Goal: Contribute content: Contribute content

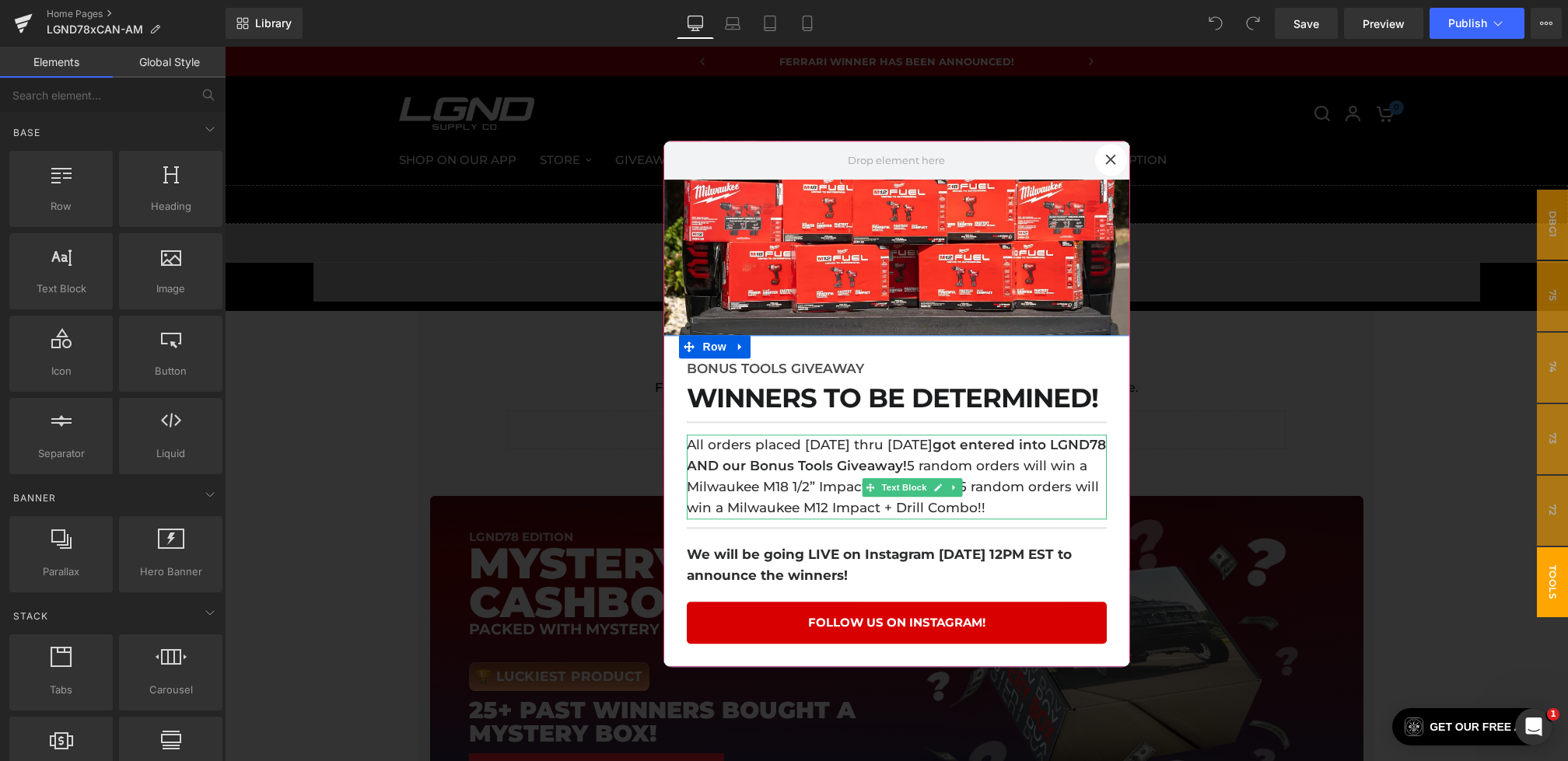
click at [865, 461] on strong "got entered into LGND78 AND our Bonus Tools Giveaway!" at bounding box center [896, 455] width 419 height 37
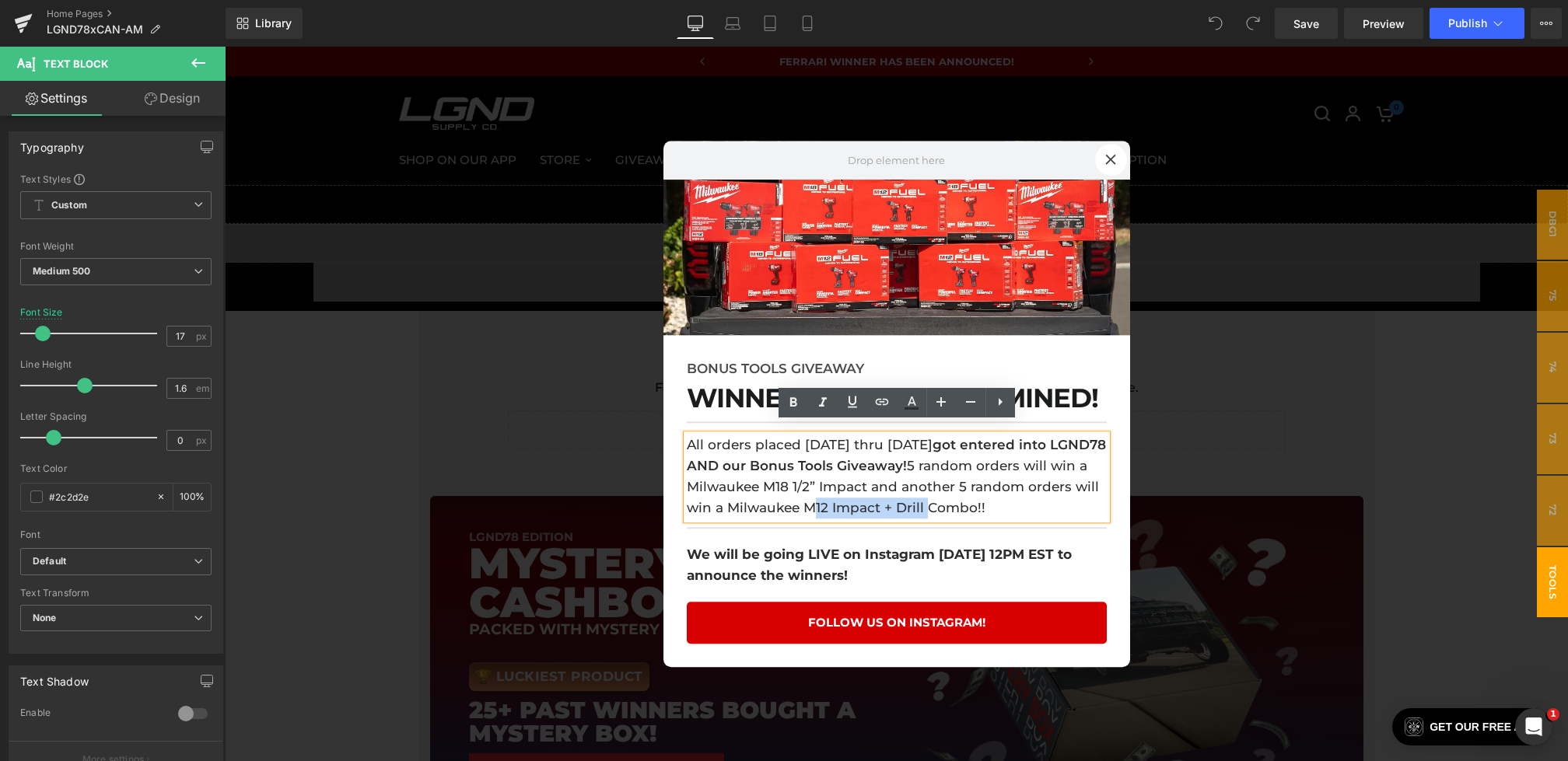
drag, startPoint x: 931, startPoint y: 499, endPoint x: 1050, endPoint y: 497, distance: 119.0
click at [1050, 497] on p "All orders placed [DATE] thru [DATE] got entered into LGND78 AND our Bonus Tool…" at bounding box center [897, 477] width 420 height 85
copy p "M12 Impact + Drill"
click at [514, 333] on div at bounding box center [896, 404] width 1343 height 715
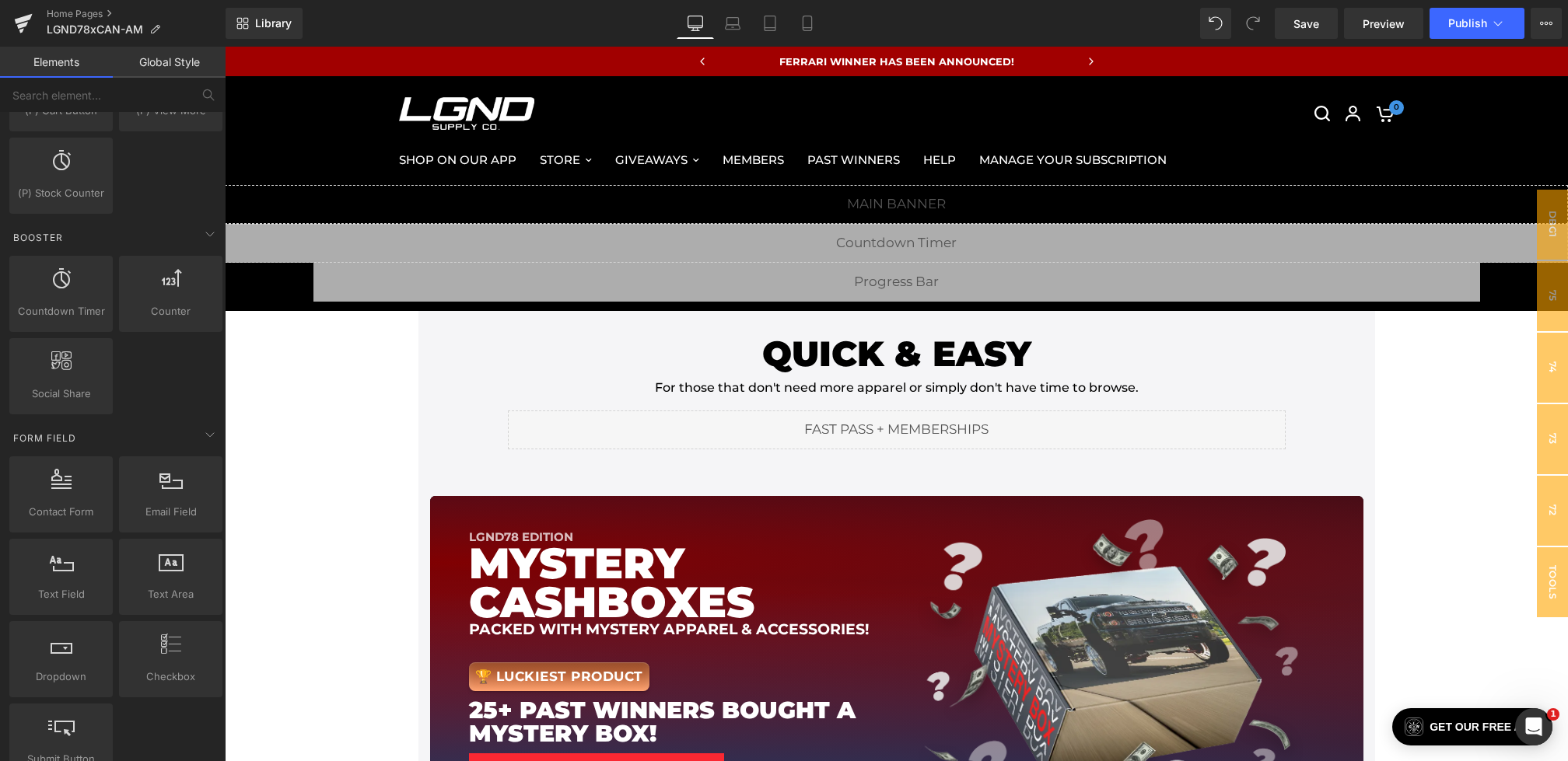
scroll to position [2683, 0]
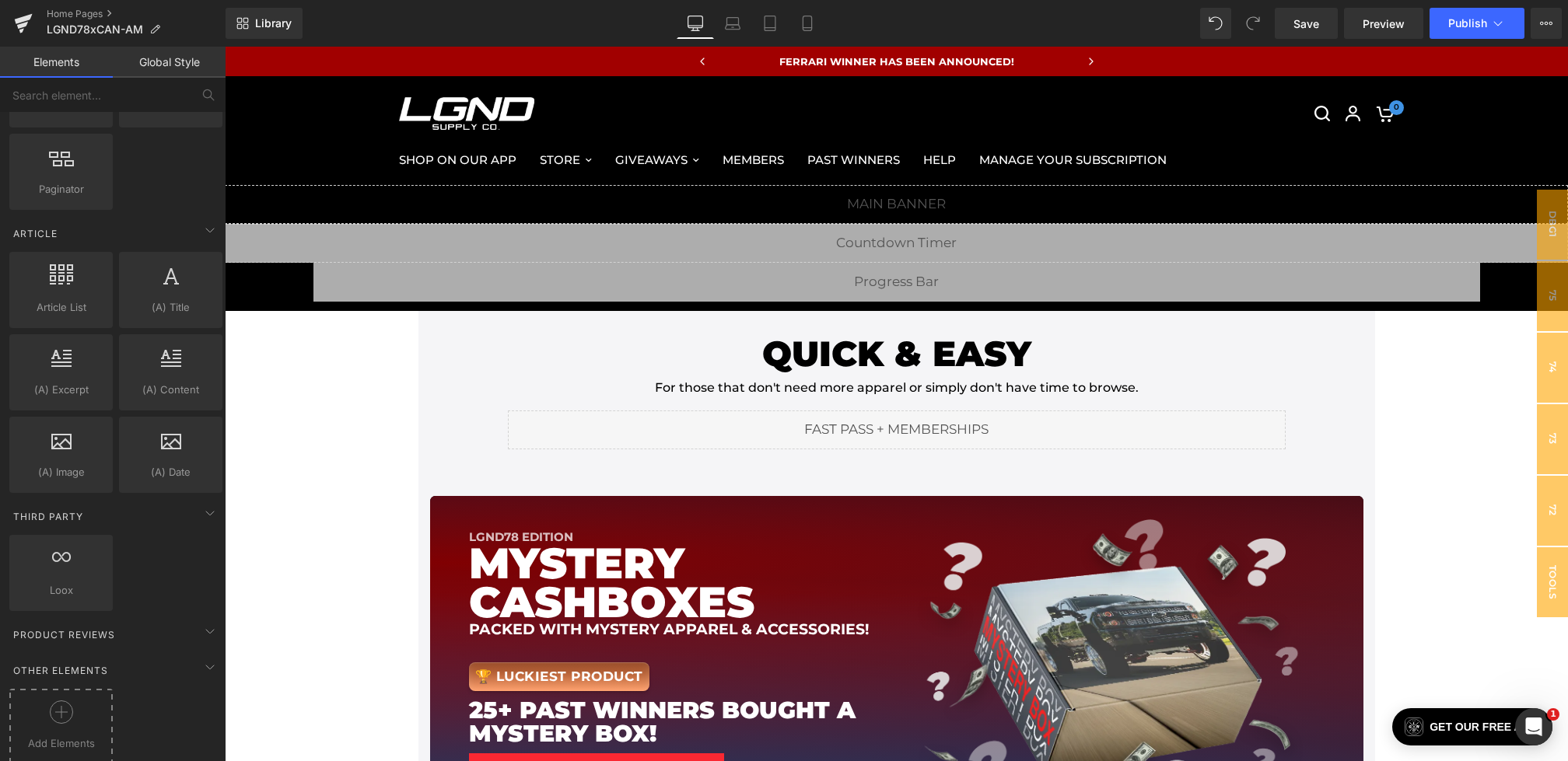
click at [74, 736] on span "Add Elements" at bounding box center [61, 744] width 96 height 16
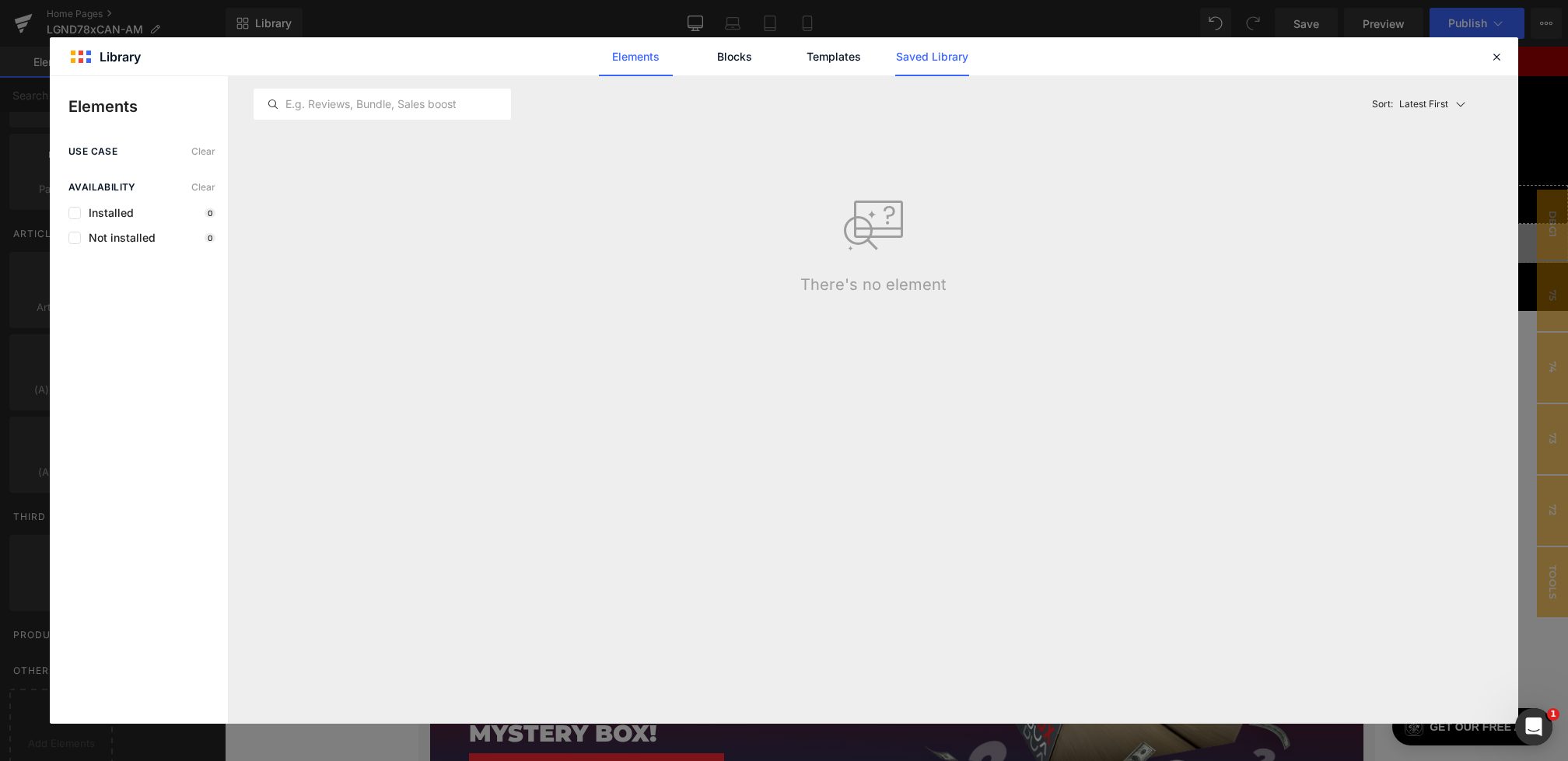
click at [913, 54] on link "Saved Library" at bounding box center [932, 56] width 74 height 39
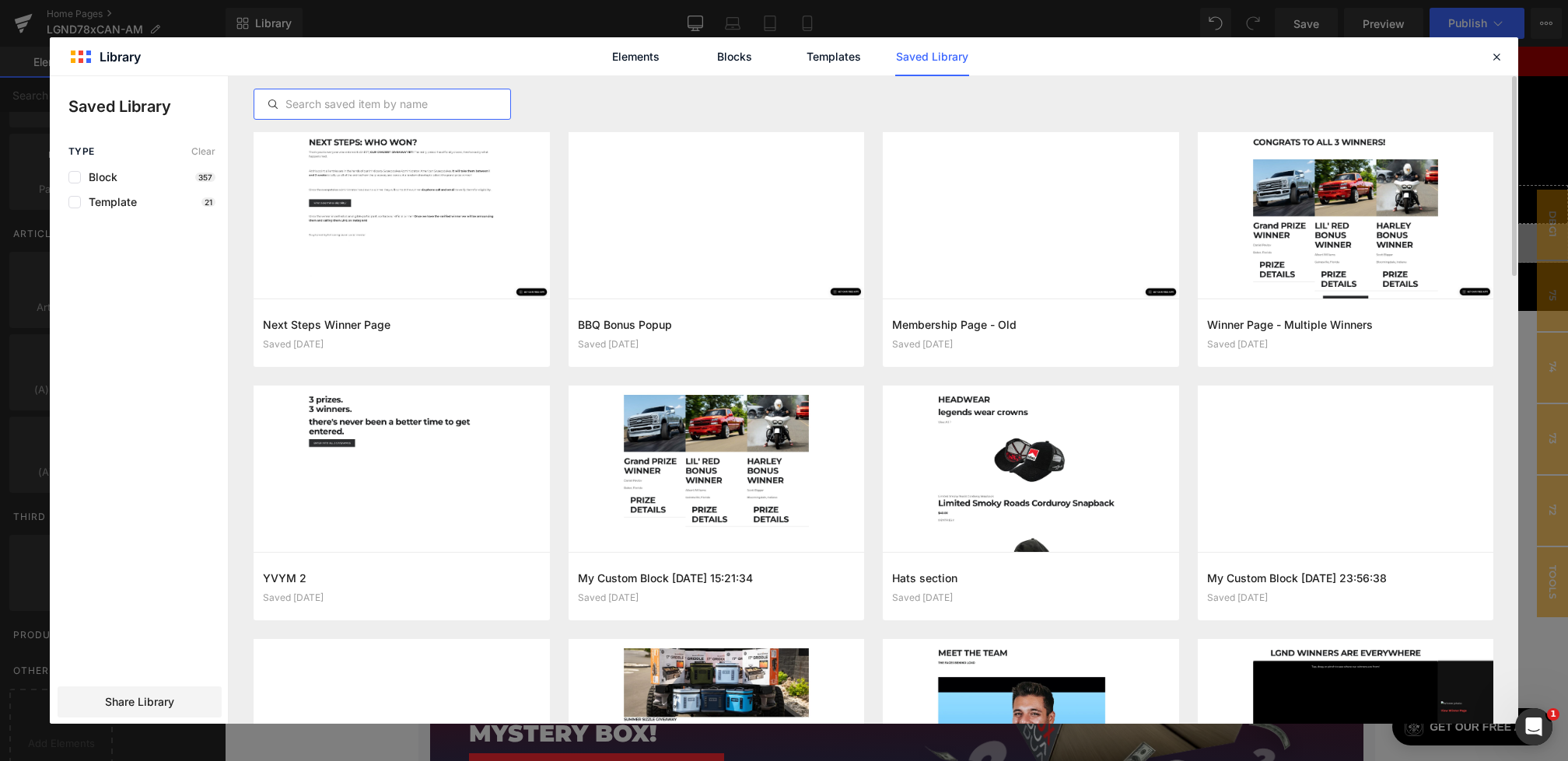
click at [436, 103] on input "text" at bounding box center [382, 104] width 256 height 19
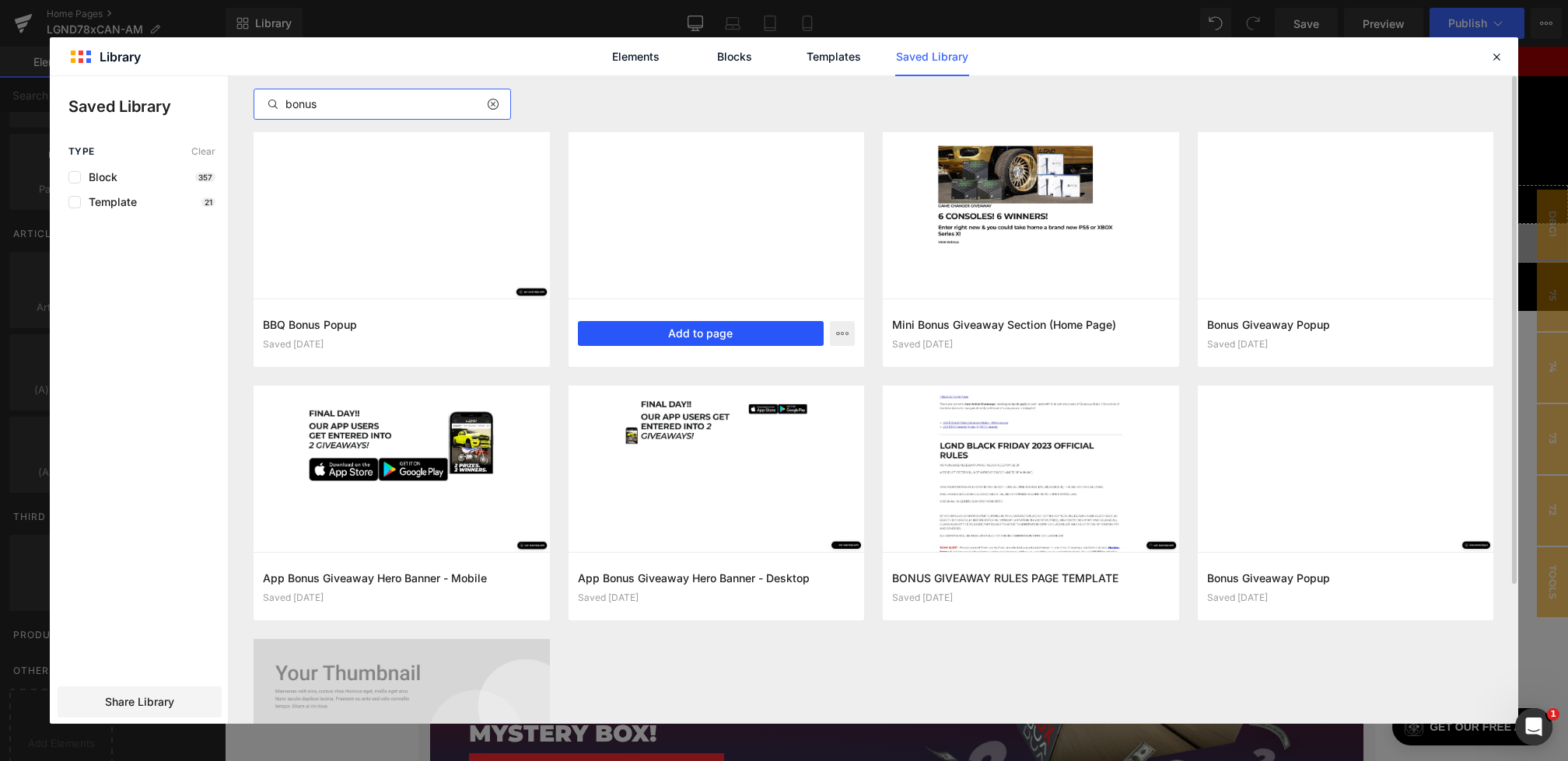
type input "bonus"
click at [641, 336] on button "Add to page" at bounding box center [701, 334] width 246 height 25
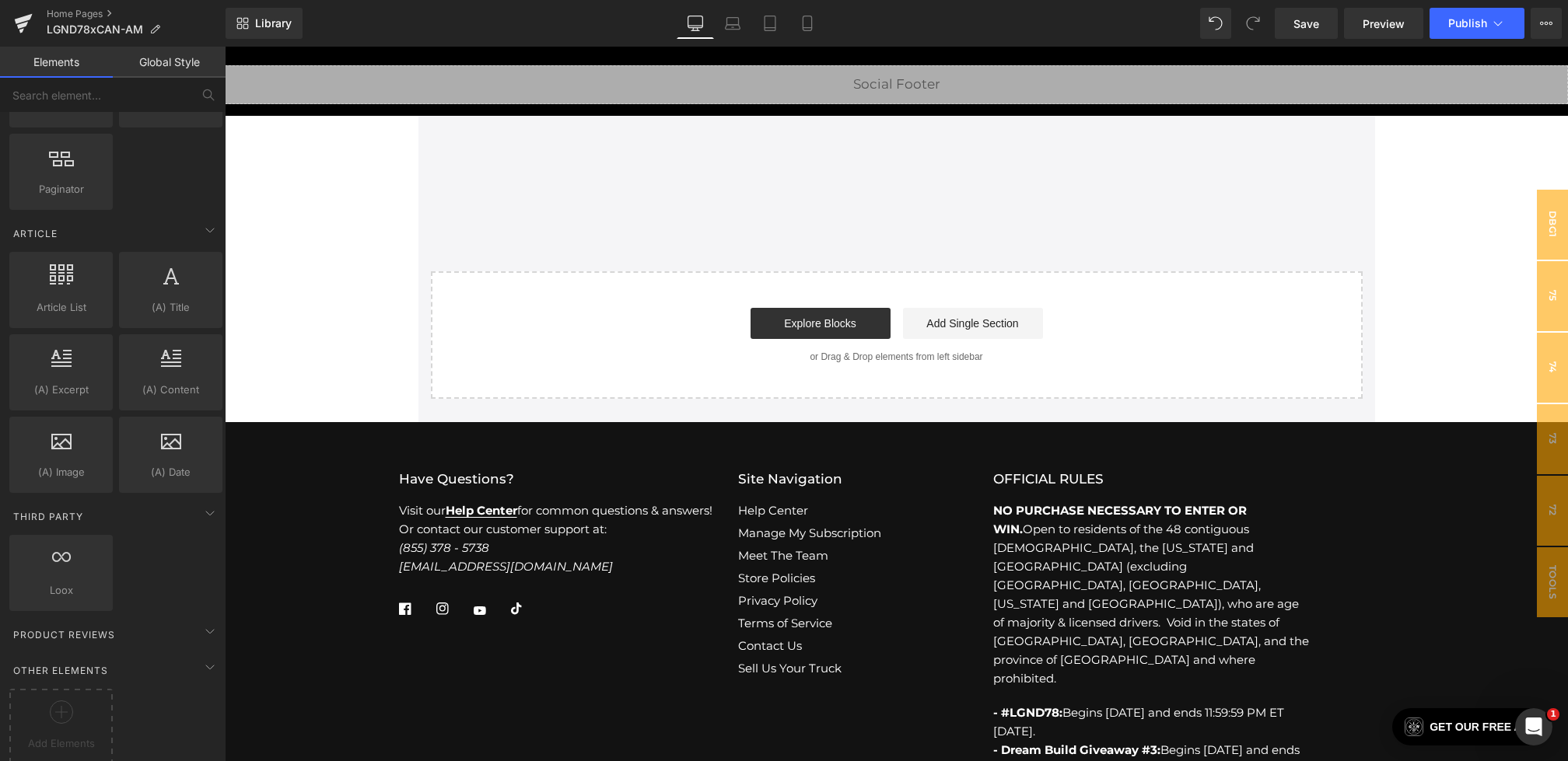
scroll to position [5442, 0]
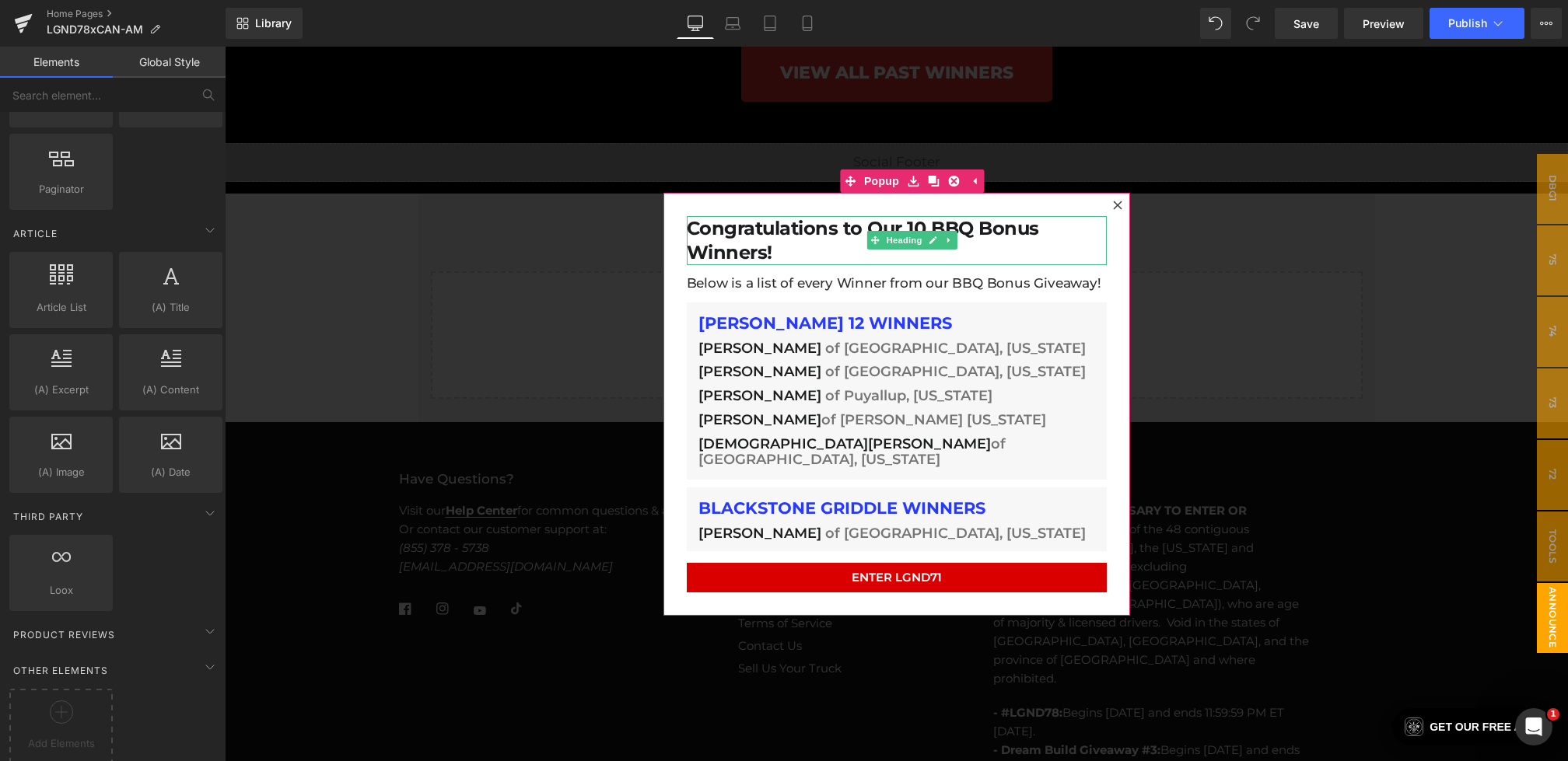
click at [823, 237] on h5 "Congratulations to Our 10 BBQ Bonus Winners!" at bounding box center [897, 240] width 420 height 50
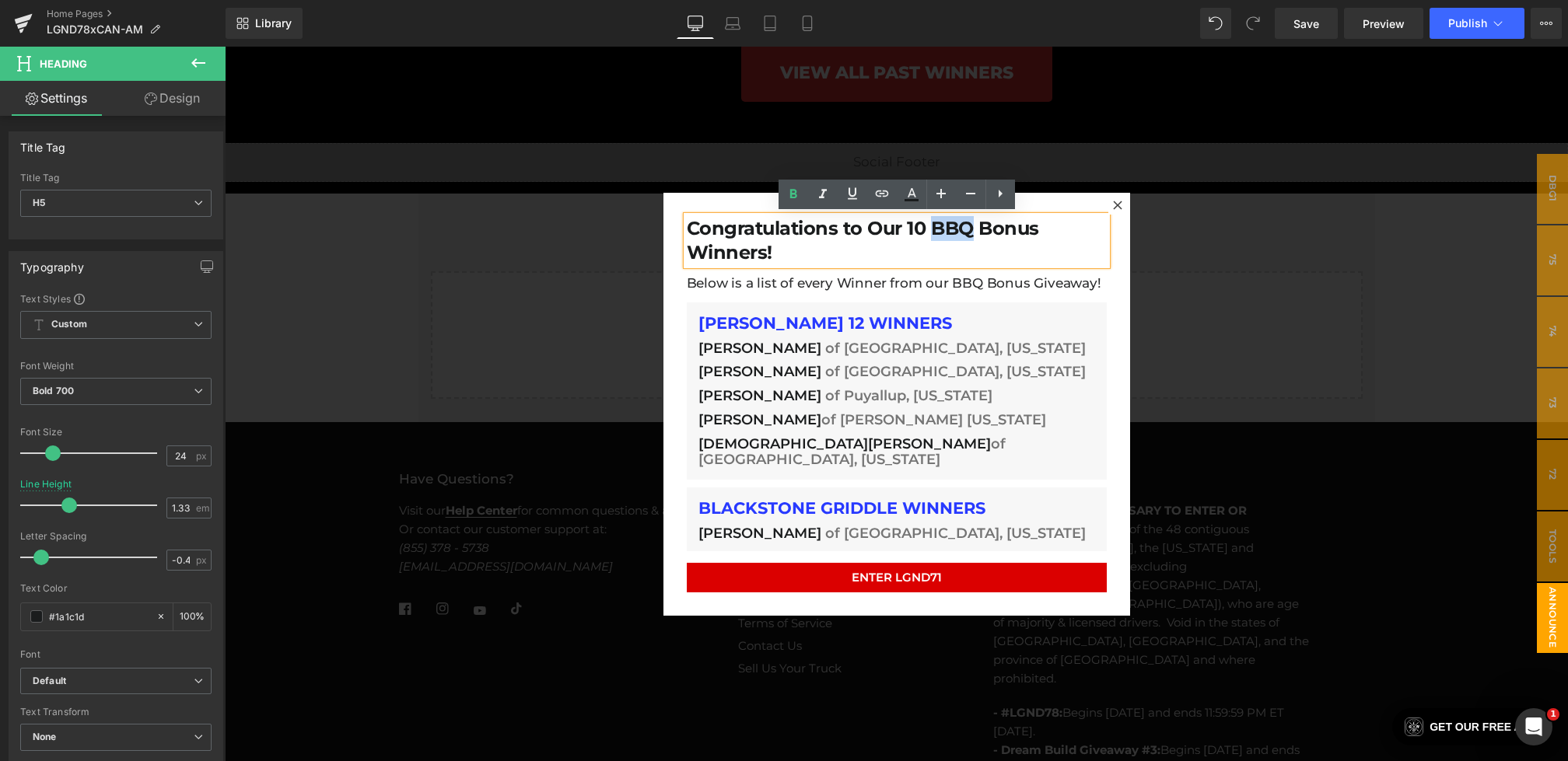
drag, startPoint x: 932, startPoint y: 220, endPoint x: 974, endPoint y: 218, distance: 42.0
click at [974, 218] on h5 "Congratulations to Our 10 BBQ Bonus Winners!" at bounding box center [897, 240] width 420 height 50
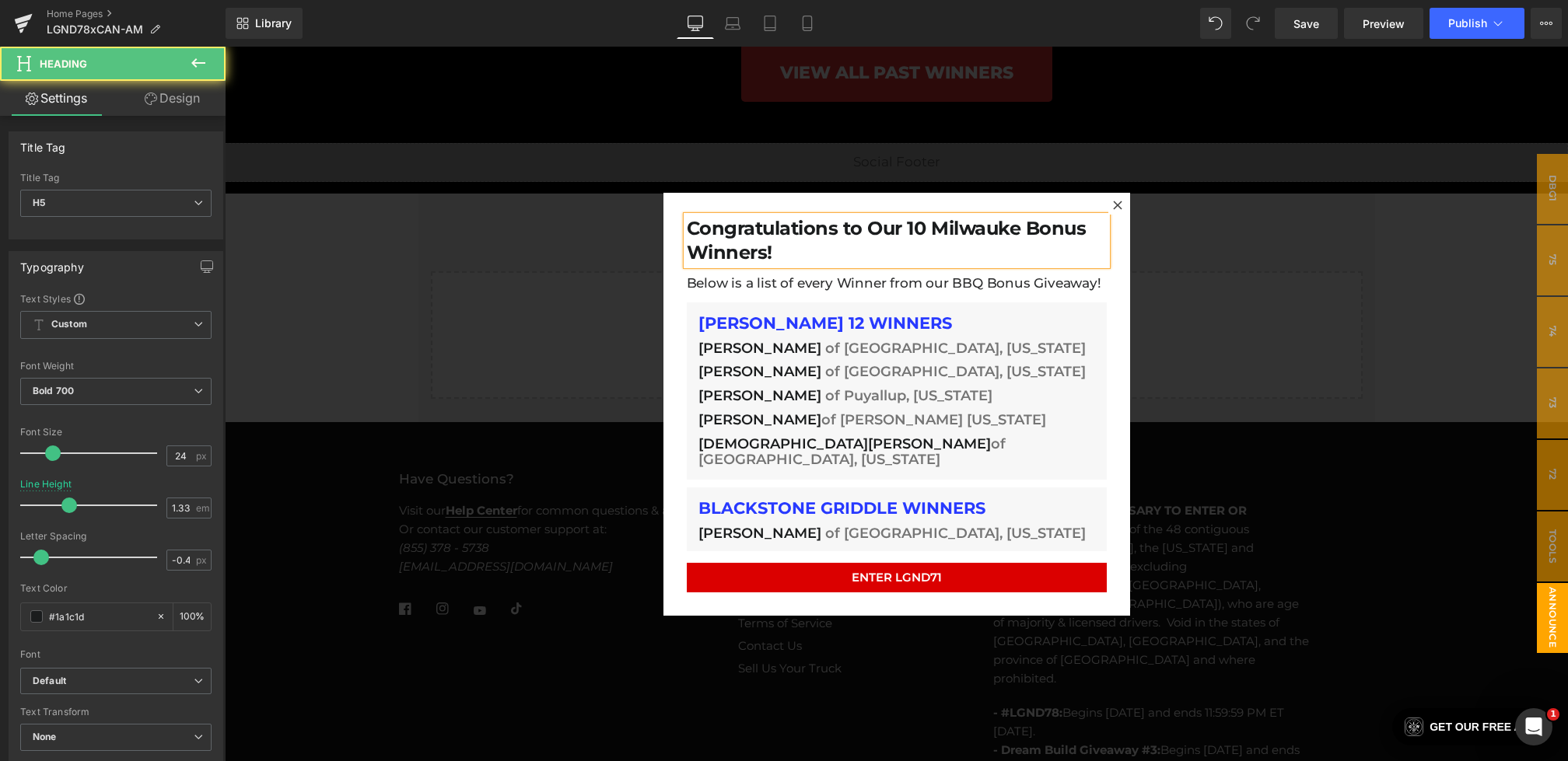
click at [1084, 235] on h5 "Congratulations to Our 10 Milwauke Bonus Winners!" at bounding box center [897, 240] width 420 height 50
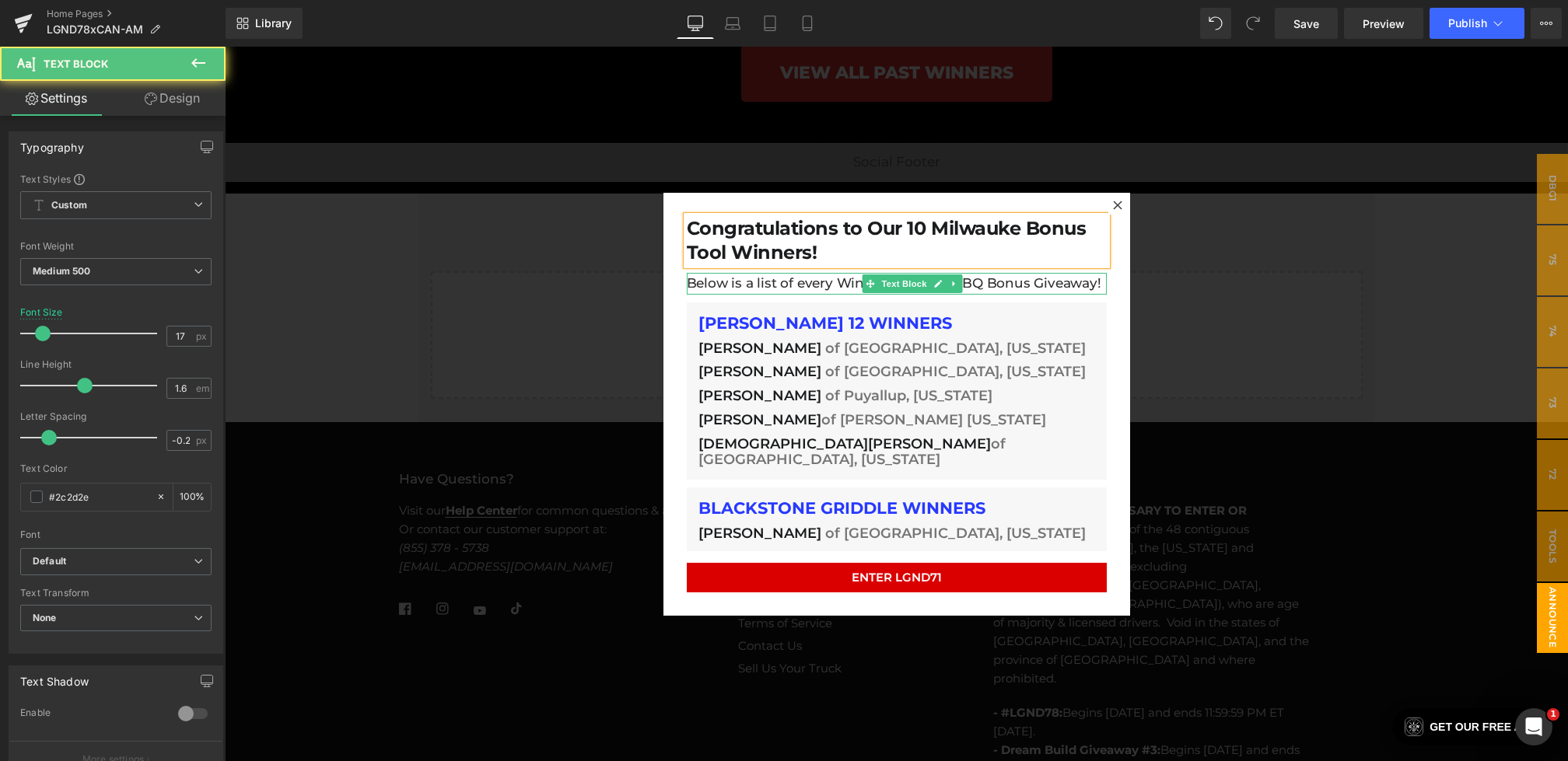
click at [790, 286] on p "Below is a list of every Winner from our BBQ Bonus Giveaway!" at bounding box center [897, 283] width 420 height 21
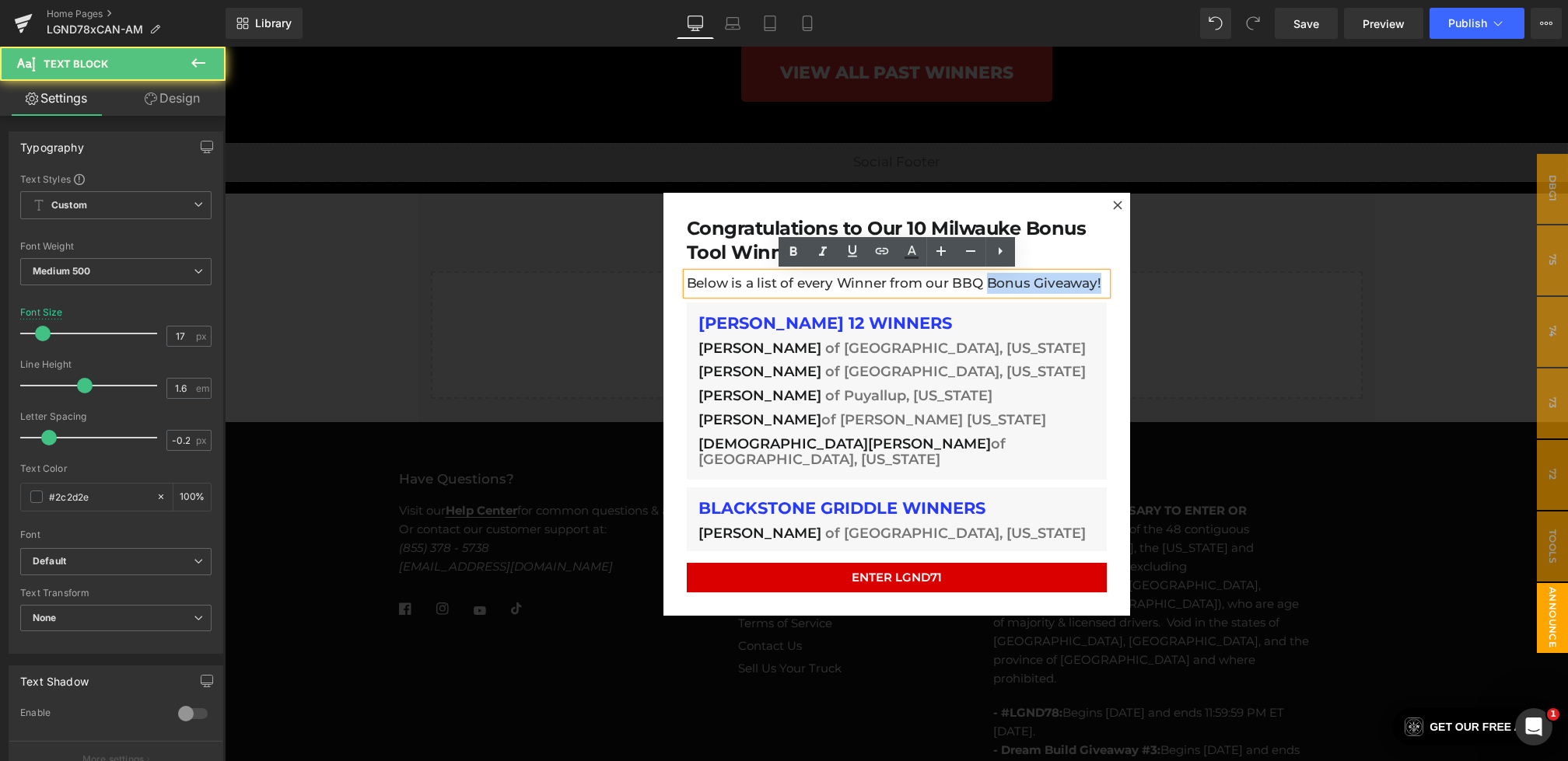
drag, startPoint x: 1096, startPoint y: 285, endPoint x: 981, endPoint y: 286, distance: 115.0
click at [981, 286] on p "Below is a list of every Winner from our BBQ Bonus Giveaway!" at bounding box center [897, 283] width 420 height 21
drag, startPoint x: 978, startPoint y: 286, endPoint x: 966, endPoint y: 286, distance: 12.0
click at [966, 286] on p "Below is a list of every Winner from our BBQ Bonus Giveaway!" at bounding box center [897, 283] width 420 height 21
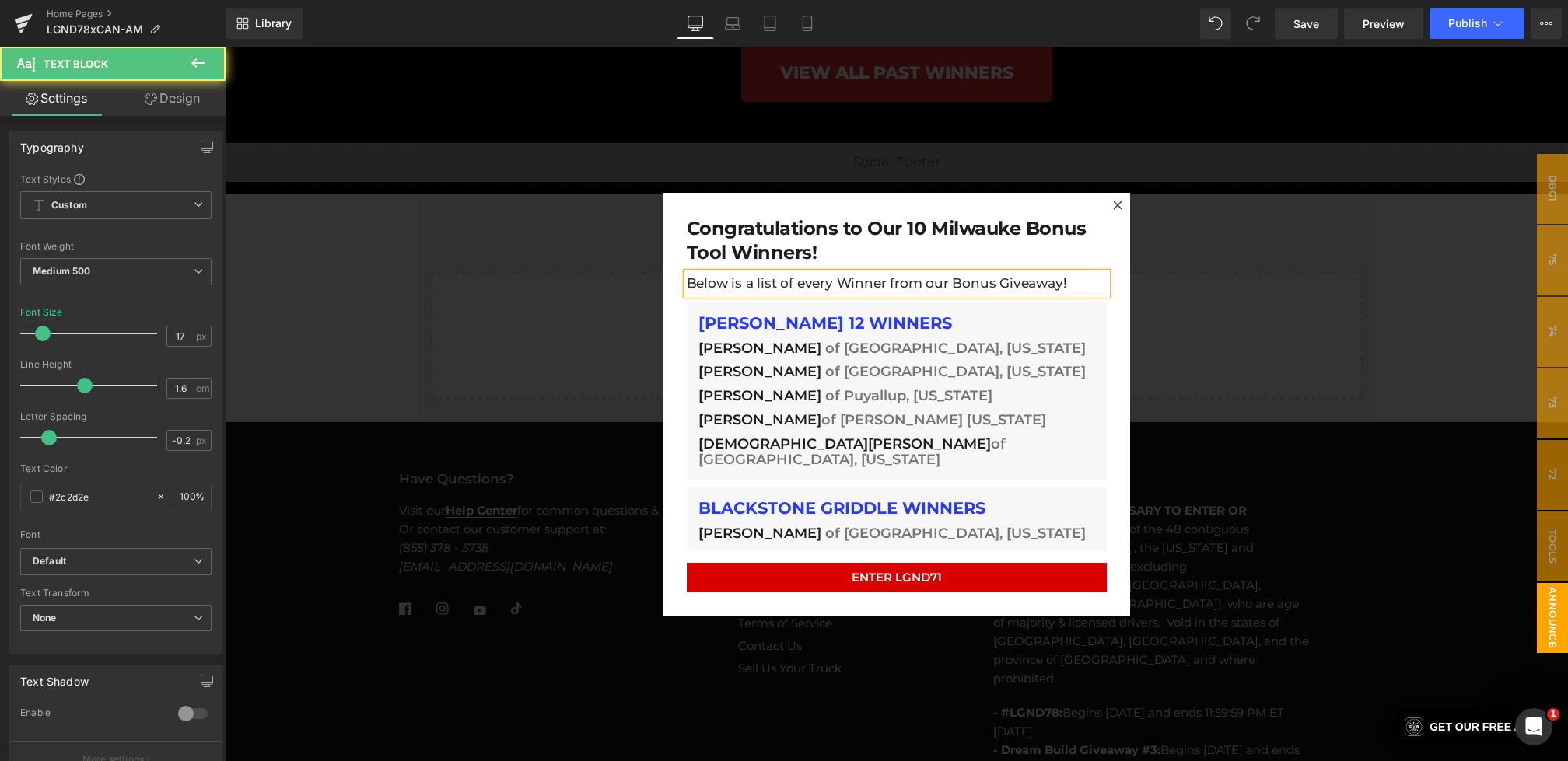
click at [991, 283] on p "Below is a list of every Winner from our Bonus Giveaway!" at bounding box center [897, 283] width 420 height 21
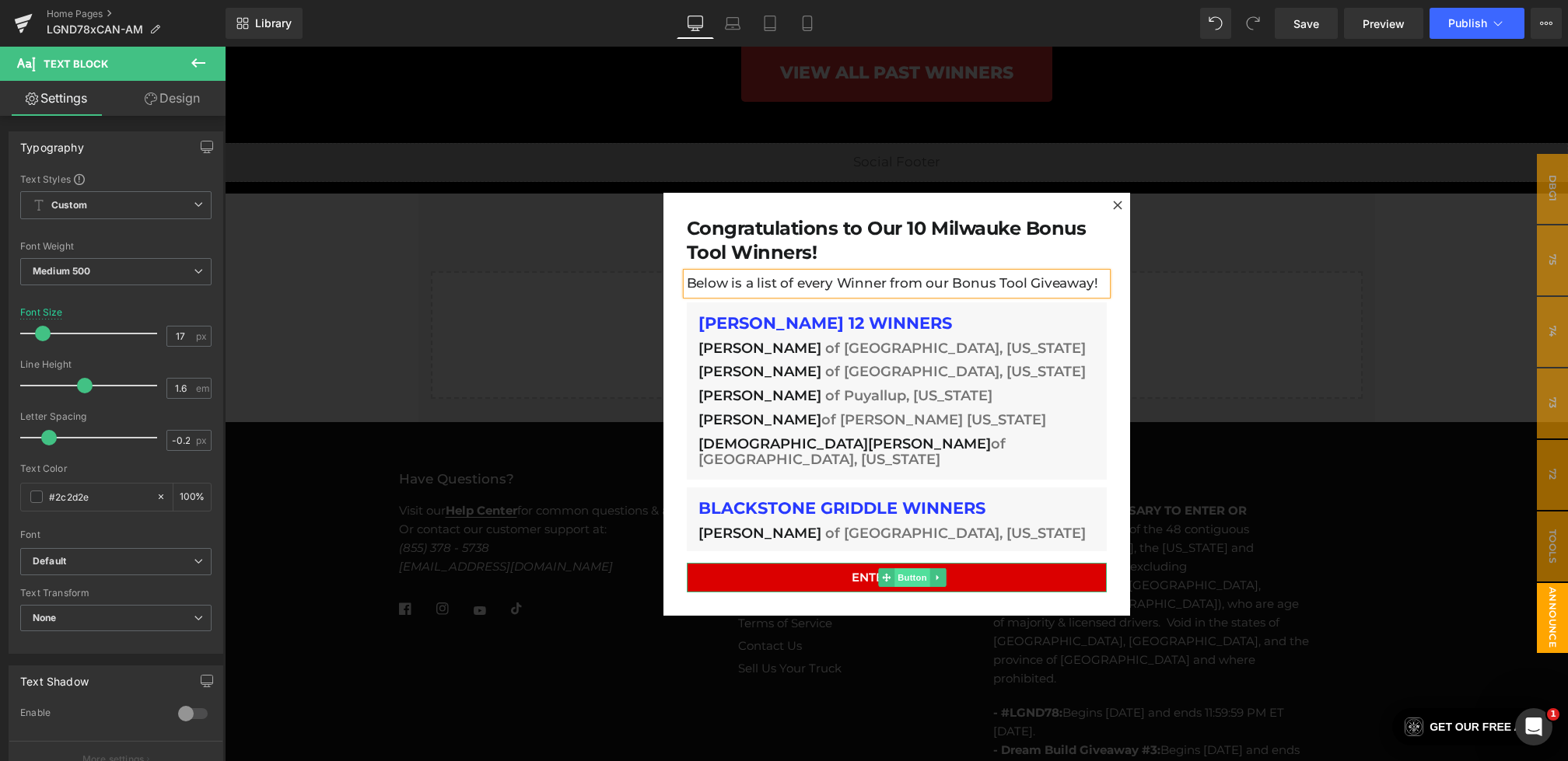
click at [908, 574] on span "Button" at bounding box center [912, 578] width 36 height 19
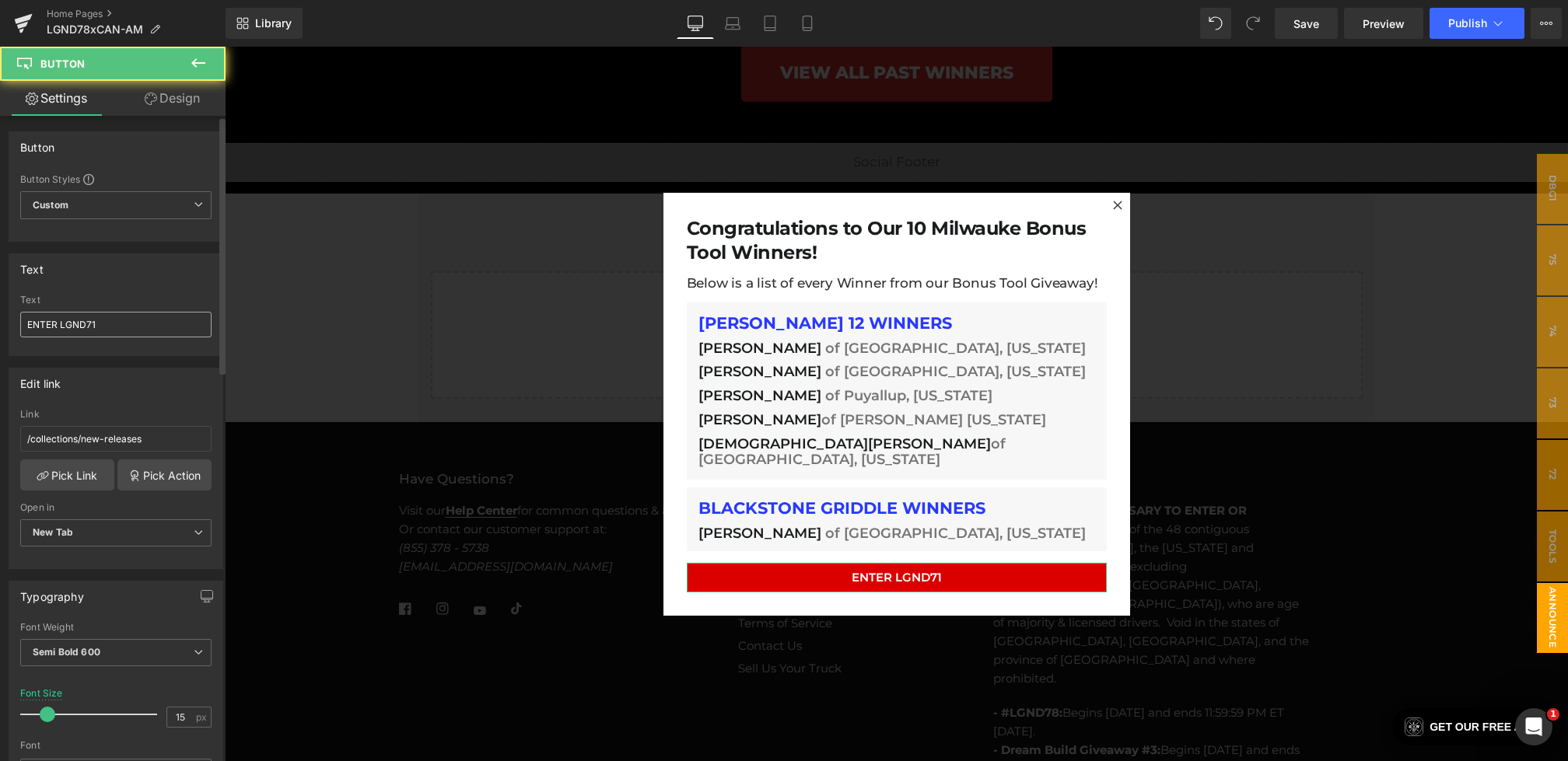
click at [98, 325] on input "ENTER LGND71" at bounding box center [115, 325] width 191 height 25
type input "ENTER LGND78"
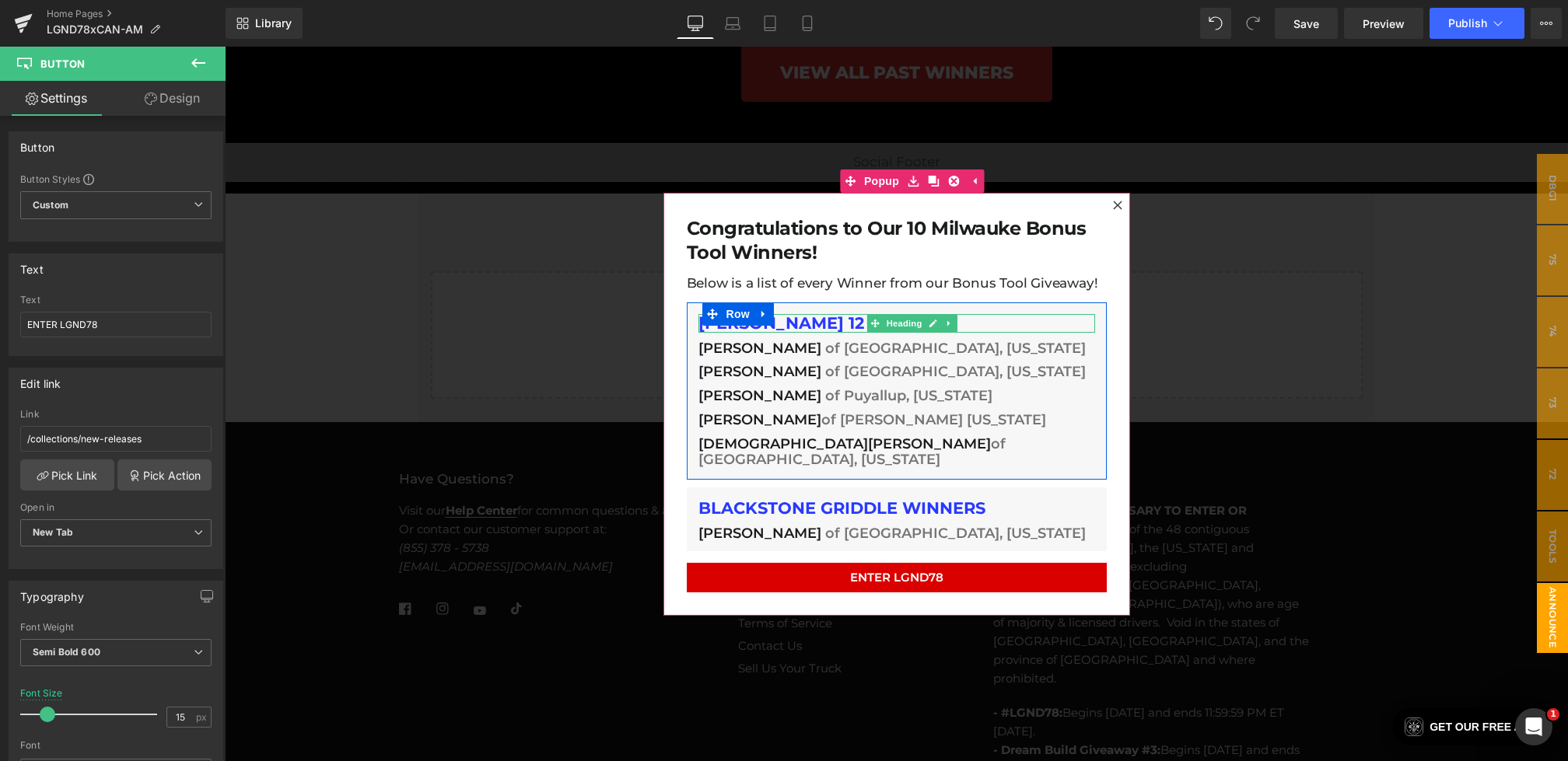
click at [831, 325] on h1 "[PERSON_NAME] 12 WINNERS" at bounding box center [897, 323] width 397 height 19
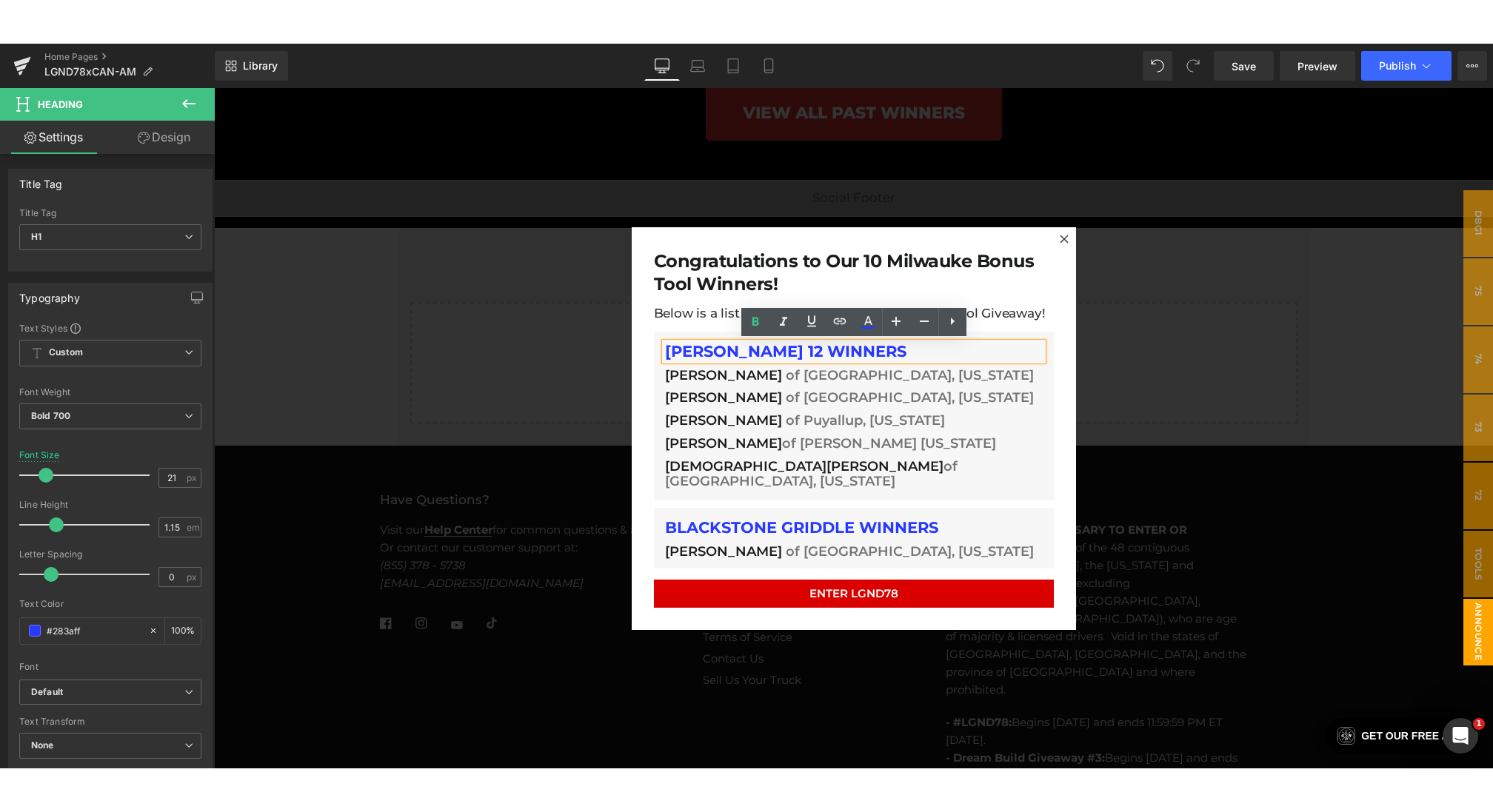
scroll to position [5166, 0]
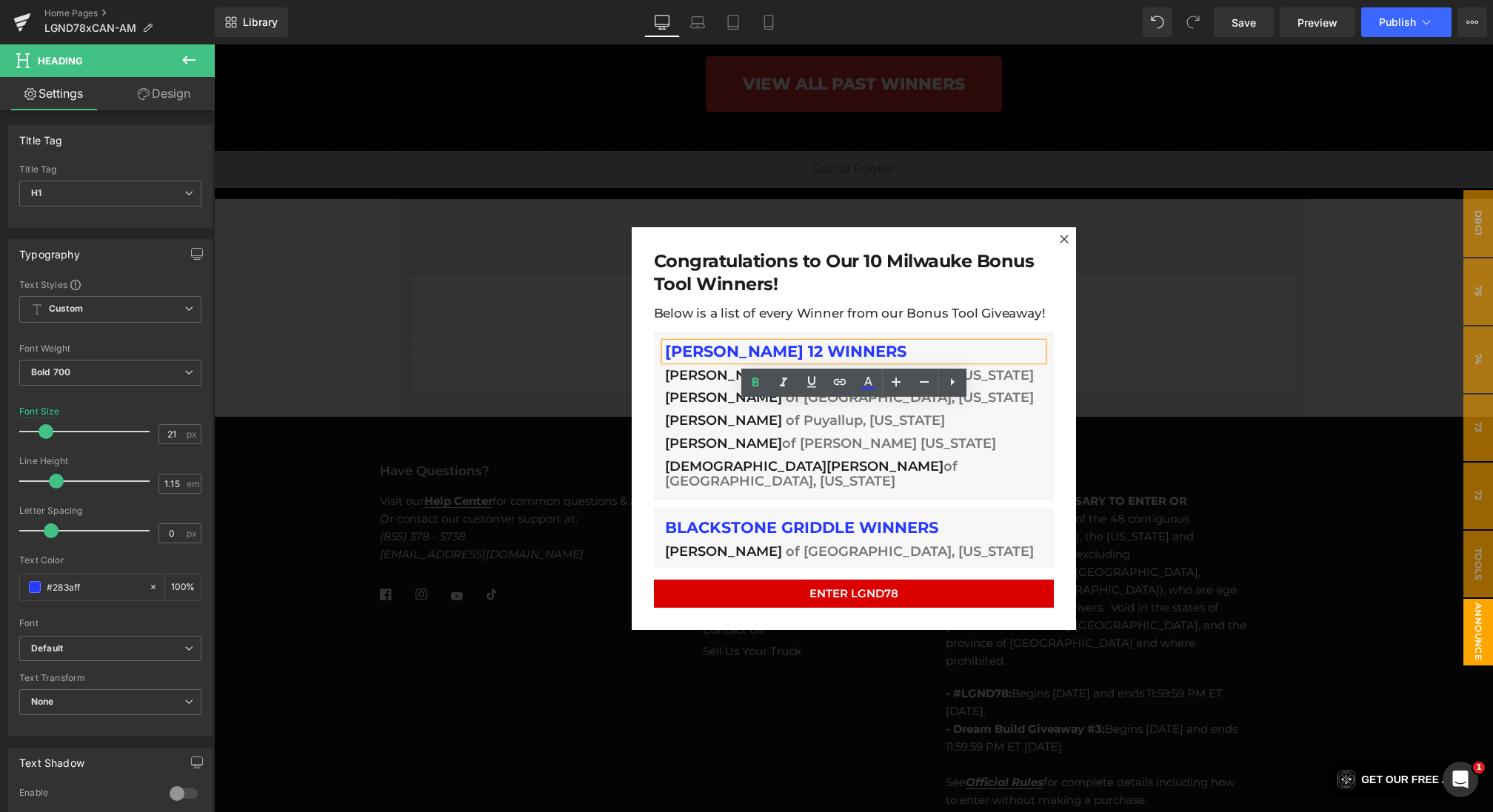
click at [700, 380] on div "[PERSON_NAME] of [GEOGRAPHIC_DATA], [US_STATE] Heading" at bounding box center [854, 376] width 378 height 15
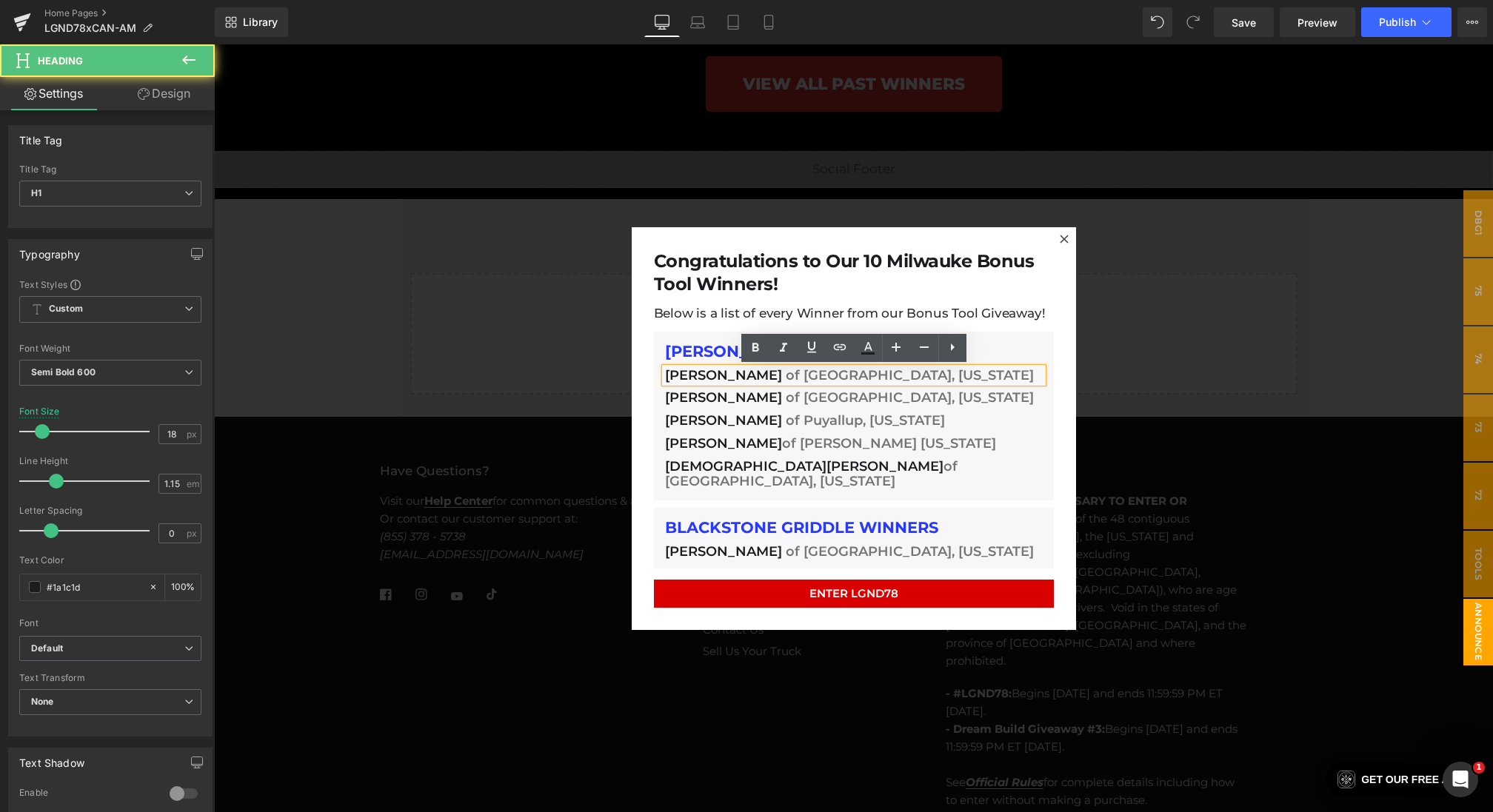
click at [737, 377] on h1 "[PERSON_NAME] of [GEOGRAPHIC_DATA], [US_STATE]" at bounding box center [854, 376] width 378 height 15
drag, startPoint x: 755, startPoint y: 376, endPoint x: 665, endPoint y: 374, distance: 90.0
click at [667, 374] on h1 "[PERSON_NAME] of [GEOGRAPHIC_DATA], [US_STATE]" at bounding box center [854, 376] width 378 height 15
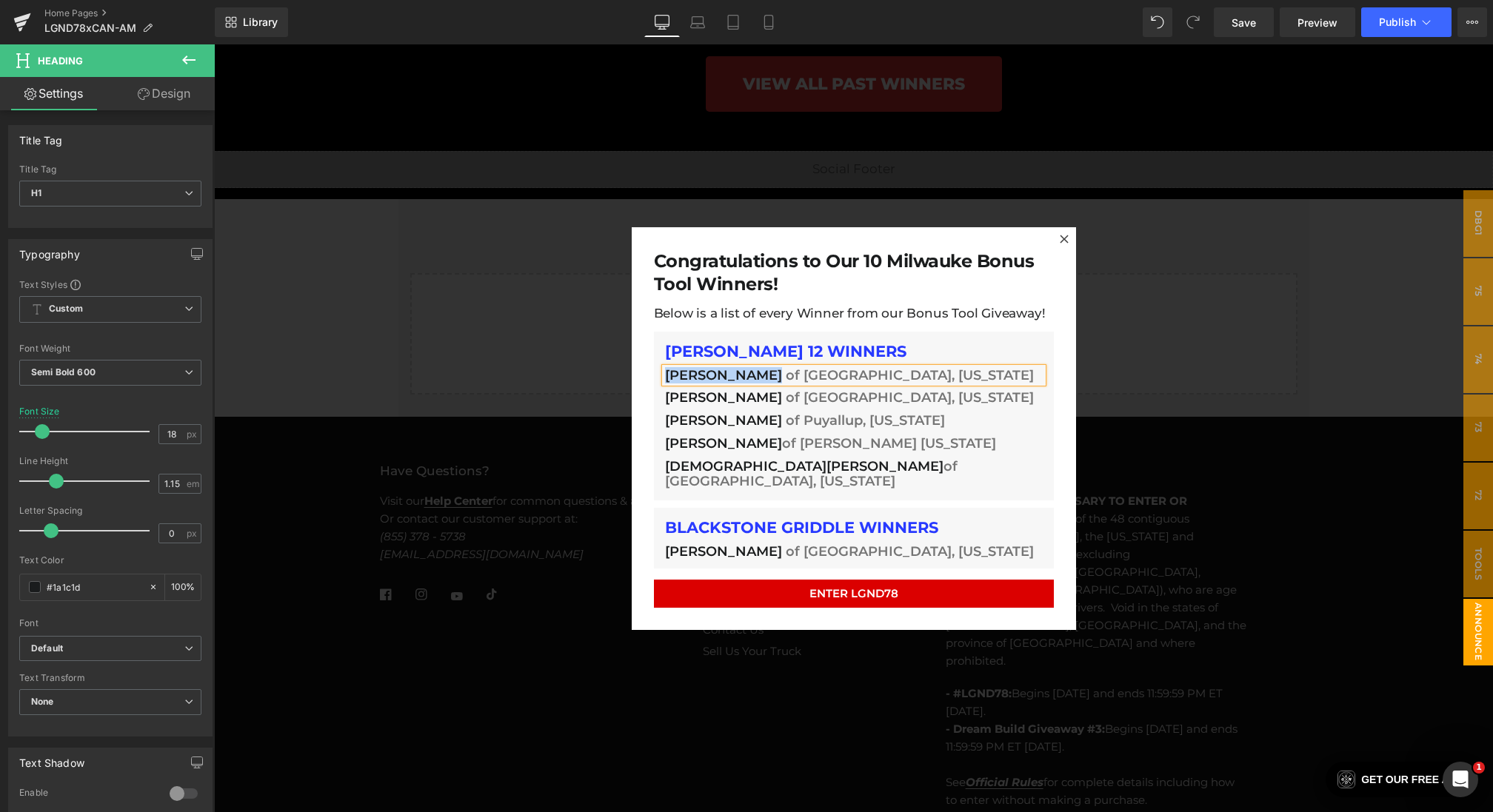
paste div
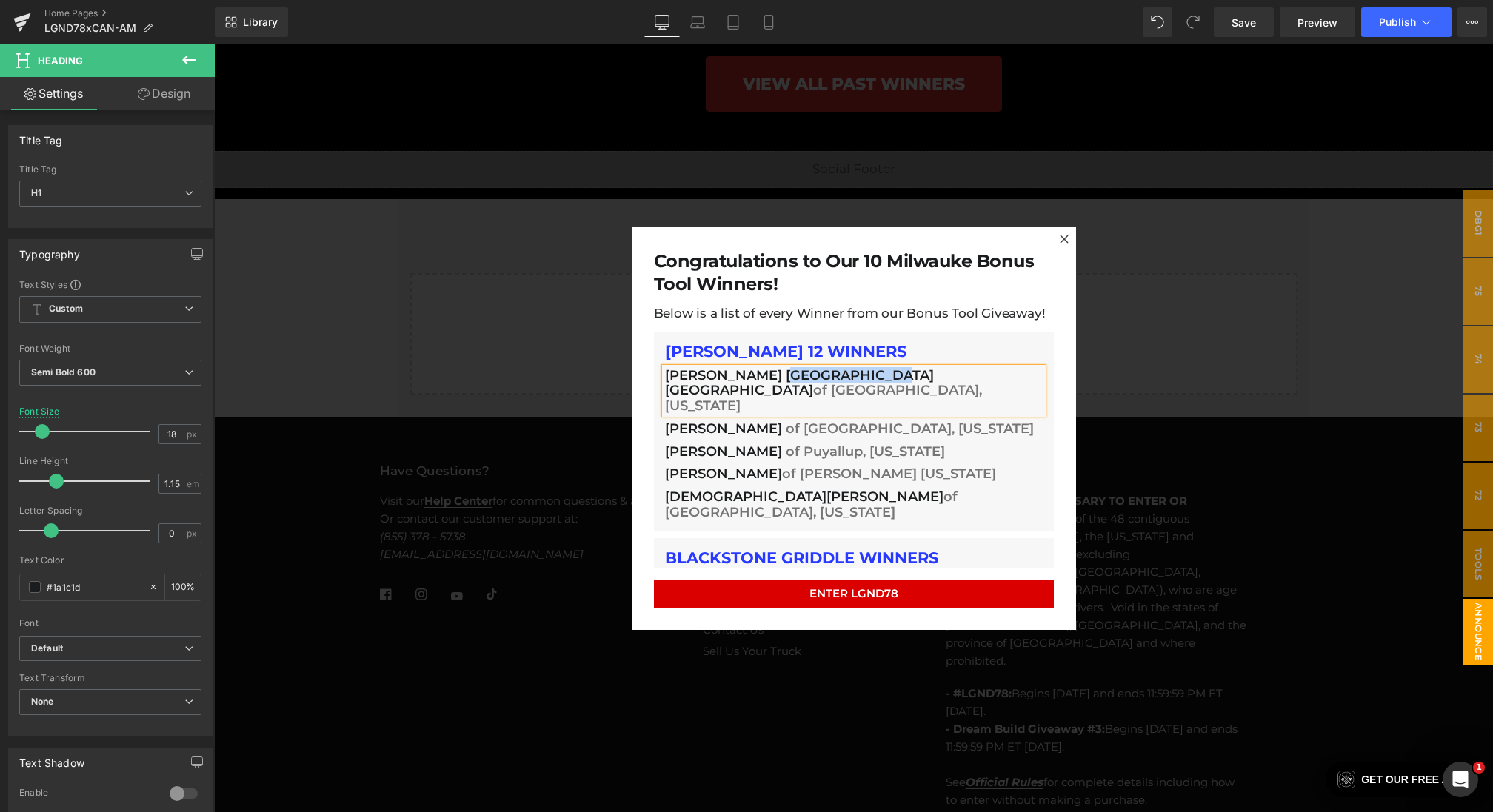
drag, startPoint x: 775, startPoint y: 379, endPoint x: 879, endPoint y: 378, distance: 104.0
click at [879, 378] on span "[PERSON_NAME] [GEOGRAPHIC_DATA] [GEOGRAPHIC_DATA]" at bounding box center [799, 383] width 269 height 32
copy span "[GEOGRAPHIC_DATA] [GEOGRAPHIC_DATA]"
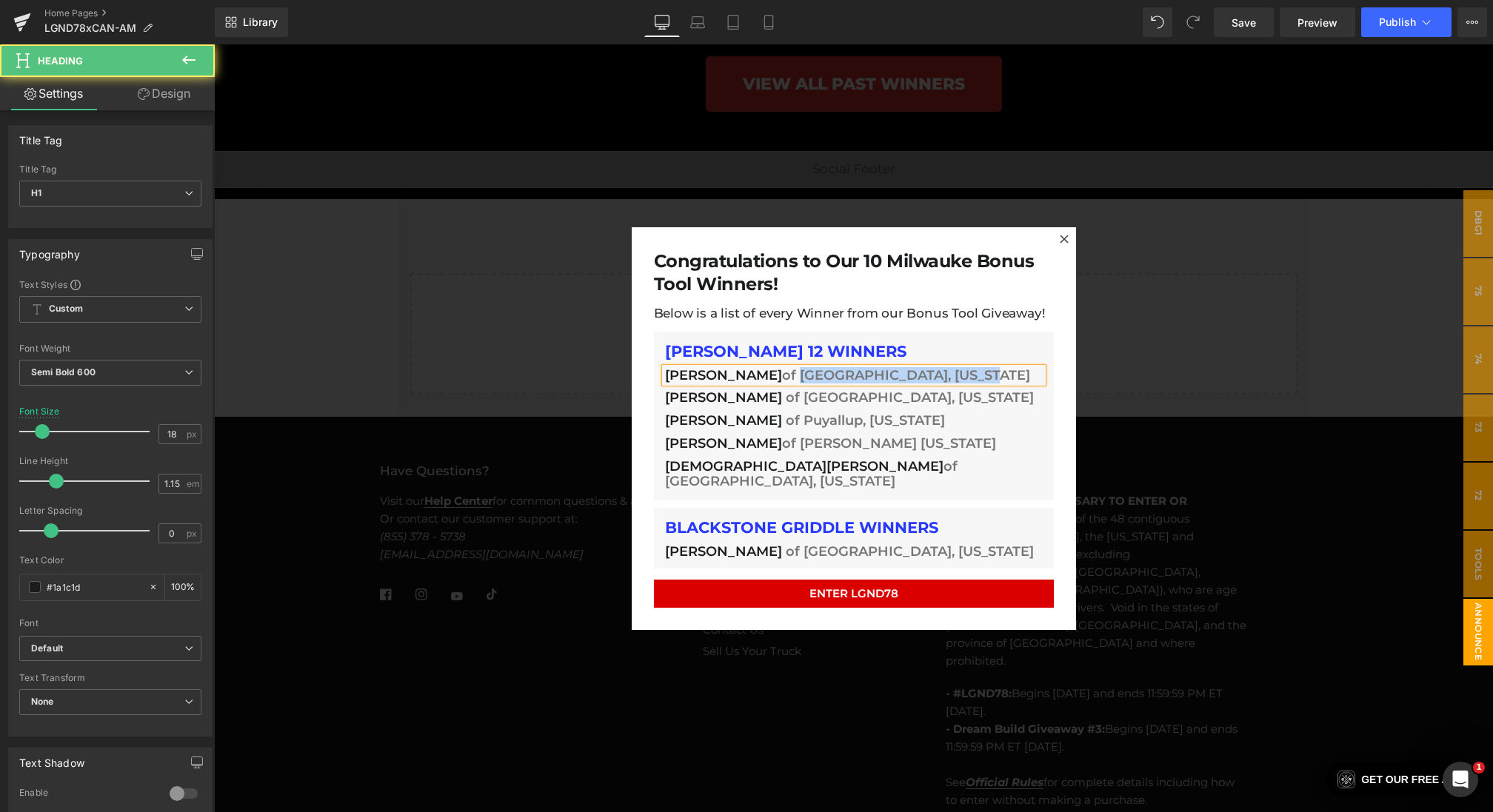
drag, startPoint x: 792, startPoint y: 377, endPoint x: 1005, endPoint y: 377, distance: 213.0
click at [1005, 377] on h1 "[PERSON_NAME] of [GEOGRAPHIC_DATA], [US_STATE]" at bounding box center [854, 376] width 378 height 15
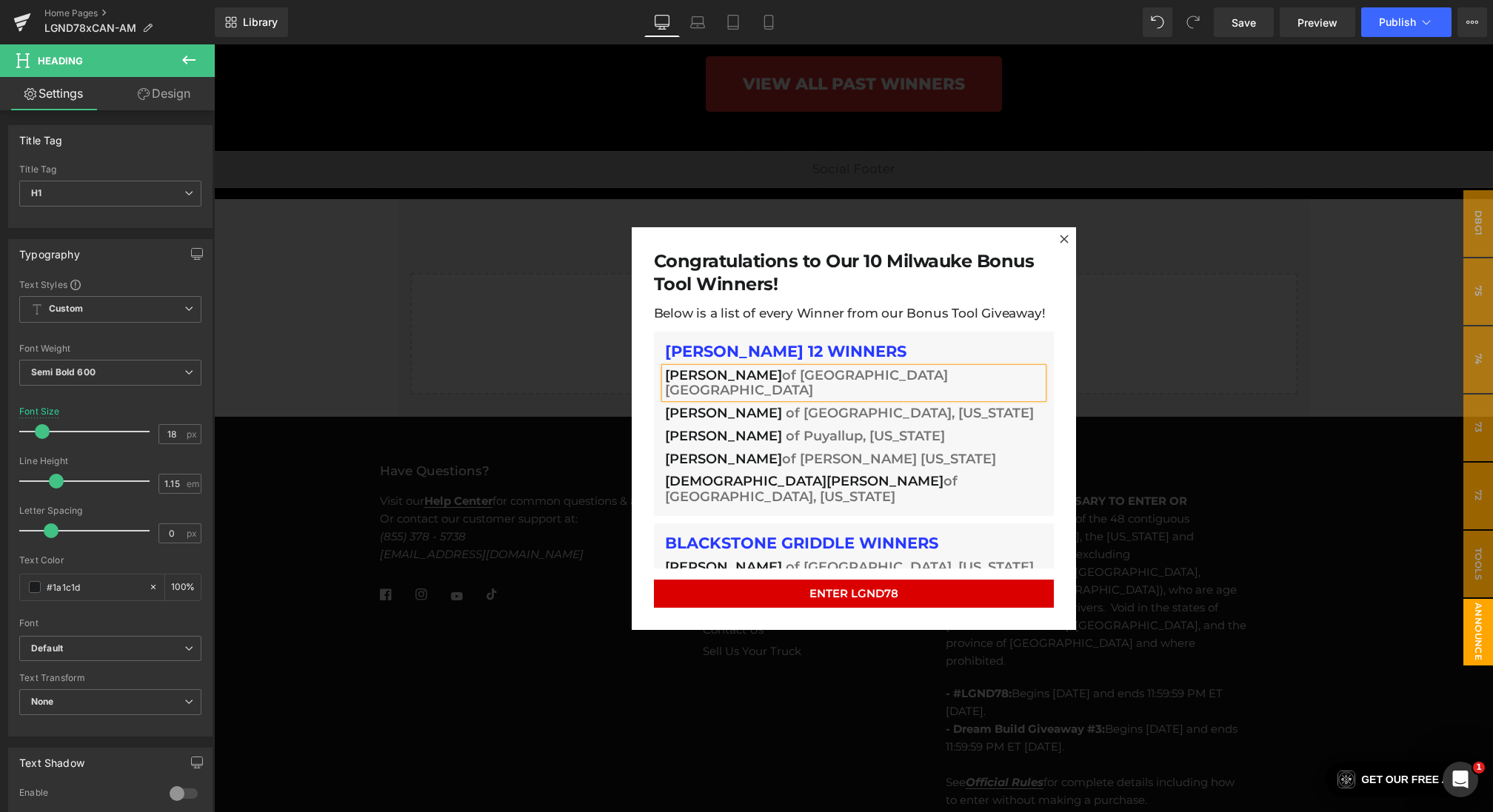
click at [881, 373] on span "of [GEOGRAPHIC_DATA] [GEOGRAPHIC_DATA]" at bounding box center [806, 383] width 282 height 32
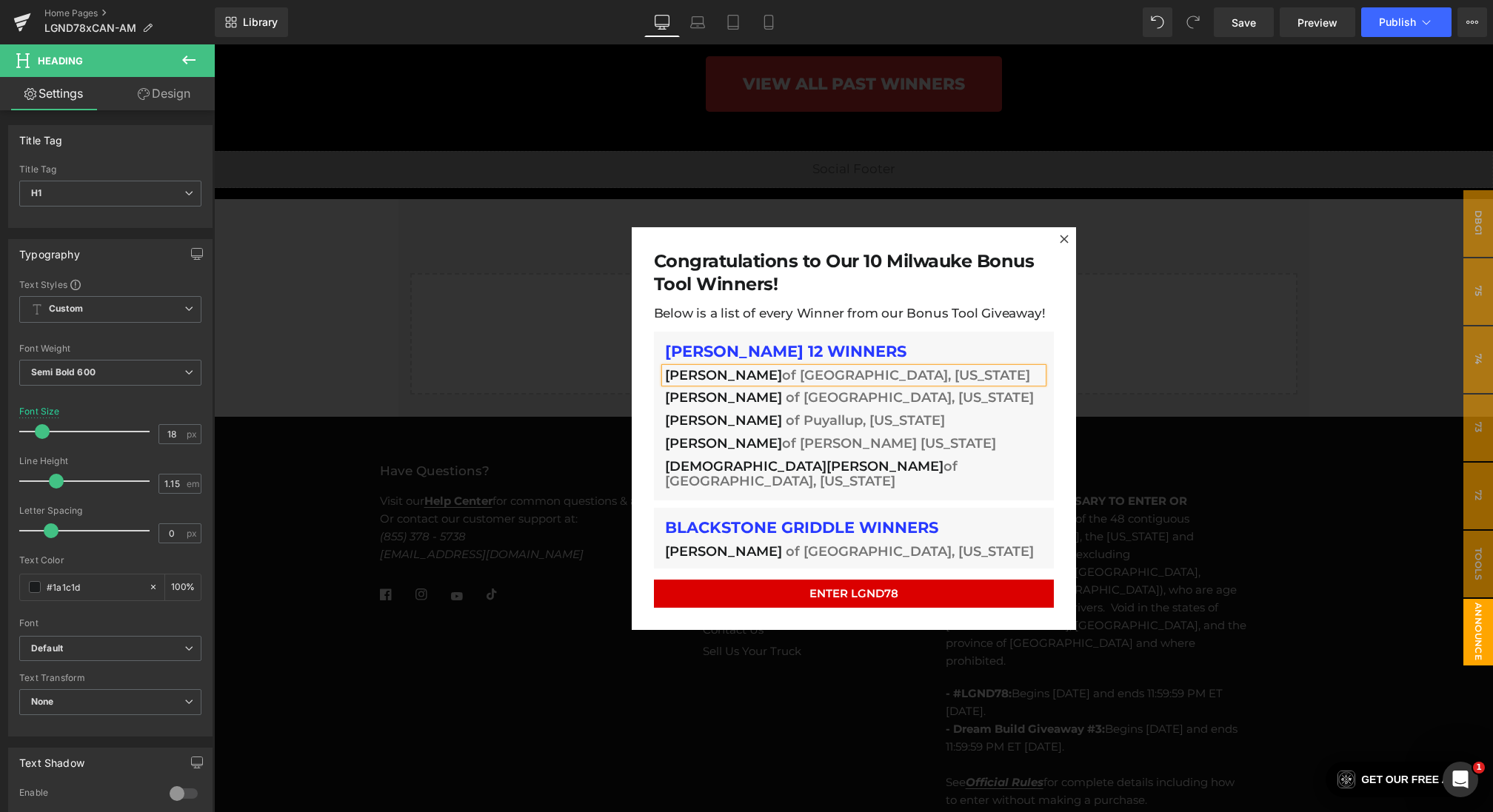
click at [701, 398] on span "[PERSON_NAME]" at bounding box center [724, 397] width 117 height 16
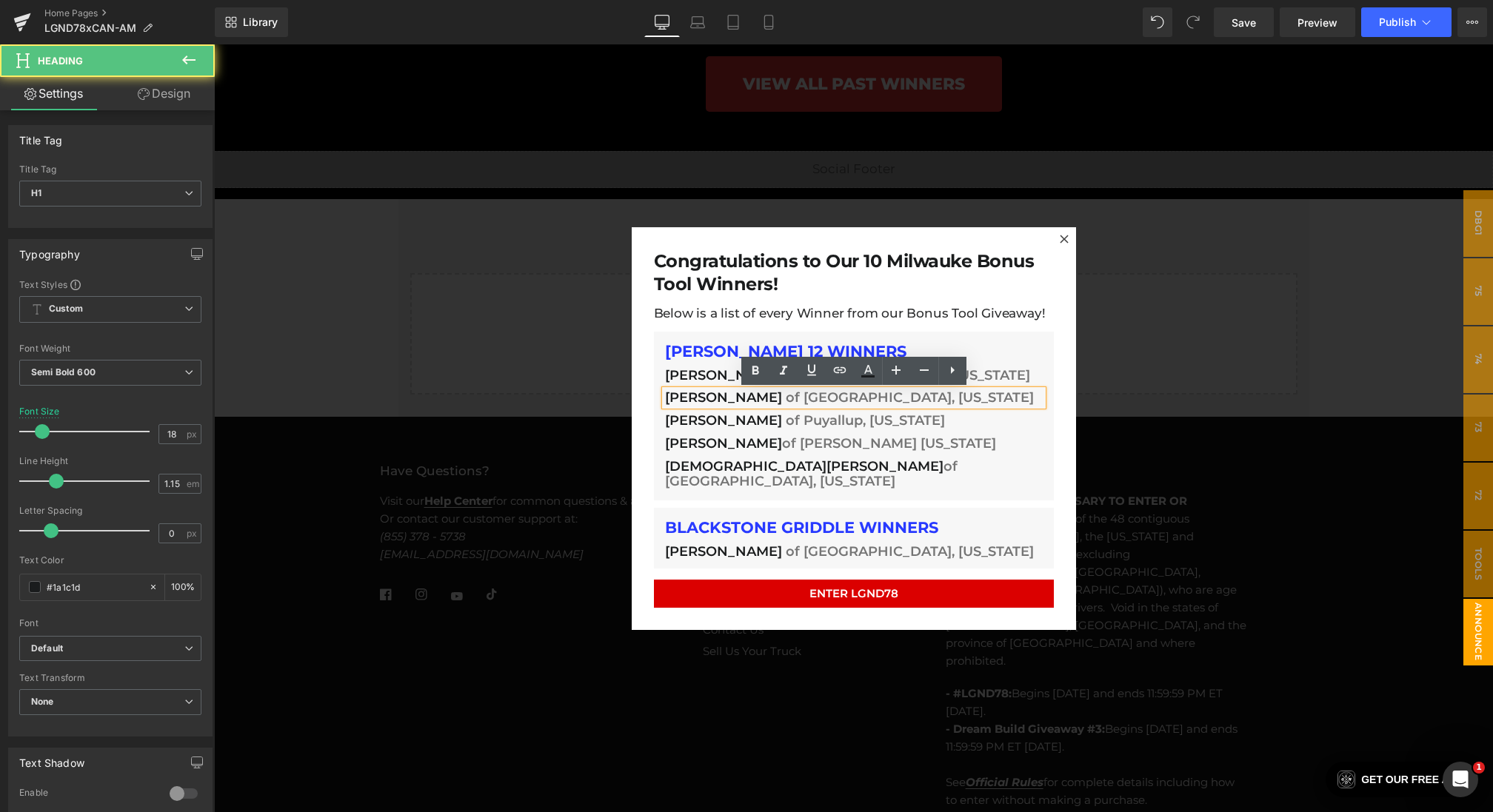
click at [726, 398] on span "[PERSON_NAME]" at bounding box center [724, 397] width 117 height 16
drag, startPoint x: 753, startPoint y: 400, endPoint x: 569, endPoint y: 397, distance: 184.0
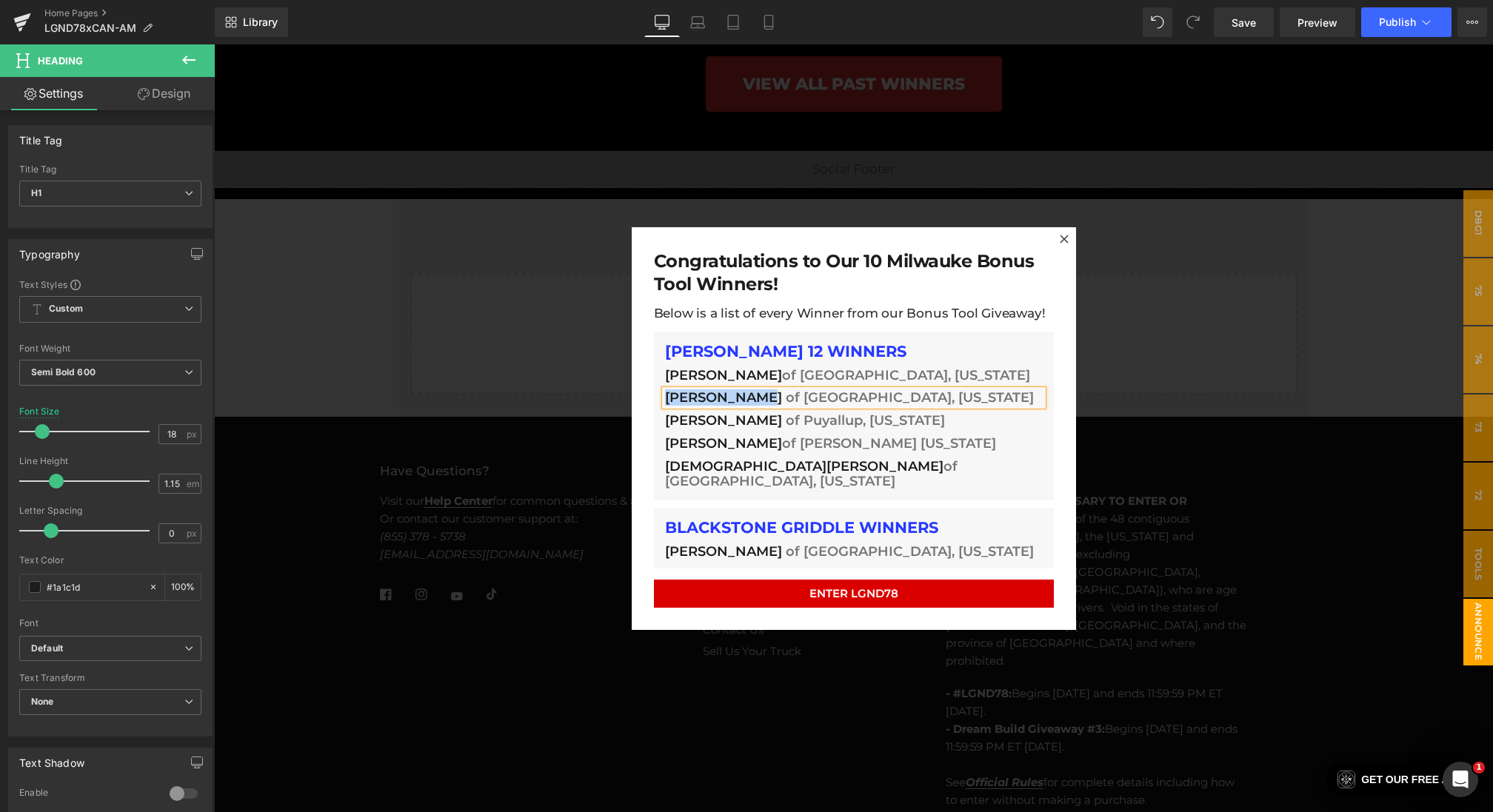
paste div
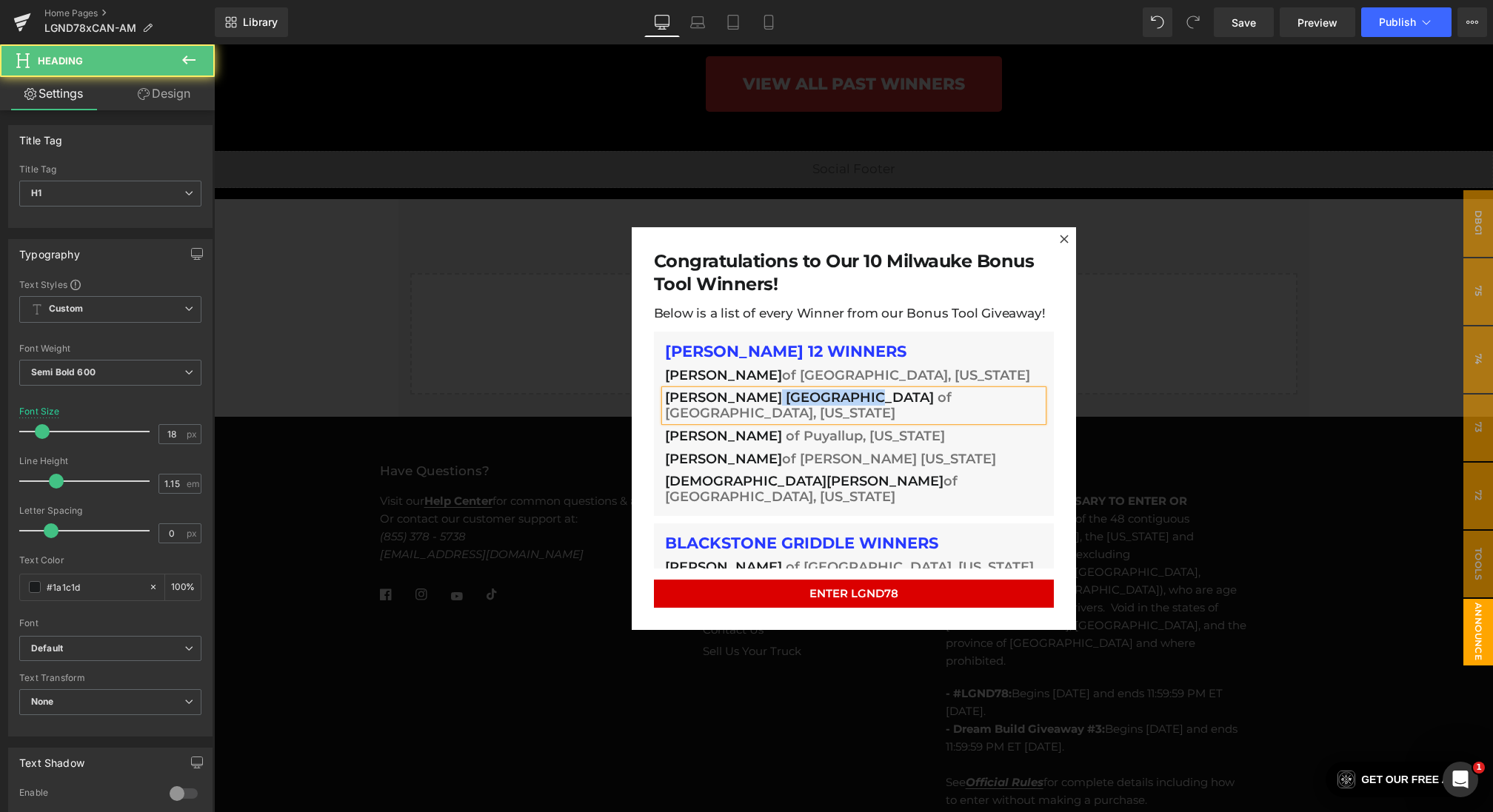
drag, startPoint x: 859, startPoint y: 402, endPoint x: 771, endPoint y: 401, distance: 88.0
click at [771, 401] on span "[PERSON_NAME] [GEOGRAPHIC_DATA]" at bounding box center [799, 397] width 269 height 16
copy span "[PERSON_NAME] [GEOGRAPHIC_DATA]"
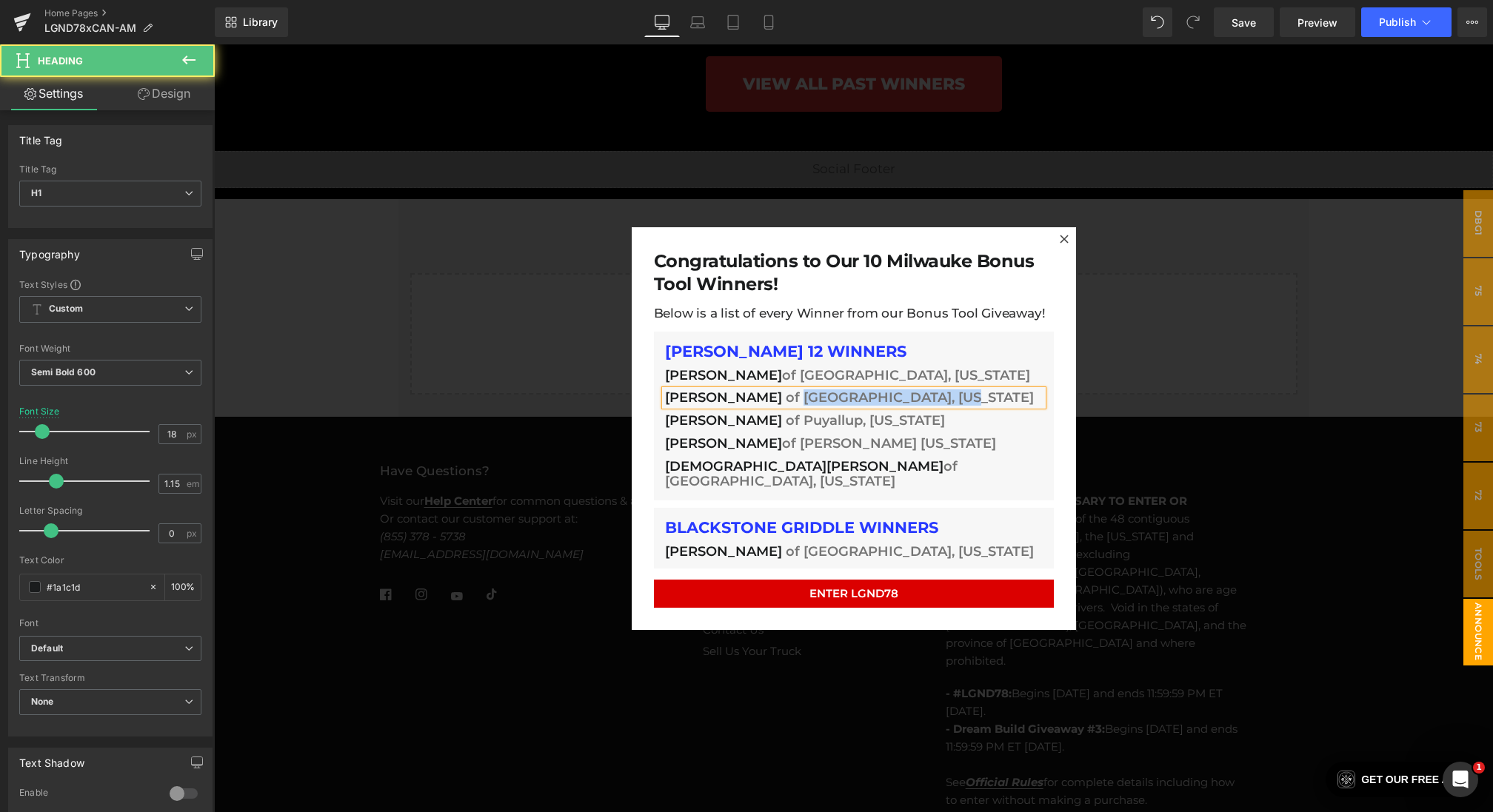
drag, startPoint x: 787, startPoint y: 397, endPoint x: 976, endPoint y: 403, distance: 189.1
click at [976, 403] on h1 "[PERSON_NAME] of [GEOGRAPHIC_DATA], [US_STATE]" at bounding box center [854, 398] width 378 height 15
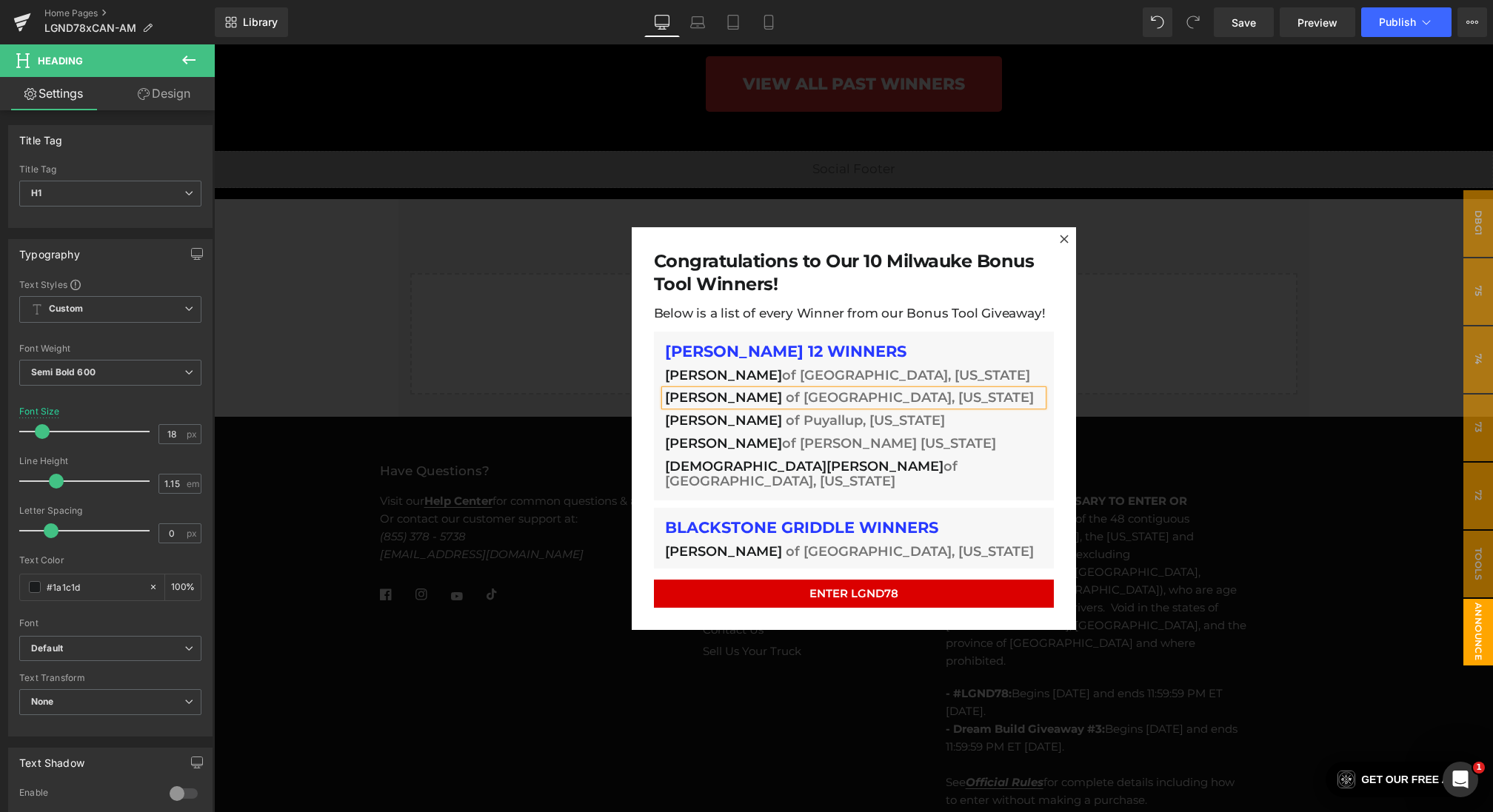
click at [694, 414] on div "[PERSON_NAME] of Puyallup, [US_STATE] Heading" at bounding box center [854, 421] width 378 height 15
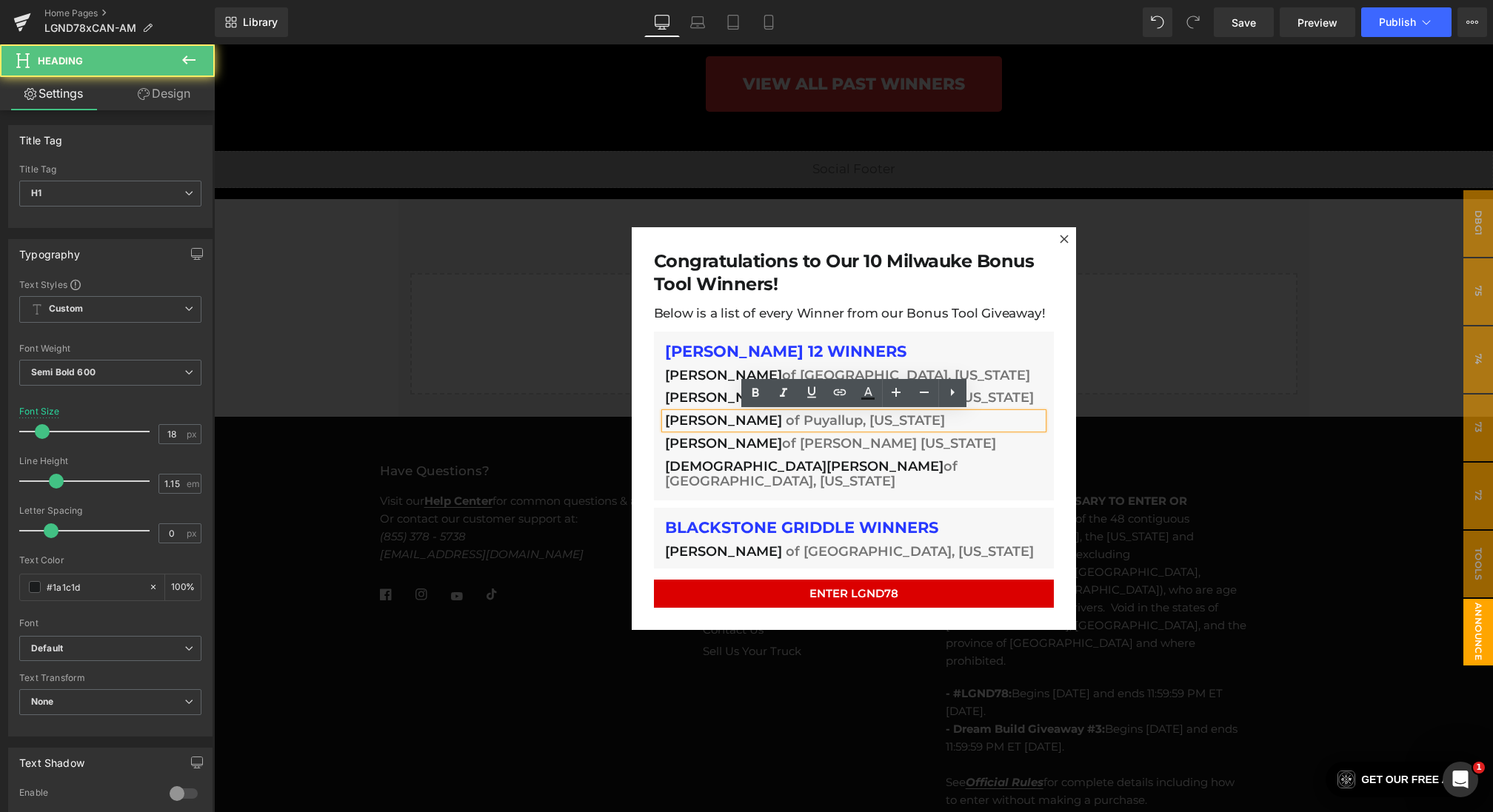
click at [716, 415] on div "[PERSON_NAME] of Puyallup, [US_STATE] Heading" at bounding box center [854, 421] width 378 height 15
drag, startPoint x: 745, startPoint y: 425, endPoint x: 601, endPoint y: 416, distance: 144.3
drag, startPoint x: 743, startPoint y: 425, endPoint x: 572, endPoint y: 407, distance: 171.9
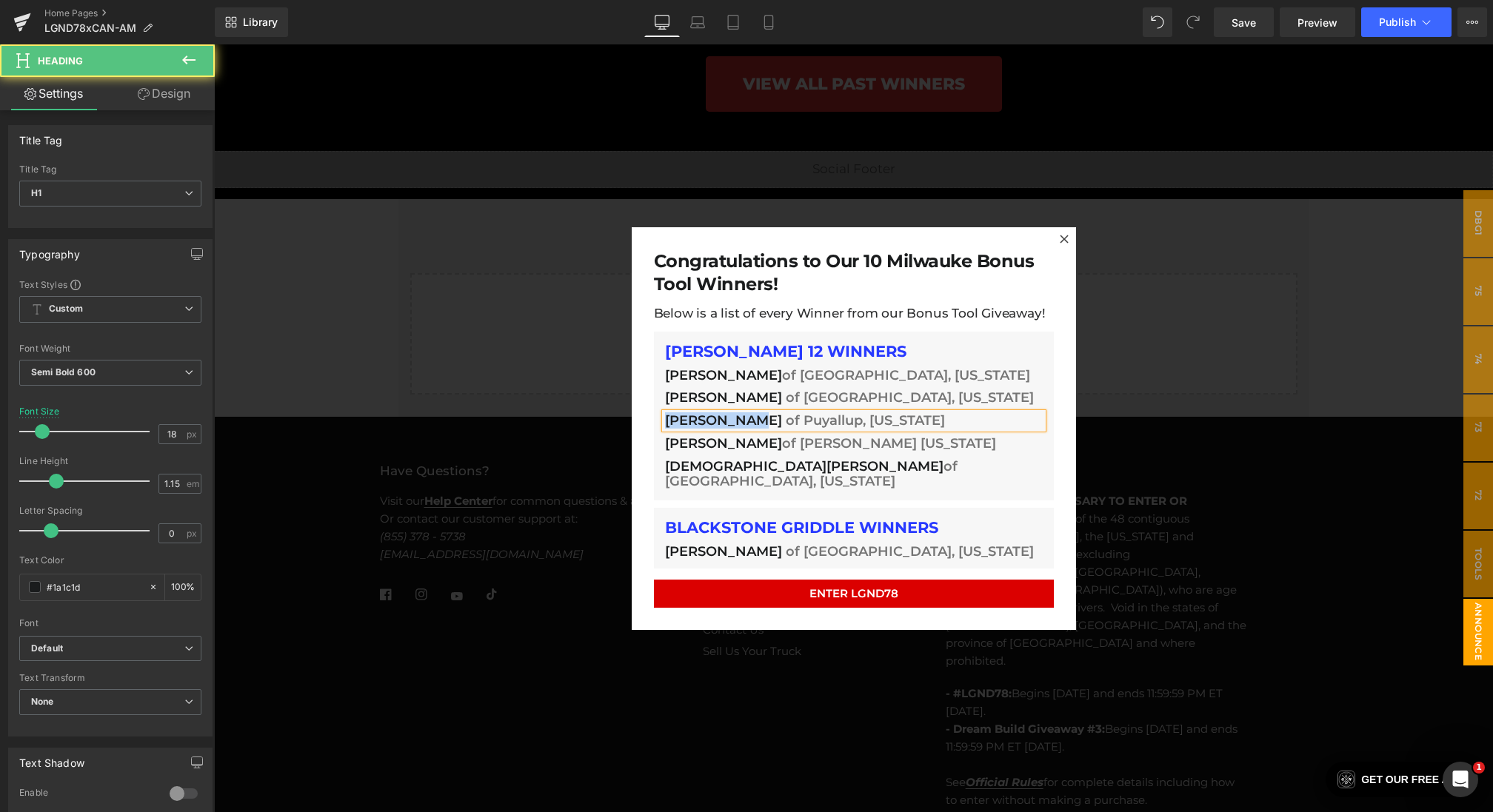
paste div
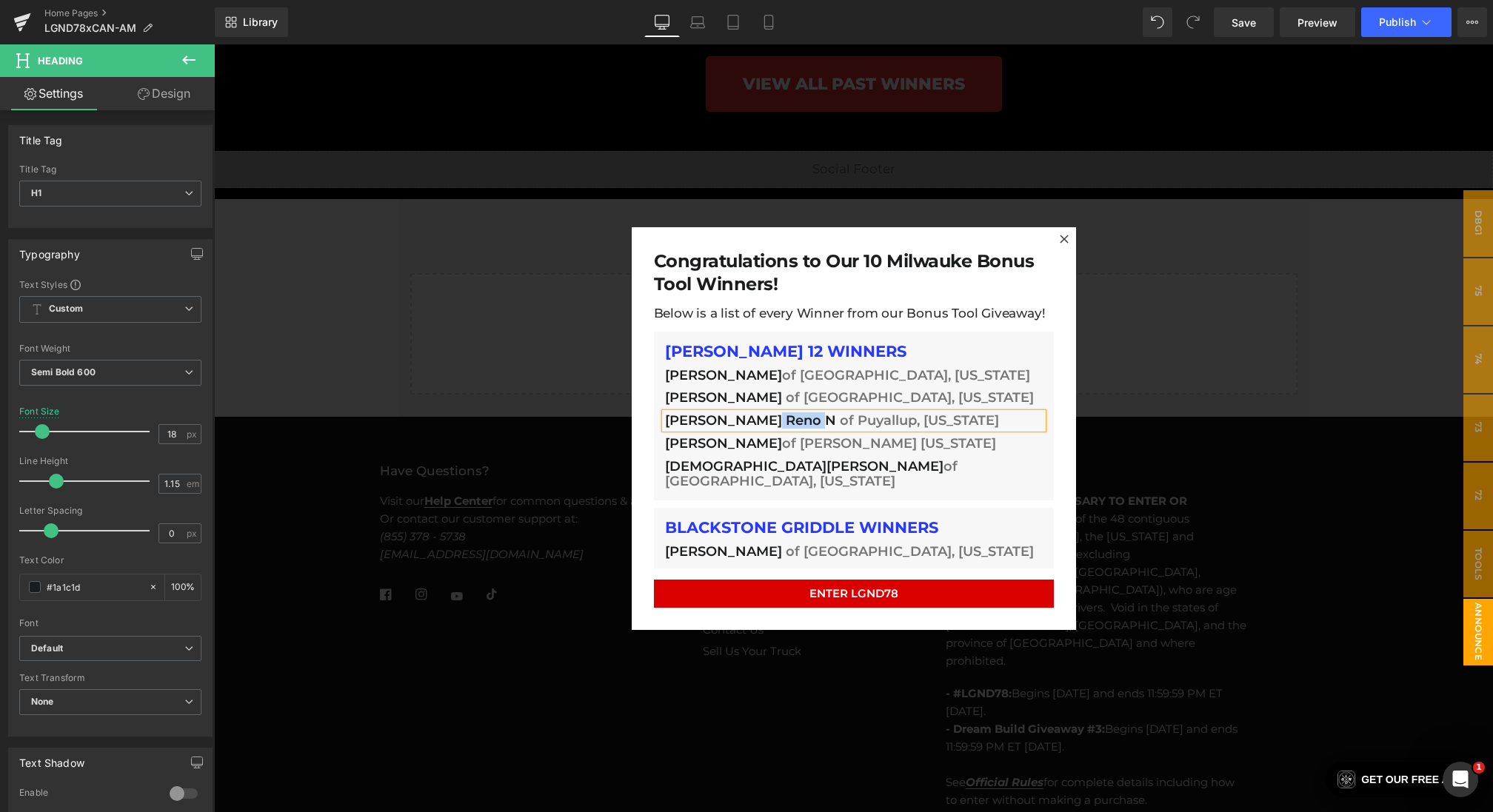
drag, startPoint x: 758, startPoint y: 420, endPoint x: 805, endPoint y: 421, distance: 47.0
click at [805, 421] on h1 "[PERSON_NAME] [GEOGRAPHIC_DATA] N of [GEOGRAPHIC_DATA], [US_STATE]" at bounding box center [854, 421] width 378 height 15
copy span "Reno N"
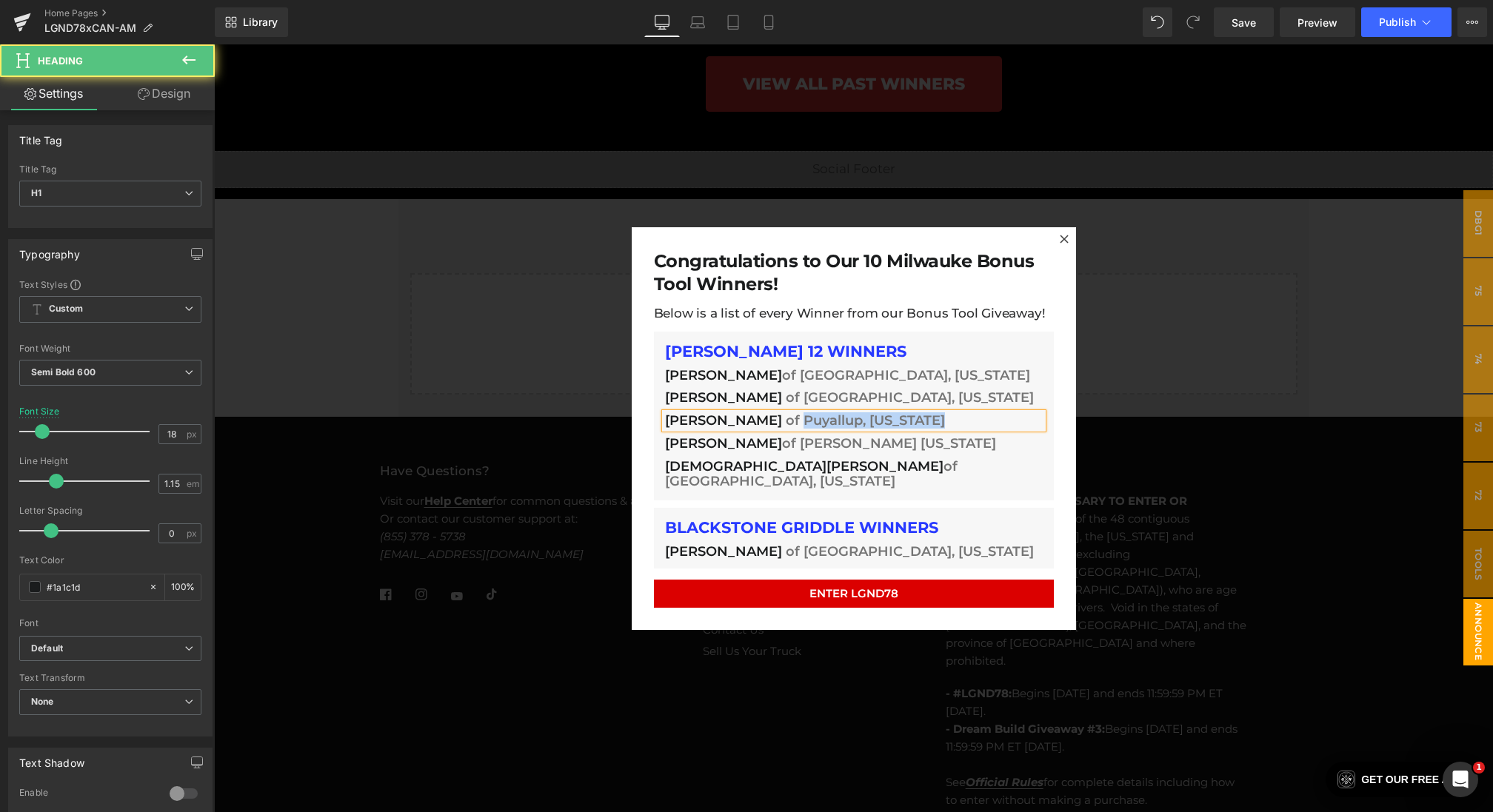
drag, startPoint x: 931, startPoint y: 428, endPoint x: 775, endPoint y: 426, distance: 156.0
click at [775, 426] on h1 "[PERSON_NAME] of Puyallup, [US_STATE]" at bounding box center [854, 421] width 378 height 15
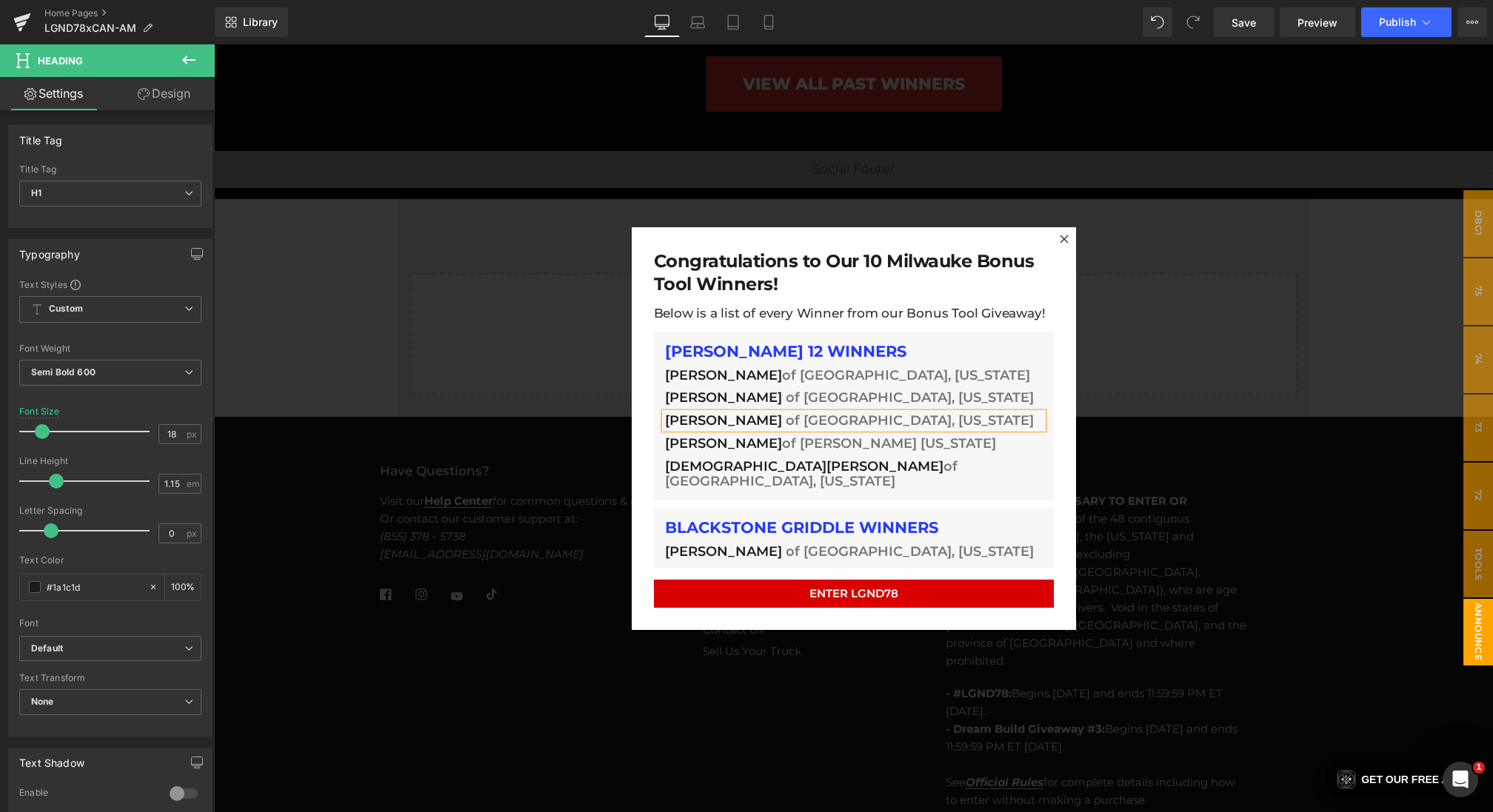
drag, startPoint x: 943, startPoint y: 443, endPoint x: 710, endPoint y: 443, distance: 233.0
click at [707, 443] on h1 "[PERSON_NAME] of [PERSON_NAME] [US_STATE]" at bounding box center [854, 444] width 378 height 15
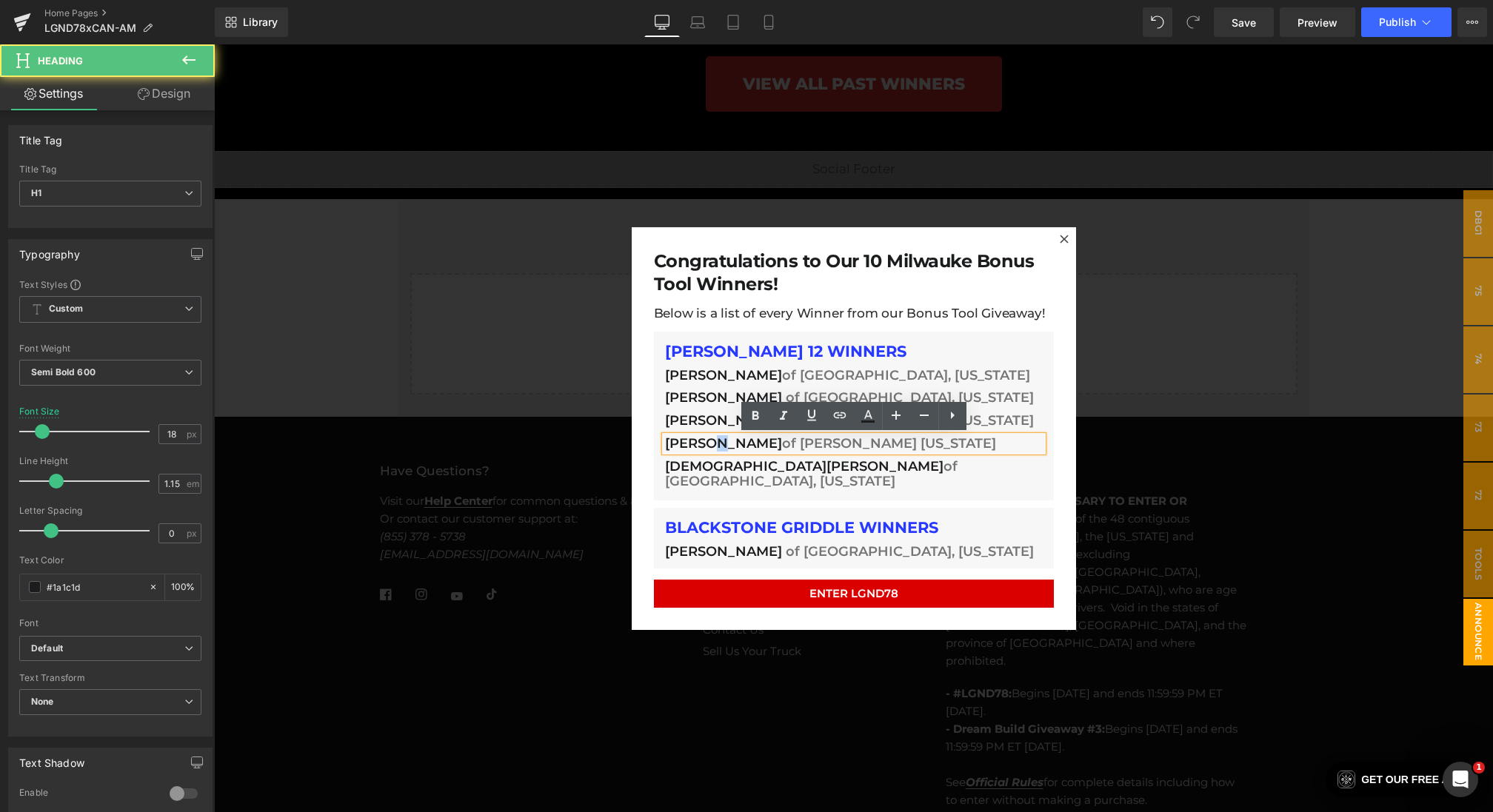
click at [714, 443] on h1 "[PERSON_NAME] of [PERSON_NAME] [US_STATE]" at bounding box center [854, 444] width 378 height 15
drag, startPoint x: 733, startPoint y: 444, endPoint x: 565, endPoint y: 442, distance: 168.0
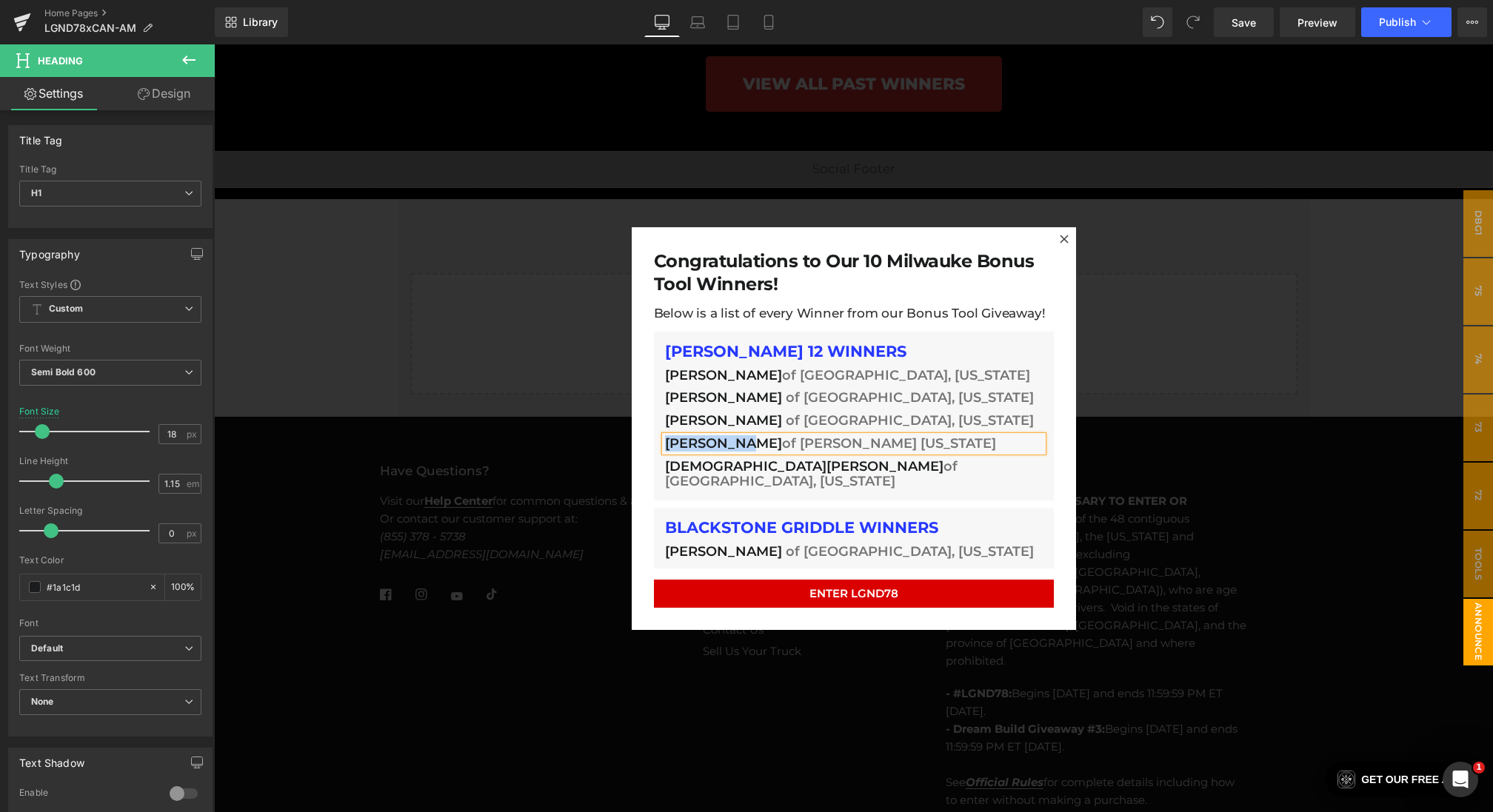
paste div
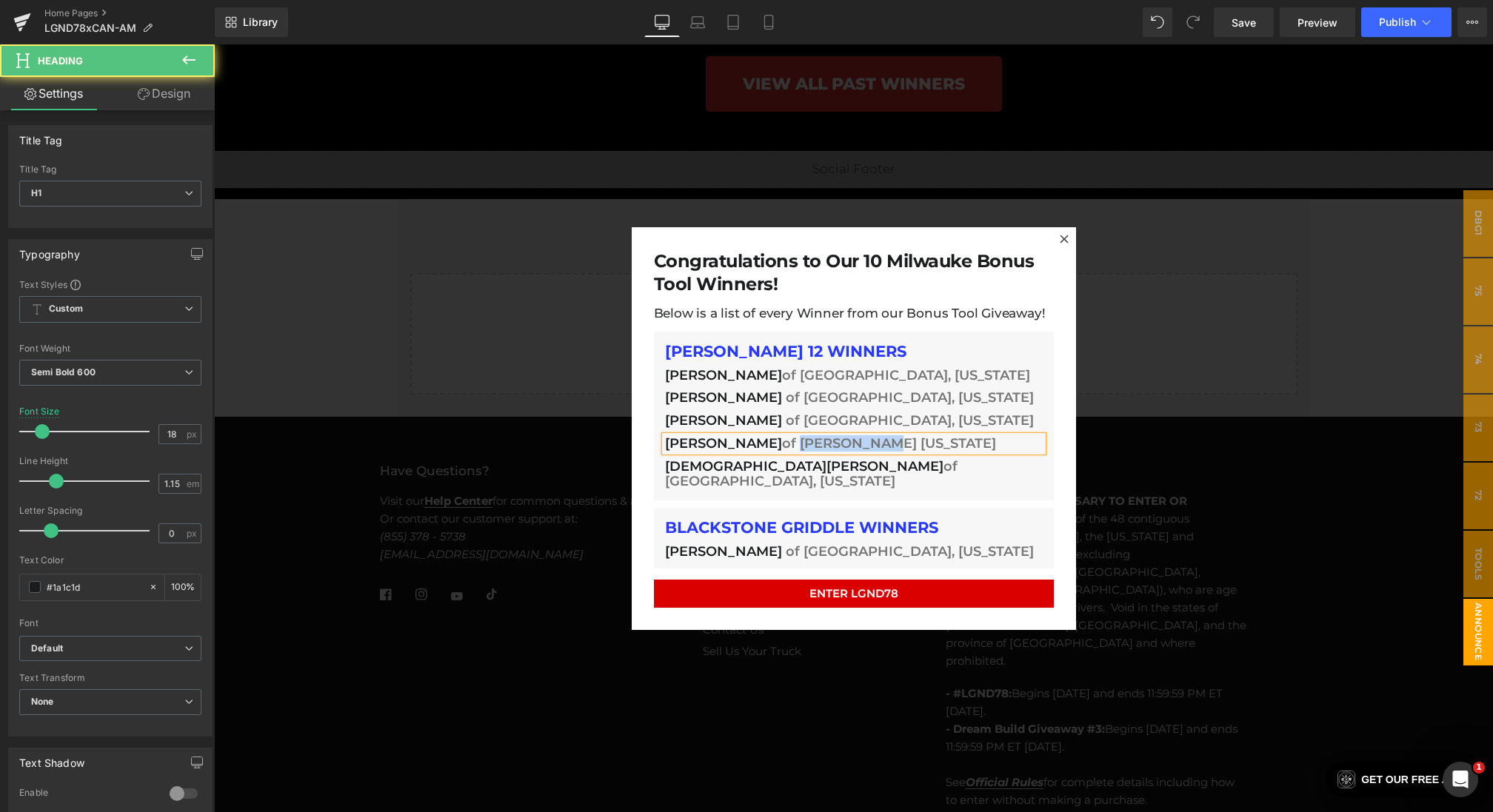
drag, startPoint x: 915, startPoint y: 445, endPoint x: 811, endPoint y: 441, distance: 104.1
click at [811, 441] on h1 "[PERSON_NAME] of [PERSON_NAME] [US_STATE]" at bounding box center [854, 444] width 378 height 15
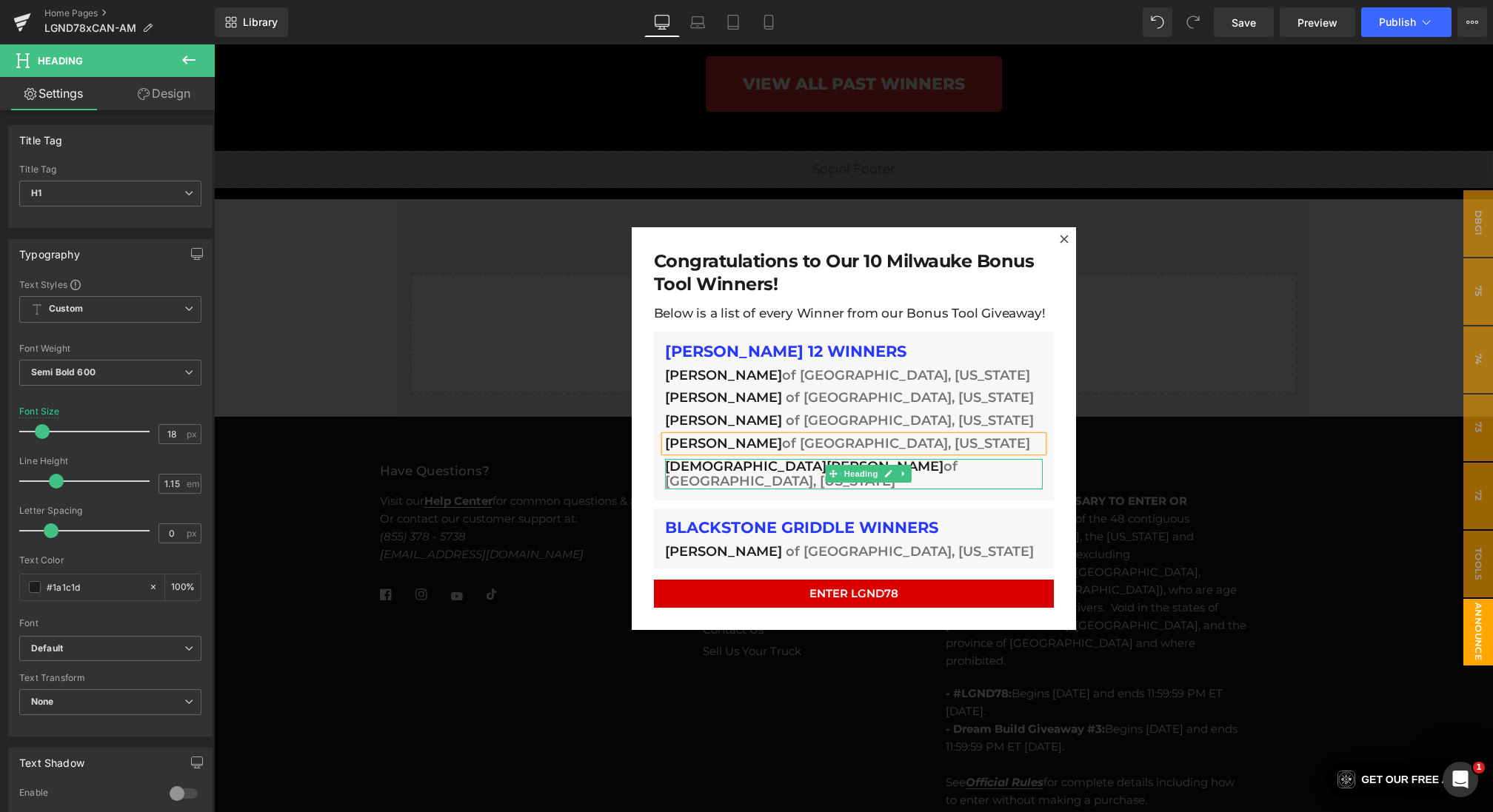
click at [718, 463] on span "[DEMOGRAPHIC_DATA][PERSON_NAME]" at bounding box center [804, 465] width 278 height 16
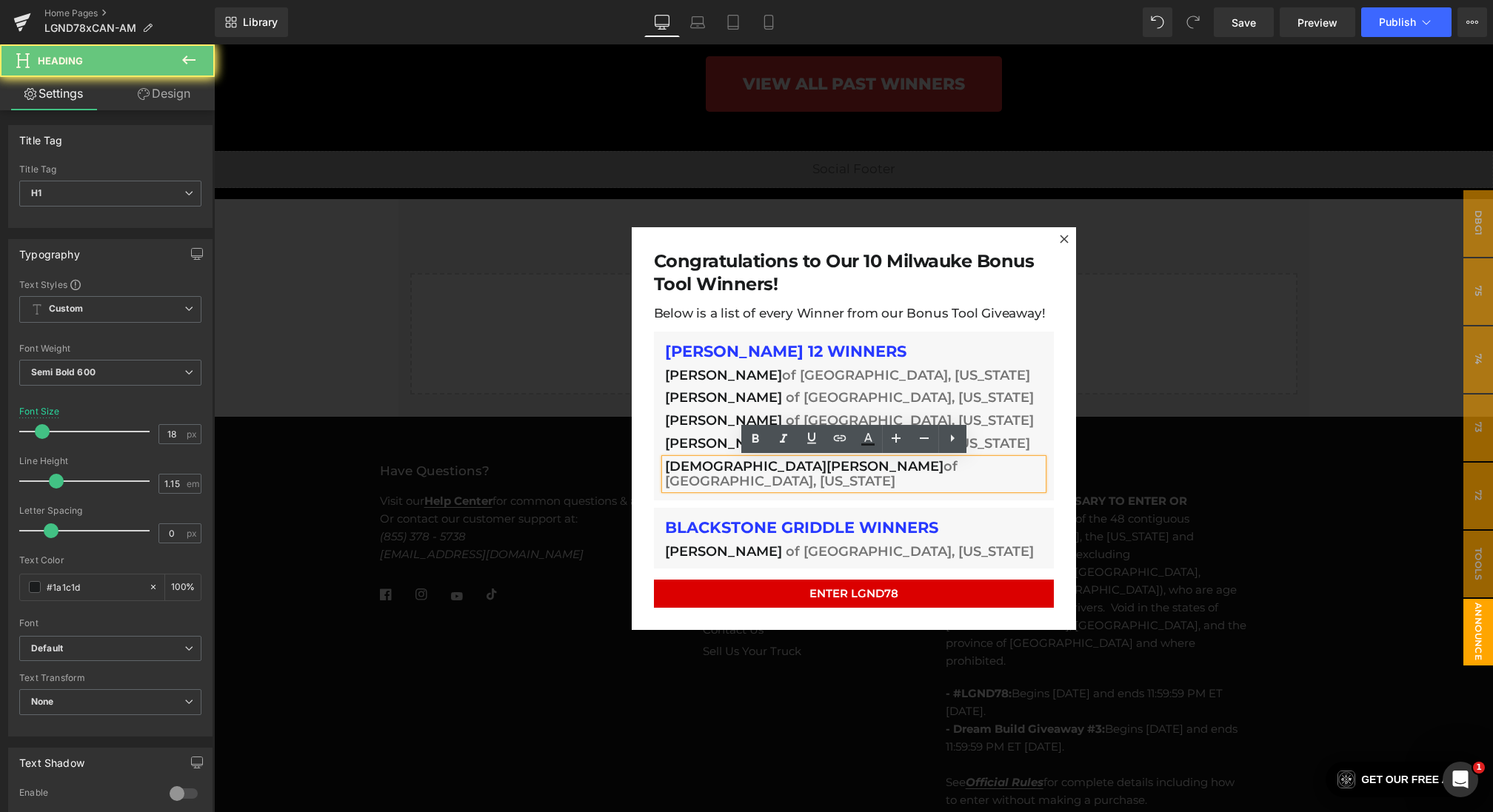
click at [743, 465] on span "[DEMOGRAPHIC_DATA][PERSON_NAME]" at bounding box center [804, 465] width 278 height 16
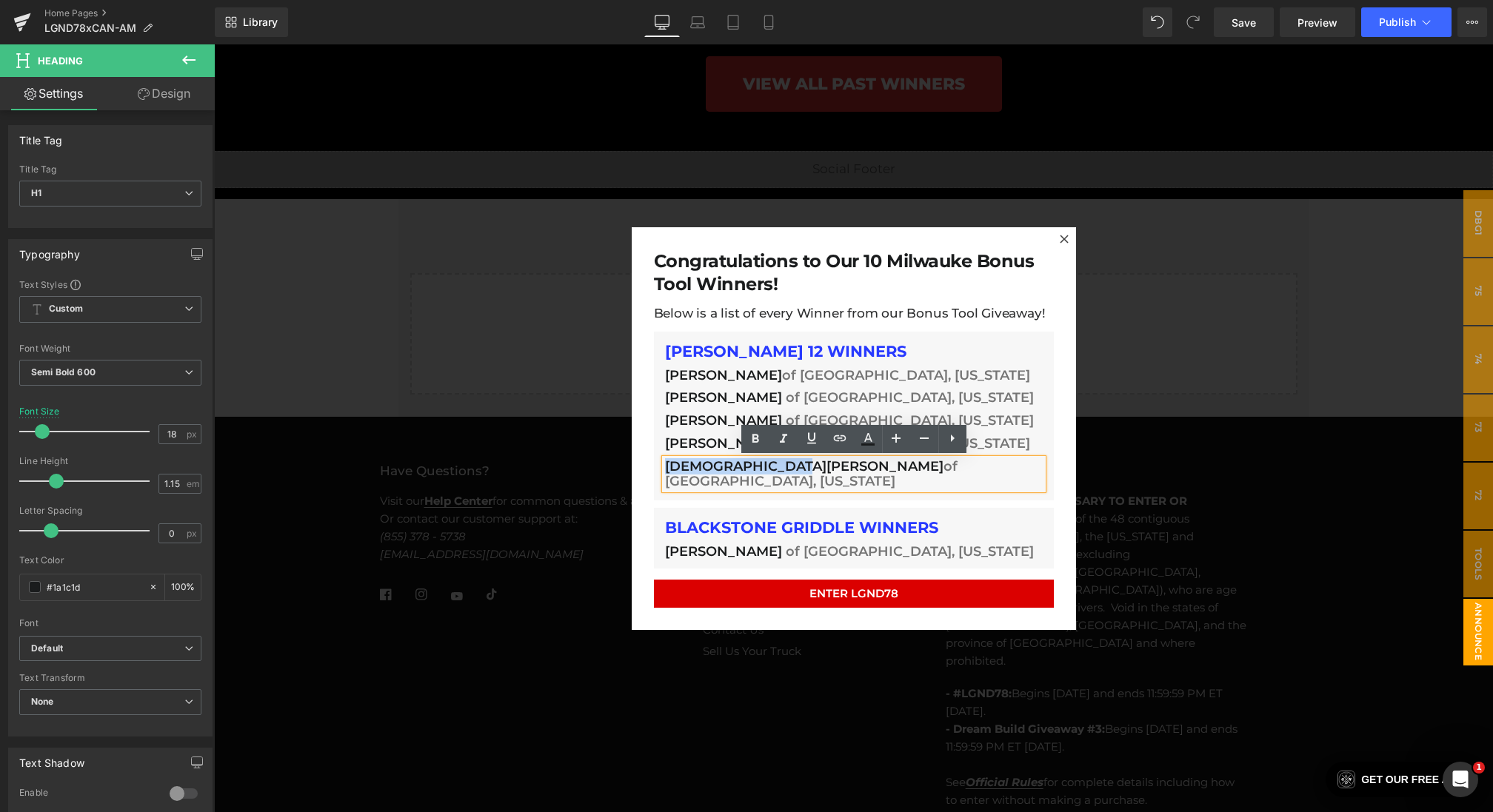
drag, startPoint x: 773, startPoint y: 466, endPoint x: 555, endPoint y: 466, distance: 218.0
paste div
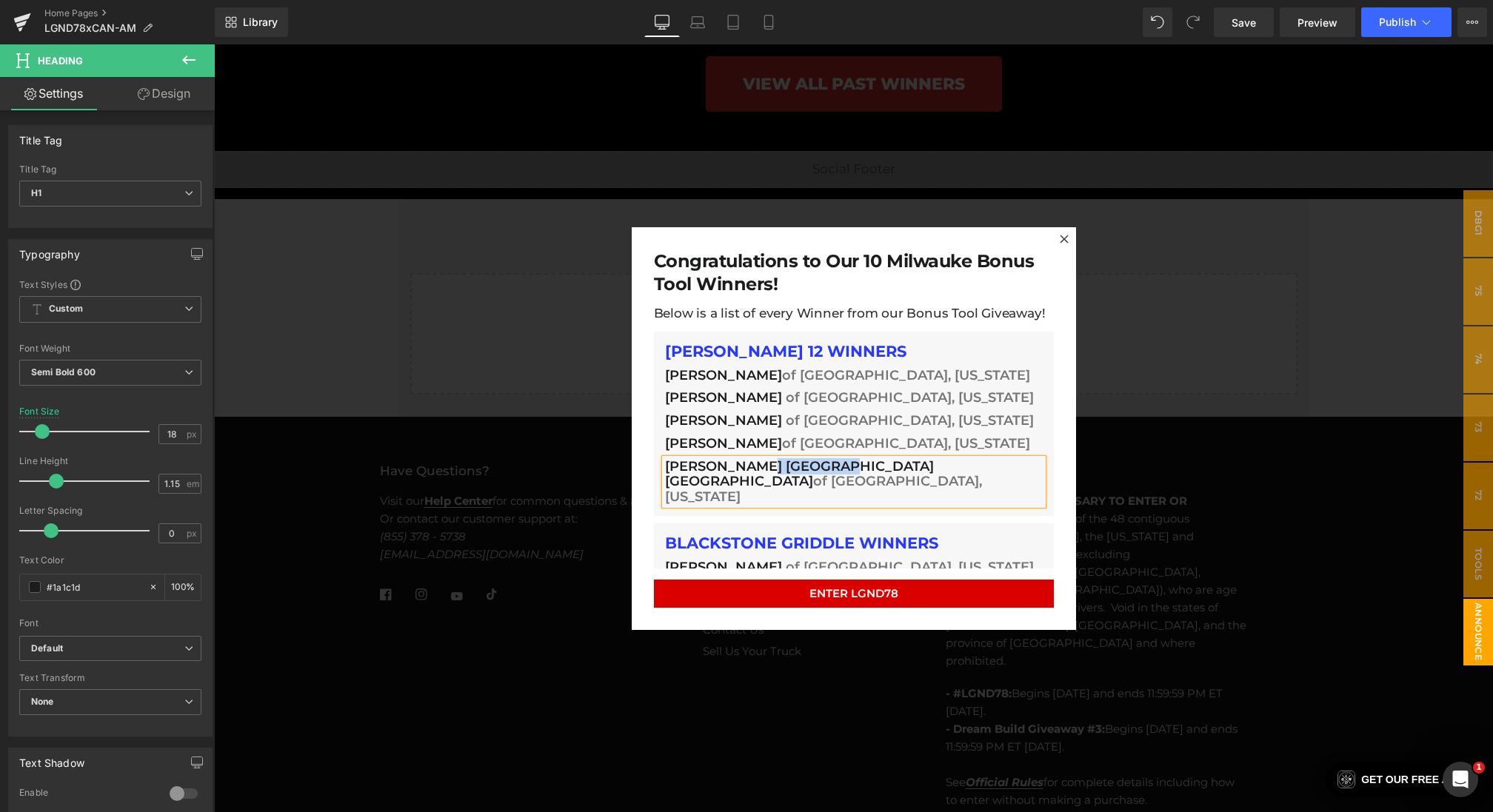
drag, startPoint x: 758, startPoint y: 465, endPoint x: 839, endPoint y: 463, distance: 81.0
click at [839, 463] on span "[PERSON_NAME] [GEOGRAPHIC_DATA] [GEOGRAPHIC_DATA]" at bounding box center [799, 473] width 269 height 32
copy span "[GEOGRAPHIC_DATA] [GEOGRAPHIC_DATA]"
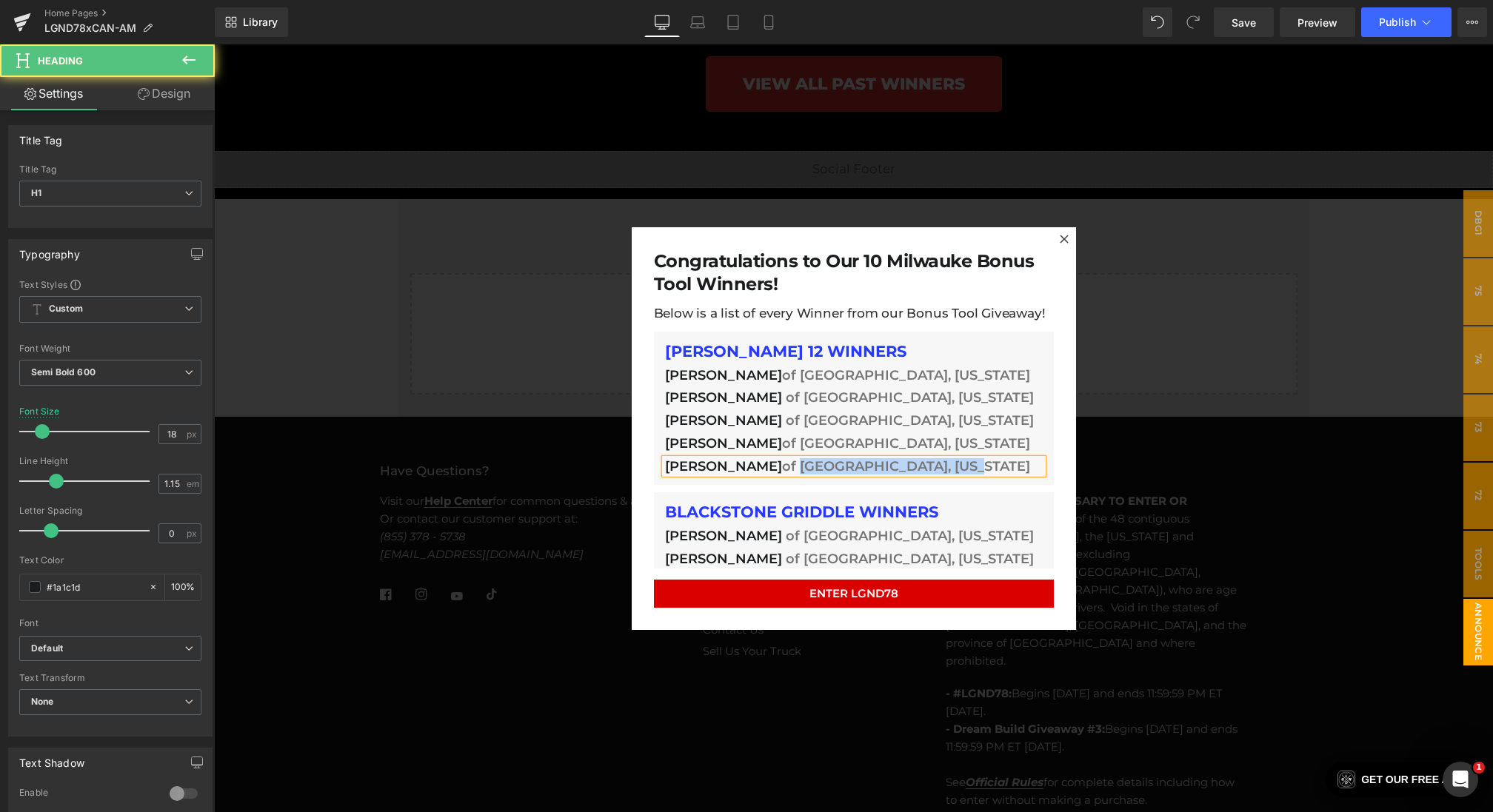
drag, startPoint x: 956, startPoint y: 471, endPoint x: 774, endPoint y: 465, distance: 182.1
click at [774, 465] on h1 "[PERSON_NAME] of [GEOGRAPHIC_DATA], [US_STATE]" at bounding box center [854, 466] width 378 height 15
click at [836, 469] on span "of Lebanon [GEOGRAPHIC_DATA]" at bounding box center [896, 465] width 229 height 16
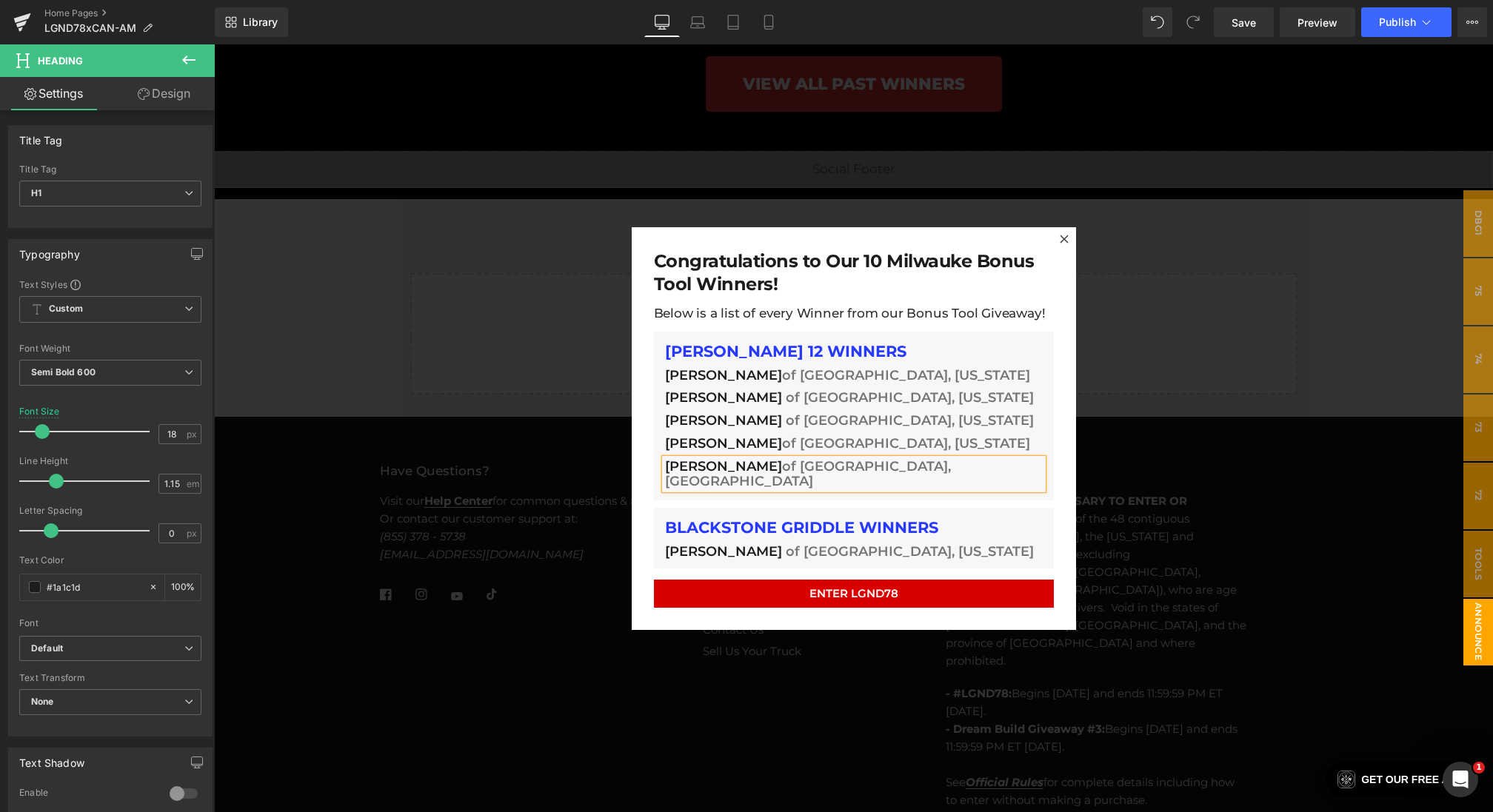
click at [876, 466] on h1 "[PERSON_NAME] of [GEOGRAPHIC_DATA], [GEOGRAPHIC_DATA]" at bounding box center [854, 473] width 378 height 30
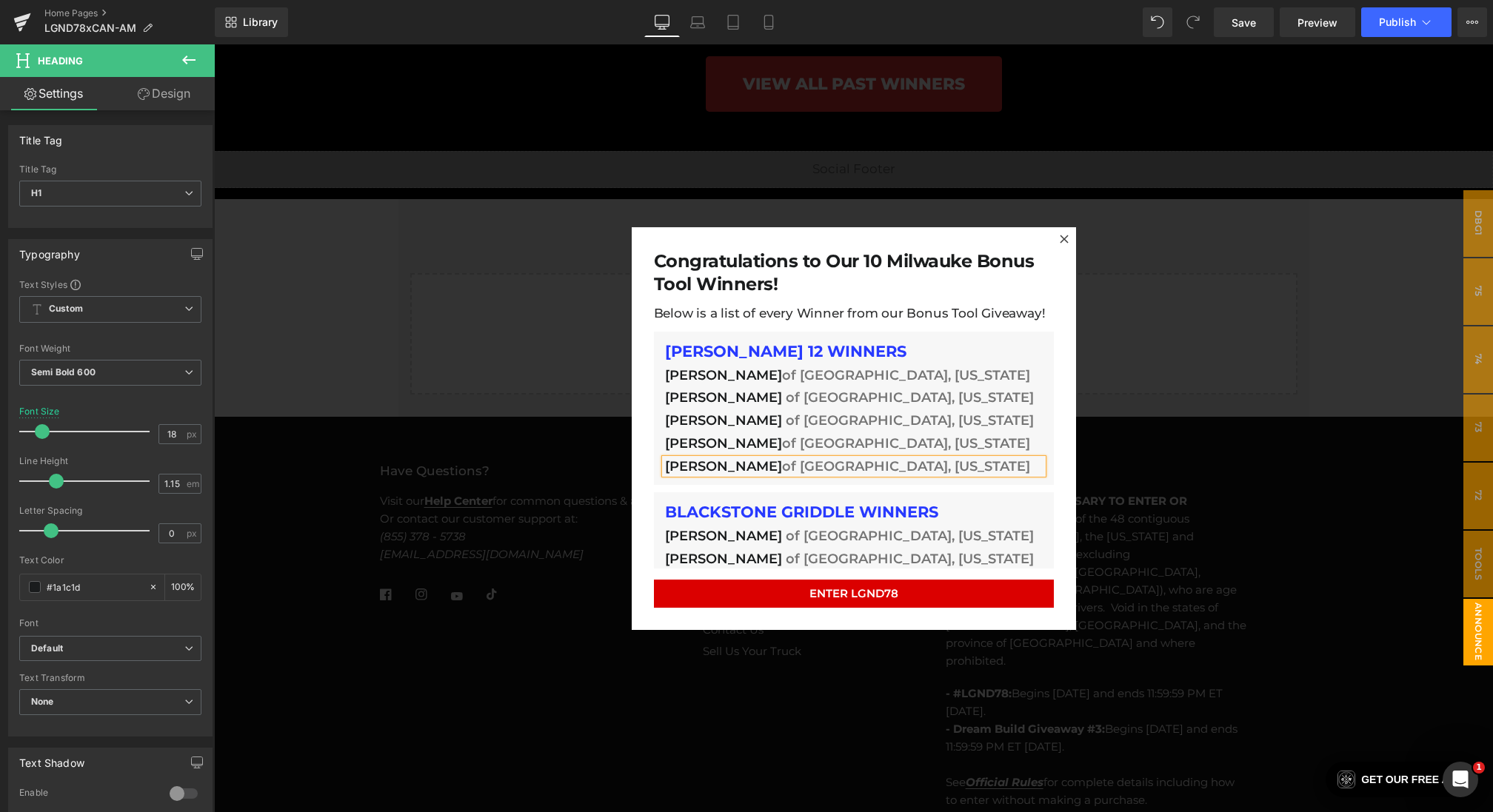
scroll to position [77, 0]
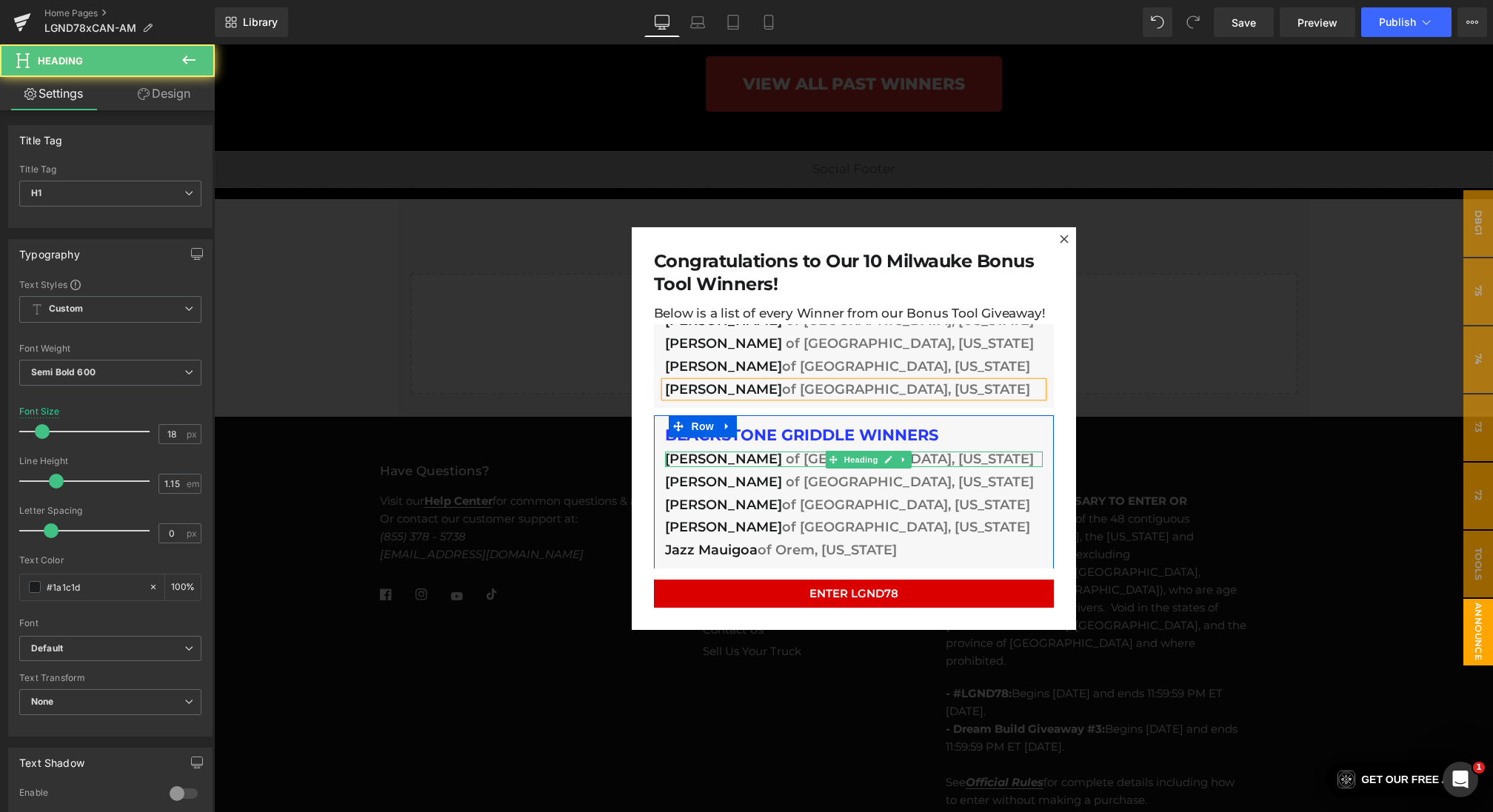
click at [717, 457] on h1 "[PERSON_NAME] of [GEOGRAPHIC_DATA], [US_STATE]" at bounding box center [854, 459] width 378 height 15
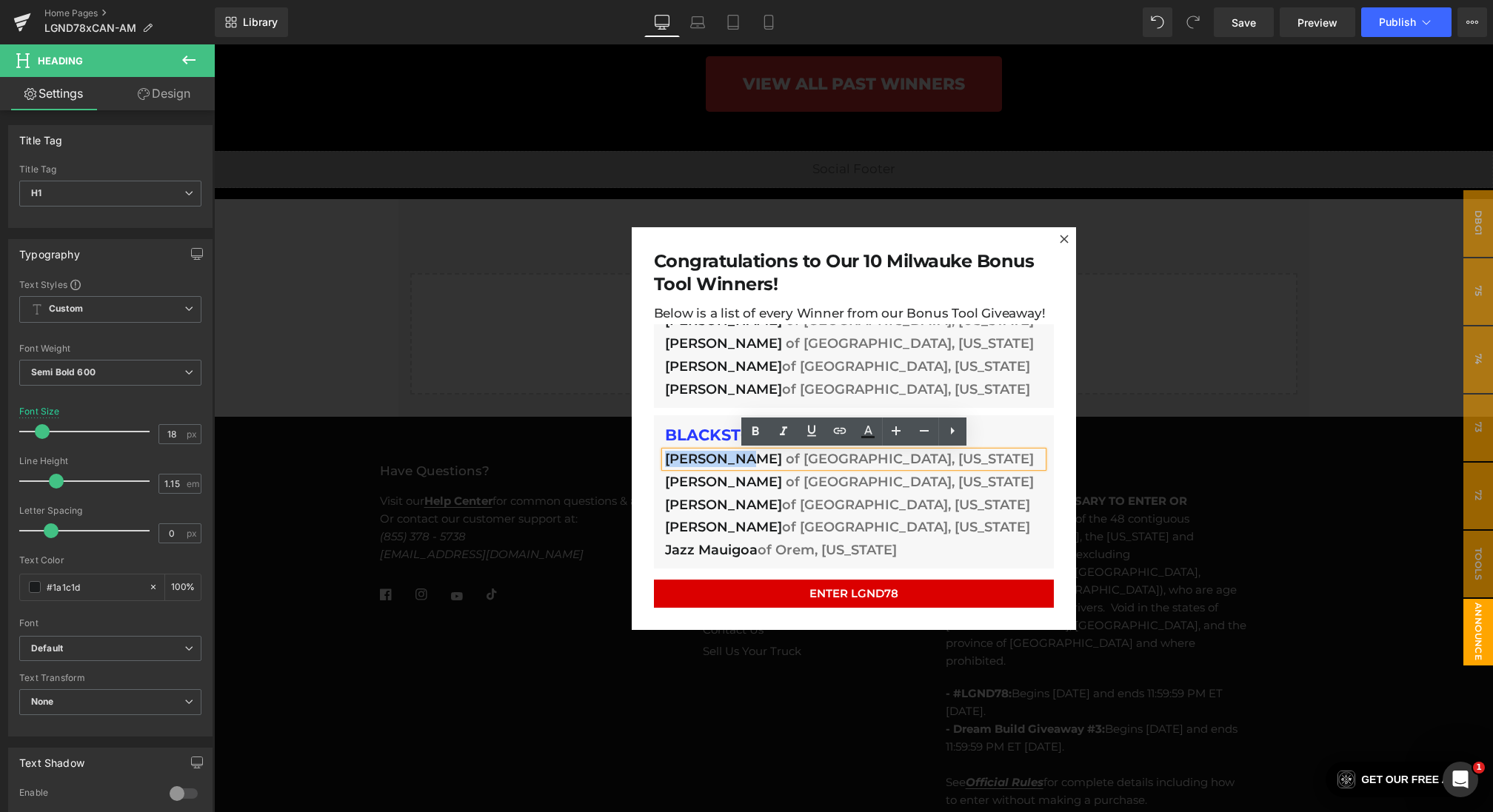
drag, startPoint x: 747, startPoint y: 461, endPoint x: 634, endPoint y: 457, distance: 113.1
click at [634, 457] on div "Congratulations to Our 10 Milwauke Bonus Tool Winners! Heading Below is a list …" at bounding box center [854, 427] width 445 height 403
paste div
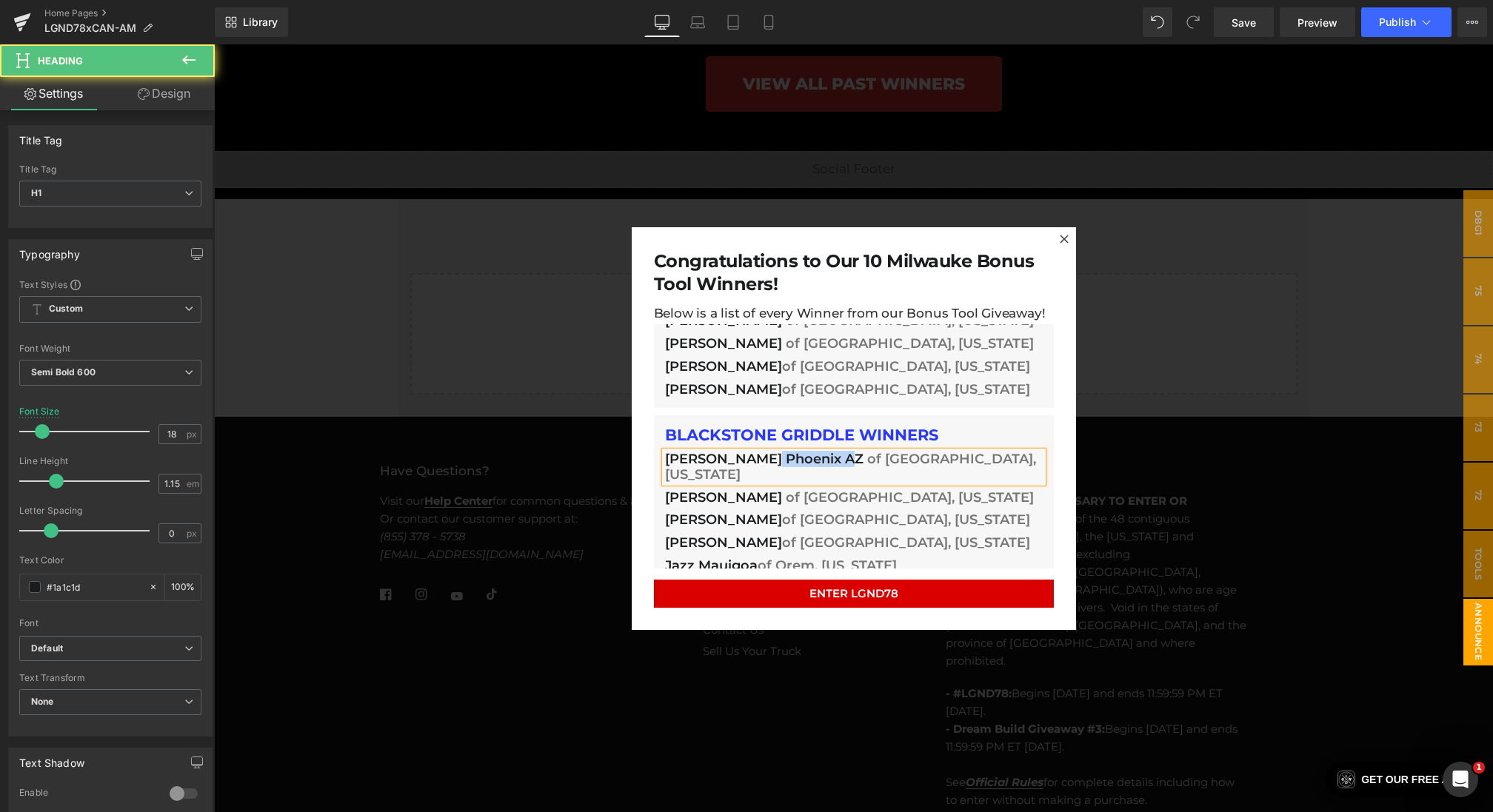
drag, startPoint x: 768, startPoint y: 456, endPoint x: 843, endPoint y: 458, distance: 75.0
click at [843, 458] on h1 "[PERSON_NAME] Phoenix AZ of [GEOGRAPHIC_DATA], [US_STATE]" at bounding box center [854, 466] width 378 height 30
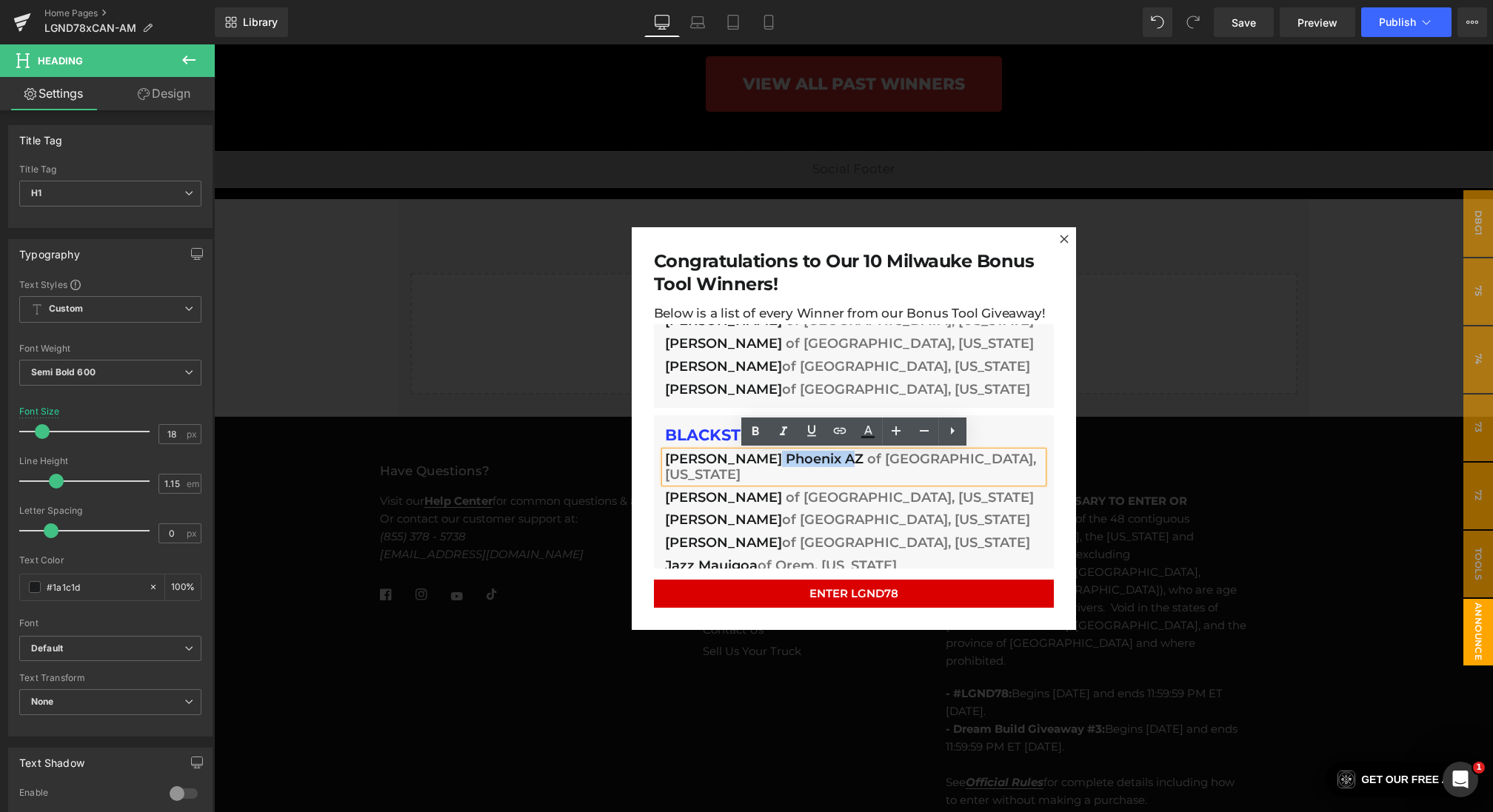
copy h1 "Phoenix AZ"
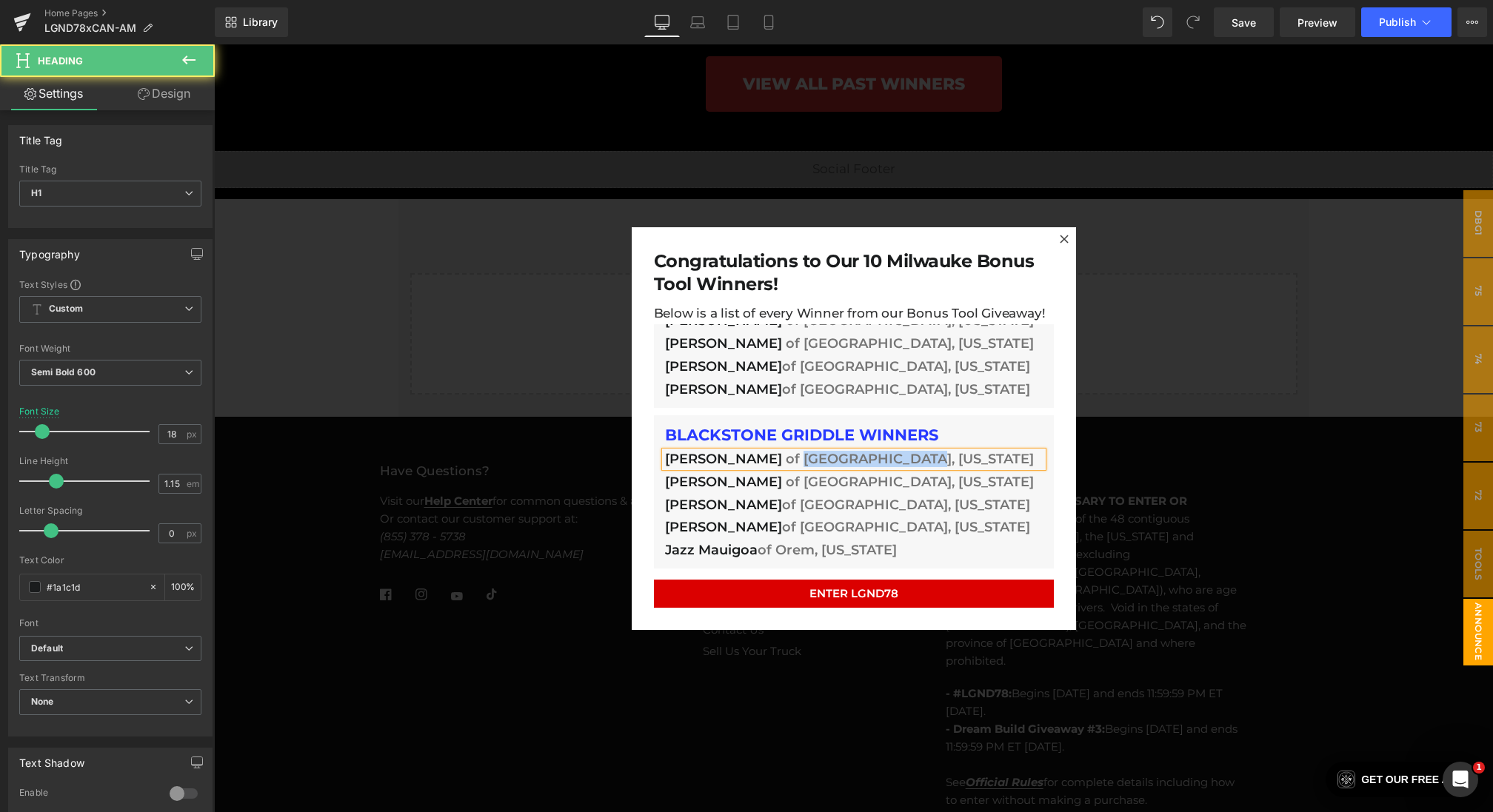
drag, startPoint x: 949, startPoint y: 461, endPoint x: 784, endPoint y: 459, distance: 165.0
click at [784, 460] on h1 "[PERSON_NAME] of [GEOGRAPHIC_DATA], [US_STATE]" at bounding box center [854, 459] width 378 height 15
click at [841, 458] on span "of Phoenix AZ" at bounding box center [833, 458] width 95 height 16
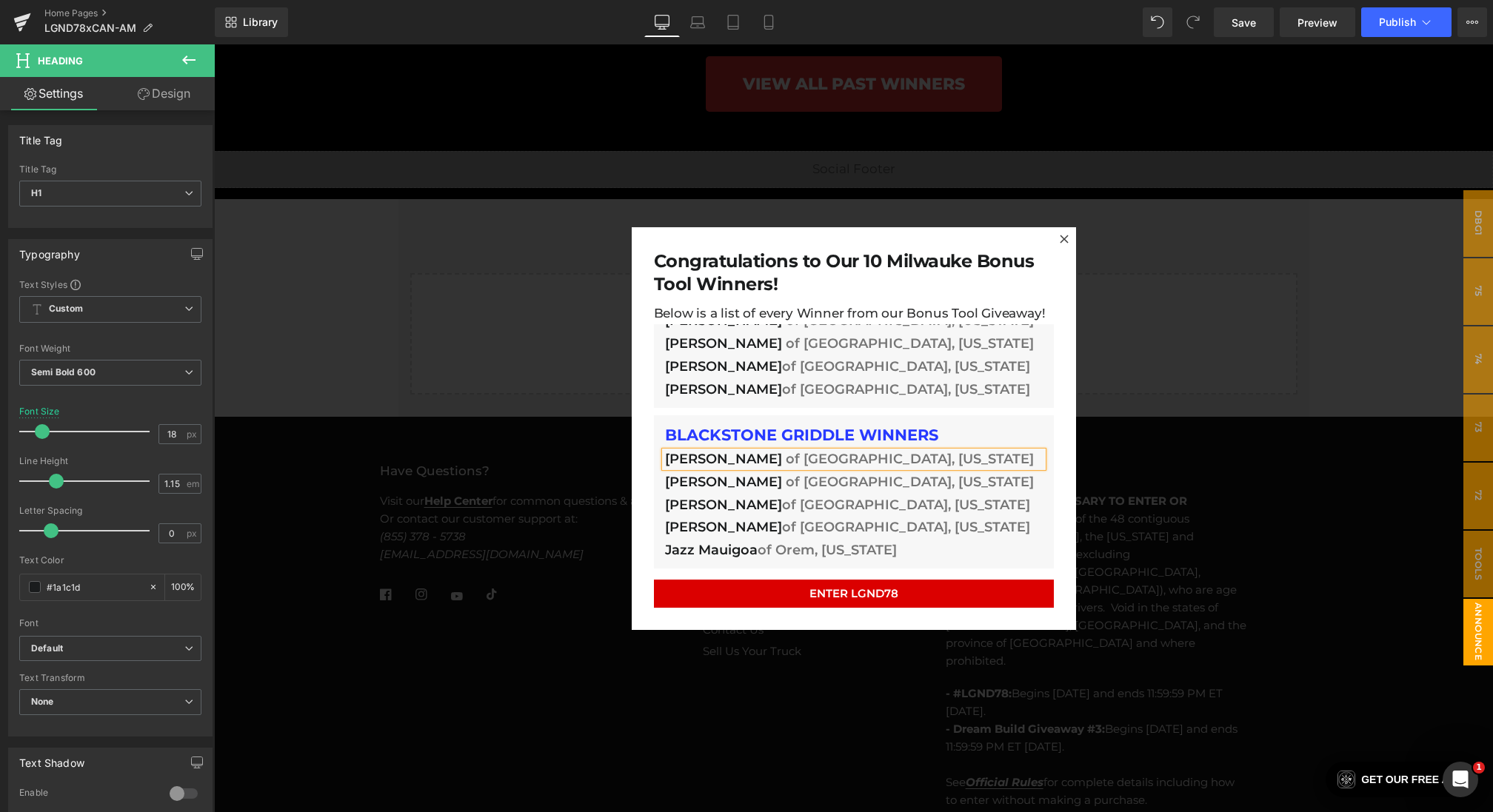
click at [730, 483] on span "[PERSON_NAME]" at bounding box center [724, 482] width 117 height 16
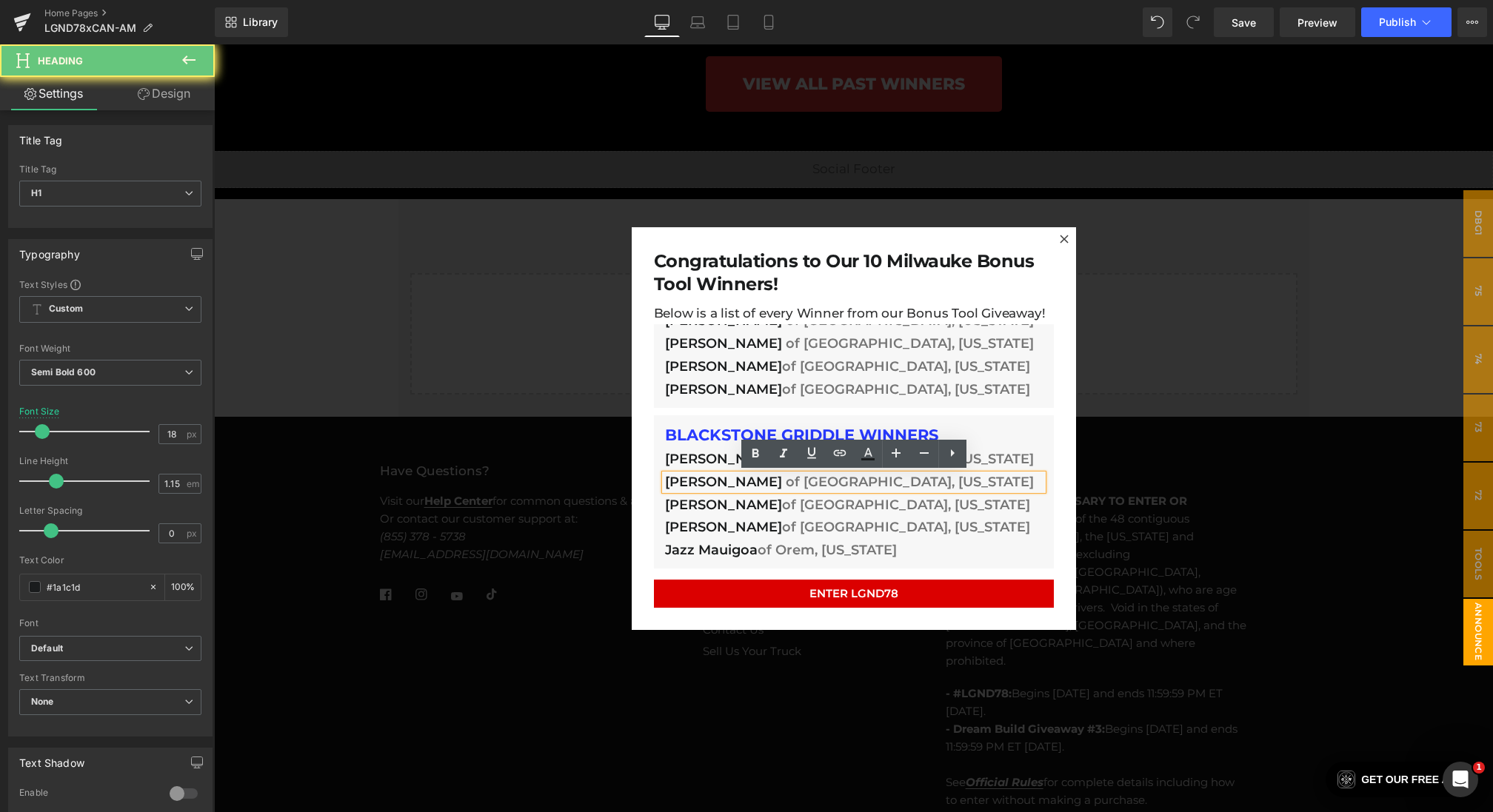
click at [753, 483] on span "[PERSON_NAME]" at bounding box center [724, 482] width 117 height 16
drag, startPoint x: 769, startPoint y: 483, endPoint x: 640, endPoint y: 482, distance: 129.0
click at [640, 482] on div "Congratulations to Our 10 Milwauke Bonus Tool Winners! Heading Below is a list …" at bounding box center [854, 427] width 445 height 403
paste div
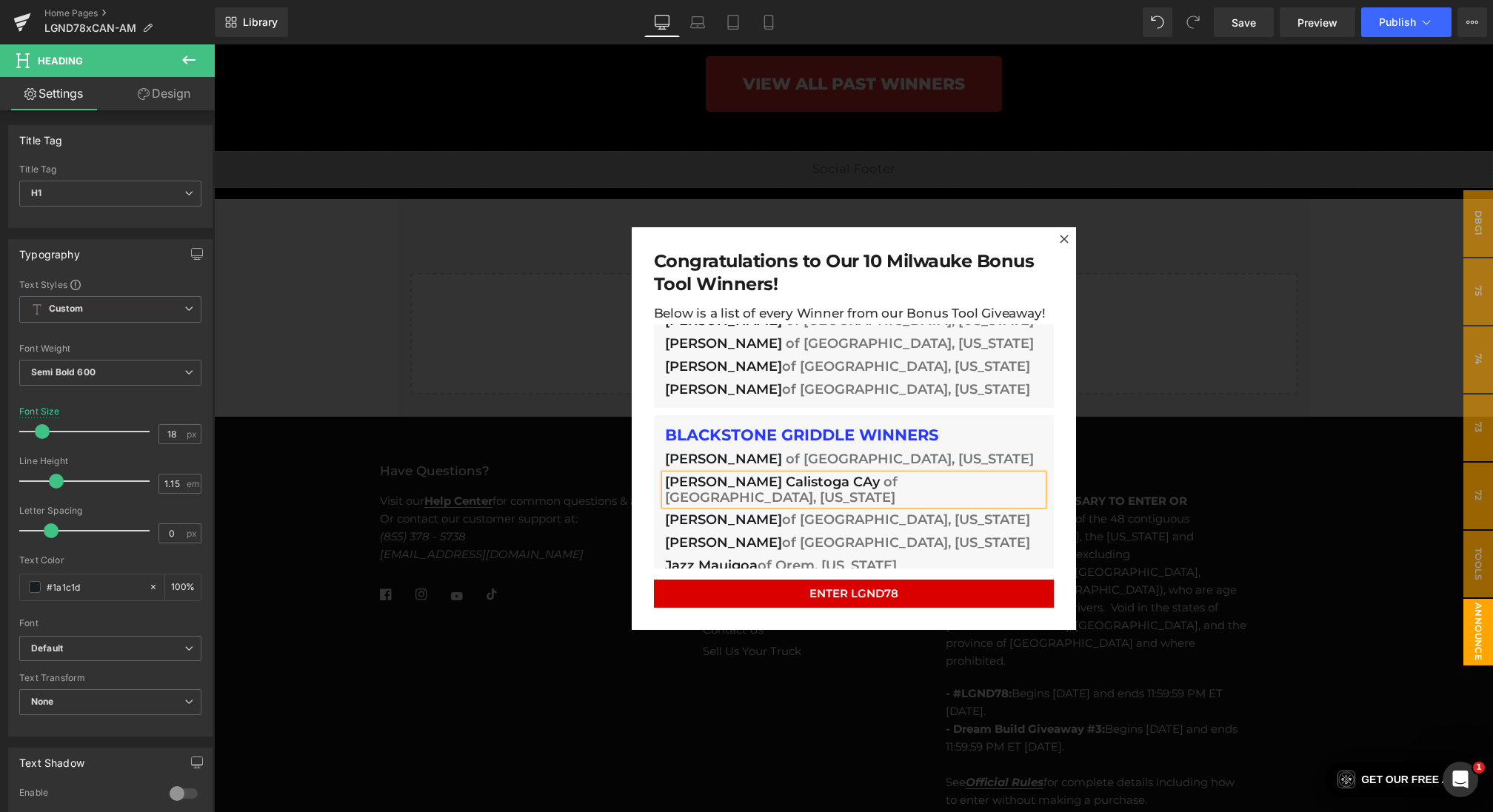
click at [677, 482] on span "[PERSON_NAME] Calistoga CAy" at bounding box center [773, 482] width 215 height 16
click at [730, 482] on span "[PERSON_NAME] Calistoga CAy" at bounding box center [773, 482] width 215 height 16
drag, startPoint x: 774, startPoint y: 482, endPoint x: 865, endPoint y: 487, distance: 91.1
click at [865, 487] on h1 "[PERSON_NAME] Calistoga CAy of [GEOGRAPHIC_DATA], [US_STATE]" at bounding box center [854, 489] width 378 height 30
copy span "Calistoga CAy"
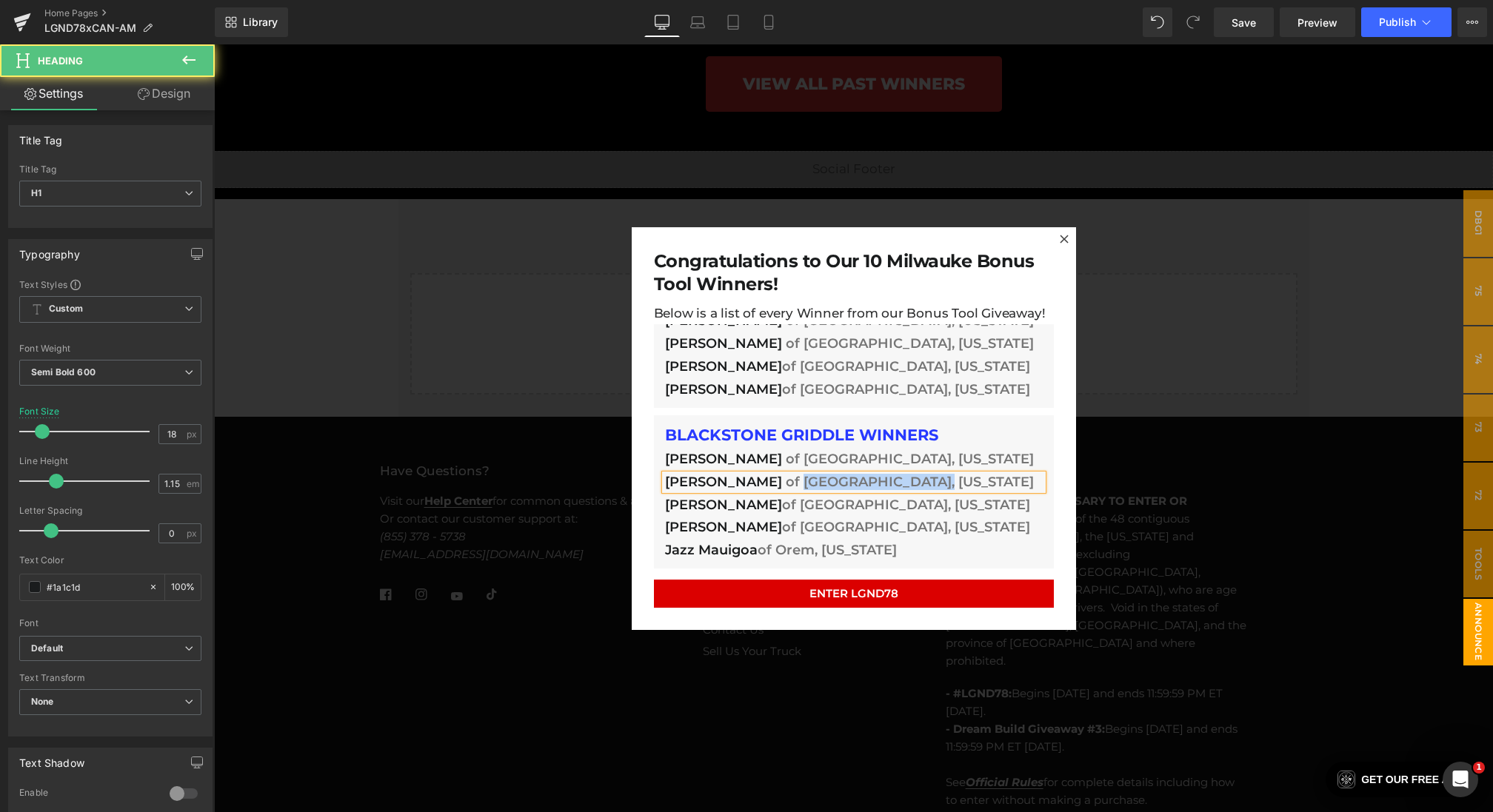
drag, startPoint x: 943, startPoint y: 482, endPoint x: 789, endPoint y: 482, distance: 154.0
click at [789, 482] on h1 "[PERSON_NAME] of [GEOGRAPHIC_DATA], [US_STATE]" at bounding box center [854, 482] width 378 height 15
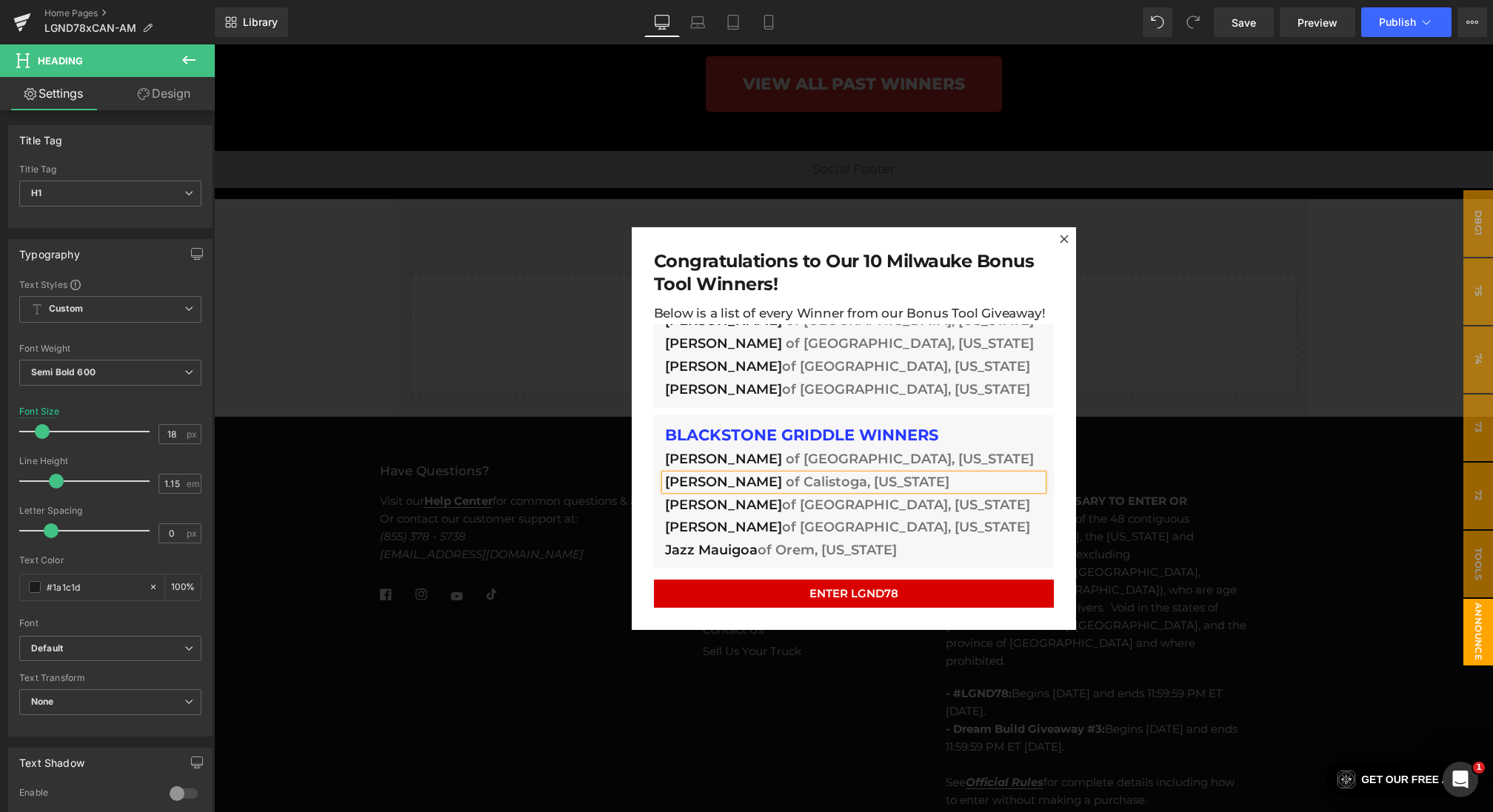
click at [714, 502] on h1 "[PERSON_NAME] of [GEOGRAPHIC_DATA], [US_STATE]" at bounding box center [854, 506] width 378 height 15
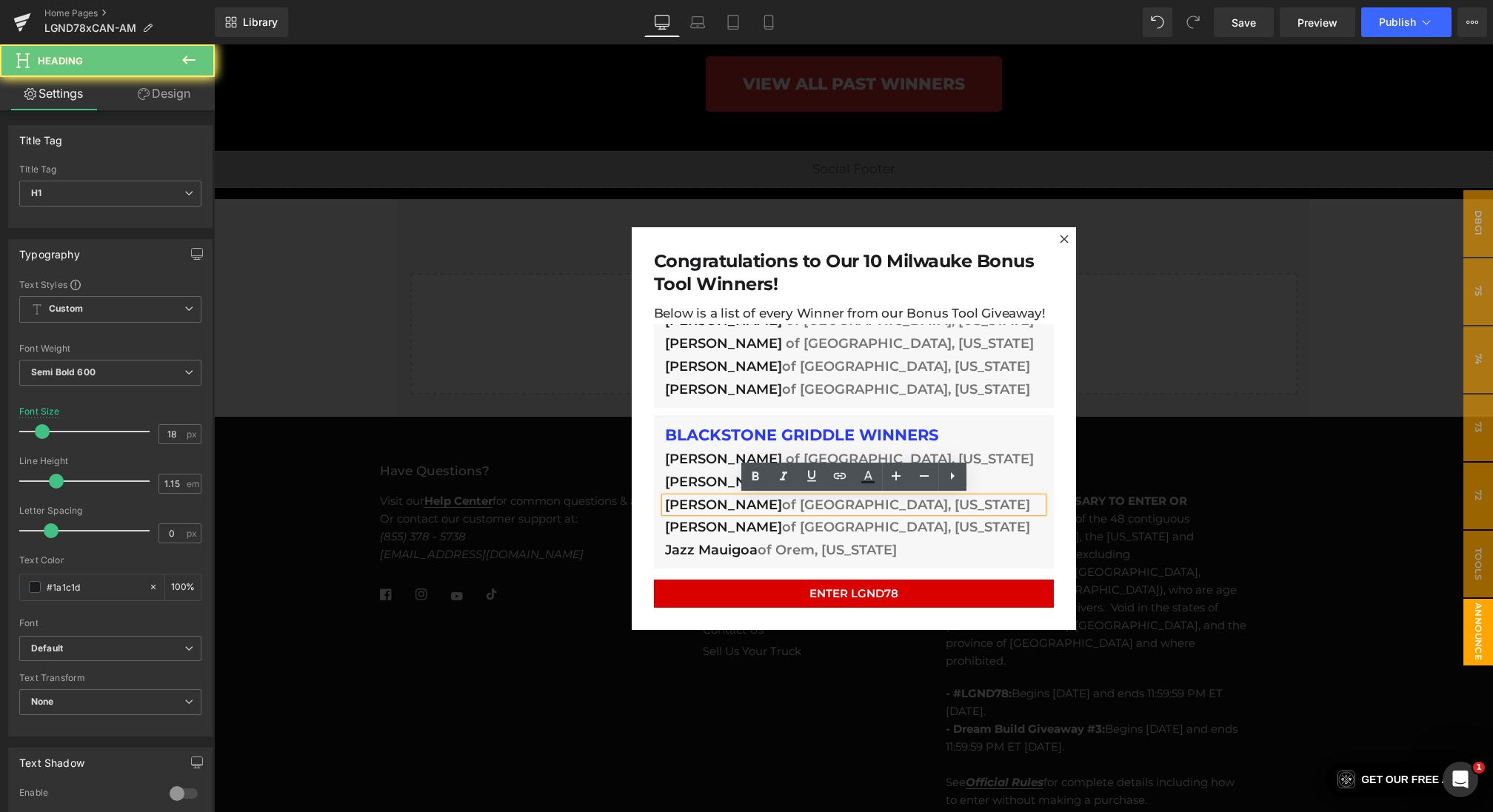
click at [731, 502] on h1 "[PERSON_NAME] of [GEOGRAPHIC_DATA], [US_STATE]" at bounding box center [854, 506] width 378 height 15
drag, startPoint x: 745, startPoint y: 502, endPoint x: 549, endPoint y: 500, distance: 196.0
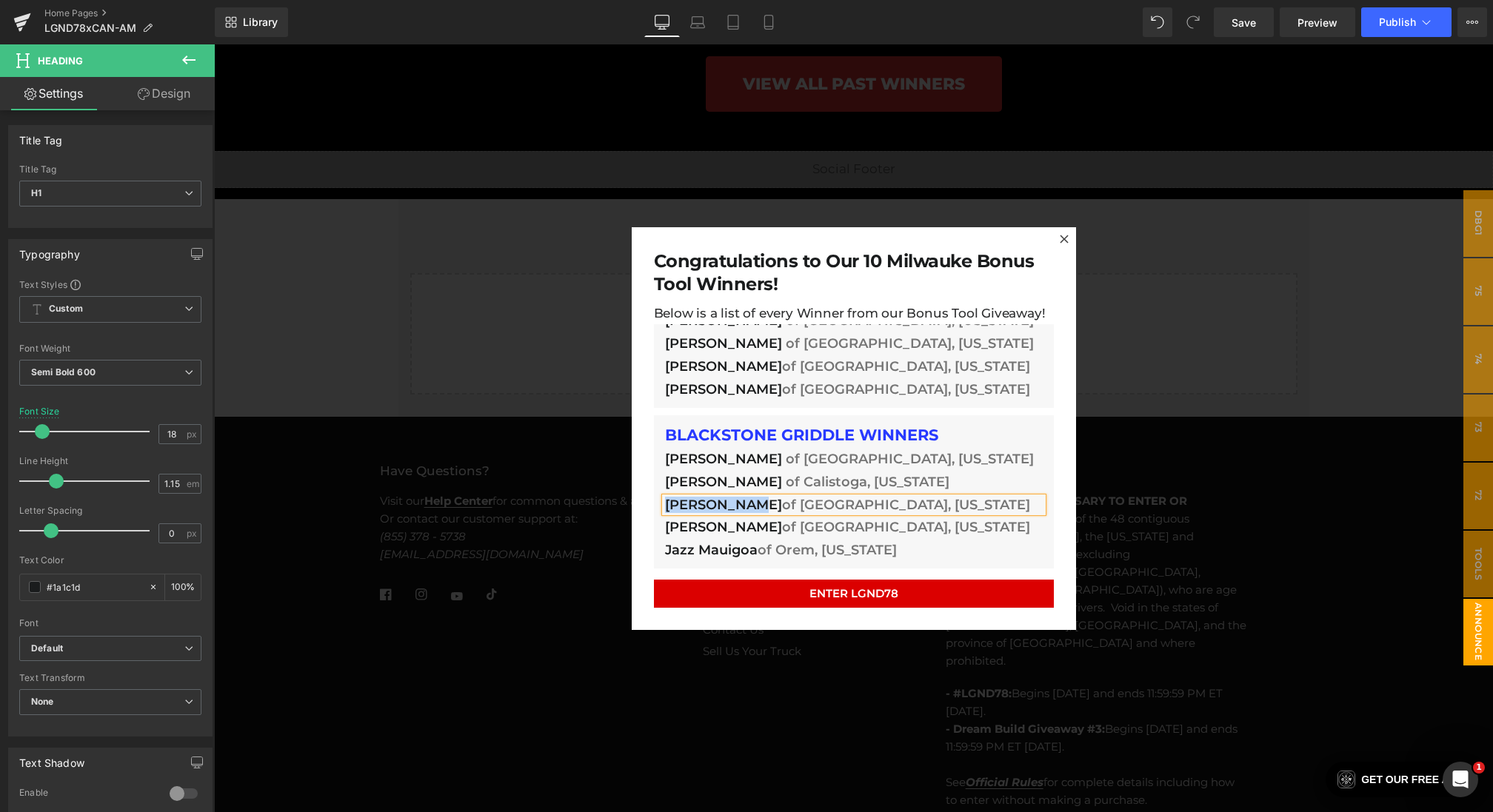
paste div
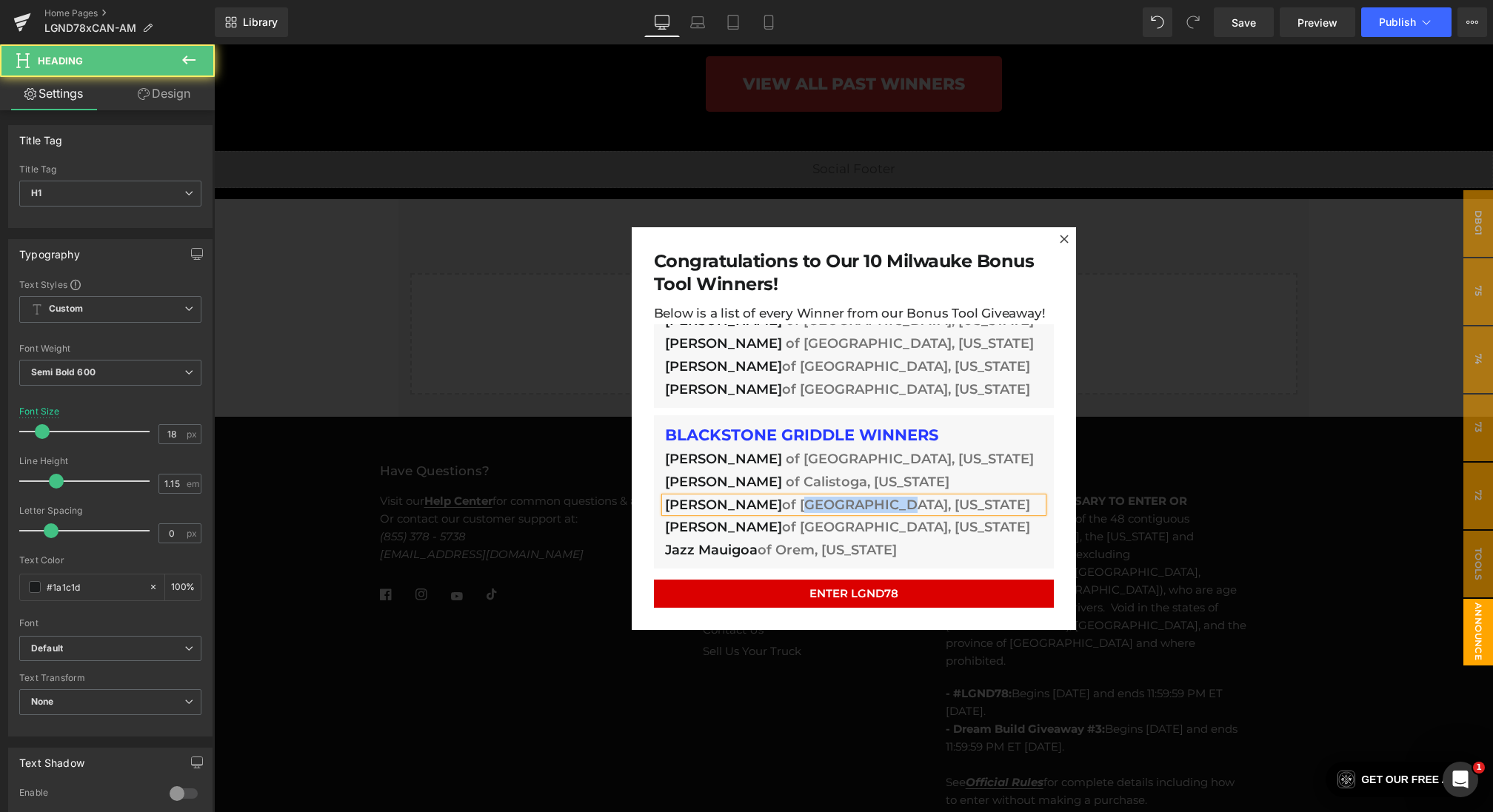
drag, startPoint x: 905, startPoint y: 504, endPoint x: 787, endPoint y: 500, distance: 118.1
click at [786, 501] on h1 "[PERSON_NAME] of [GEOGRAPHIC_DATA], [US_STATE]" at bounding box center [854, 506] width 378 height 15
click at [717, 530] on h1 "[PERSON_NAME] of [GEOGRAPHIC_DATA], [US_STATE]" at bounding box center [854, 528] width 378 height 15
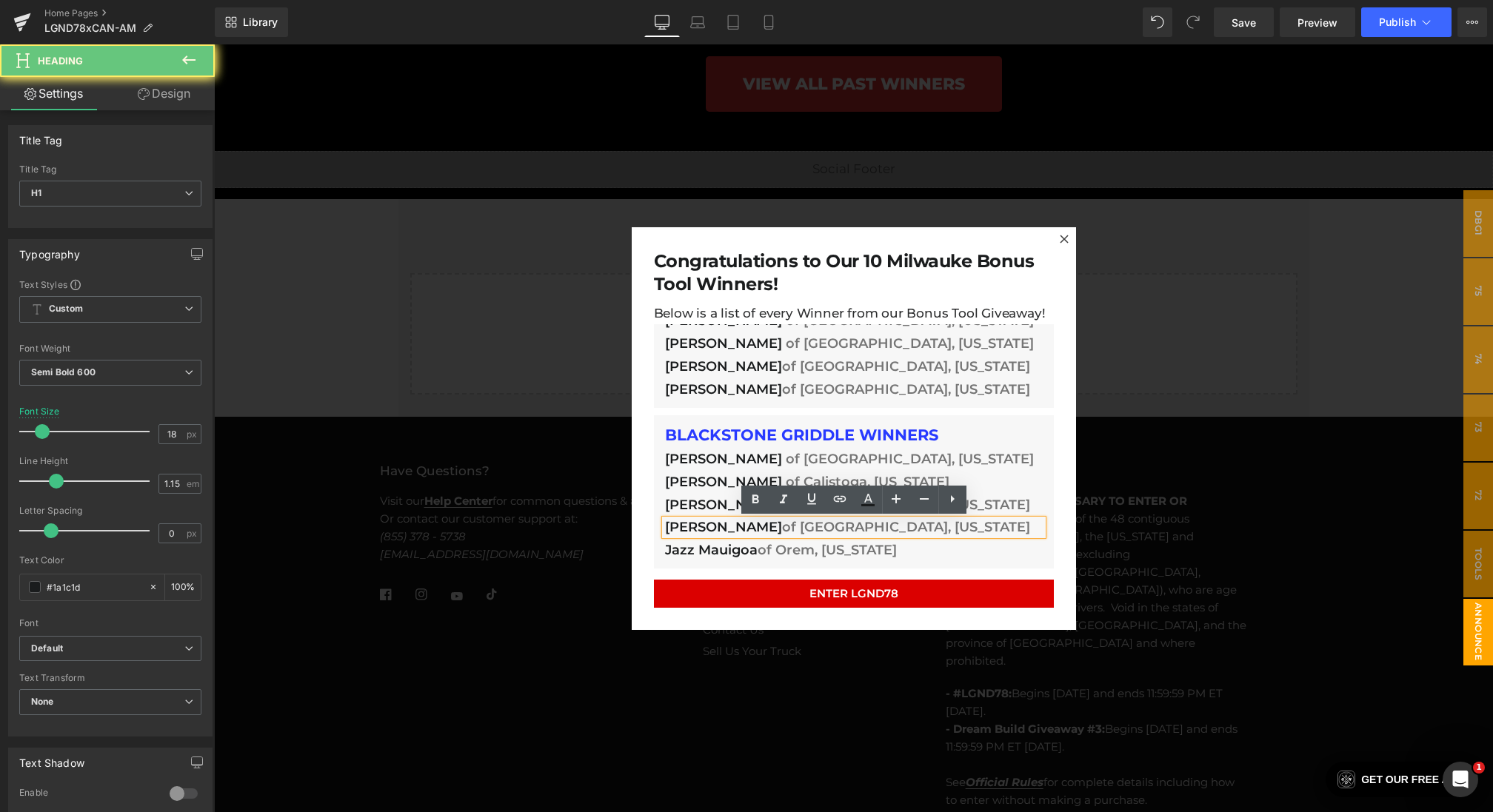
click at [733, 530] on h1 "[PERSON_NAME] of [GEOGRAPHIC_DATA], [US_STATE]" at bounding box center [854, 528] width 378 height 15
drag, startPoint x: 768, startPoint y: 528, endPoint x: 643, endPoint y: 527, distance: 125.0
click at [643, 527] on div "Congratulations to Our 10 Milwauke Bonus Tool Winners! Heading Below is a list …" at bounding box center [854, 427] width 445 height 403
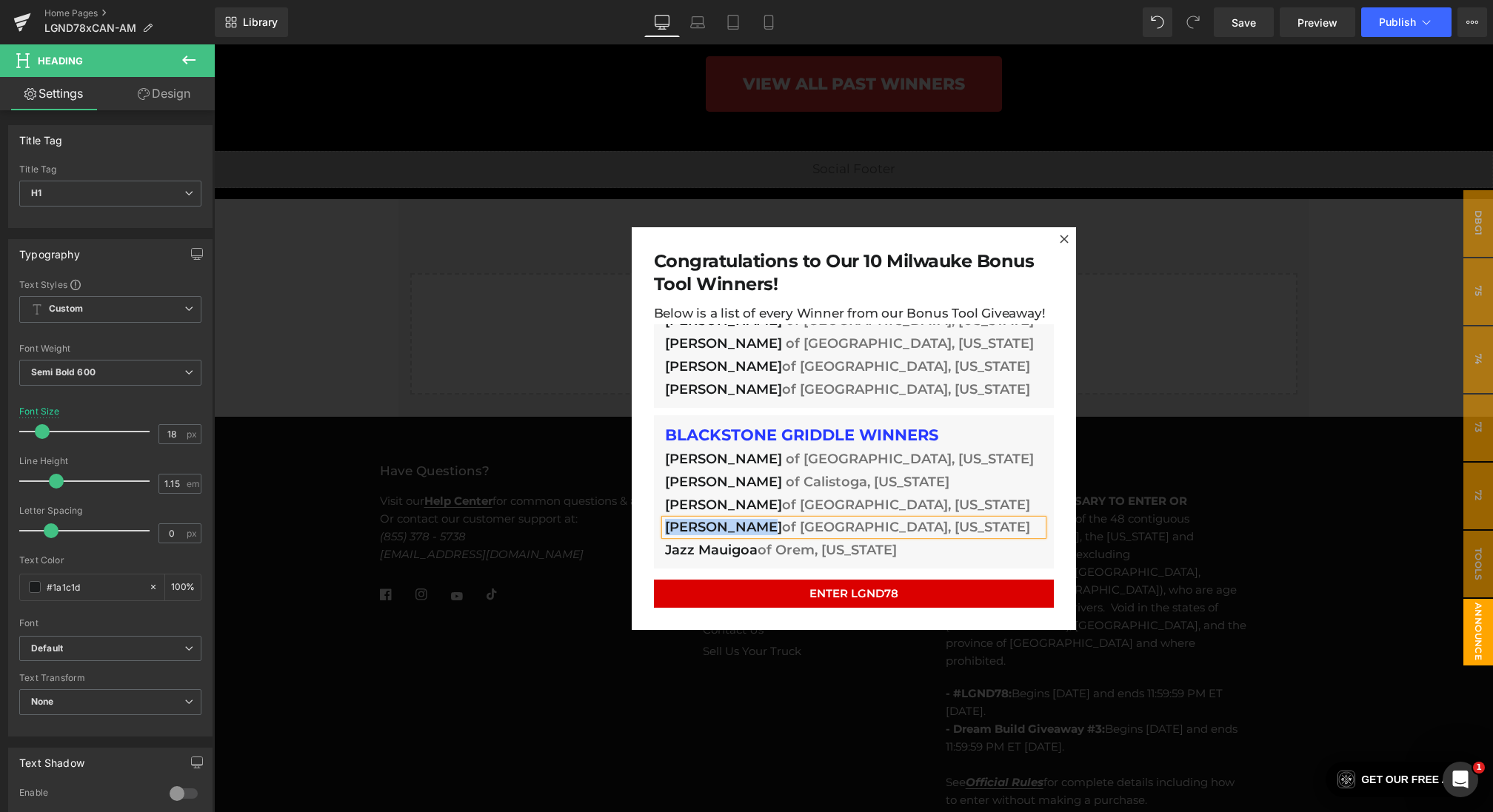
paste div
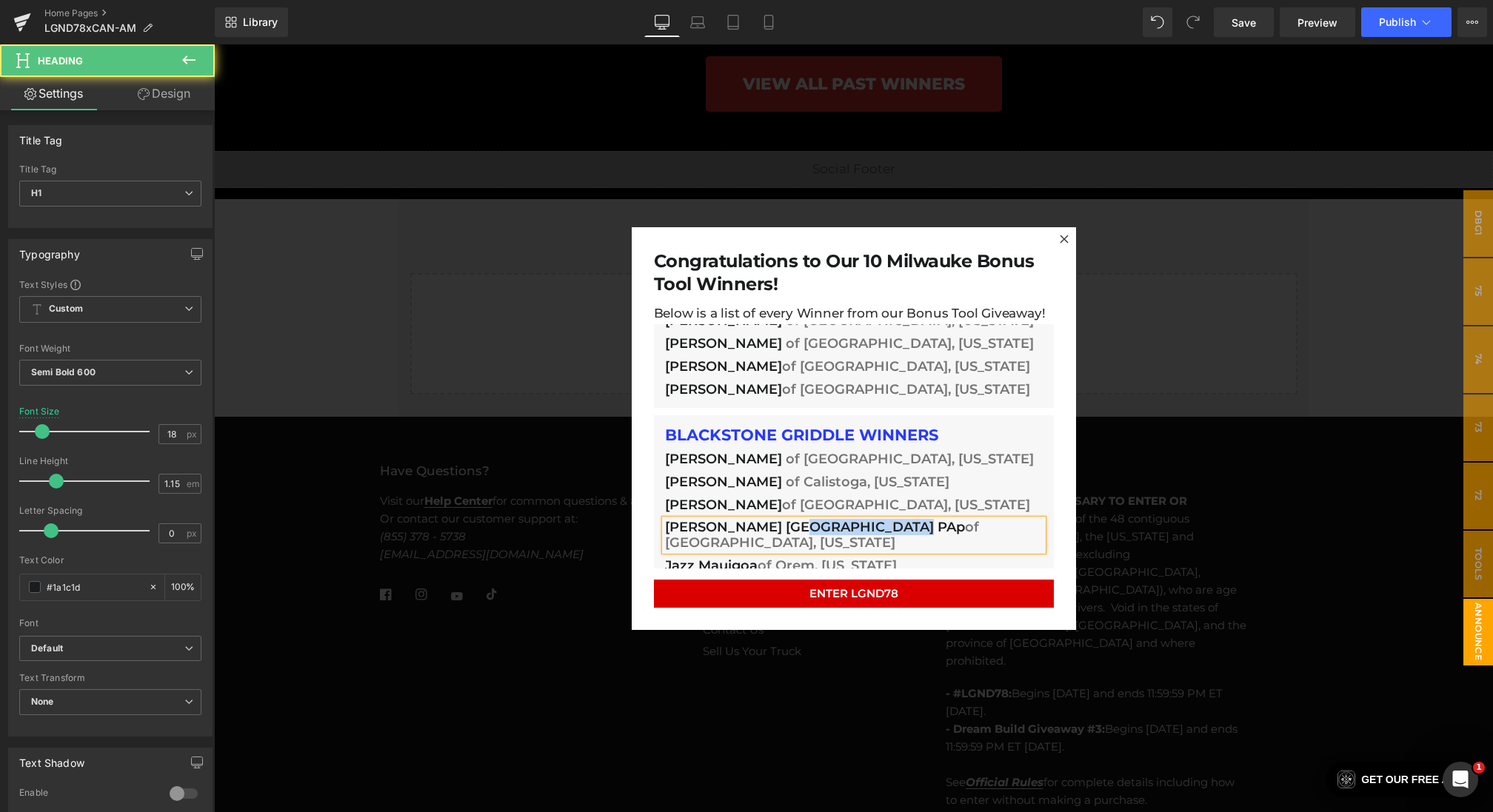
drag, startPoint x: 885, startPoint y: 530, endPoint x: 784, endPoint y: 526, distance: 101.1
click at [784, 526] on h1 "[PERSON_NAME] [GEOGRAPHIC_DATA] PAp of [GEOGRAPHIC_DATA], [US_STATE]" at bounding box center [854, 535] width 378 height 30
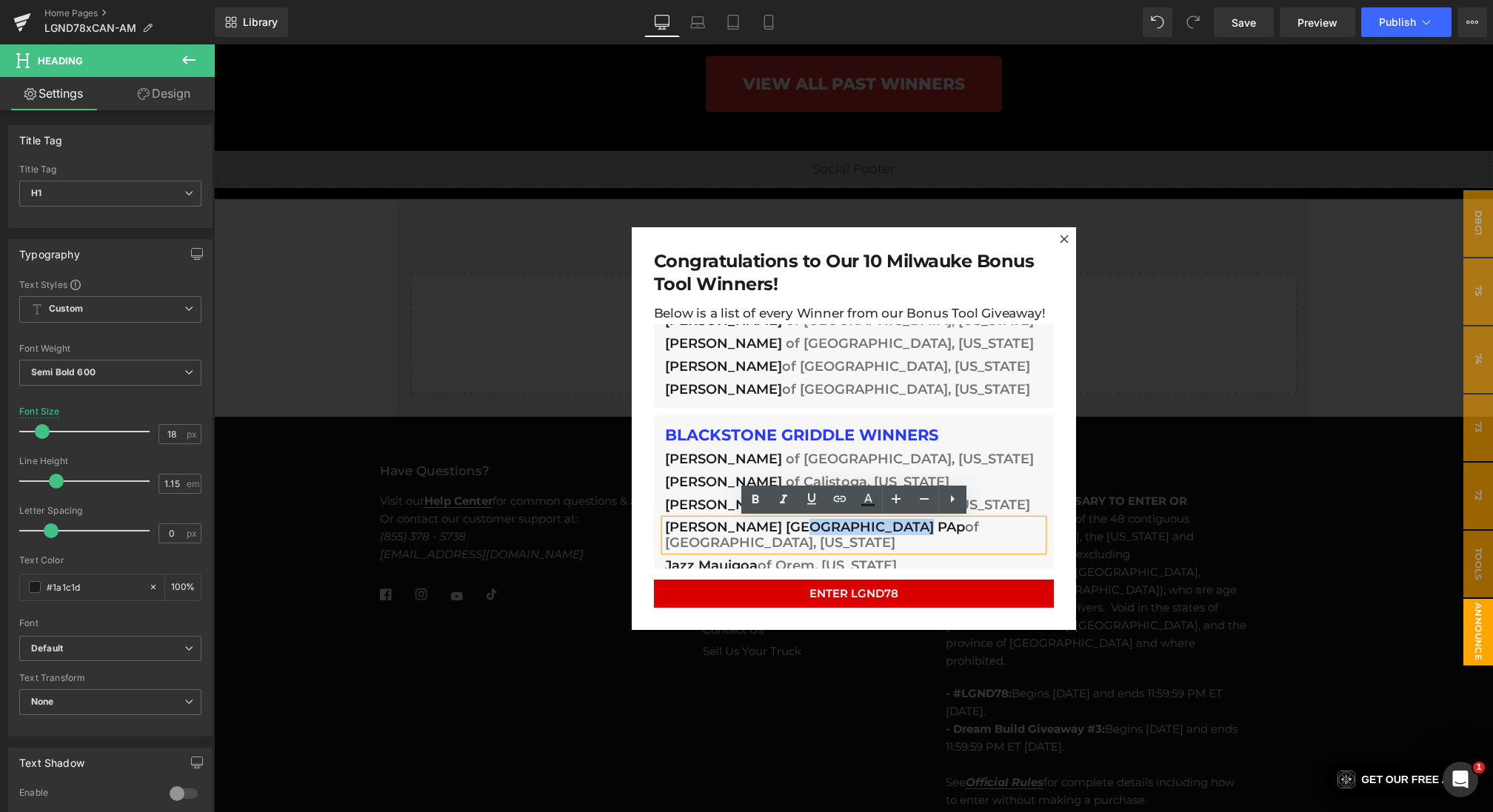
copy h1 "Pittsburgh PAp"
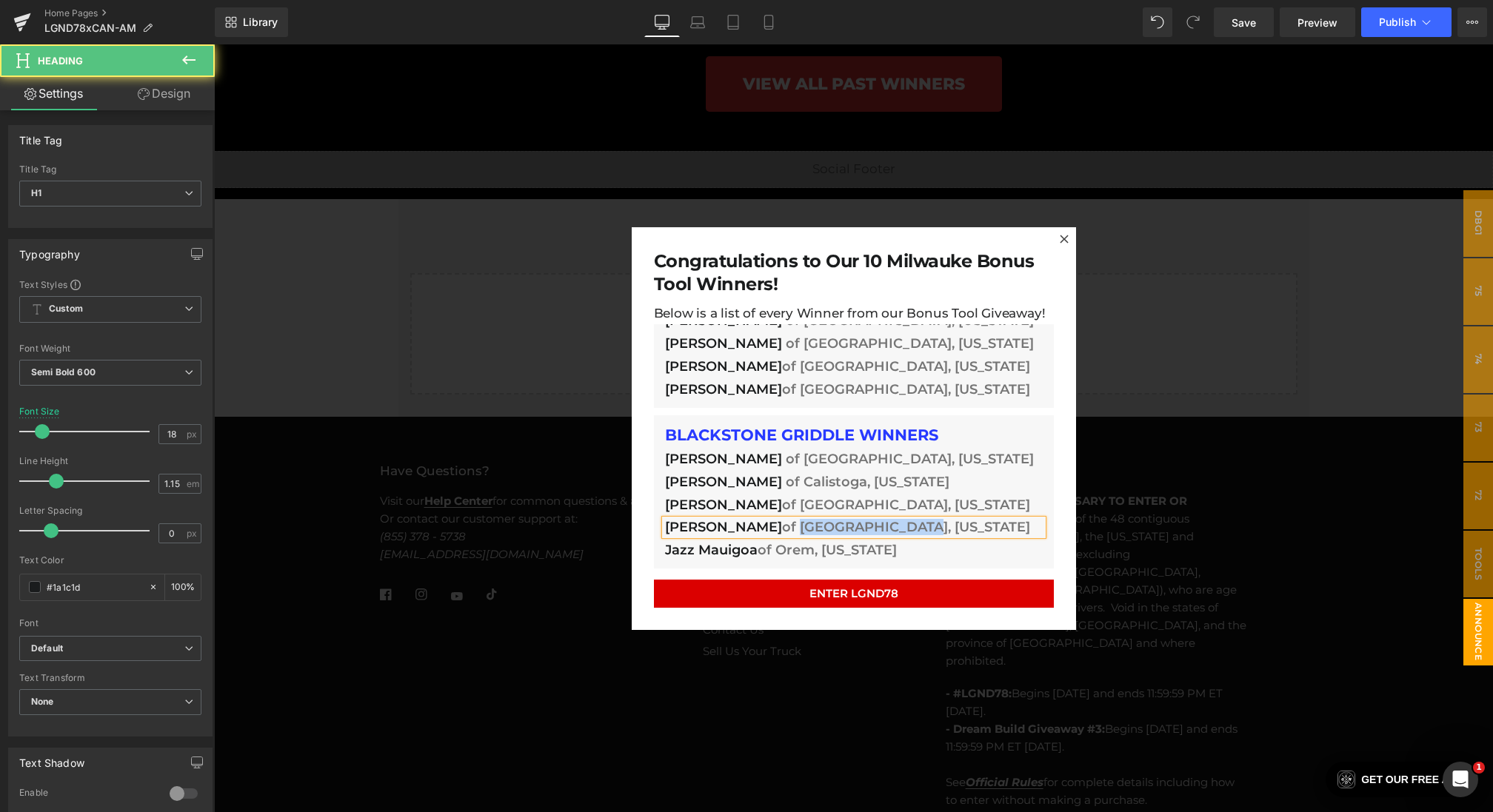
drag, startPoint x: 902, startPoint y: 525, endPoint x: 804, endPoint y: 524, distance: 98.0
click at [804, 524] on h1 "[PERSON_NAME] of [GEOGRAPHIC_DATA], [US_STATE]" at bounding box center [854, 528] width 378 height 15
click at [675, 526] on h1 "[PERSON_NAME] of [GEOGRAPHIC_DATA] PAp" at bounding box center [854, 528] width 378 height 15
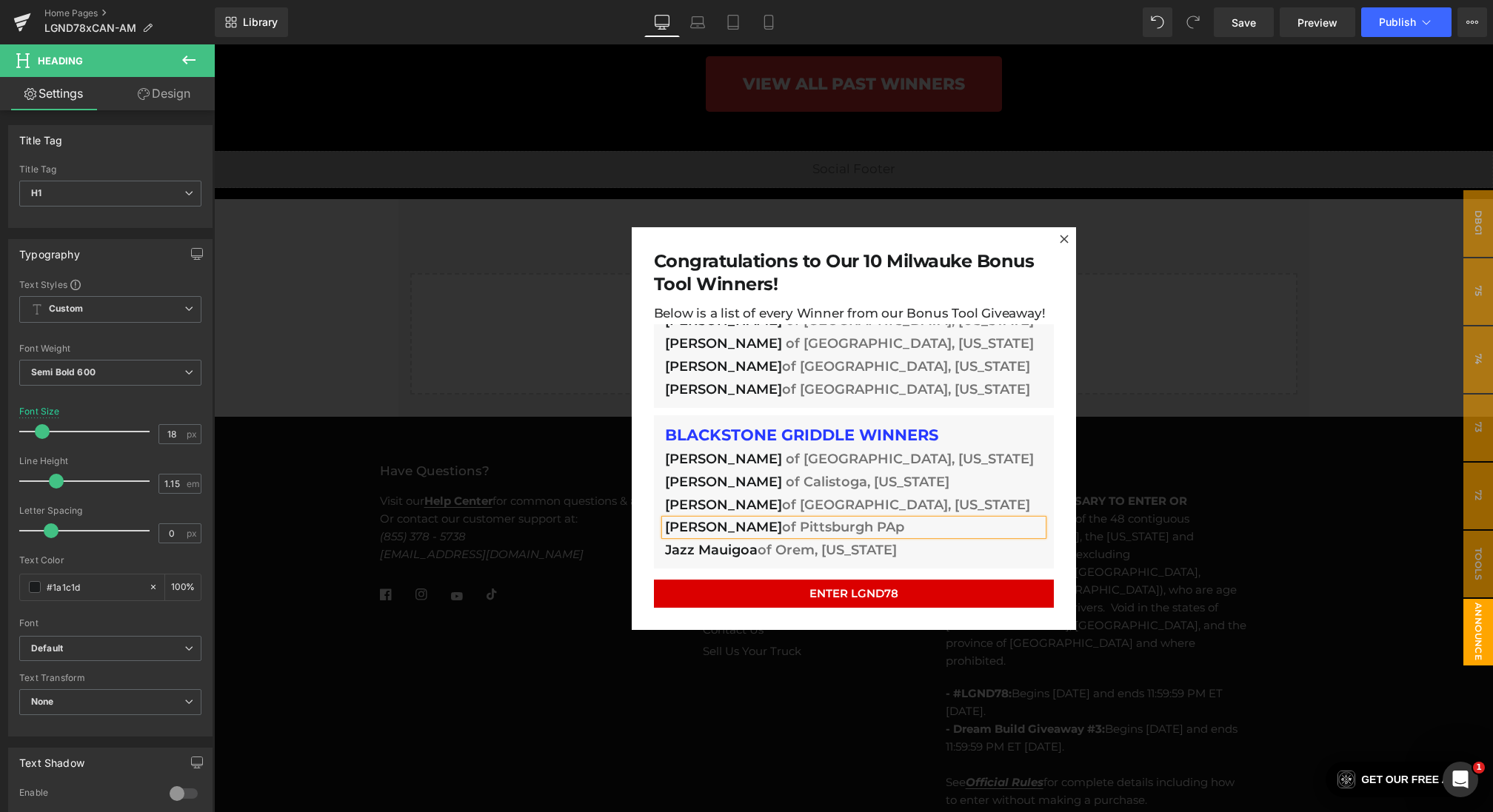
click at [719, 527] on h1 "[PERSON_NAME] of [GEOGRAPHIC_DATA] PAp" at bounding box center [854, 528] width 378 height 15
click at [714, 552] on h1 "Jazz Mauigoa of Orem, [US_STATE]" at bounding box center [854, 550] width 378 height 15
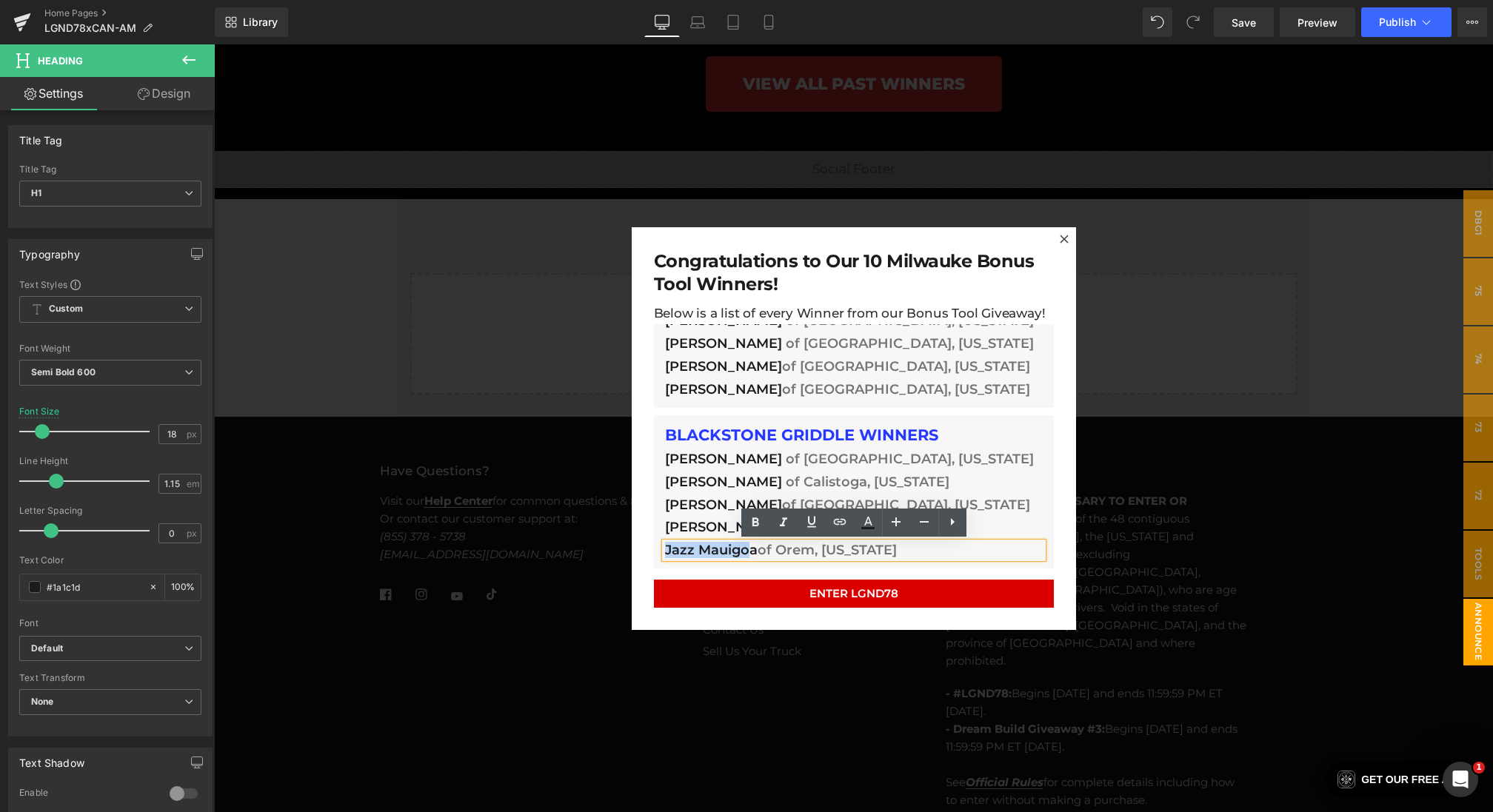
drag, startPoint x: 750, startPoint y: 551, endPoint x: 636, endPoint y: 549, distance: 114.0
click at [636, 549] on div "Congratulations to Our 10 Milwauke Bonus Tool Winners! Heading Below is a list …" at bounding box center [854, 427] width 445 height 403
paste div
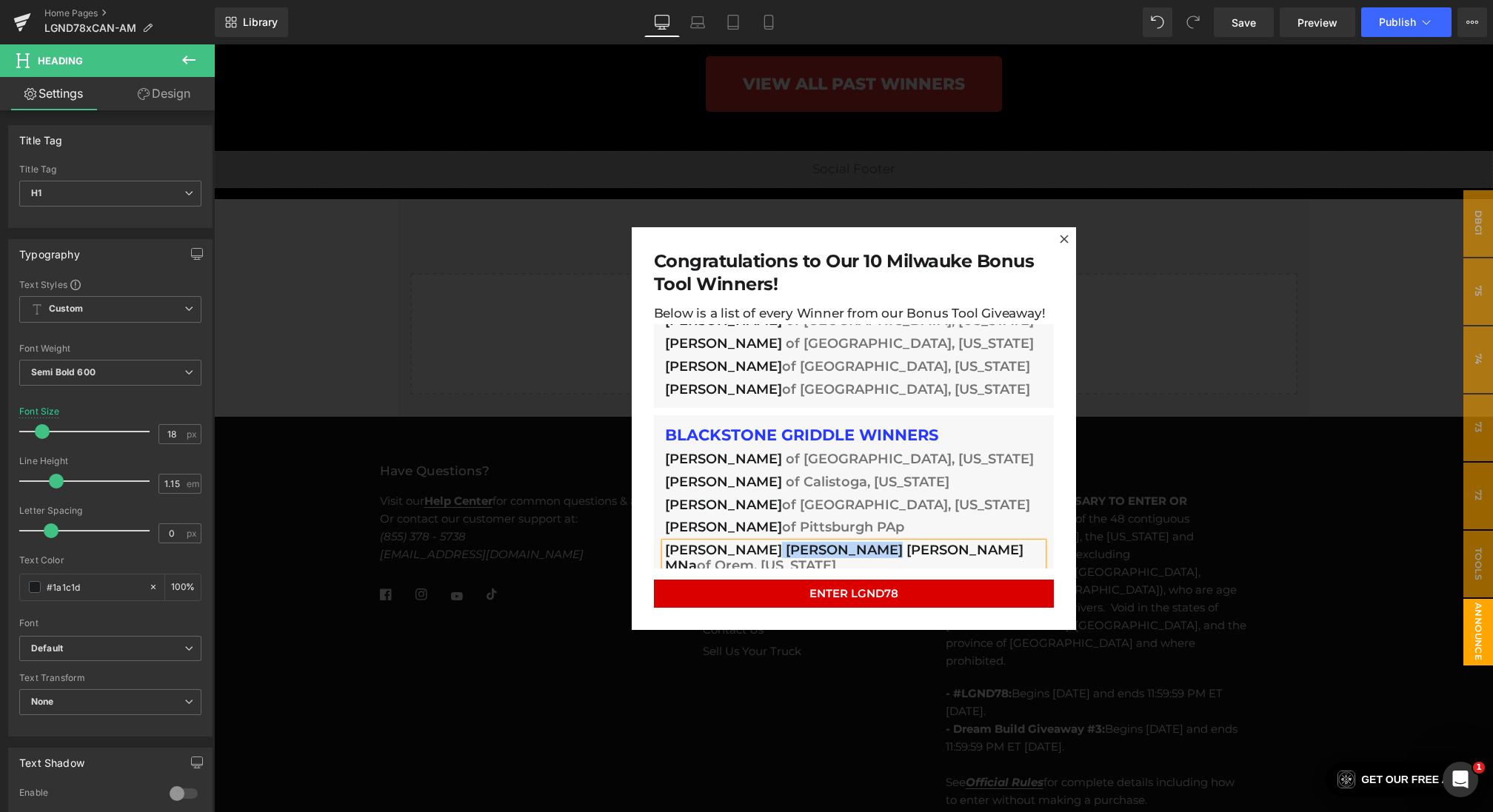
drag, startPoint x: 854, startPoint y: 551, endPoint x: 753, endPoint y: 549, distance: 101.0
click at [753, 549] on h1 "[PERSON_NAME] [PERSON_NAME] [PERSON_NAME] MNa of Orem, [US_STATE]" at bounding box center [854, 557] width 378 height 30
copy h1 "[PERSON_NAME] [PERSON_NAME] MNa"
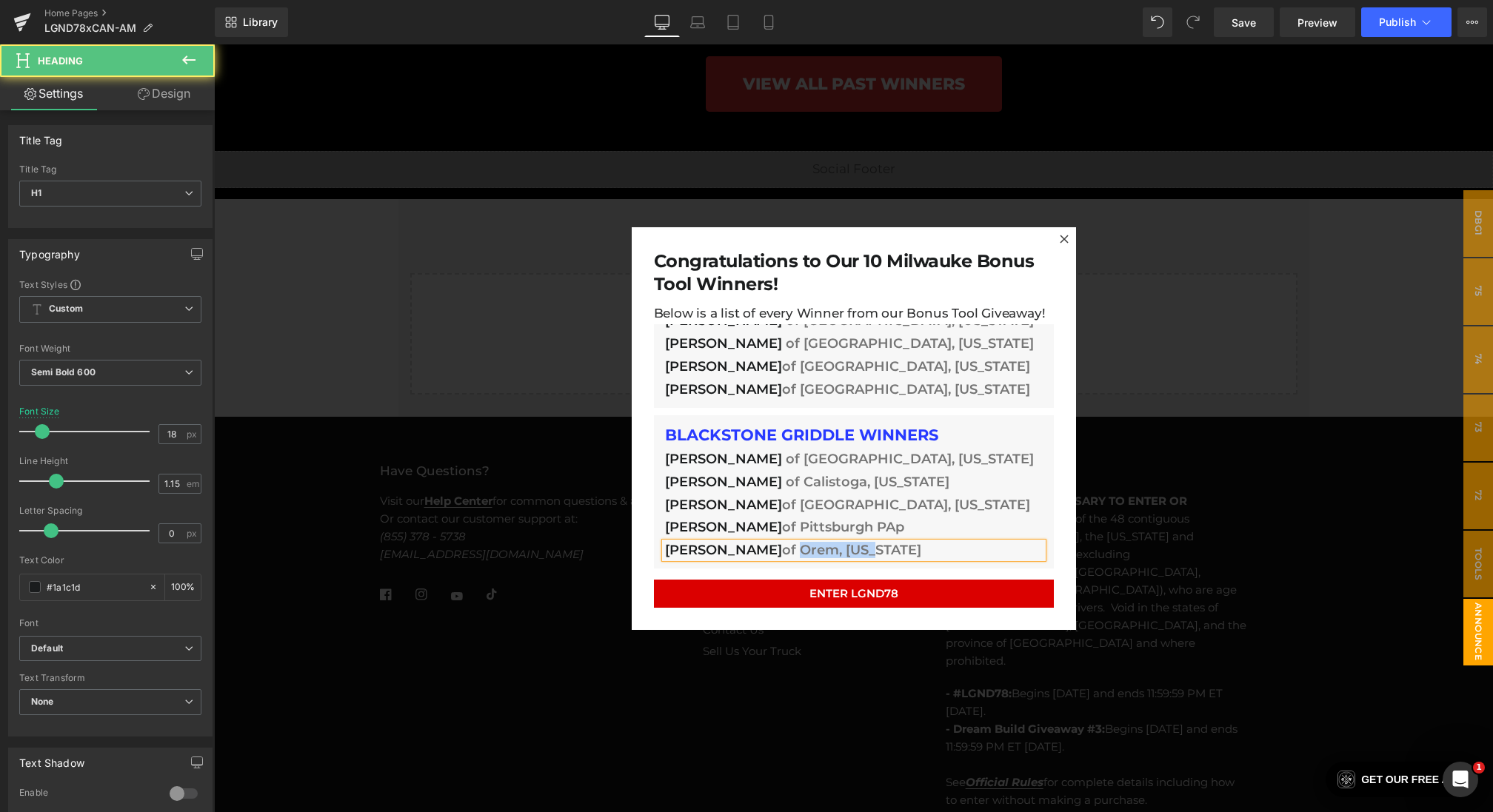
drag, startPoint x: 881, startPoint y: 544, endPoint x: 772, endPoint y: 545, distance: 109.0
click at [772, 545] on h1 "[PERSON_NAME] of Orem, [US_STATE]" at bounding box center [854, 550] width 378 height 15
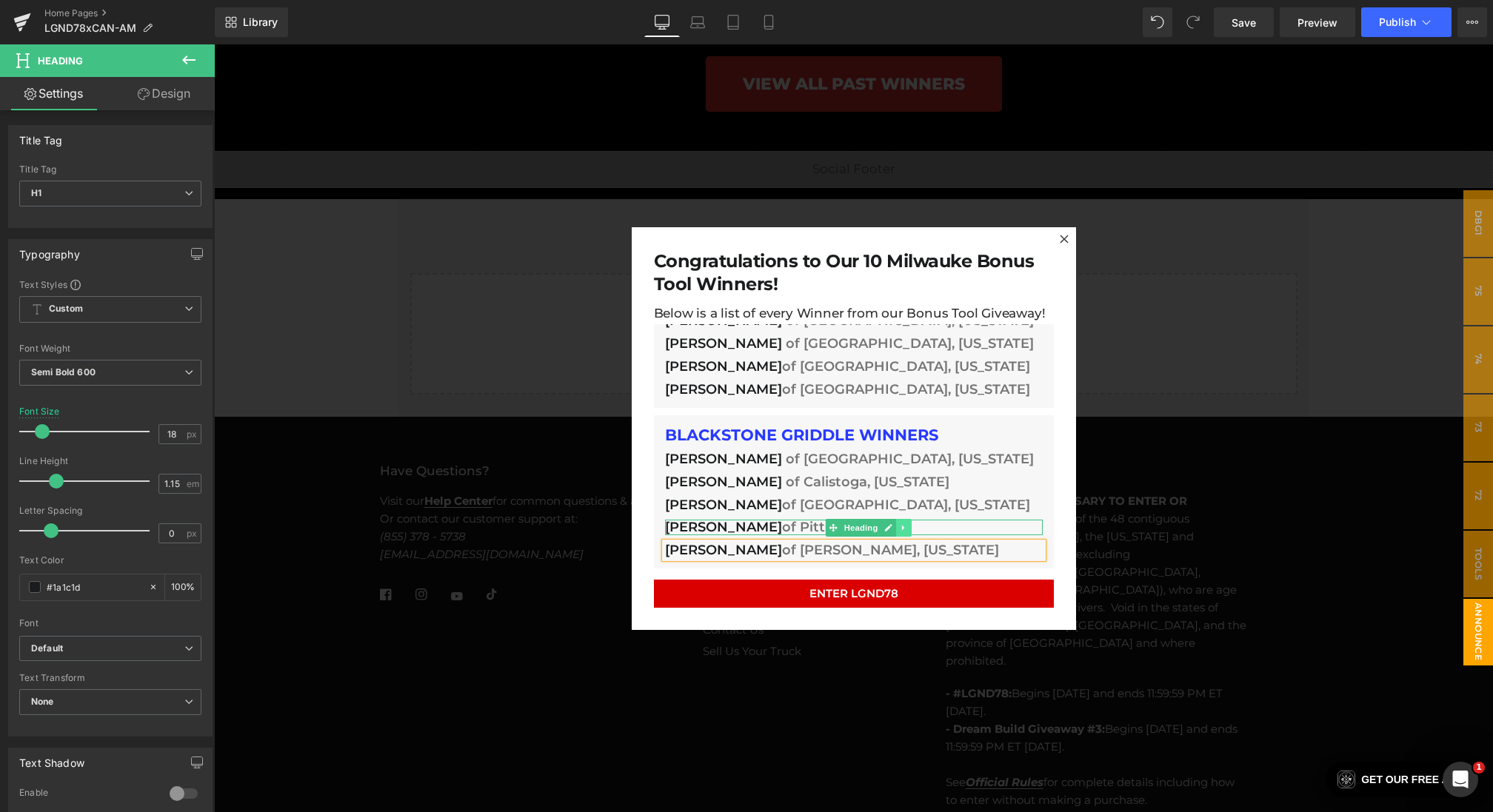
click at [901, 525] on icon at bounding box center [903, 528] width 8 height 9
click at [978, 527] on h1 "[PERSON_NAME] of Pittsburgh PAp" at bounding box center [854, 528] width 378 height 15
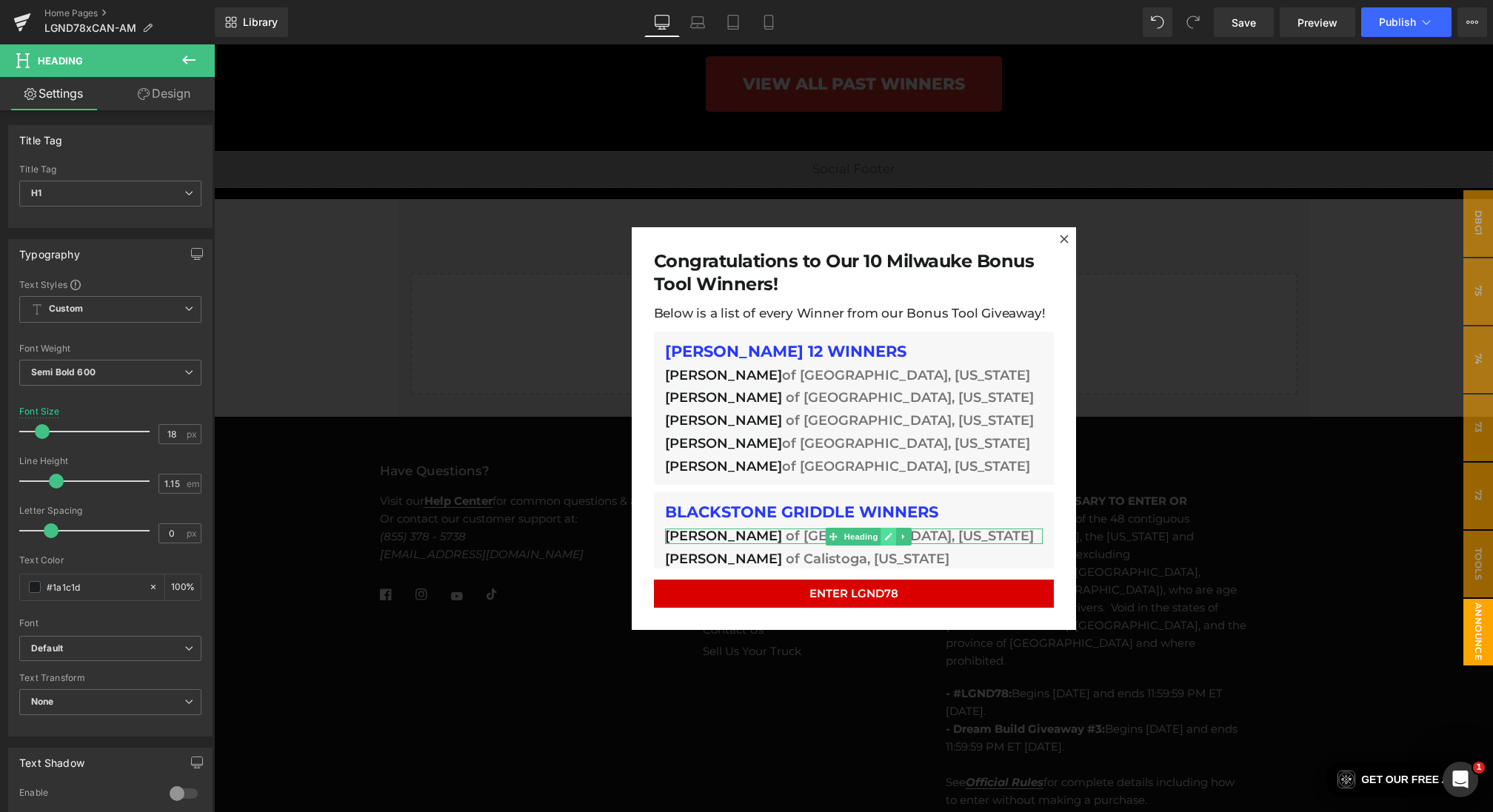
scroll to position [0, 0]
click at [754, 509] on h1 "BLACKSTONE GRIDDLE WINNERS" at bounding box center [854, 512] width 378 height 18
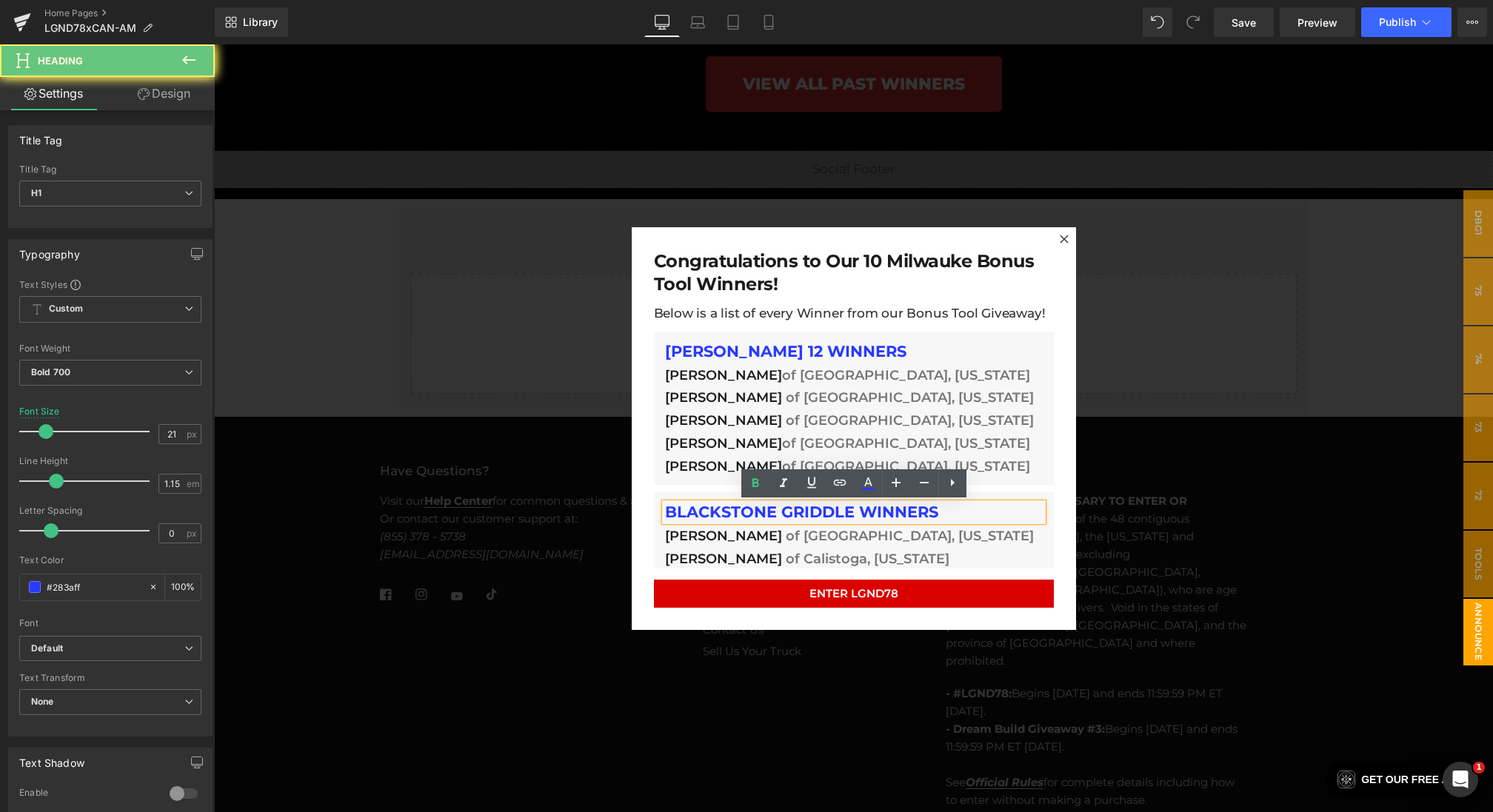
click at [966, 506] on h1 "BLACKSTONE GRIDDLE WINNERS" at bounding box center [854, 512] width 378 height 18
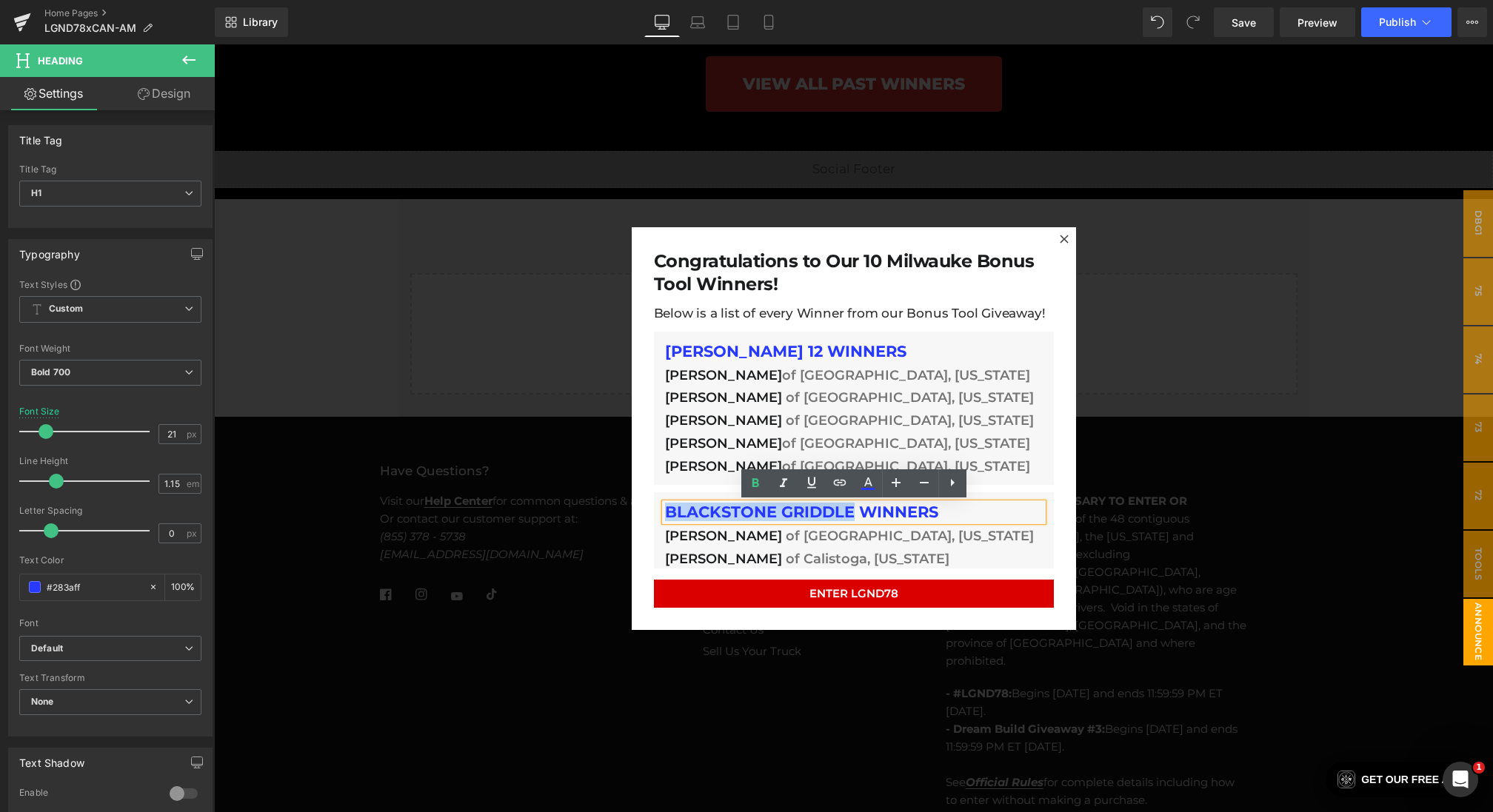
drag, startPoint x: 853, startPoint y: 512, endPoint x: 567, endPoint y: 506, distance: 286.1
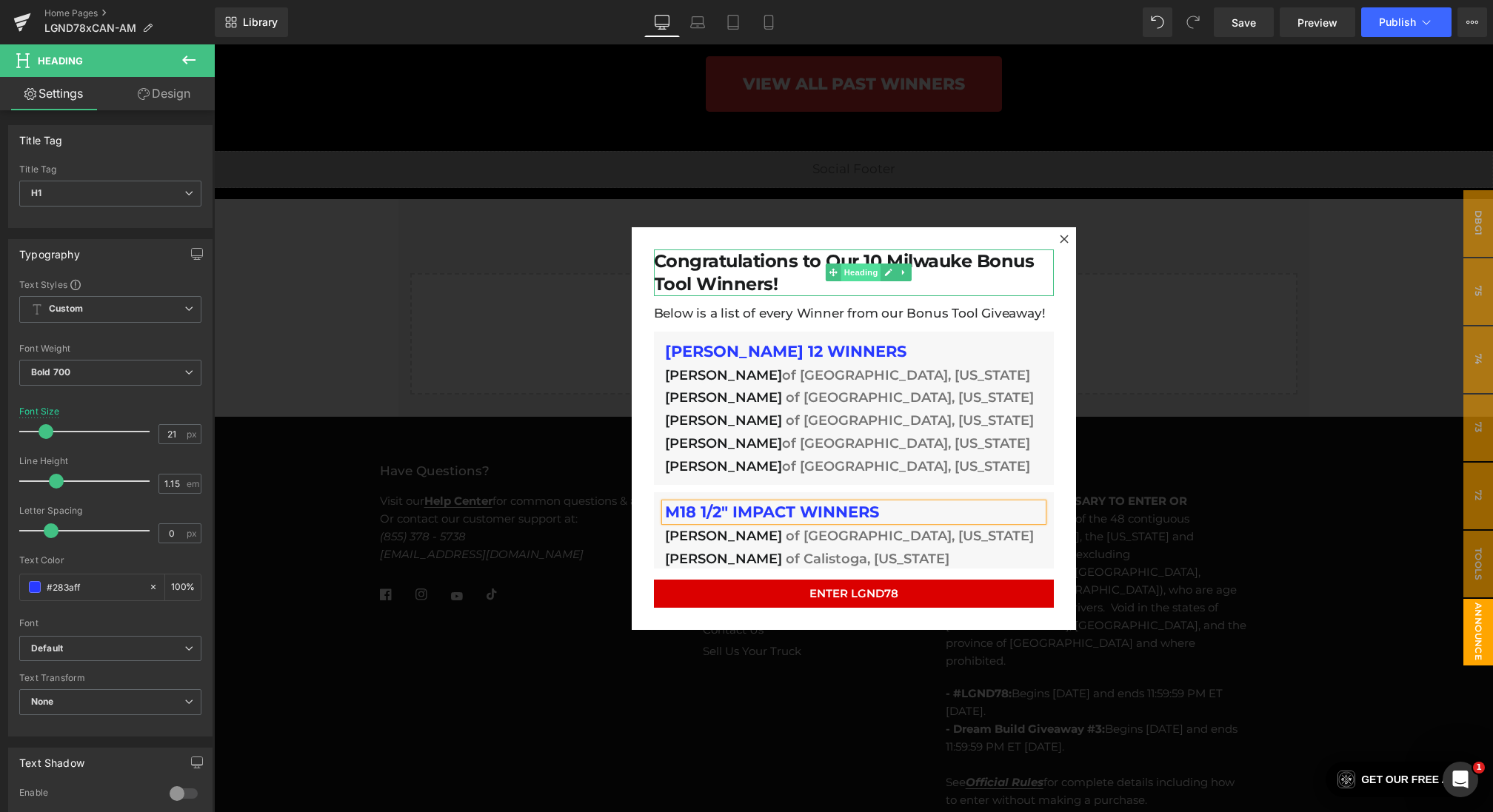
click at [855, 269] on span "Heading" at bounding box center [860, 272] width 40 height 18
click at [849, 278] on span "Heading" at bounding box center [860, 272] width 40 height 18
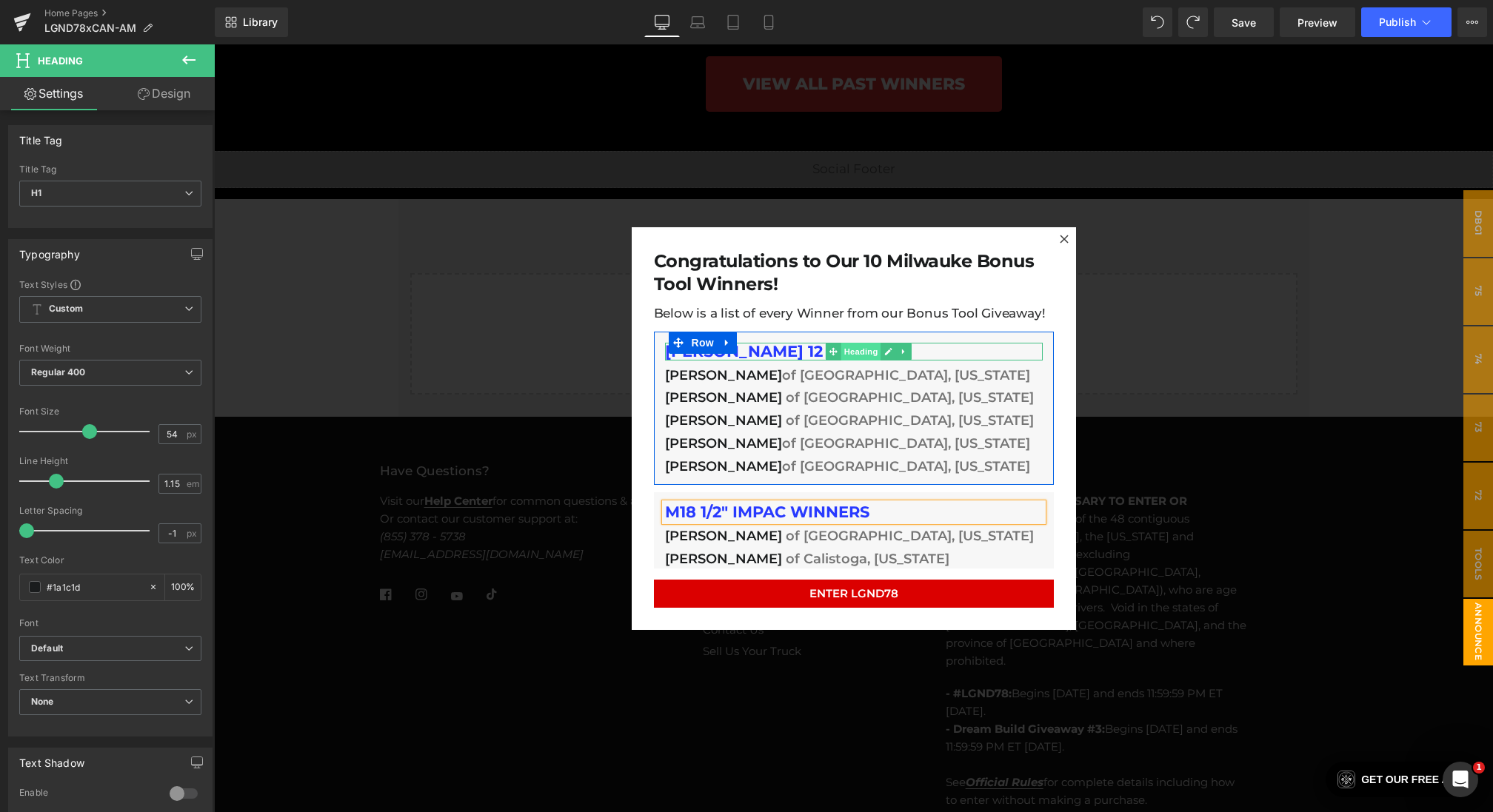
click at [847, 348] on span "Heading" at bounding box center [860, 351] width 40 height 18
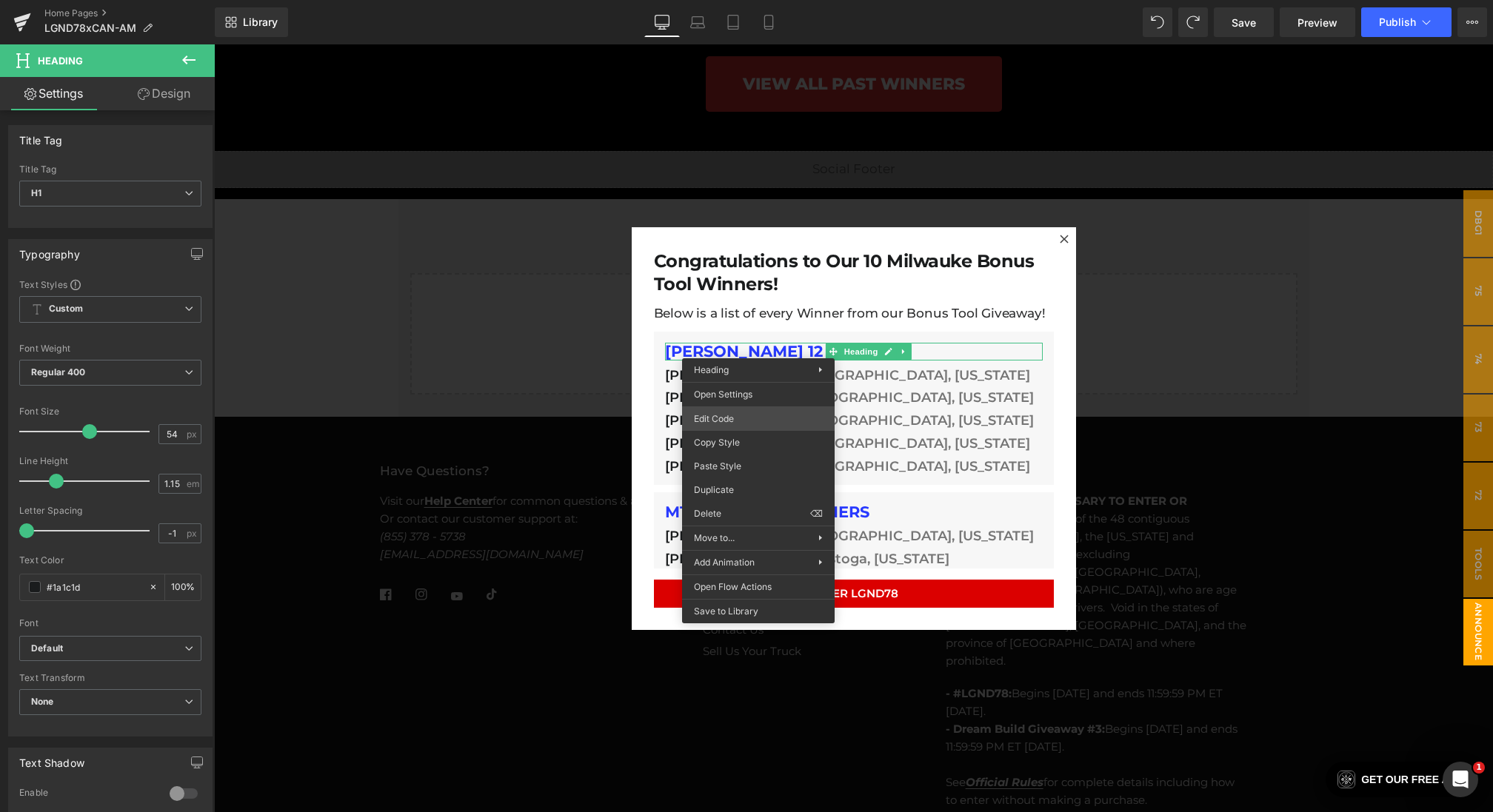
click at [719, 0] on div "Heading You are previewing how the will restyle your page. You can not edit Ele…" at bounding box center [746, 0] width 1493 height 0
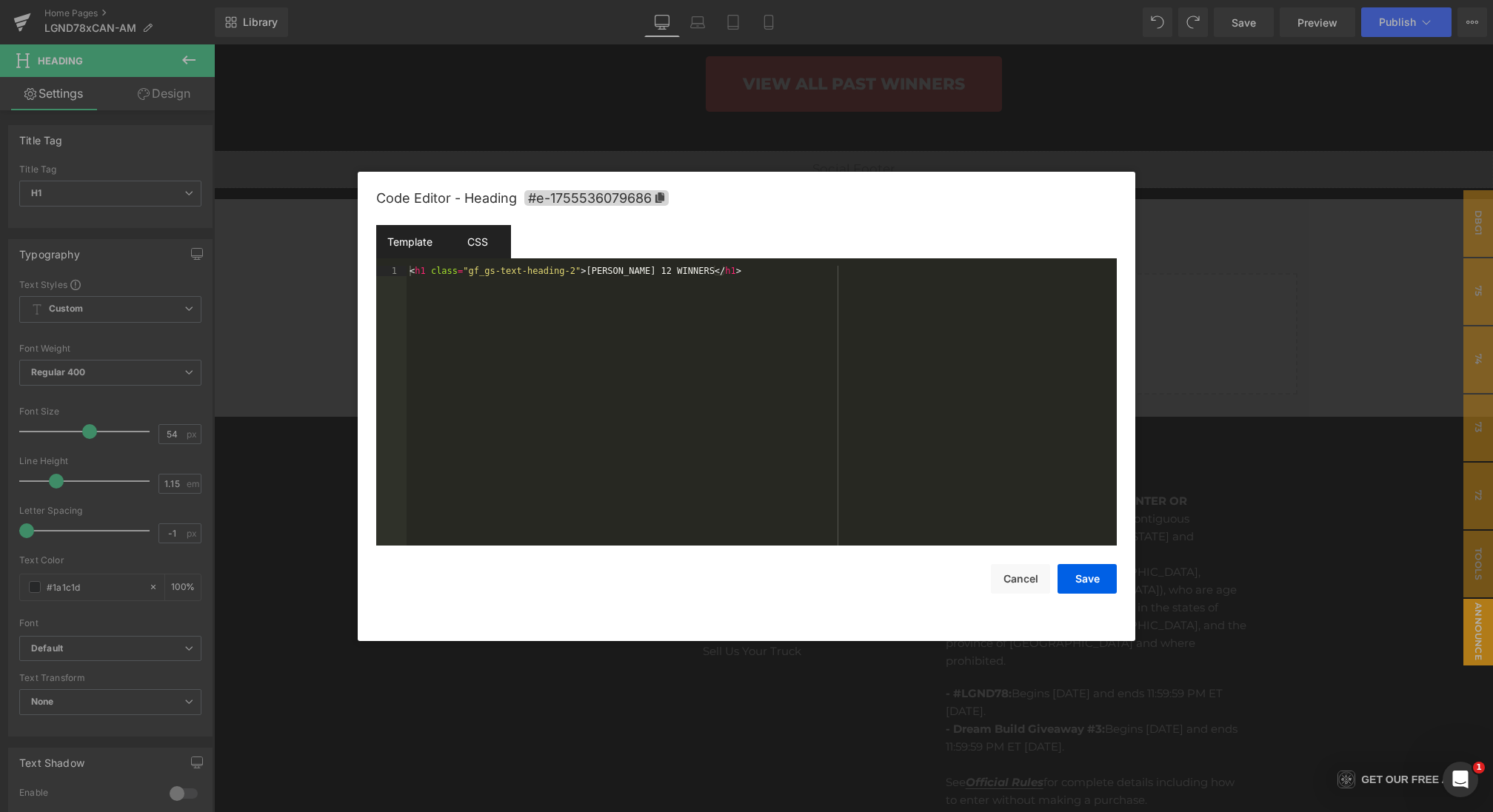
click at [470, 249] on div "CSS" at bounding box center [477, 241] width 67 height 33
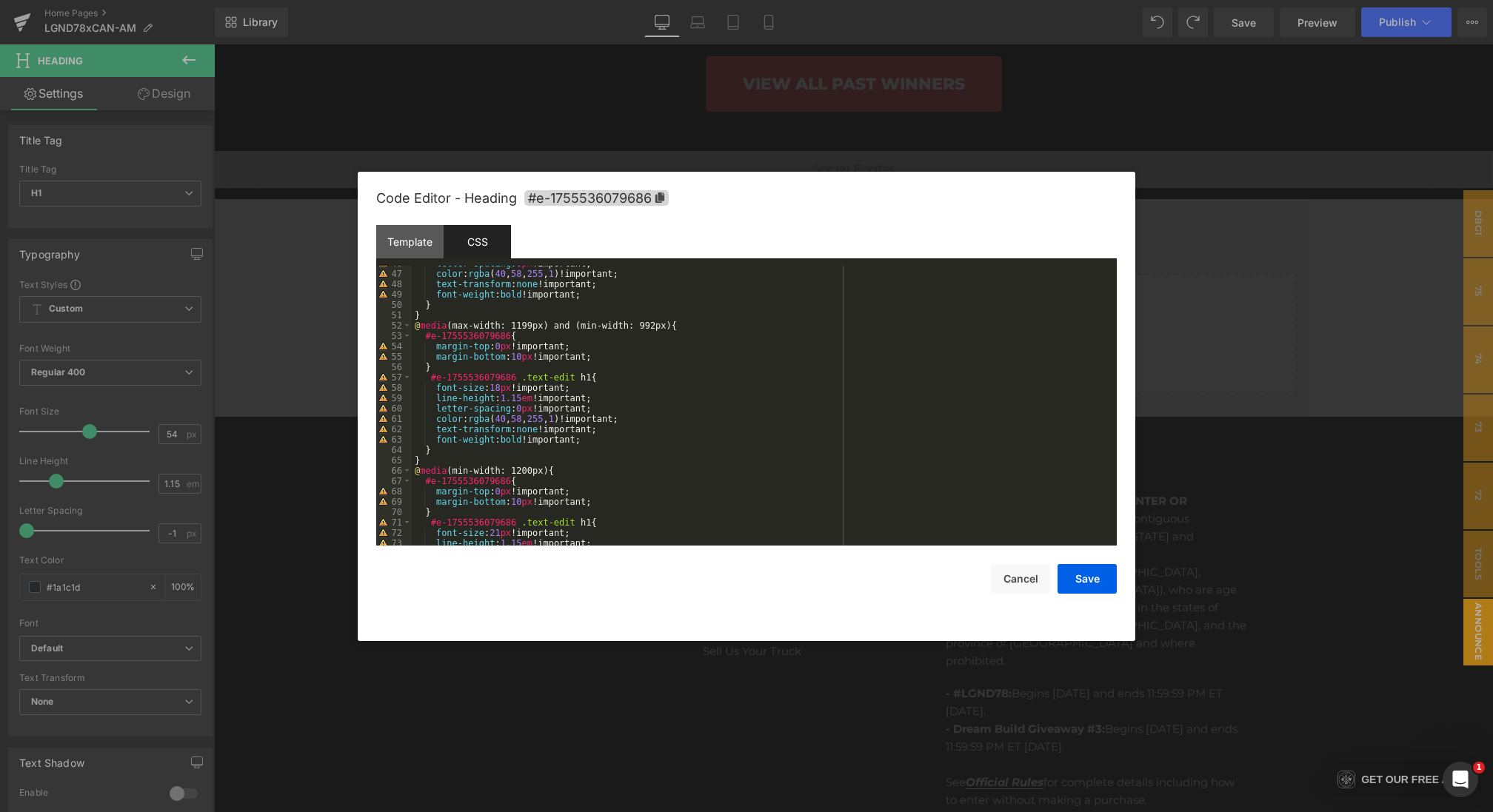
scroll to position [694, 0]
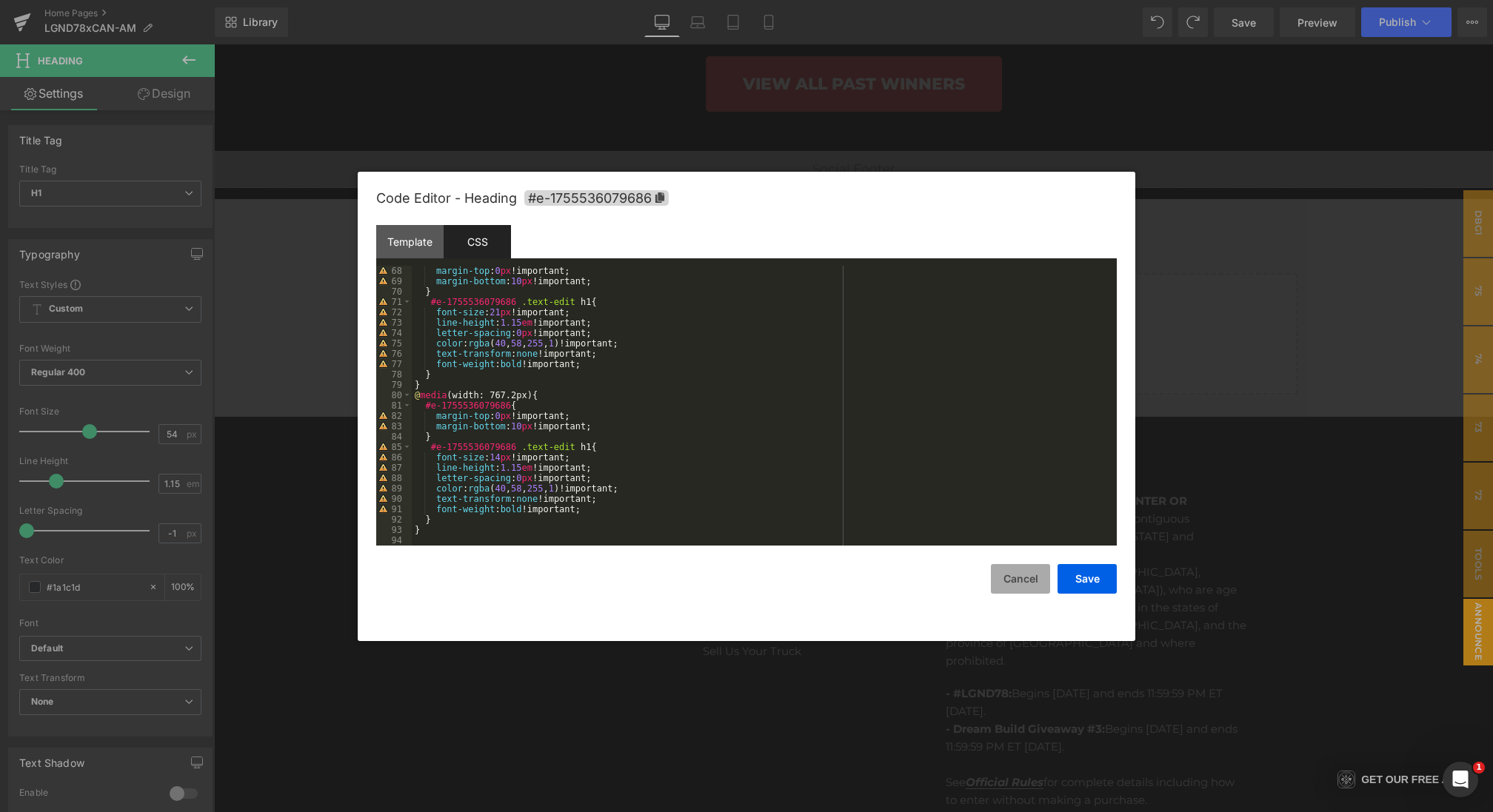
click at [1013, 581] on button "Cancel" at bounding box center [1020, 579] width 59 height 30
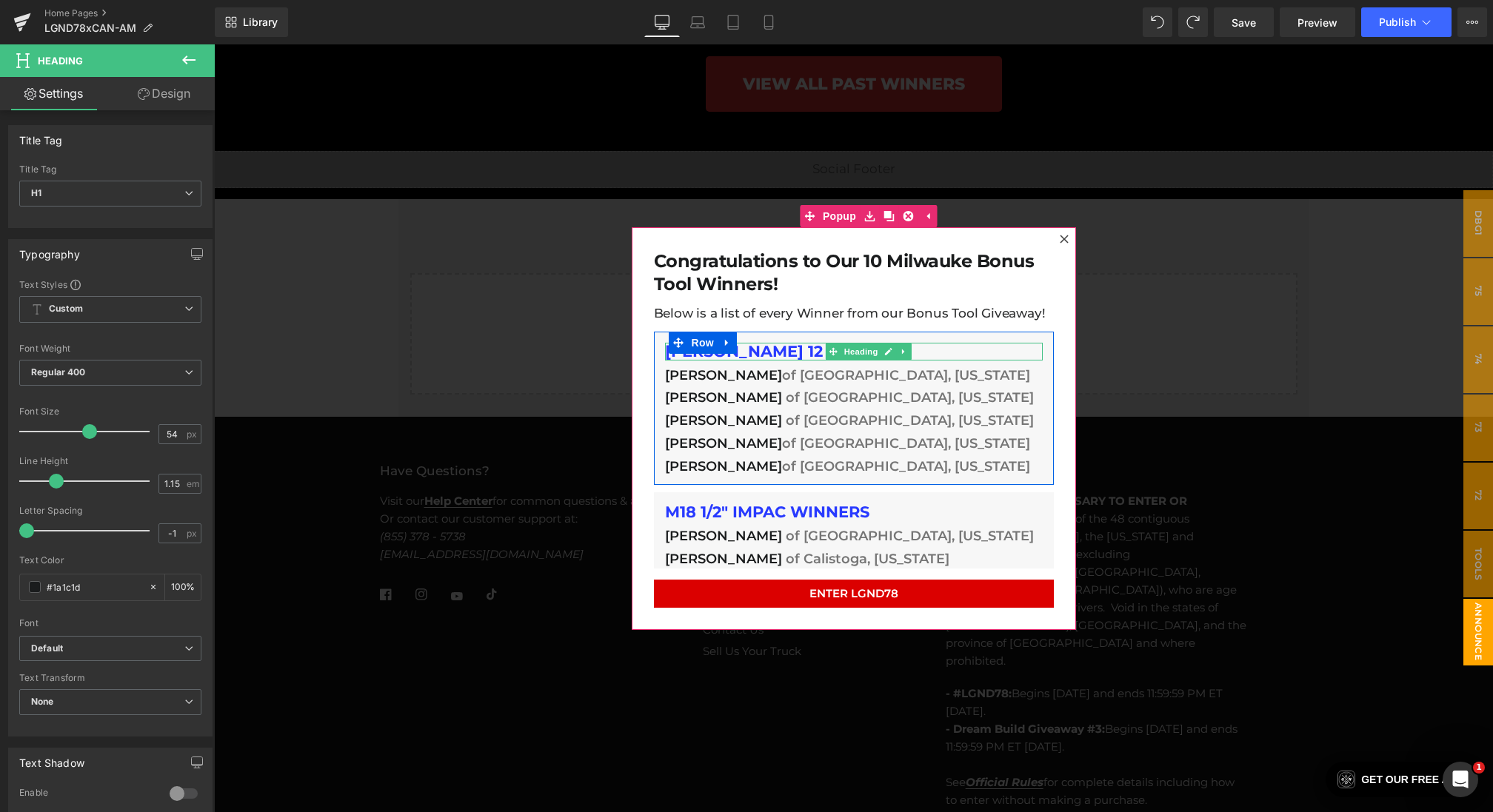
click at [799, 350] on h1 "[PERSON_NAME] 12 WINNERS" at bounding box center [854, 351] width 378 height 18
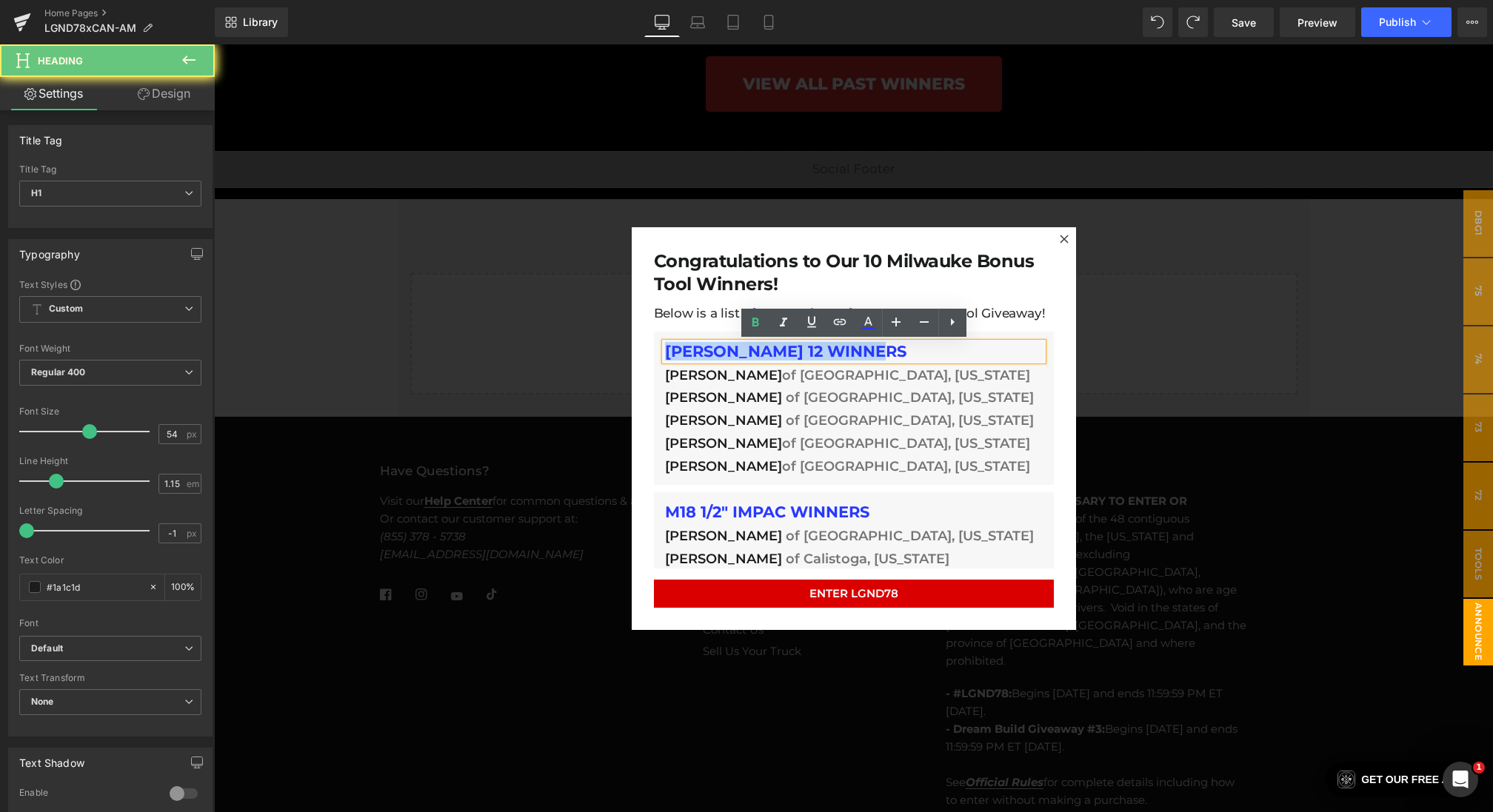
drag, startPoint x: 901, startPoint y: 350, endPoint x: 633, endPoint y: 350, distance: 268.0
click at [633, 350] on div "Congratulations to Our 10 Milwauke Bonus Tool Winners! Heading Below is a list …" at bounding box center [854, 427] width 445 height 403
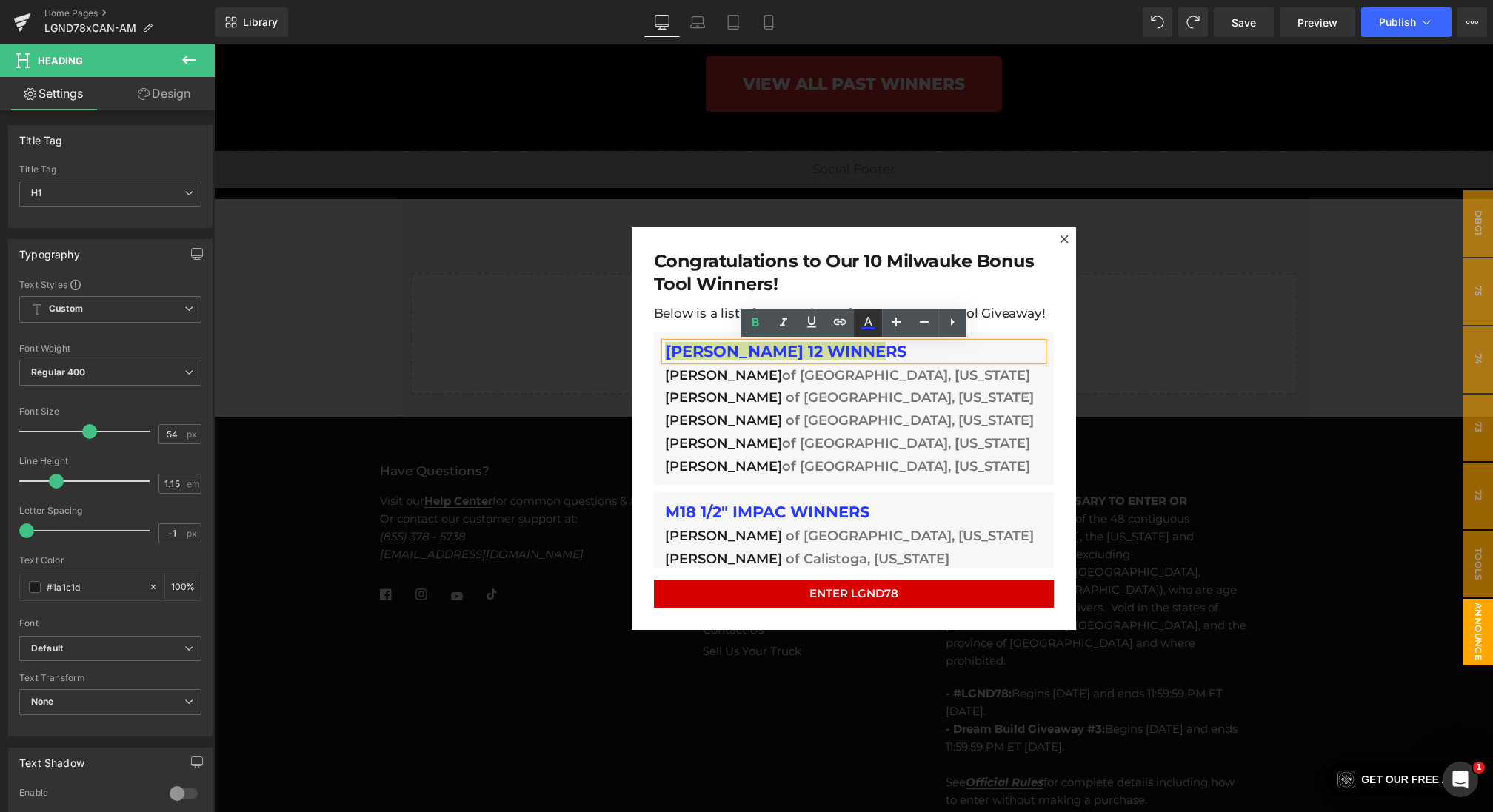
click at [865, 315] on icon at bounding box center [868, 323] width 18 height 18
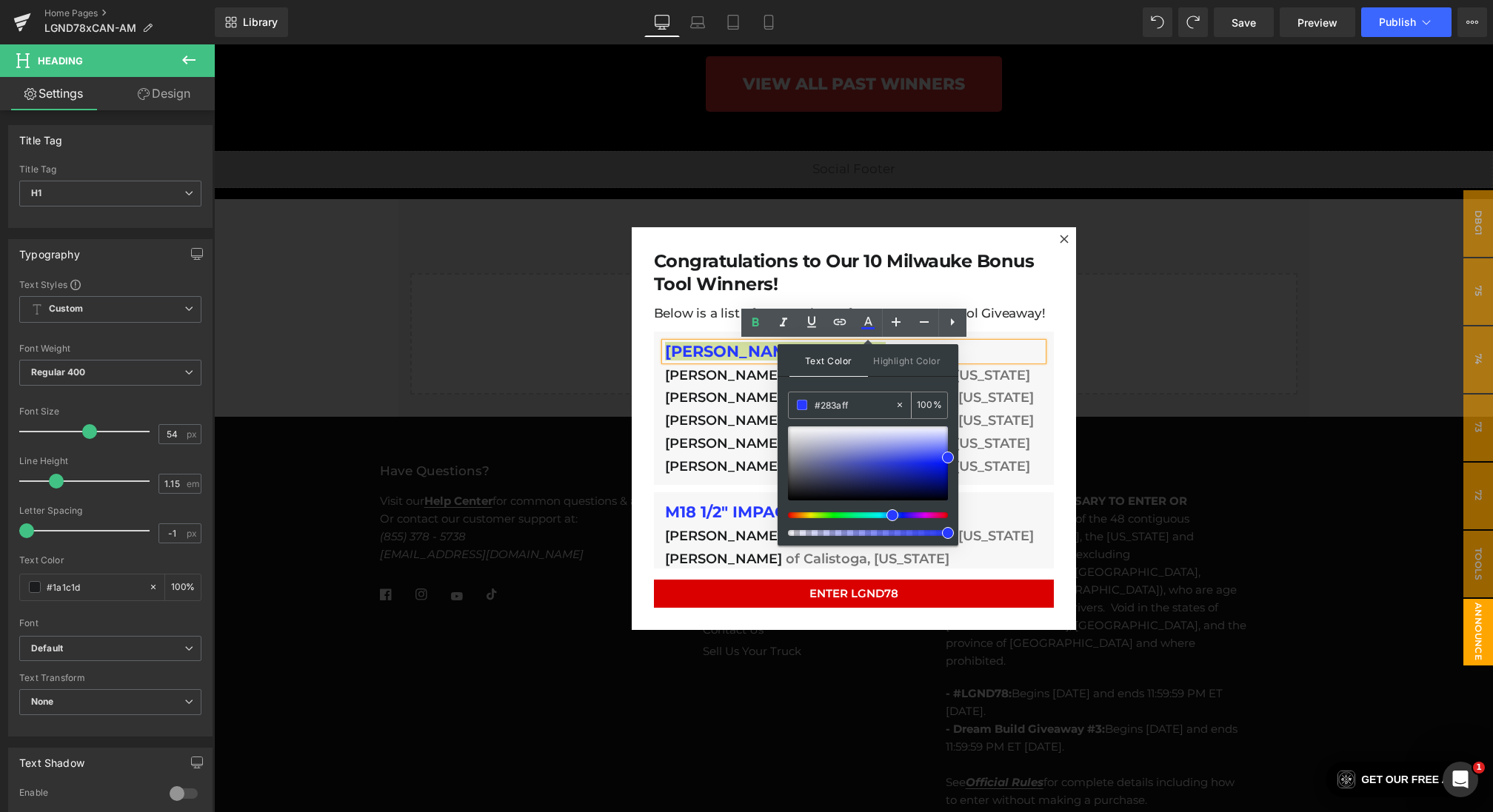
click at [898, 401] on icon at bounding box center [900, 405] width 10 height 10
click at [719, 357] on h1 "[PERSON_NAME] 12 WINNERS" at bounding box center [854, 351] width 378 height 18
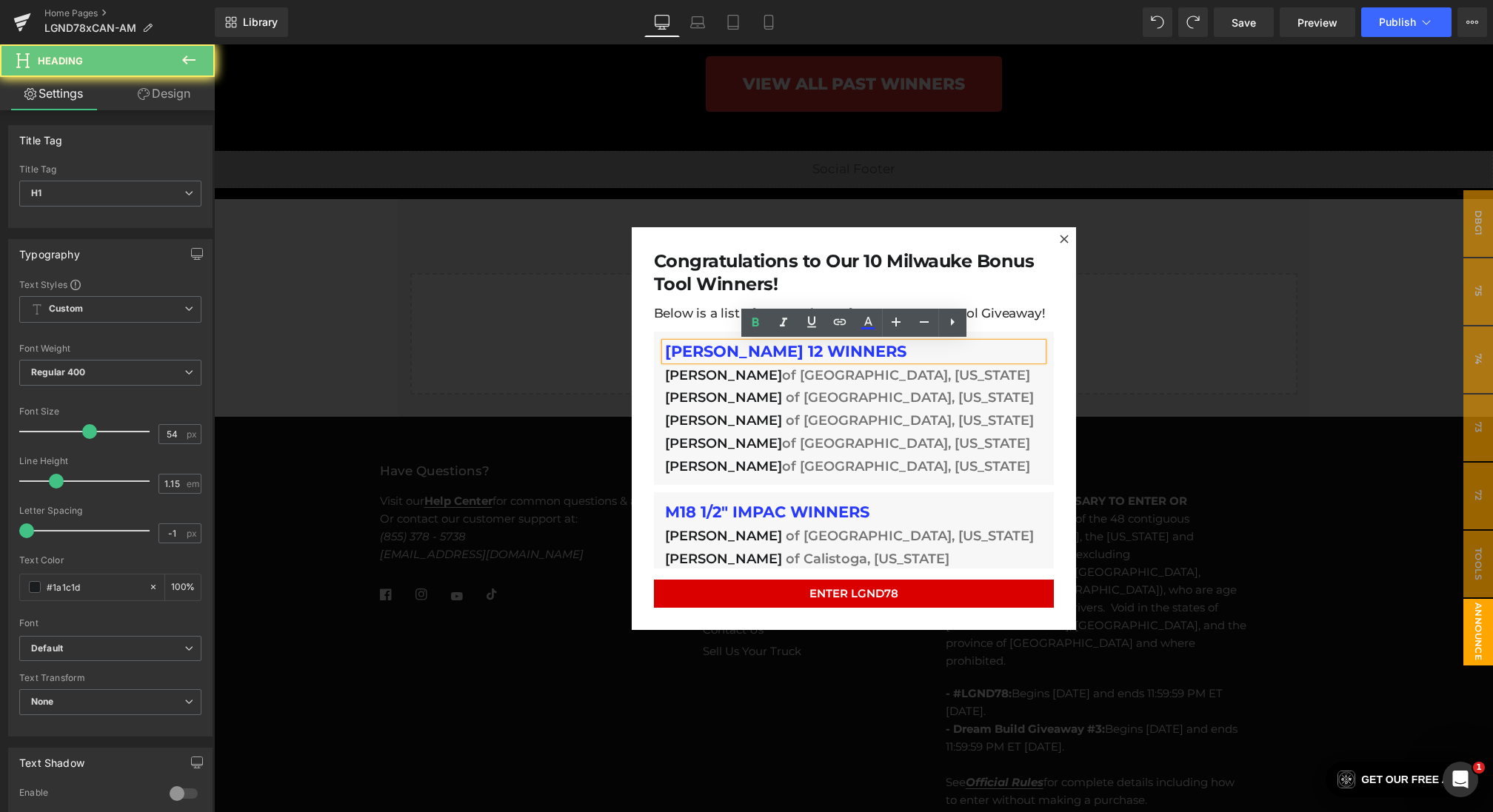
click at [935, 352] on h1 "[PERSON_NAME] 12 WINNERS" at bounding box center [854, 351] width 378 height 18
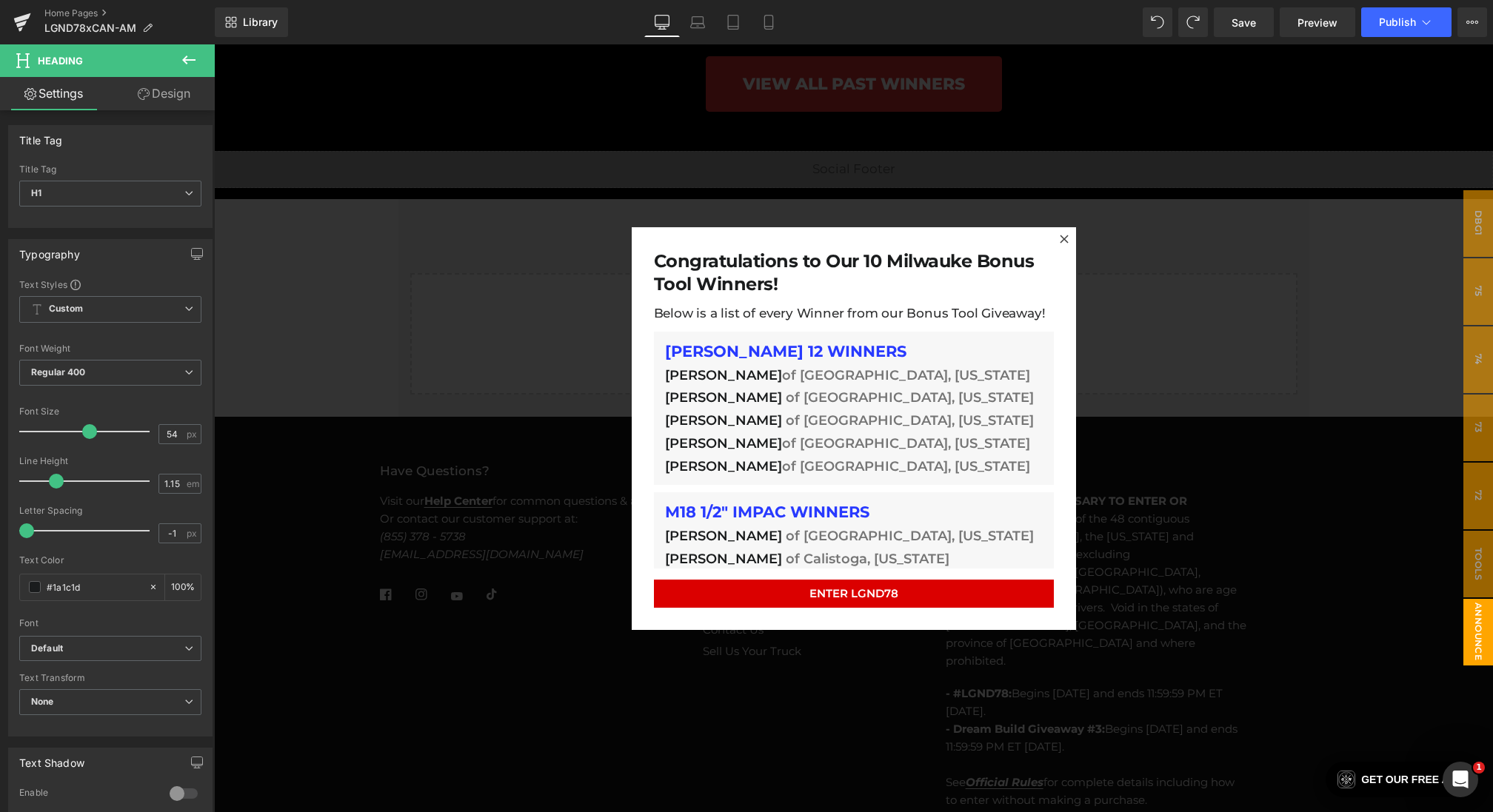
click at [180, 65] on icon at bounding box center [189, 60] width 18 height 18
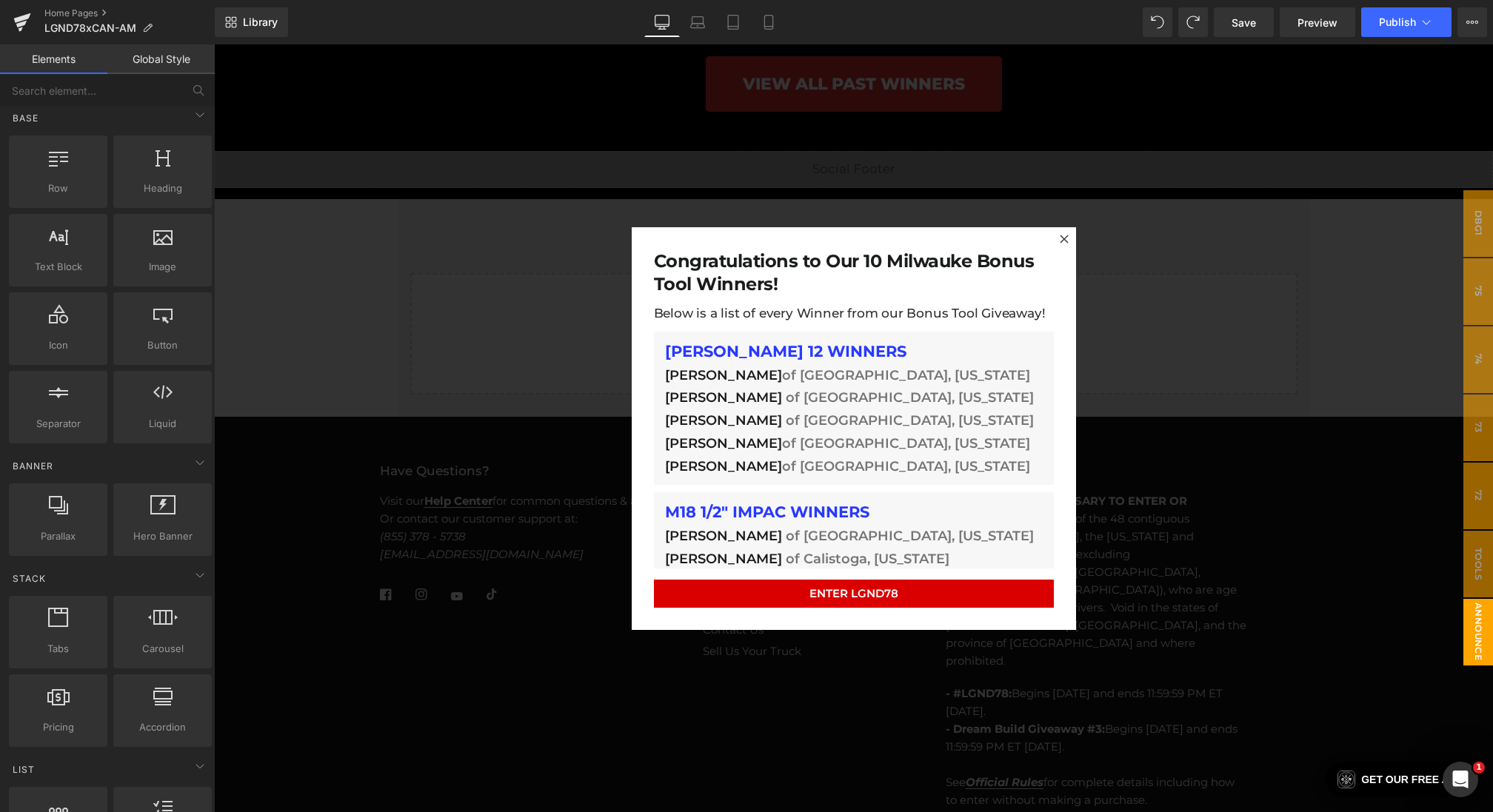
scroll to position [0, 0]
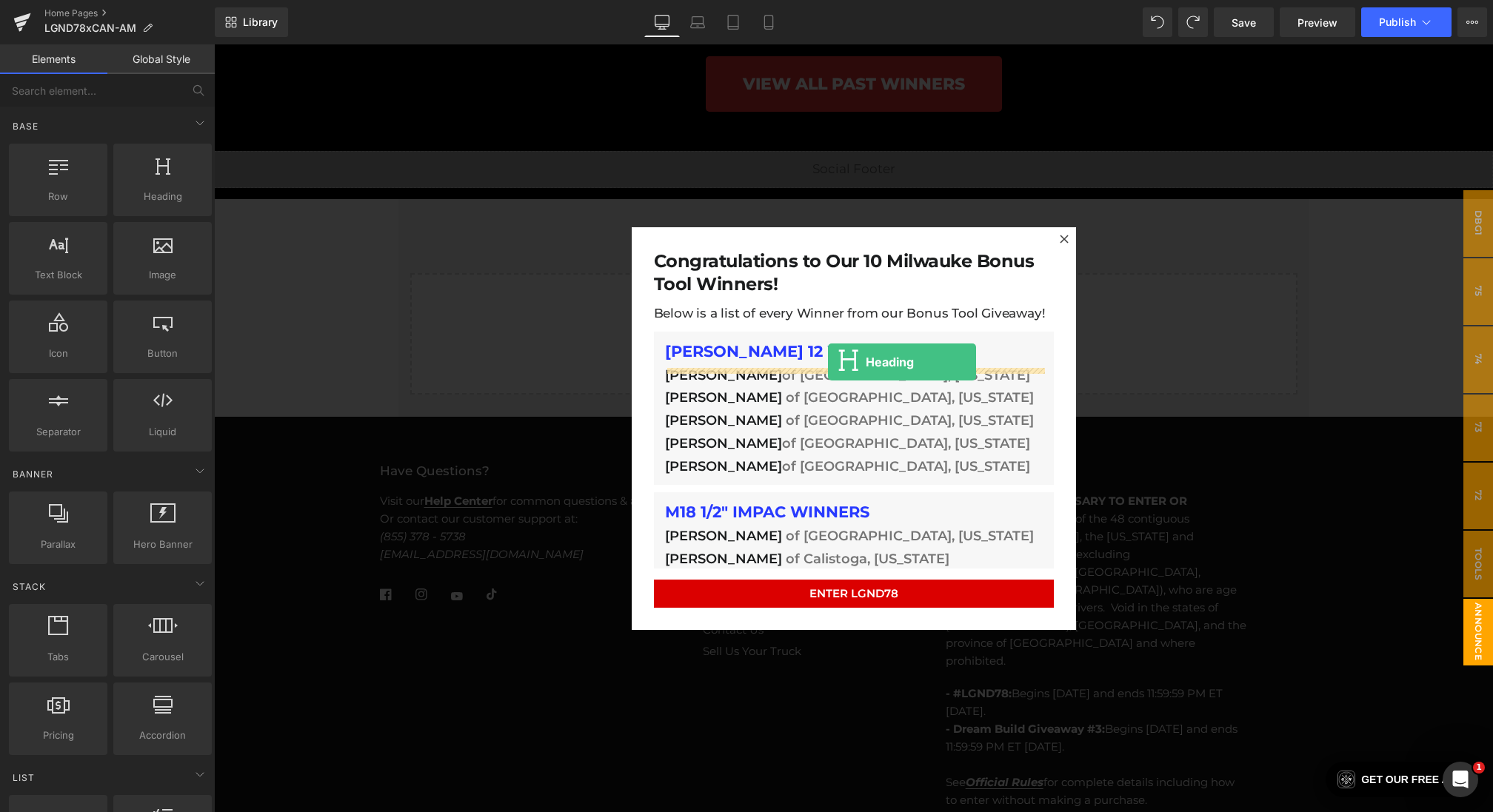
drag, startPoint x: 364, startPoint y: 250, endPoint x: 828, endPoint y: 363, distance: 477.6
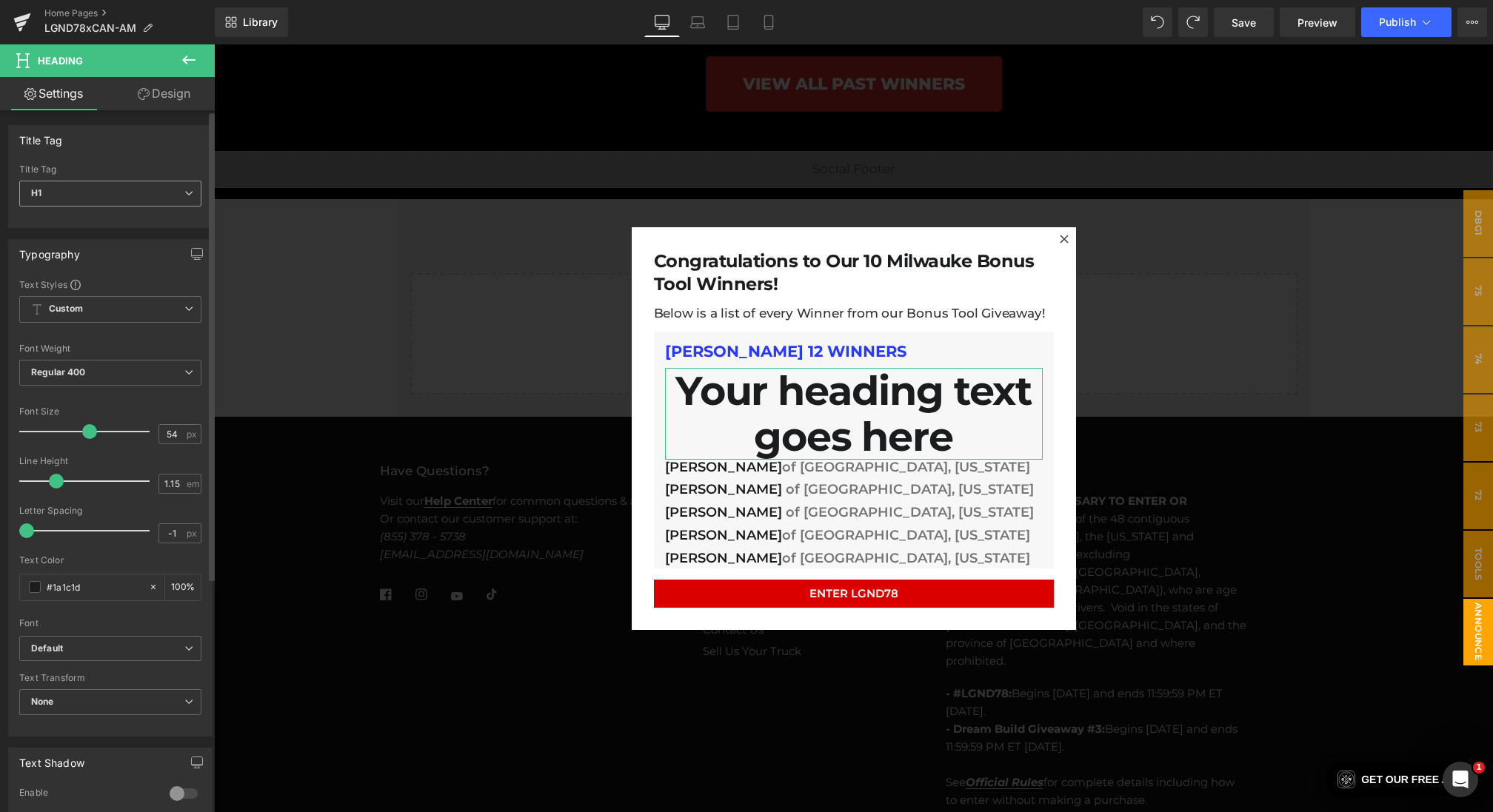
click at [75, 199] on span "H1" at bounding box center [110, 193] width 182 height 26
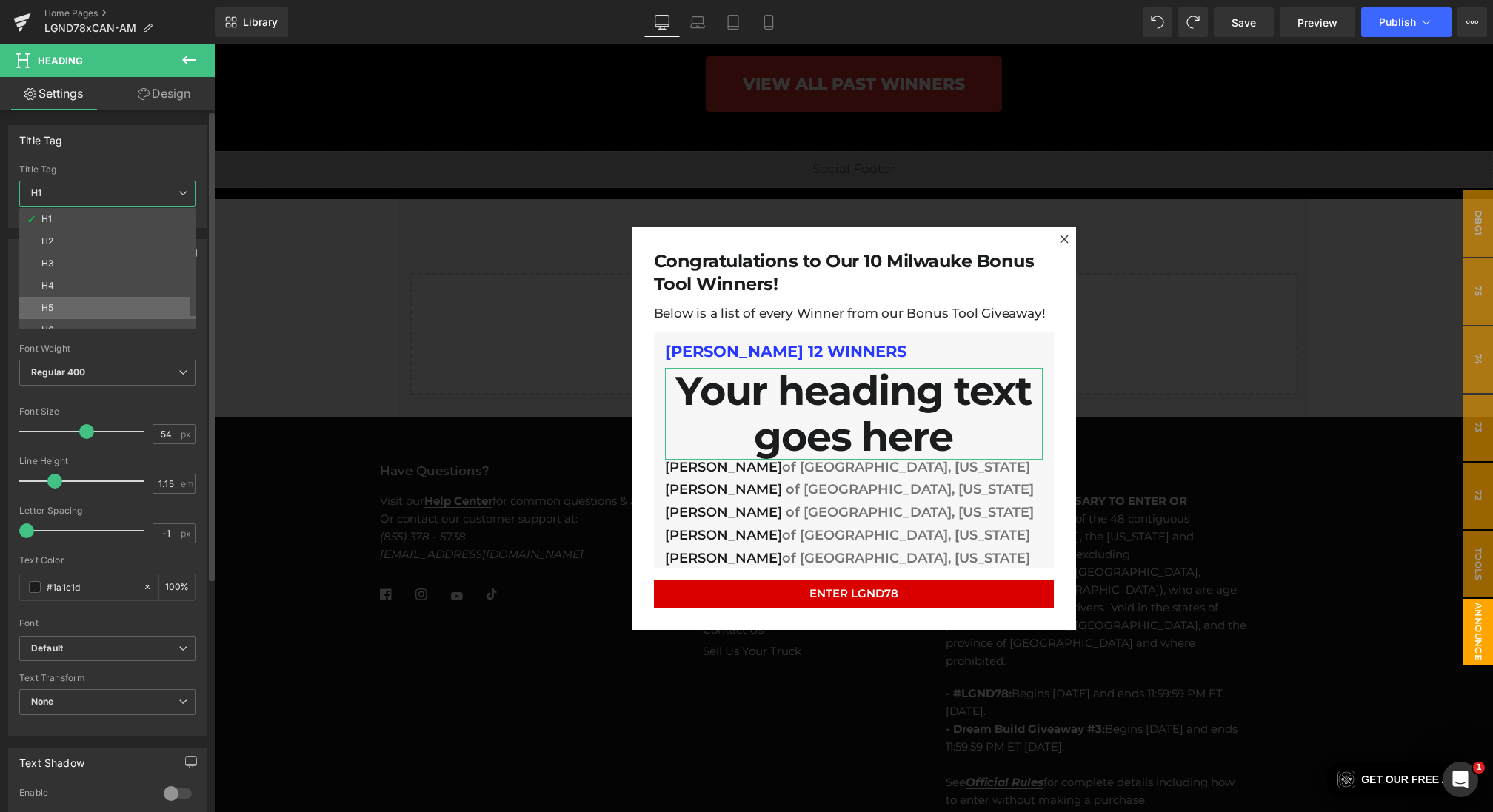
scroll to position [12, 0]
click at [60, 315] on li "H6" at bounding box center [110, 318] width 183 height 22
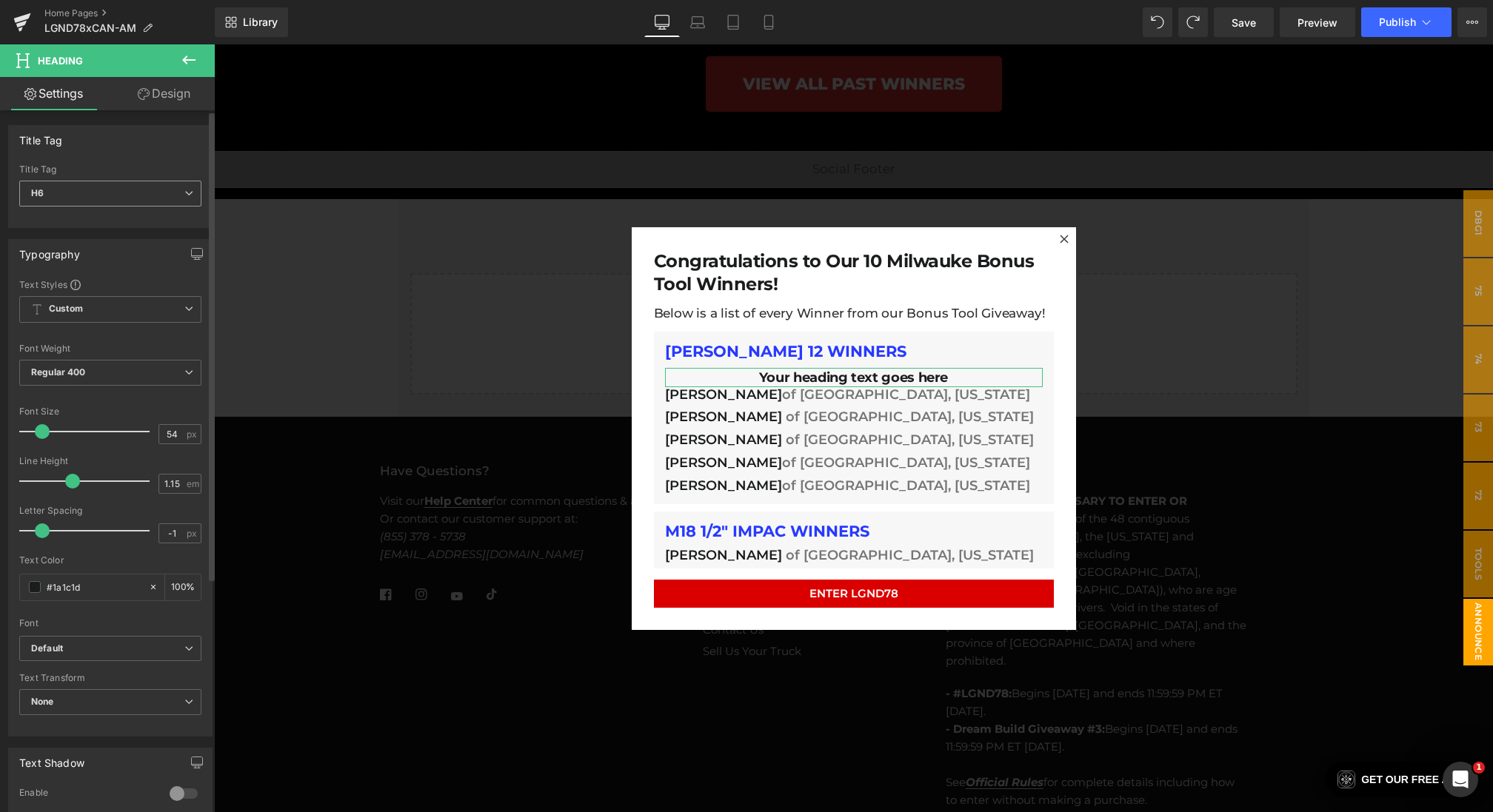
click at [105, 186] on span "H6" at bounding box center [110, 193] width 182 height 26
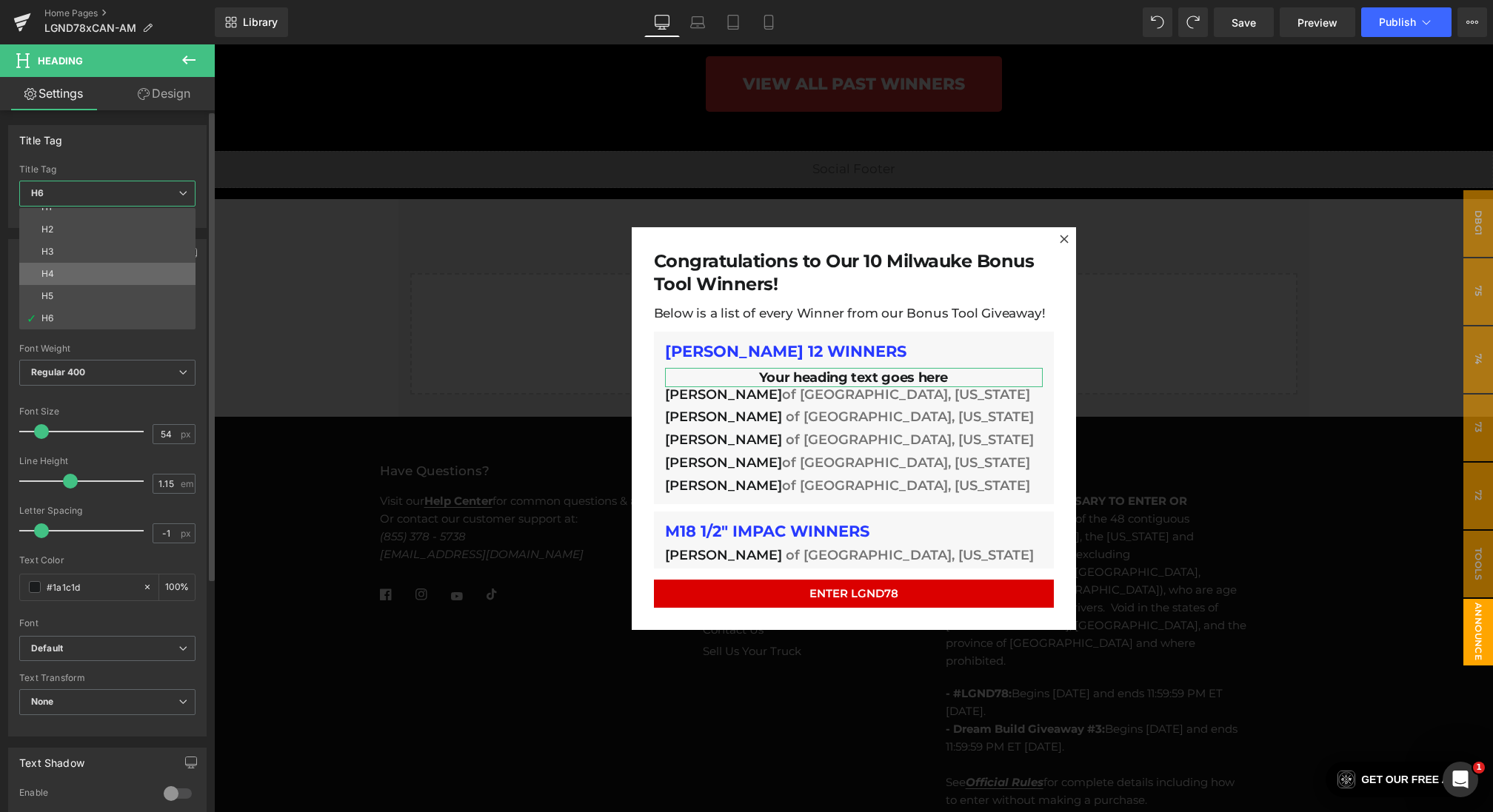
click at [78, 276] on li "H4" at bounding box center [110, 274] width 183 height 22
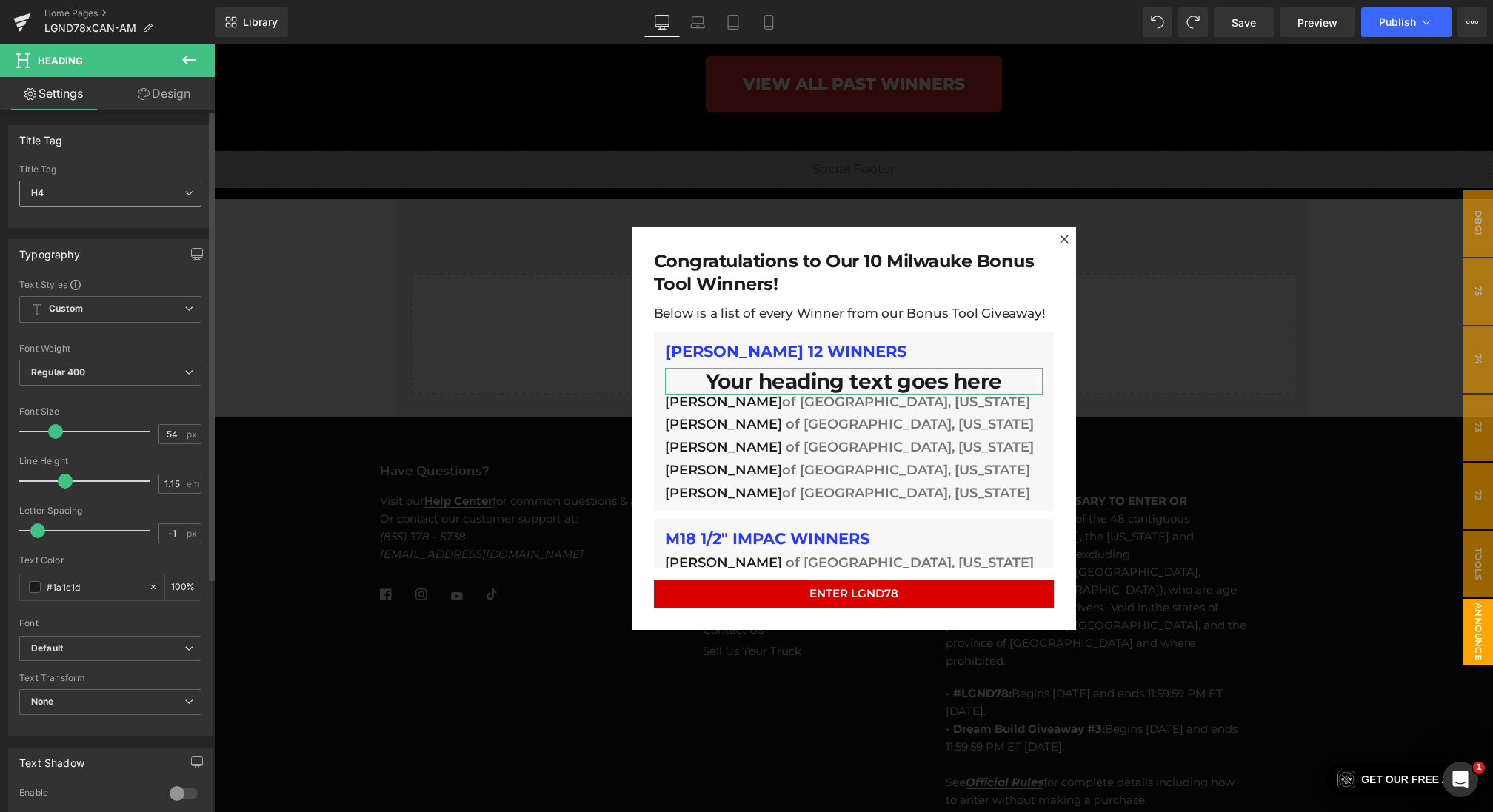
click at [138, 195] on span "H4" at bounding box center [110, 193] width 182 height 26
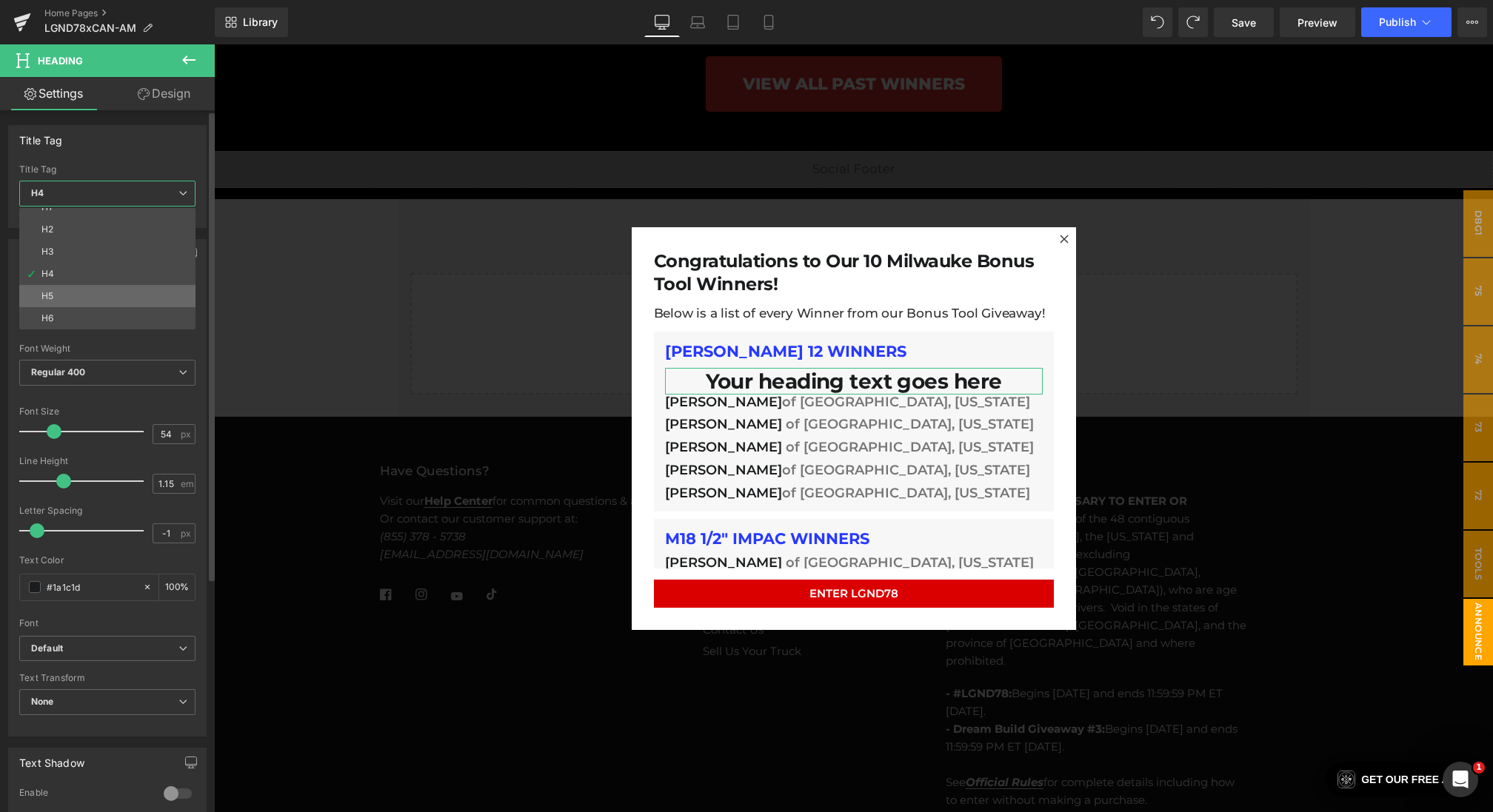
click at [116, 292] on li "H5" at bounding box center [110, 296] width 183 height 22
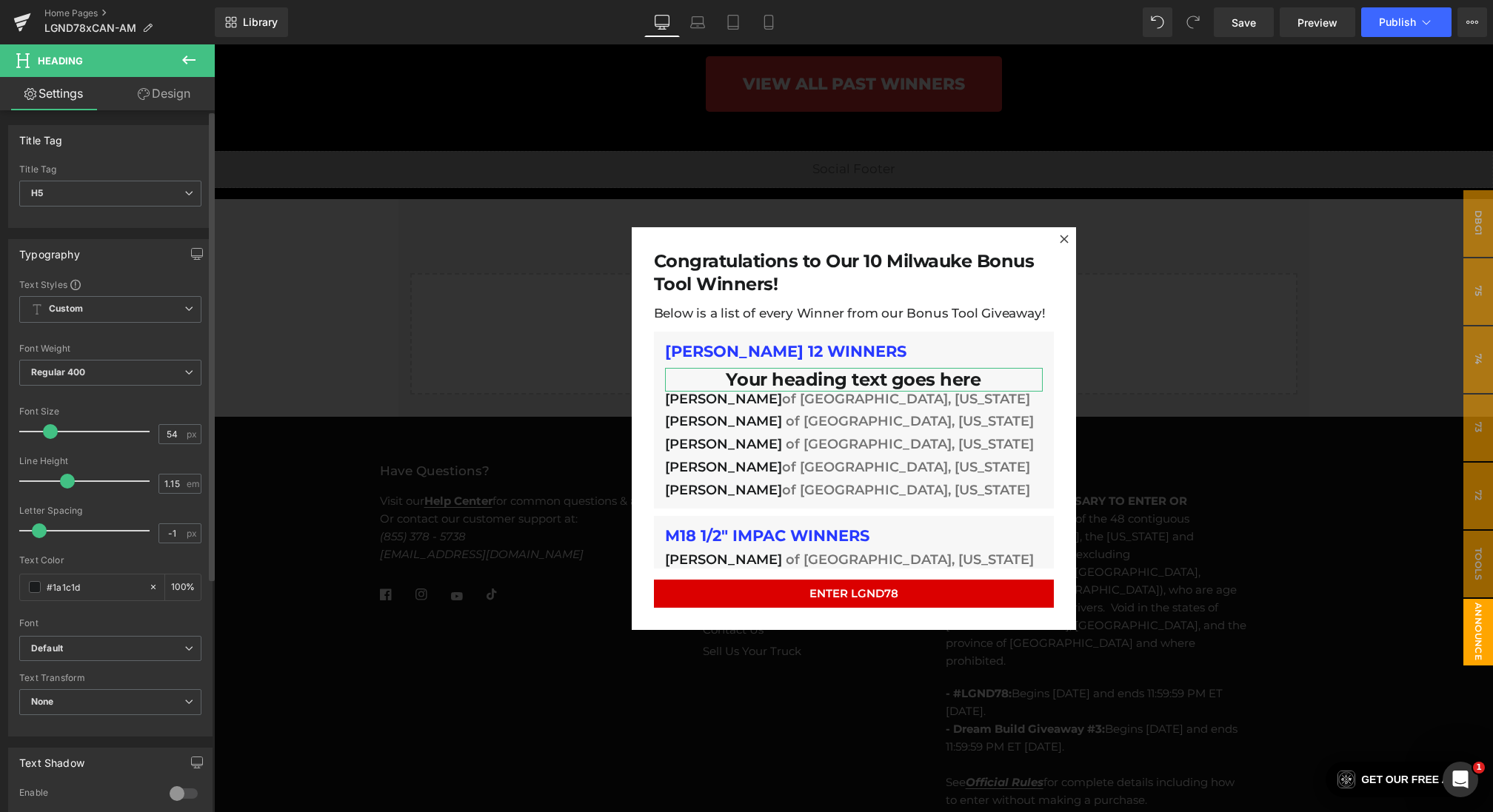
scroll to position [347, 0]
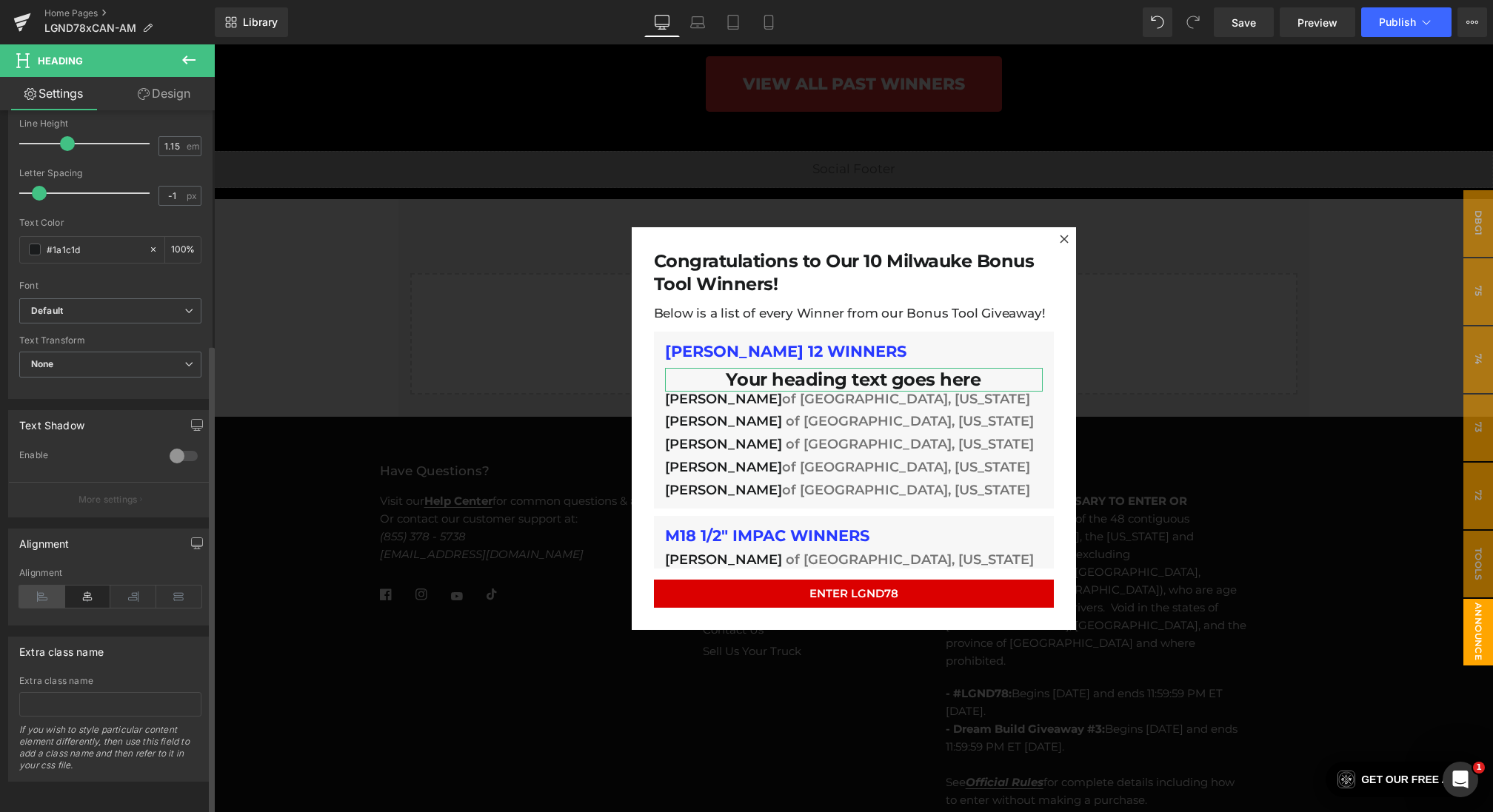
click at [39, 585] on icon at bounding box center [41, 597] width 46 height 22
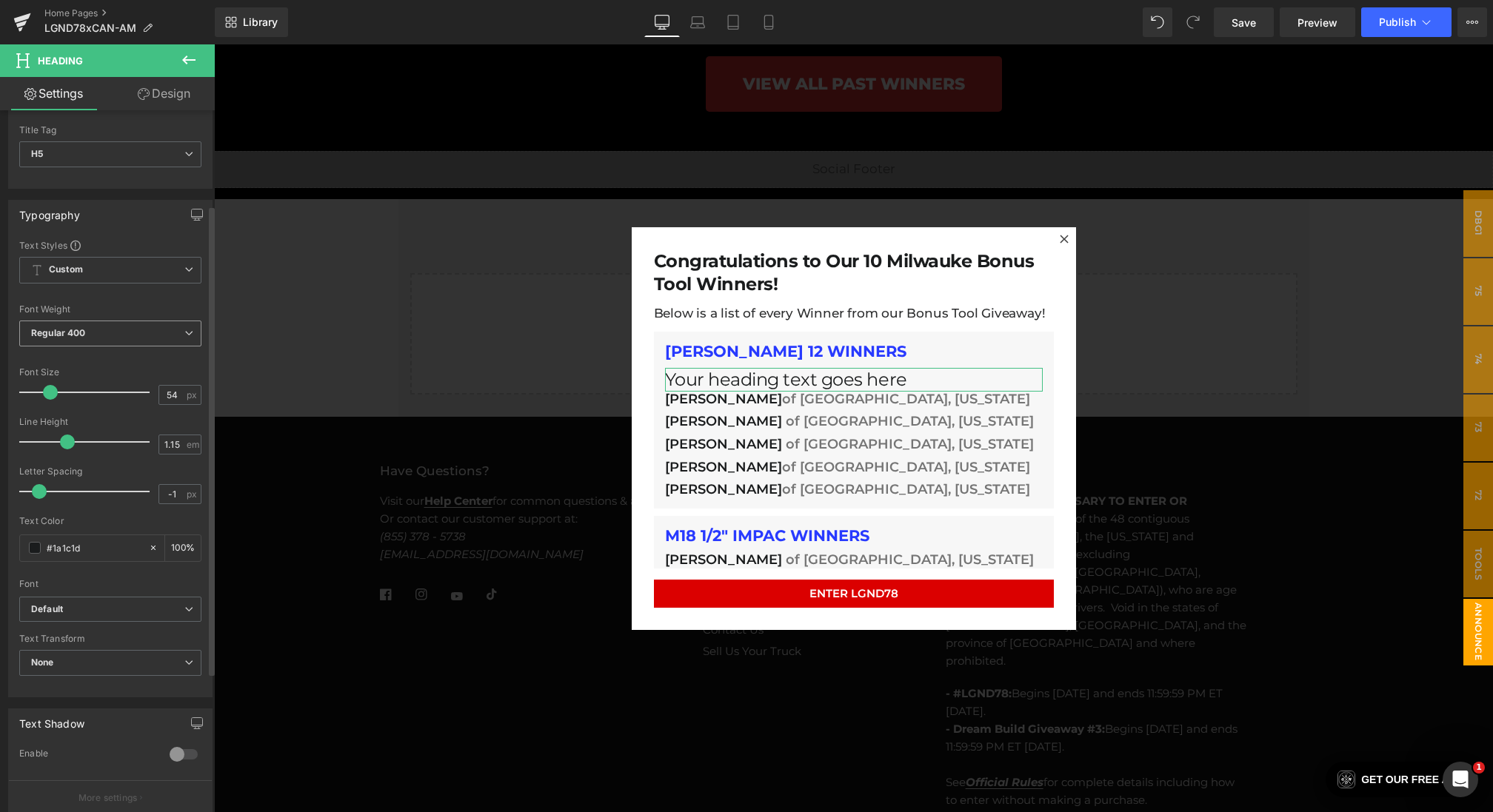
scroll to position [0, 0]
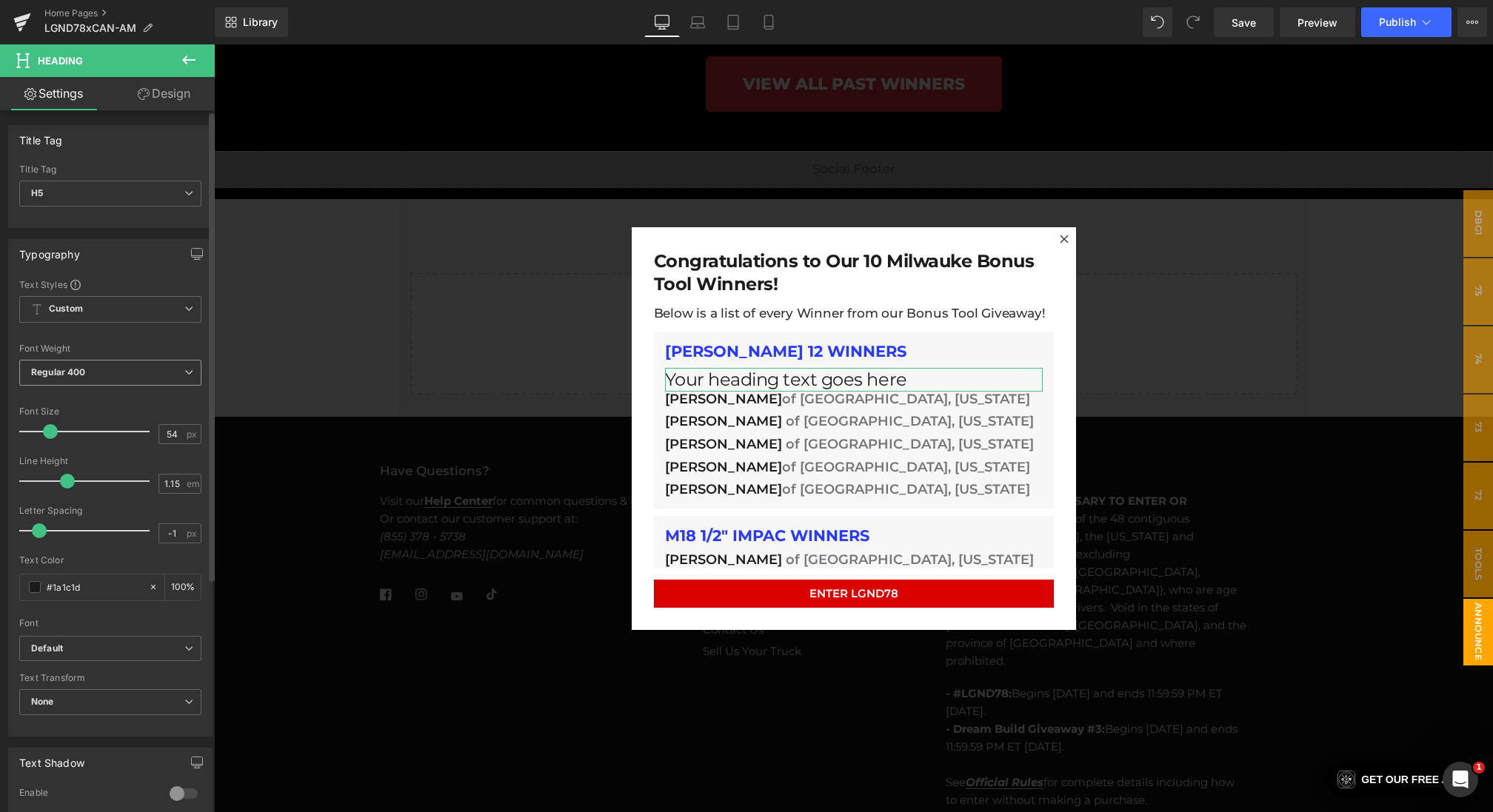
click at [82, 380] on span "Regular 400" at bounding box center [110, 373] width 182 height 26
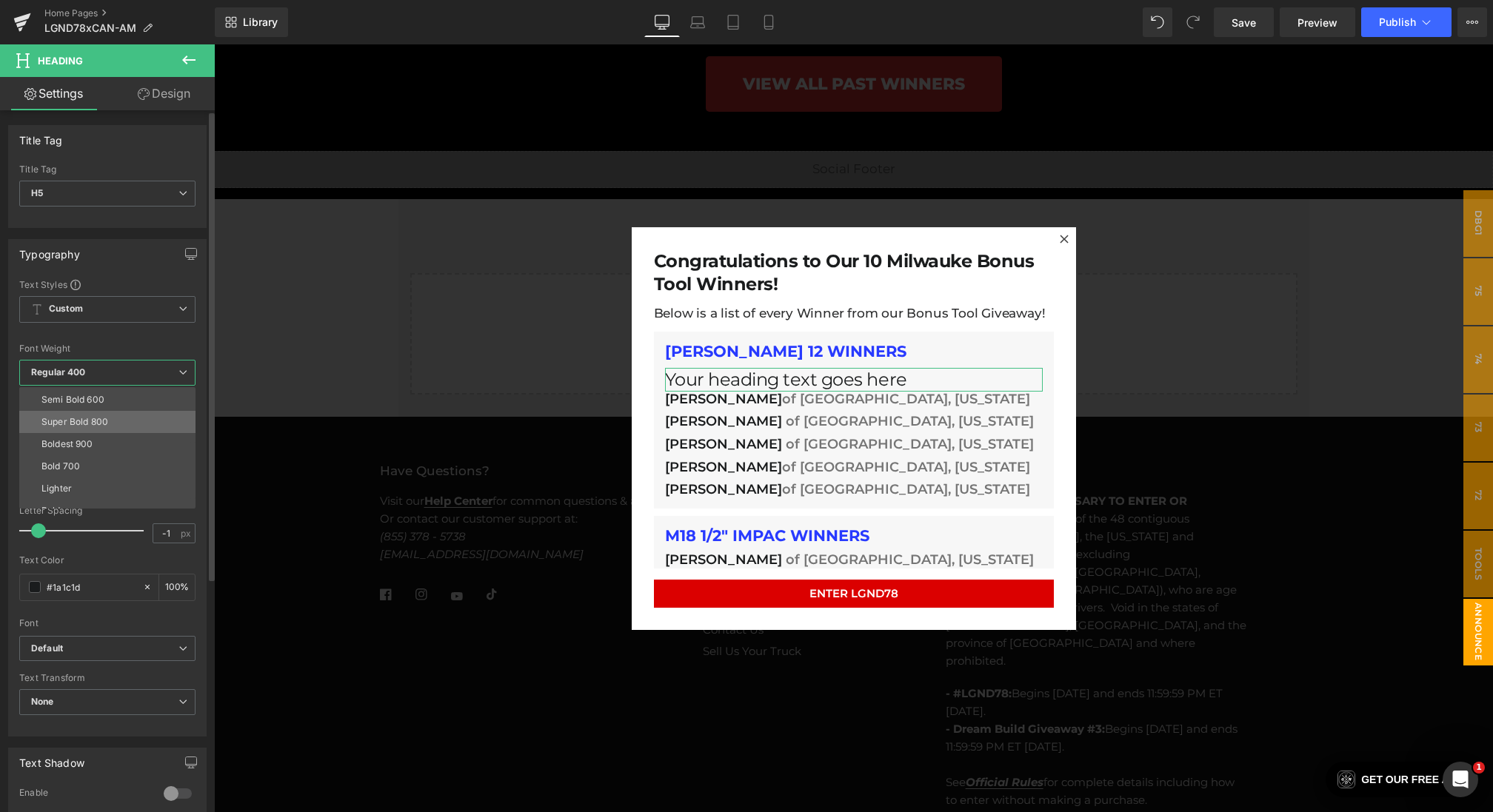
scroll to position [77, 0]
click at [76, 495] on div "Bold 700" at bounding box center [60, 499] width 39 height 10
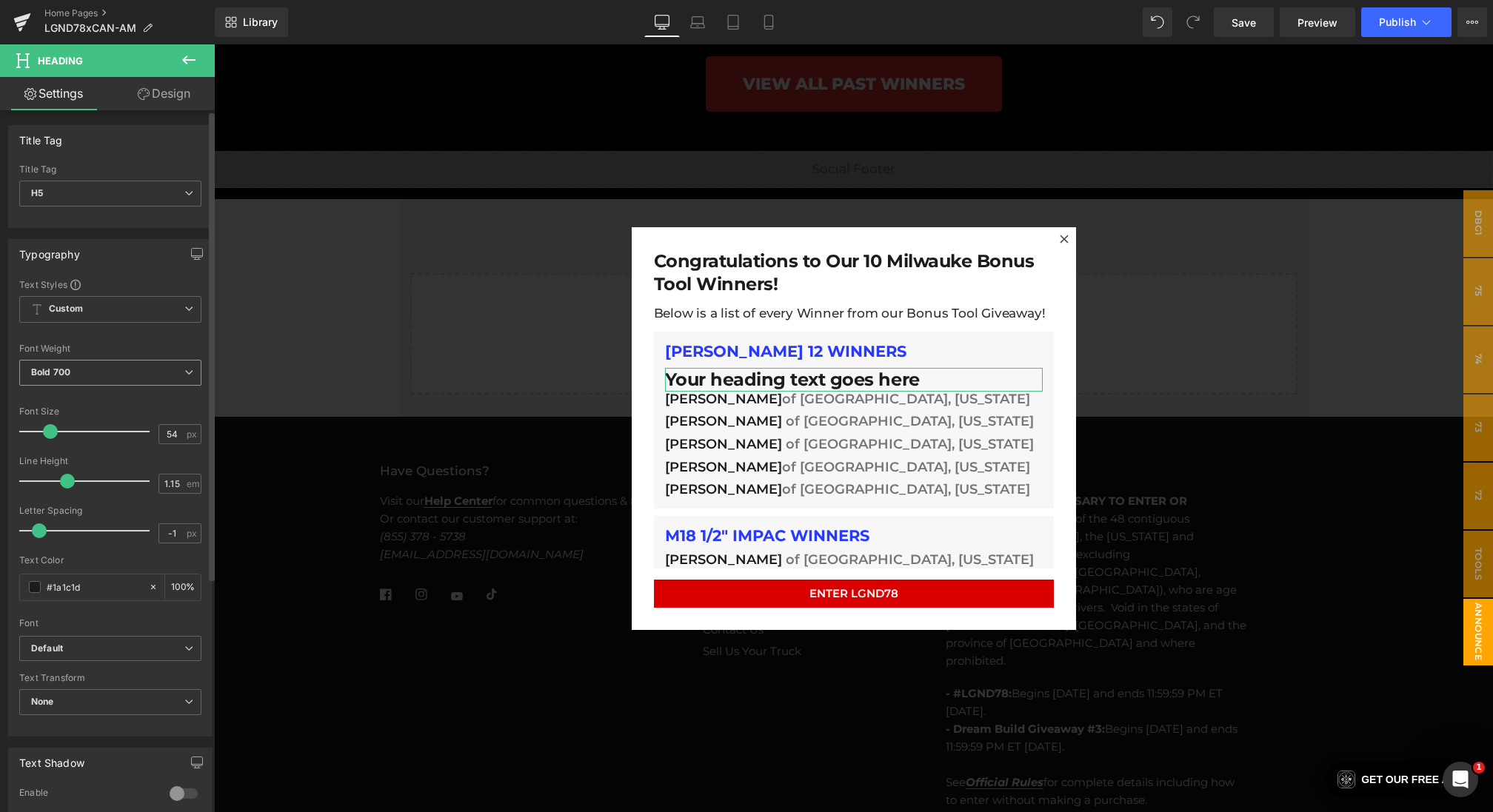
click at [46, 368] on b "Bold 700" at bounding box center [51, 372] width 39 height 11
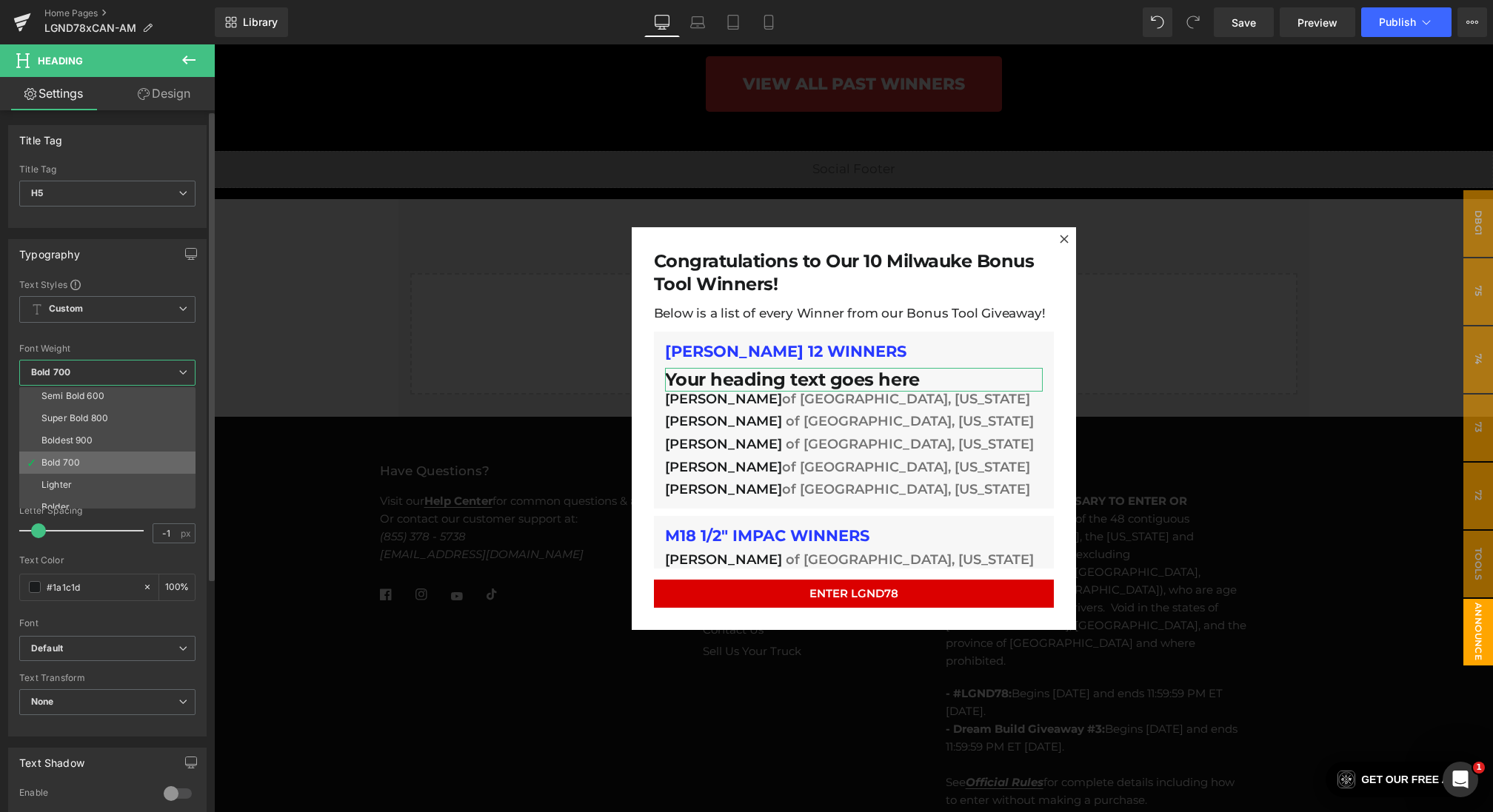
scroll to position [45, 0]
click at [86, 460] on div "Semi Bold 600" at bounding box center [72, 465] width 63 height 10
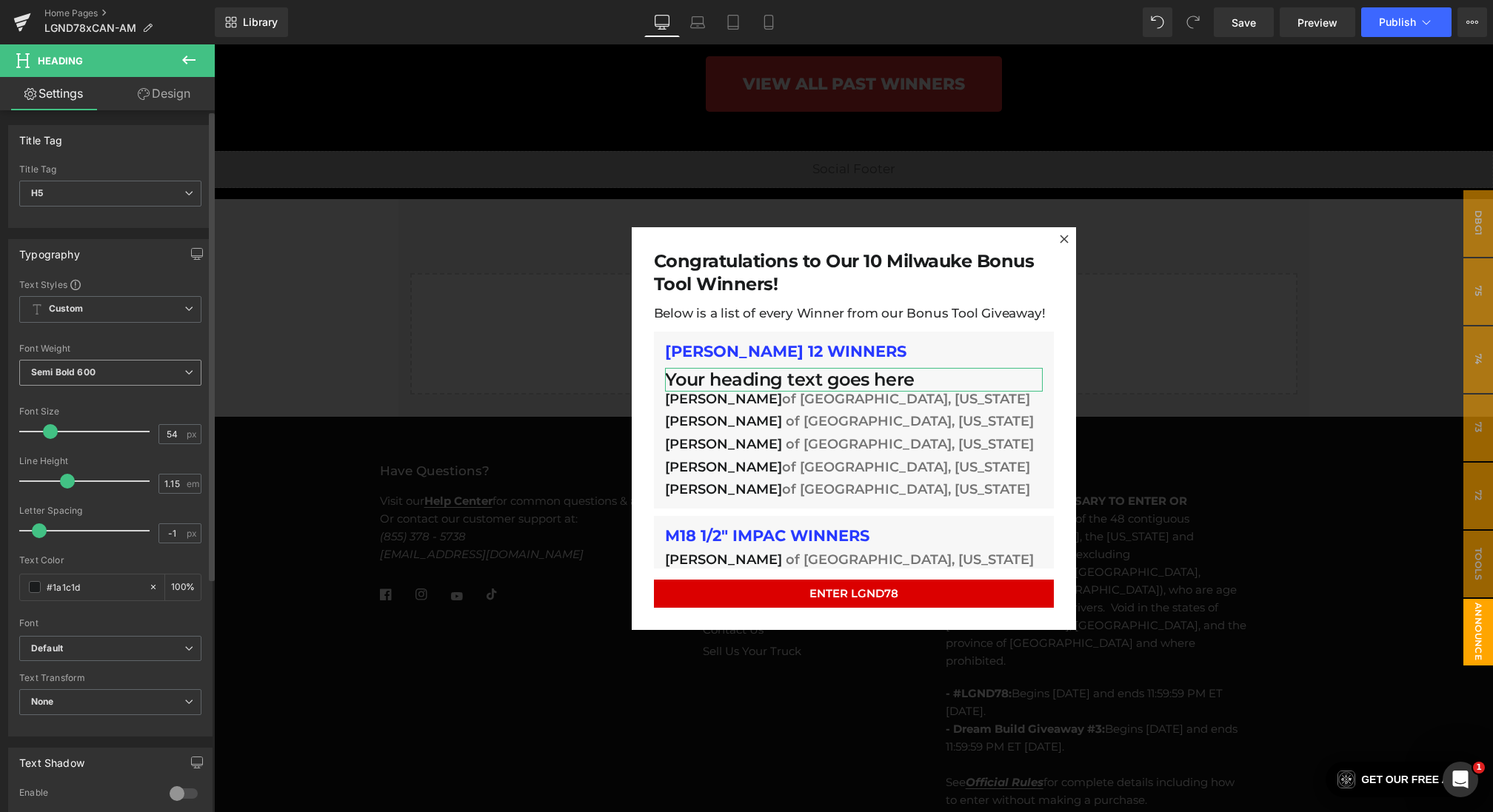
click at [128, 365] on span "Semi Bold 600" at bounding box center [110, 373] width 182 height 26
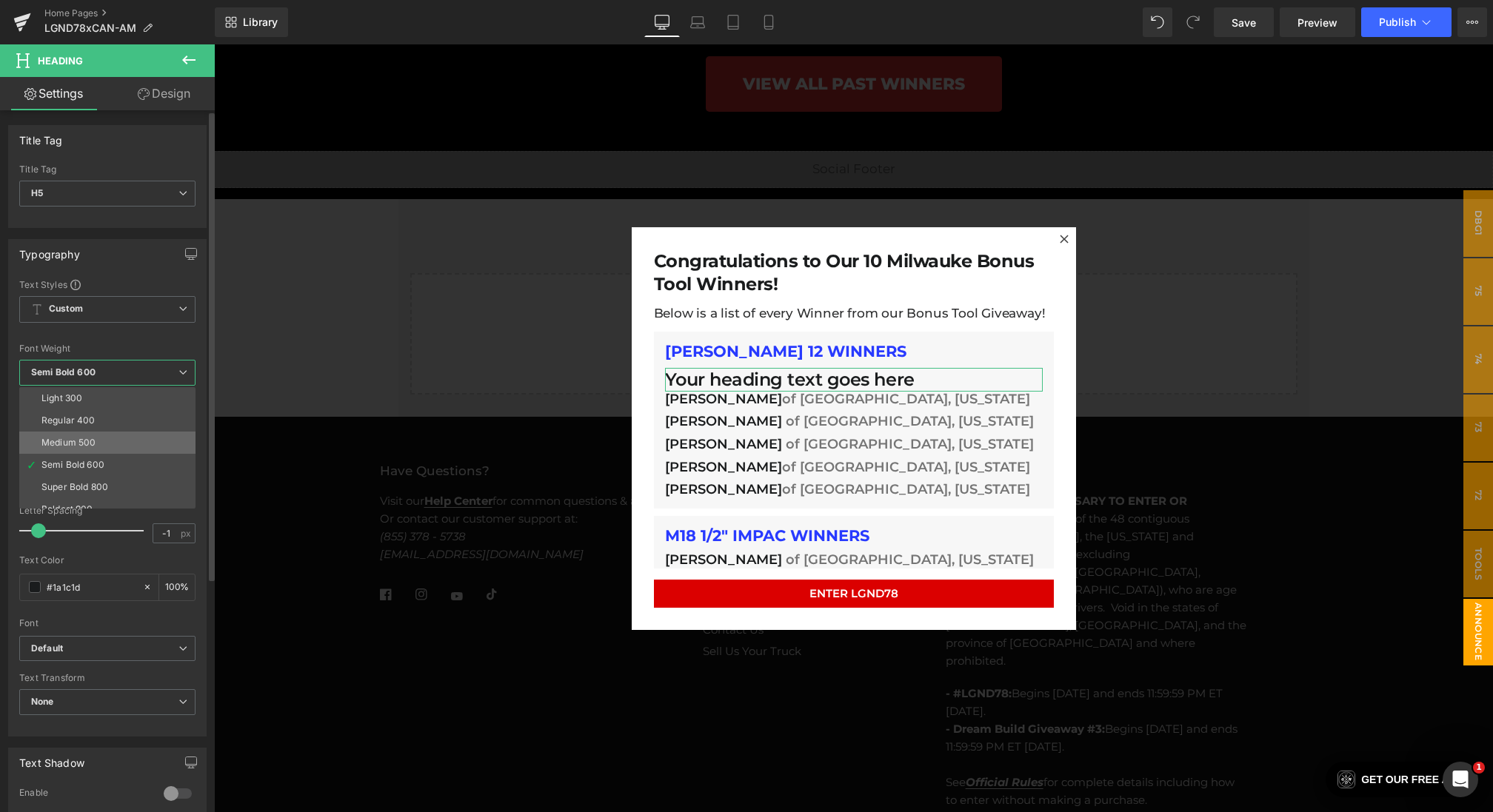
scroll to position [102, 0]
click at [85, 467] on li "Bold 700" at bounding box center [110, 474] width 183 height 22
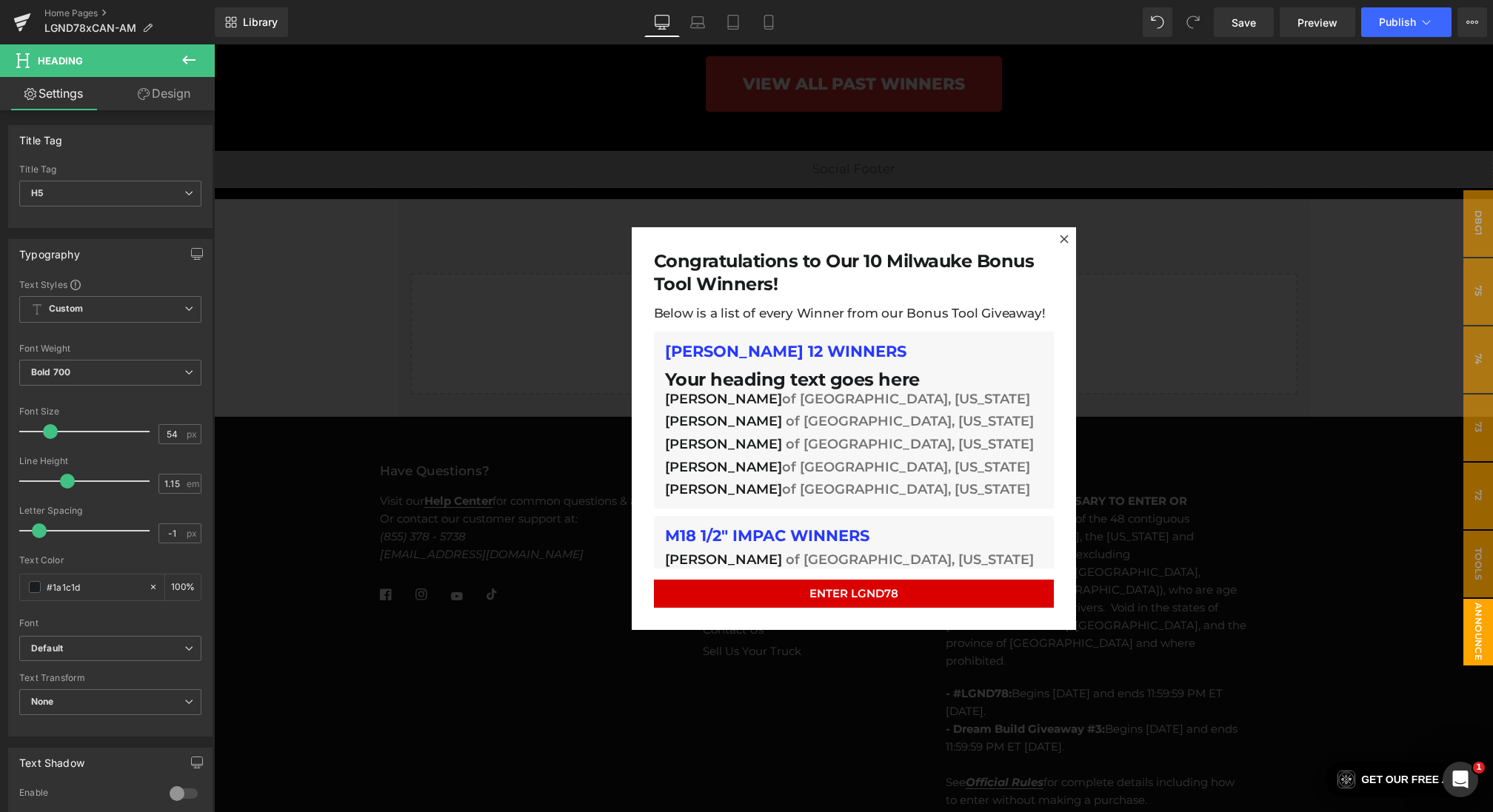
drag, startPoint x: 824, startPoint y: 405, endPoint x: 798, endPoint y: 373, distance: 41.2
click at [777, 357] on h1 "[PERSON_NAME] 12 WINNERS" at bounding box center [854, 351] width 378 height 18
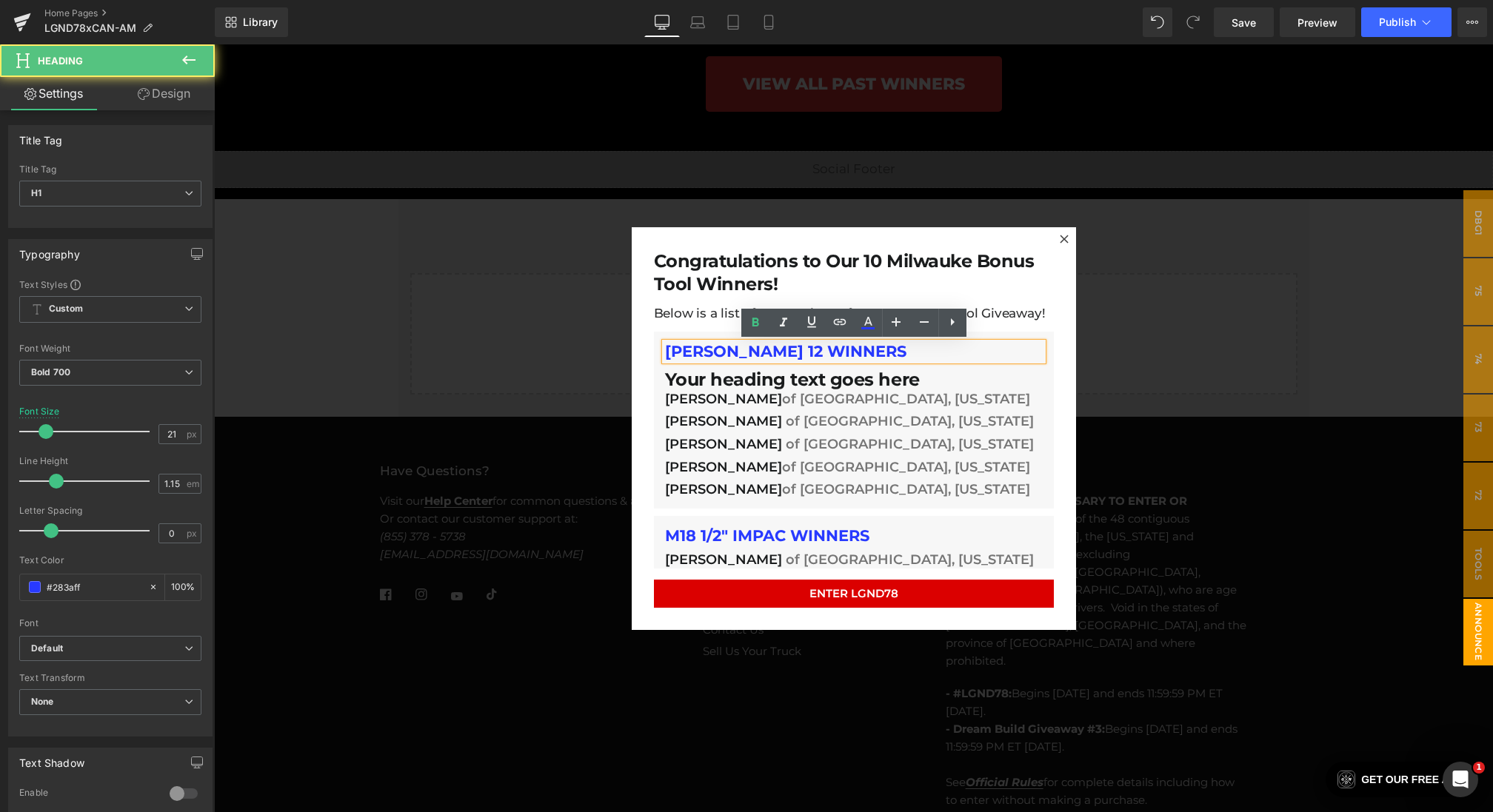
click at [783, 353] on h1 "[PERSON_NAME] 12 WINNERS" at bounding box center [854, 351] width 378 height 18
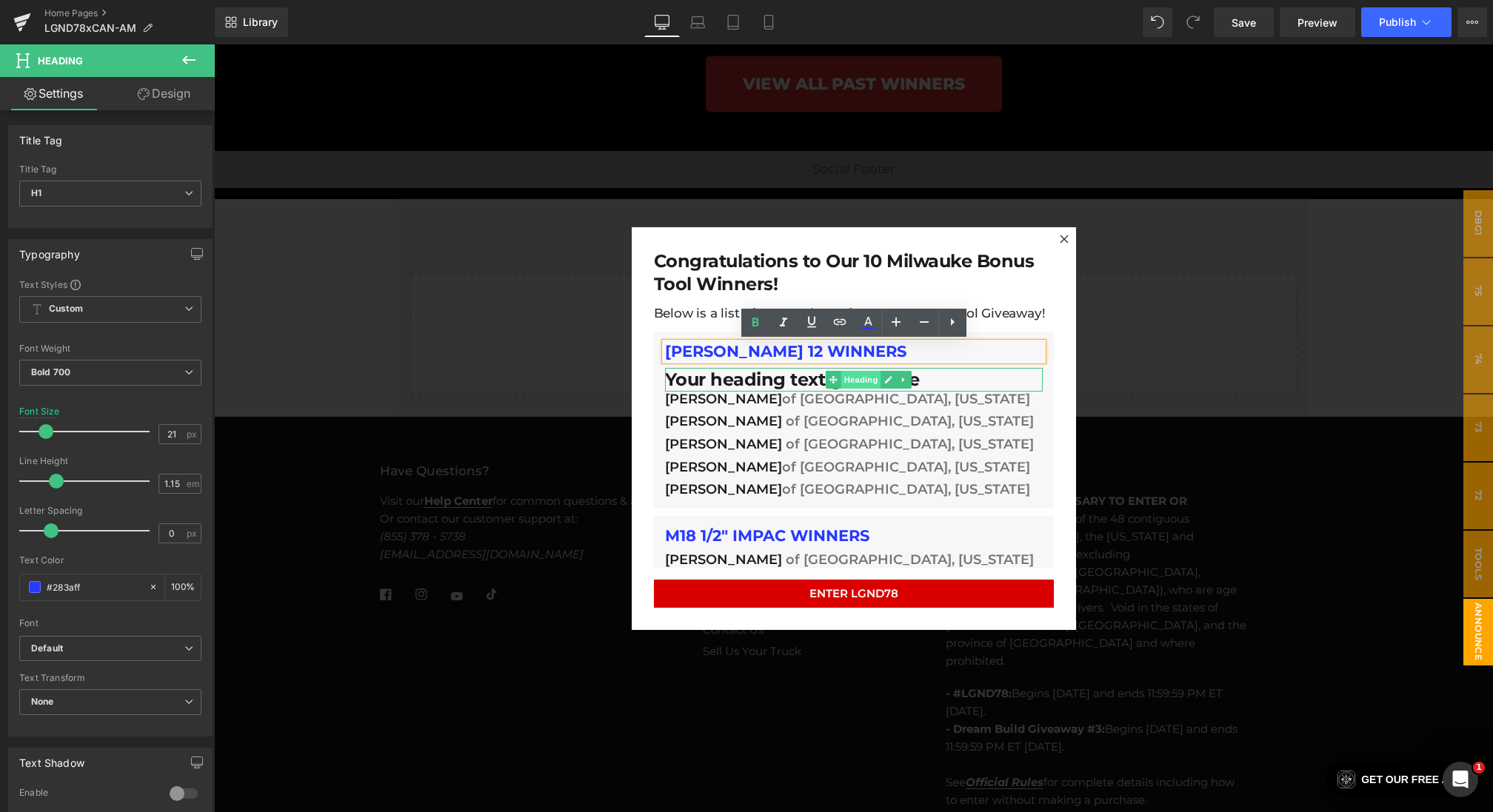
click at [845, 386] on span "Heading" at bounding box center [860, 379] width 40 height 18
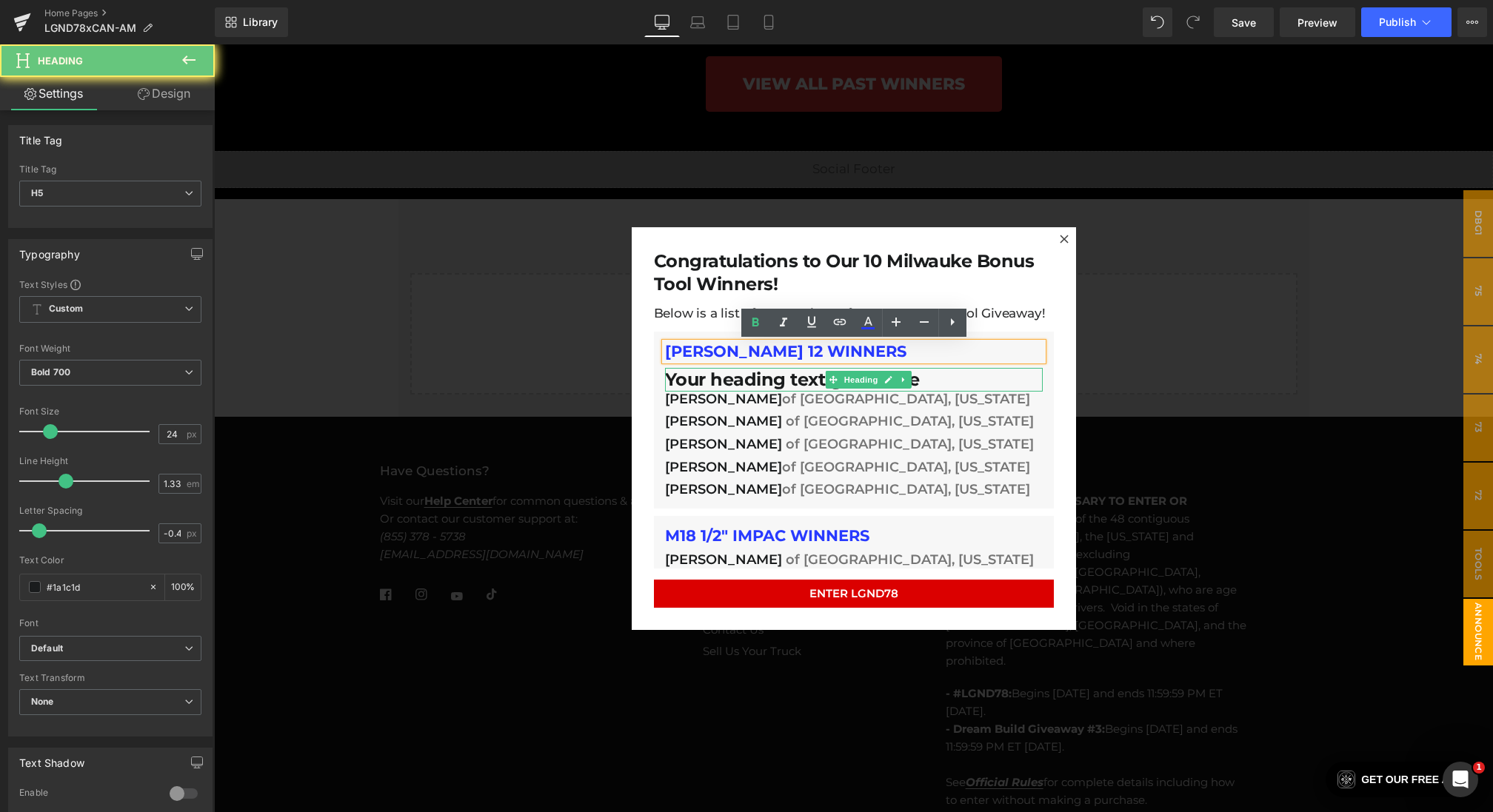
click at [784, 385] on h5 "Your heading text goes here" at bounding box center [854, 380] width 378 height 24
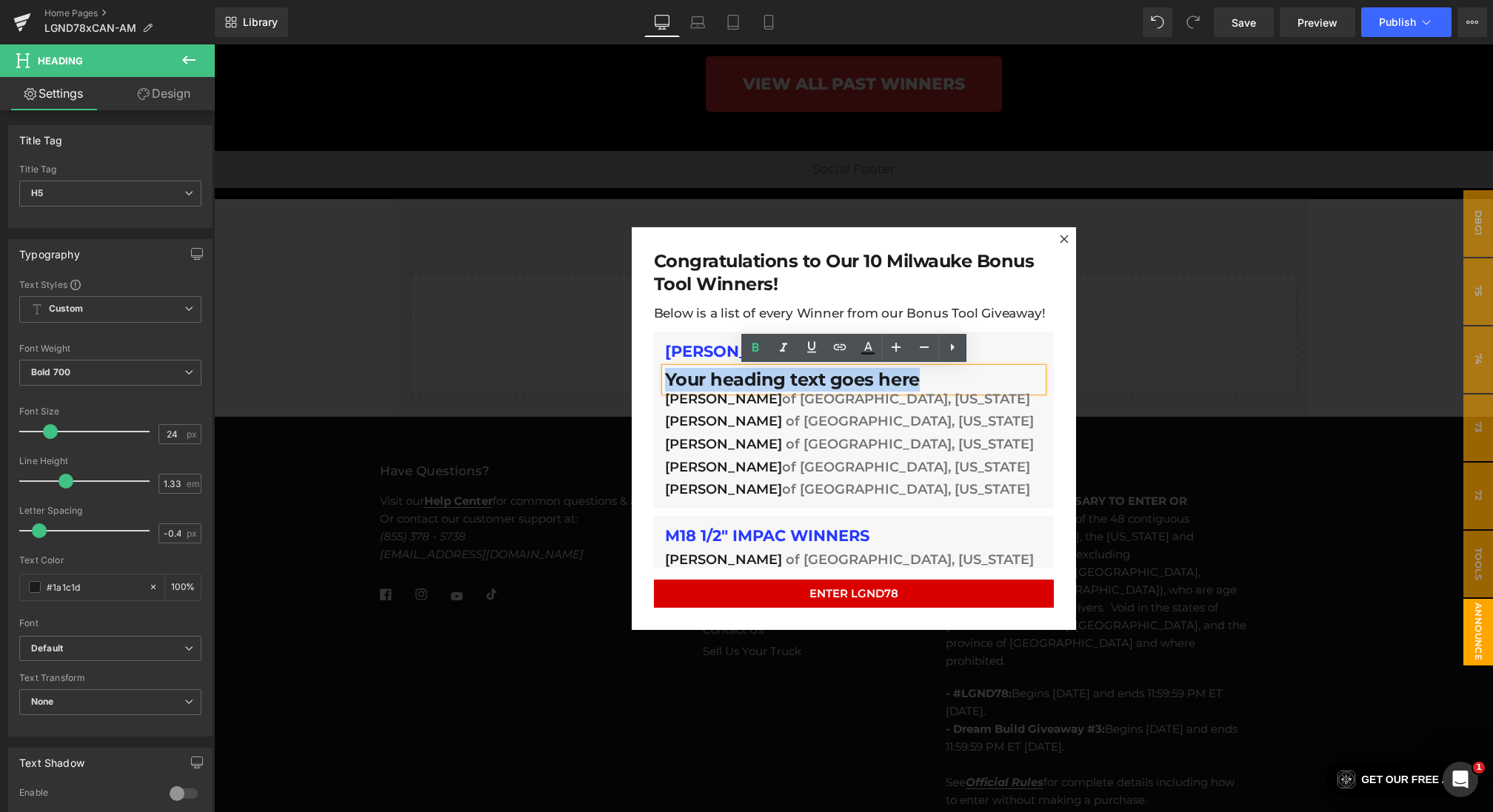
drag, startPoint x: 961, startPoint y: 385, endPoint x: 530, endPoint y: 379, distance: 431.0
paste div
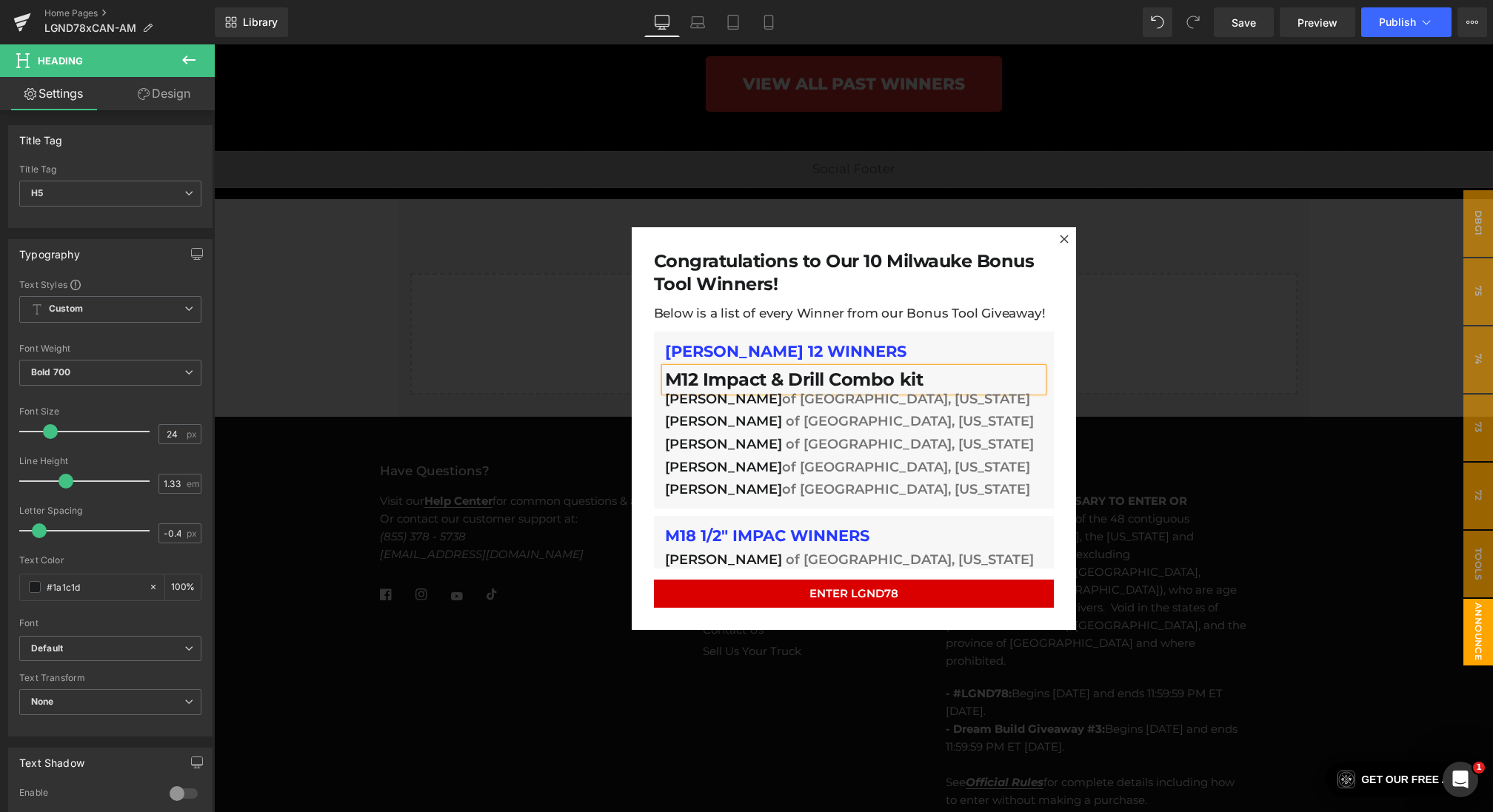
click at [907, 374] on h5 "M12 Impact & DrillCombo kit" at bounding box center [854, 380] width 378 height 24
click at [956, 379] on h5 "M12 Impact & DrillCombo Kit" at bounding box center [854, 380] width 378 height 24
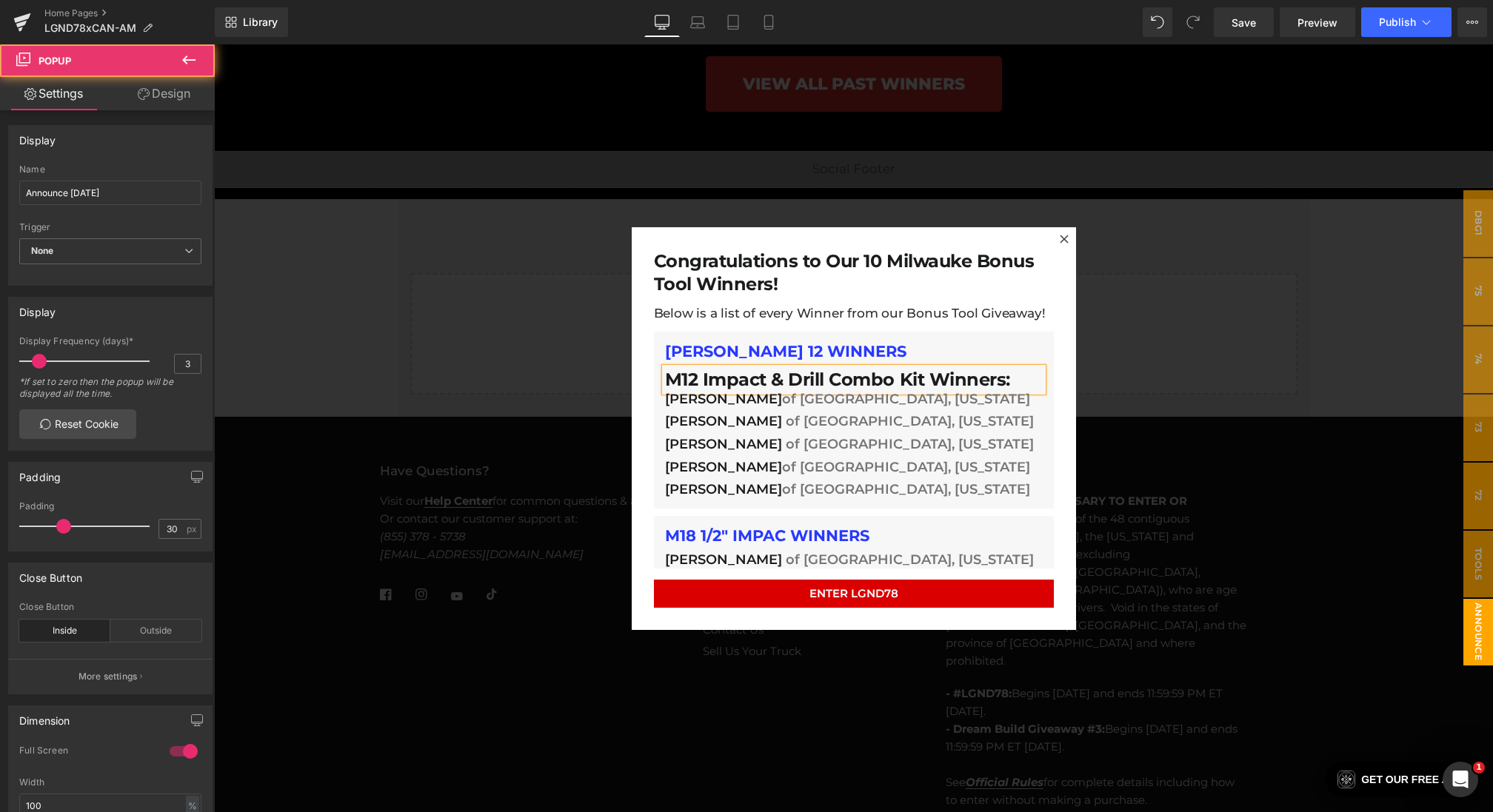
click at [640, 453] on div "Congratulations to Our 10 Milwauke Bonus Tool Winners! Heading Below is a list …" at bounding box center [854, 427] width 445 height 403
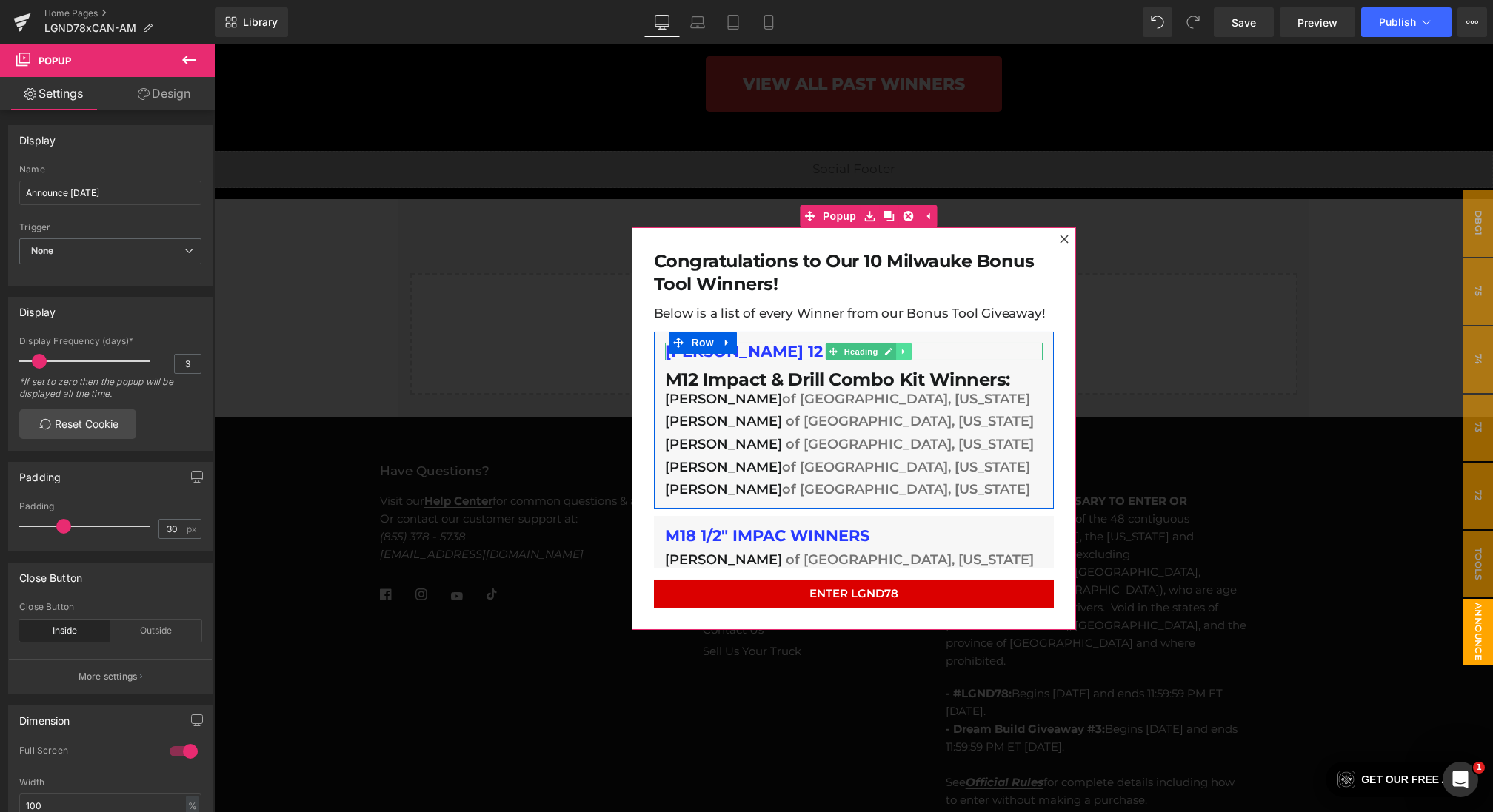
click at [901, 349] on icon at bounding box center [903, 352] width 8 height 9
click at [907, 350] on icon at bounding box center [911, 351] width 8 height 8
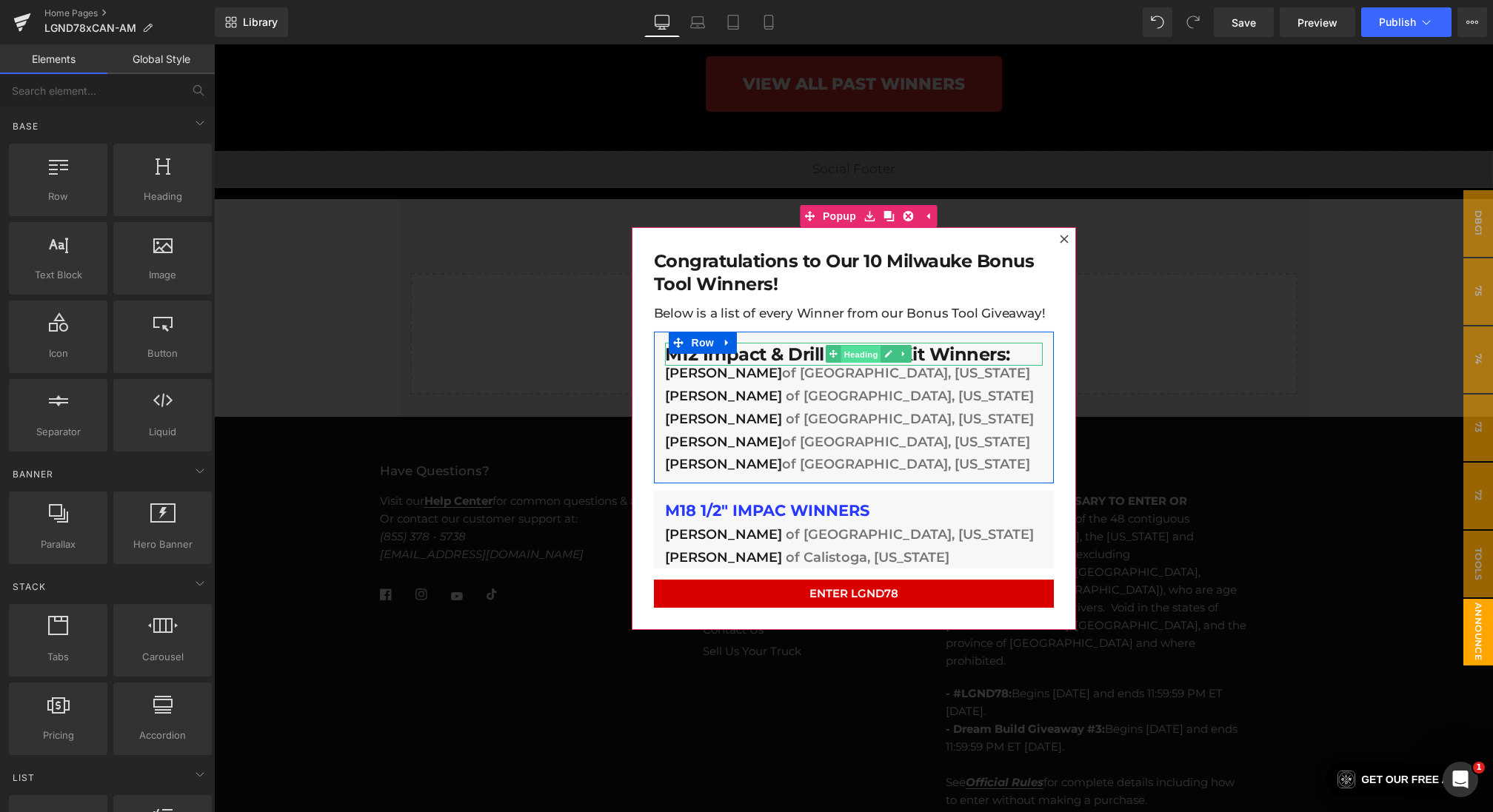
click at [863, 348] on span "Heading" at bounding box center [860, 354] width 40 height 18
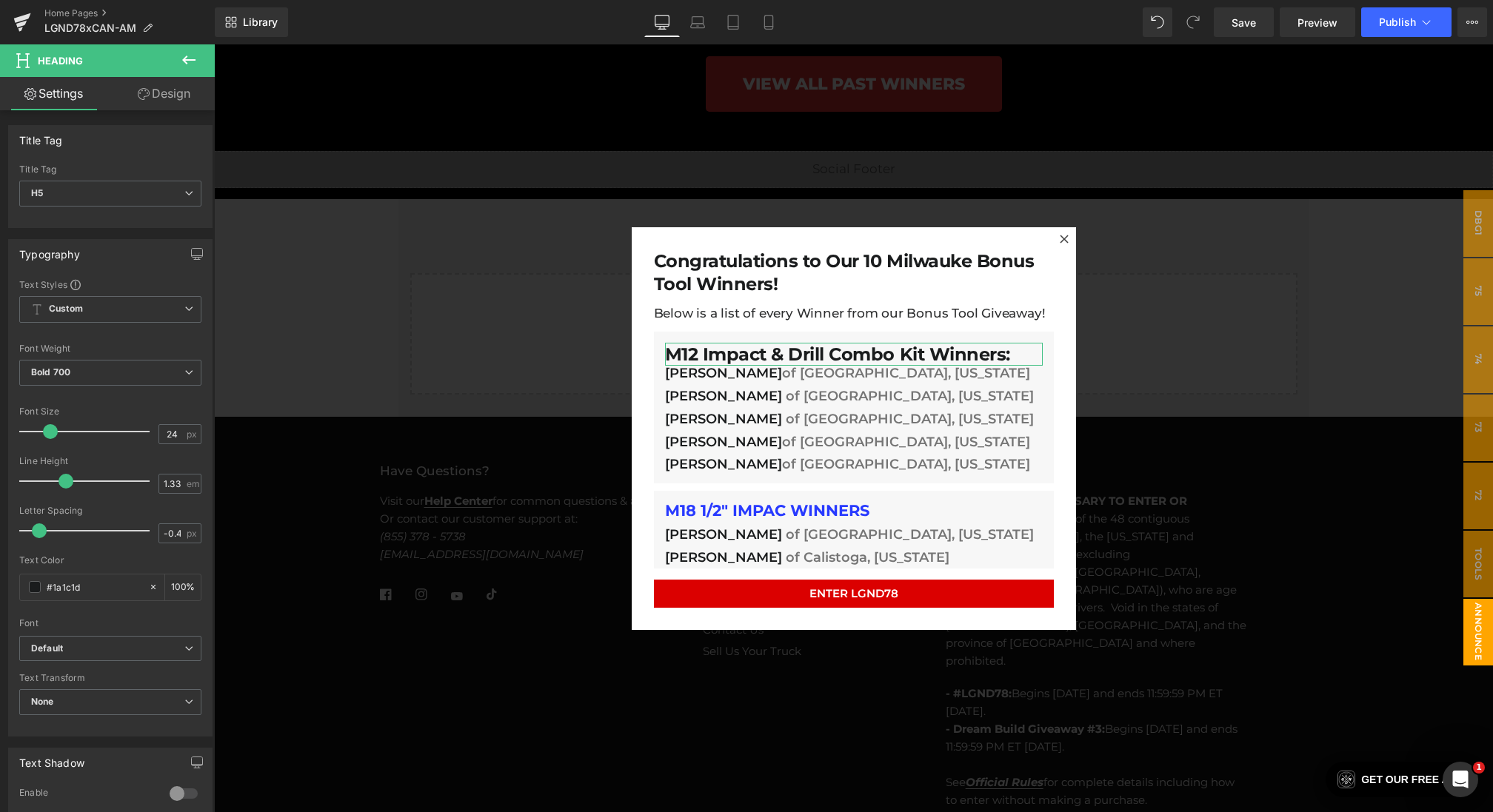
click at [164, 96] on link "Design" at bounding box center [164, 94] width 107 height 33
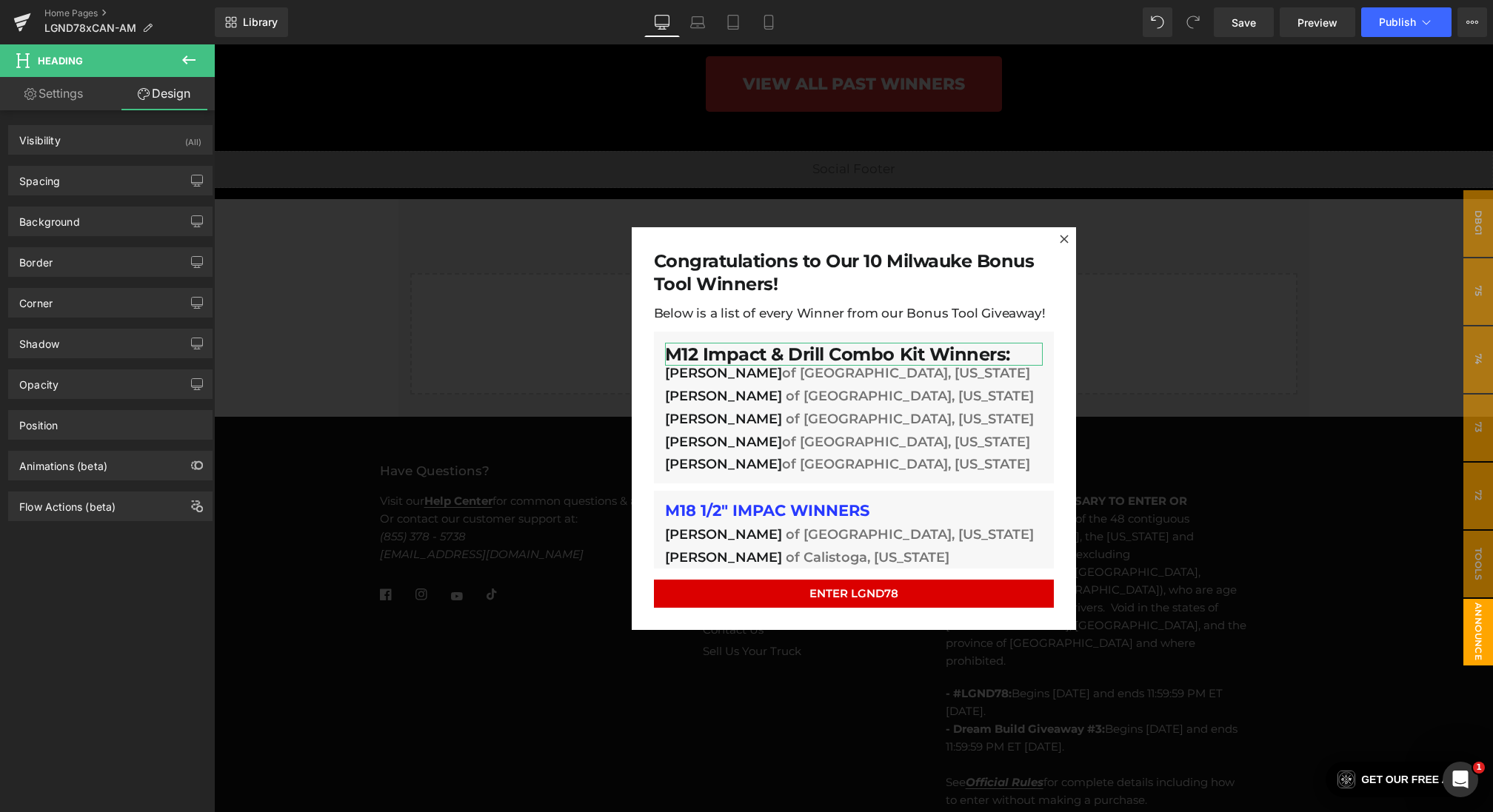
click at [86, 100] on link "Settings" at bounding box center [53, 94] width 107 height 33
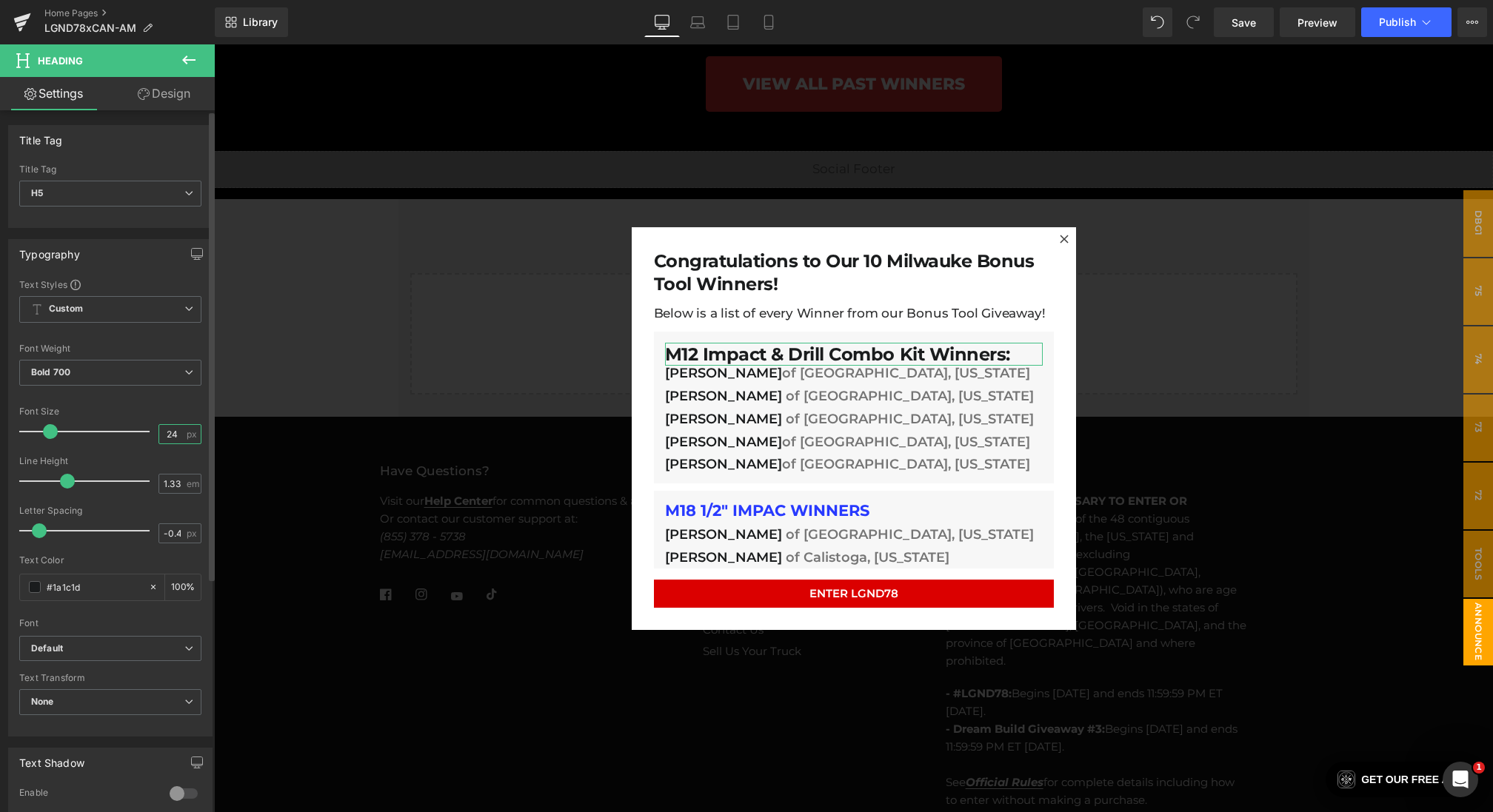
click at [175, 430] on input "24" at bounding box center [172, 434] width 26 height 19
click at [696, 24] on icon at bounding box center [697, 21] width 15 height 15
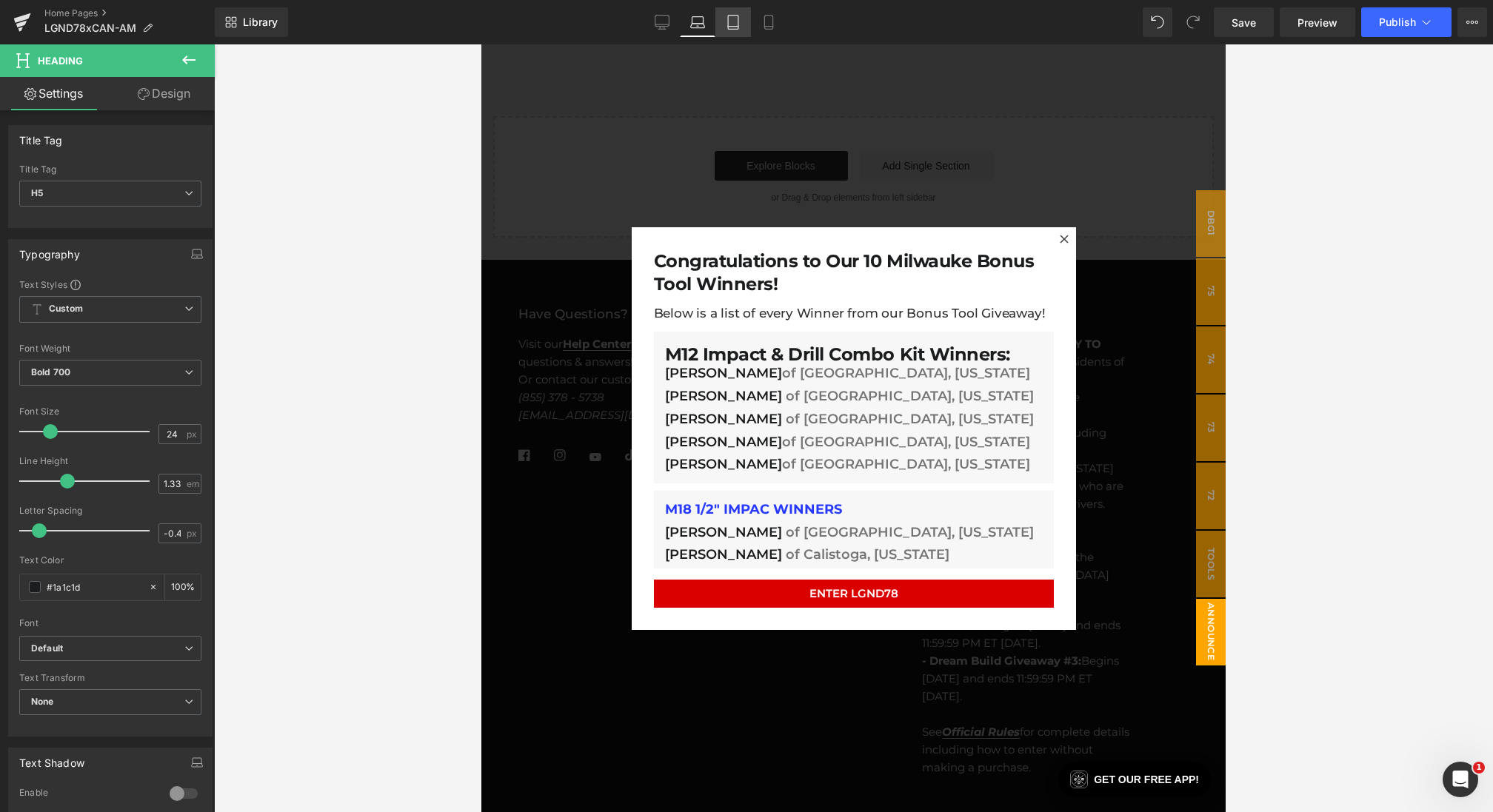
click at [725, 24] on link "Tablet" at bounding box center [732, 22] width 35 height 30
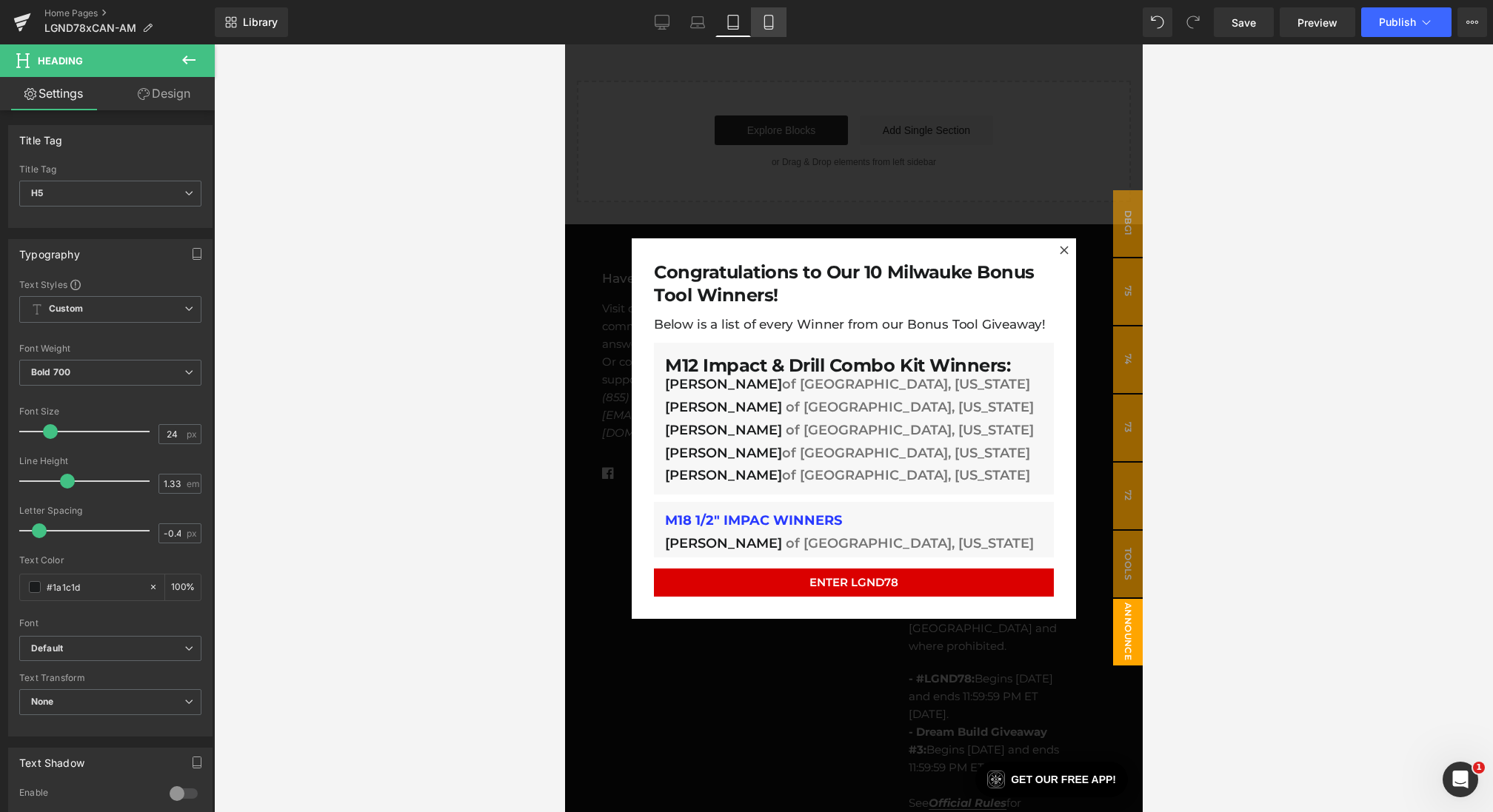
click at [766, 24] on icon at bounding box center [768, 21] width 15 height 15
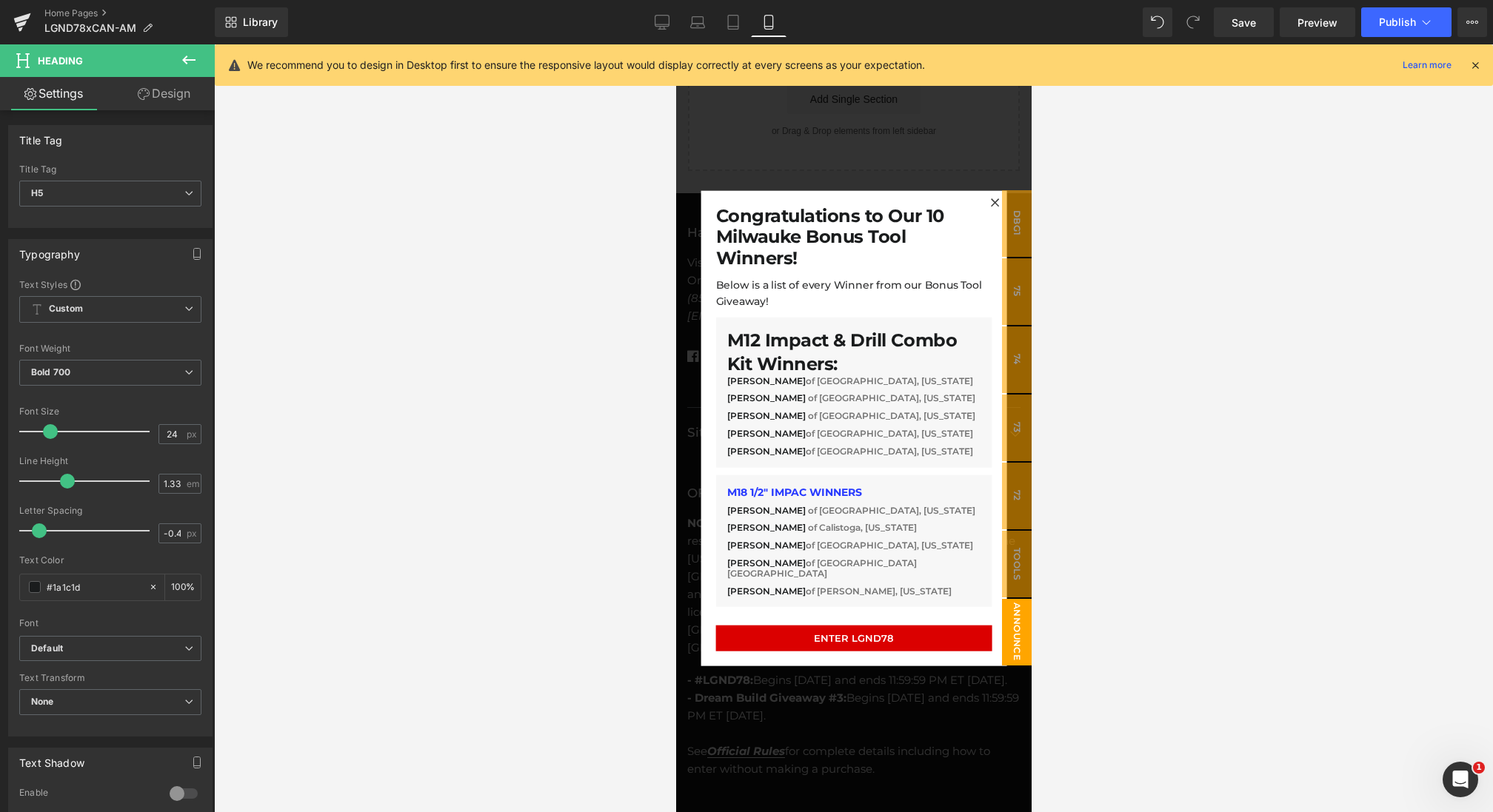
scroll to position [5646, 0]
click at [169, 433] on input "24" at bounding box center [172, 434] width 26 height 19
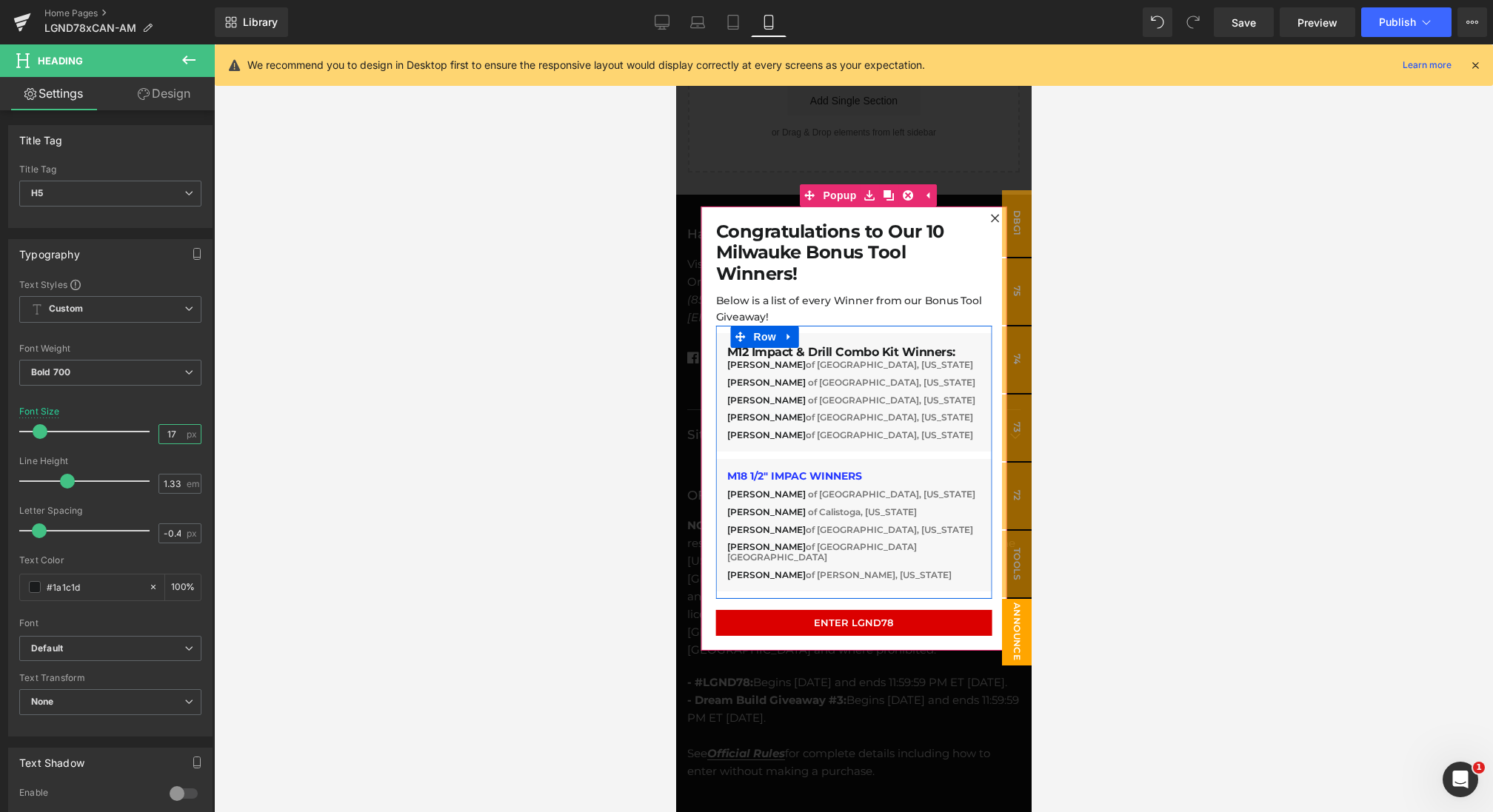
type input "18"
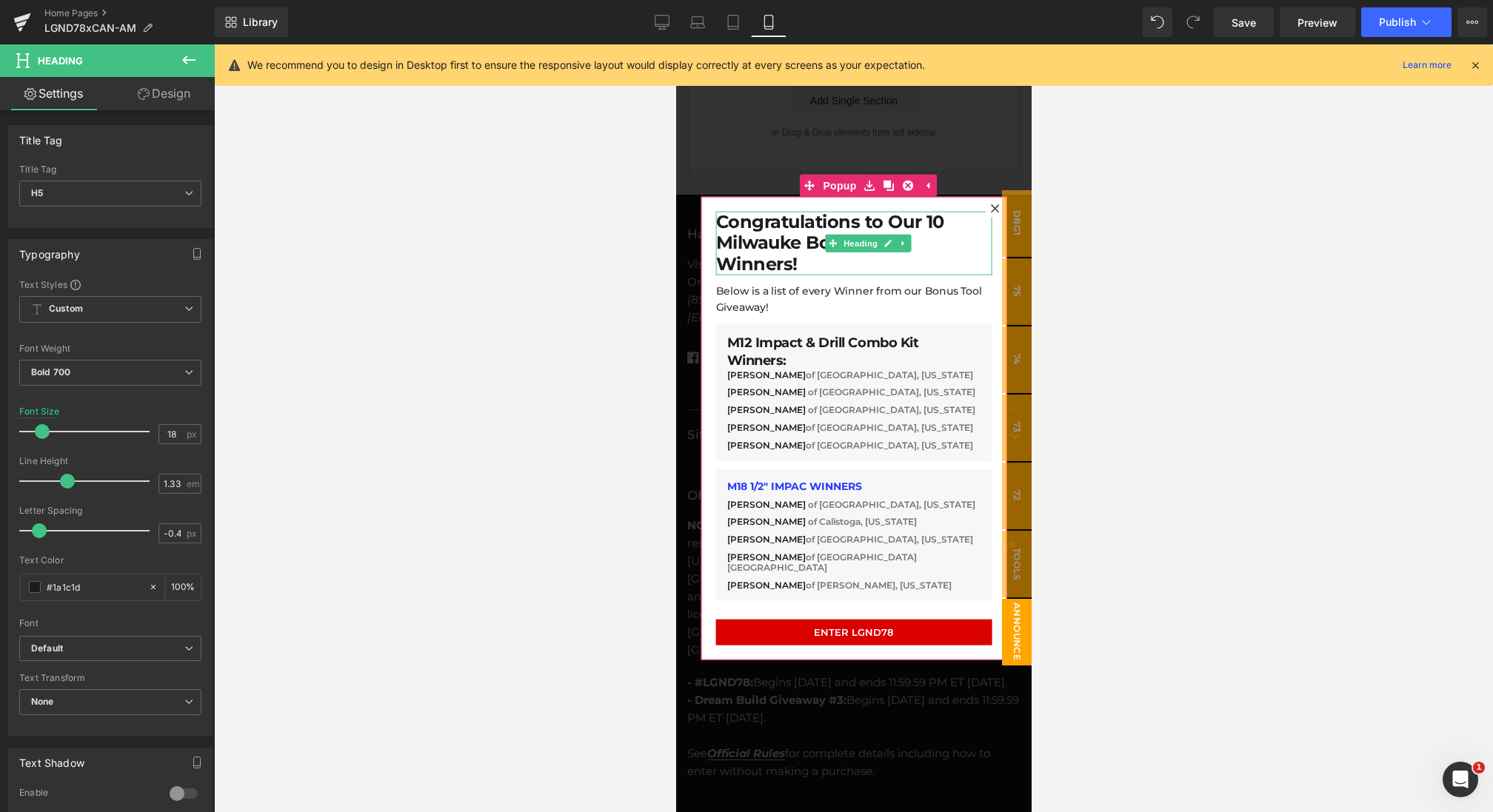
click at [797, 249] on h5 "Congratulations to Our 10 Milwauke Bonus Tool Winners!" at bounding box center [853, 243] width 276 height 64
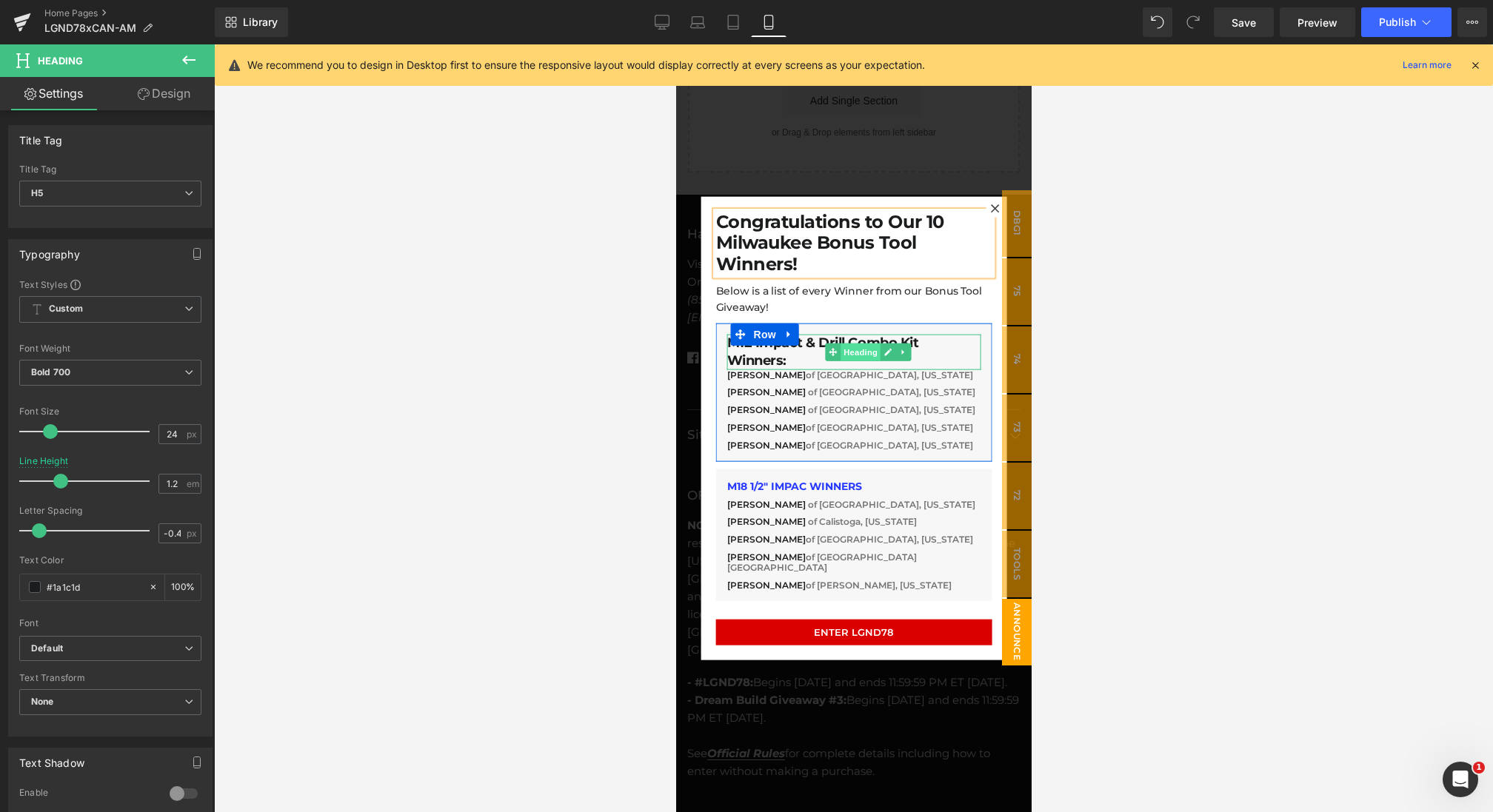
click at [851, 356] on span "Heading" at bounding box center [860, 351] width 40 height 18
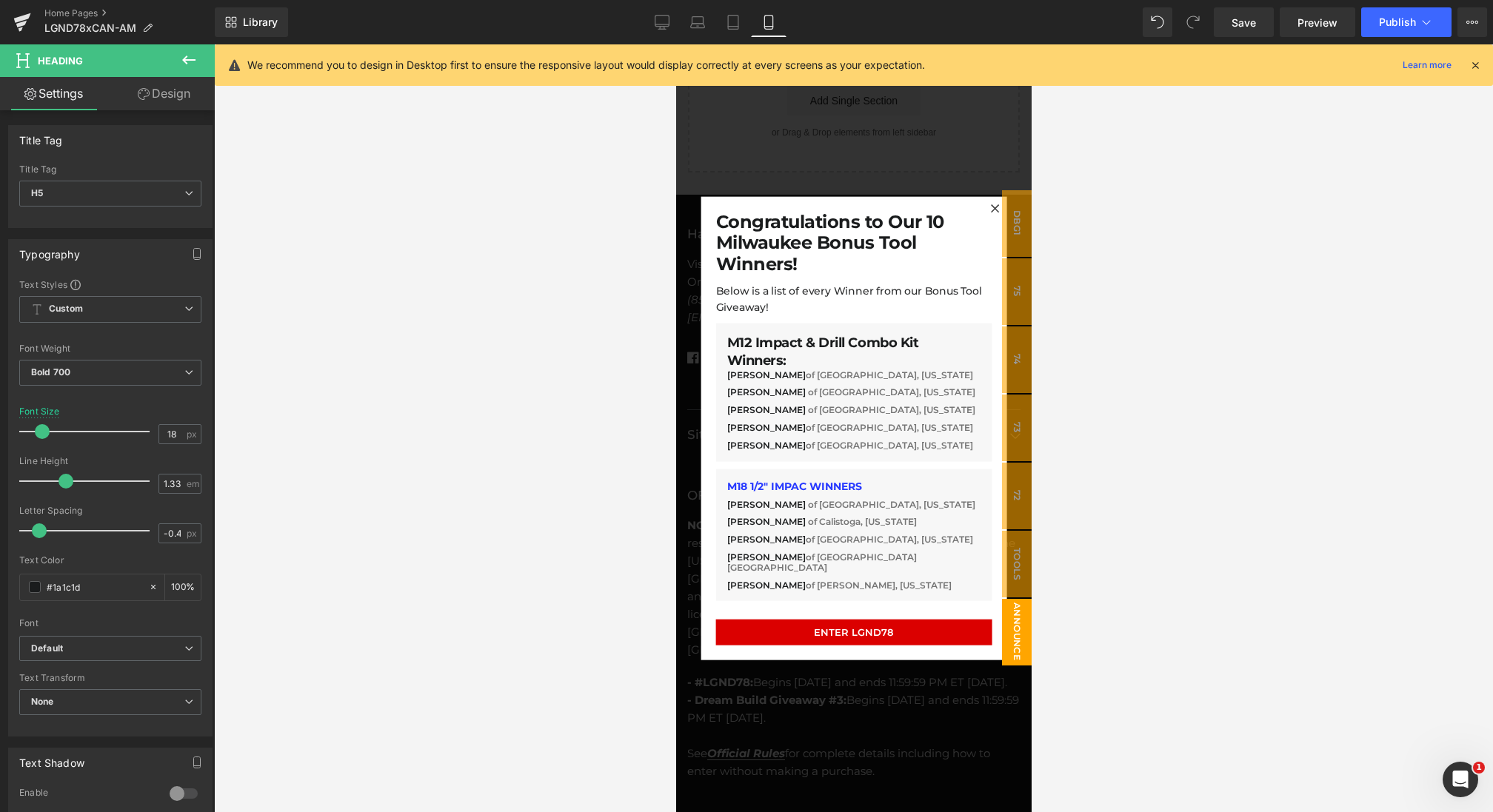
click at [187, 69] on button at bounding box center [189, 61] width 52 height 33
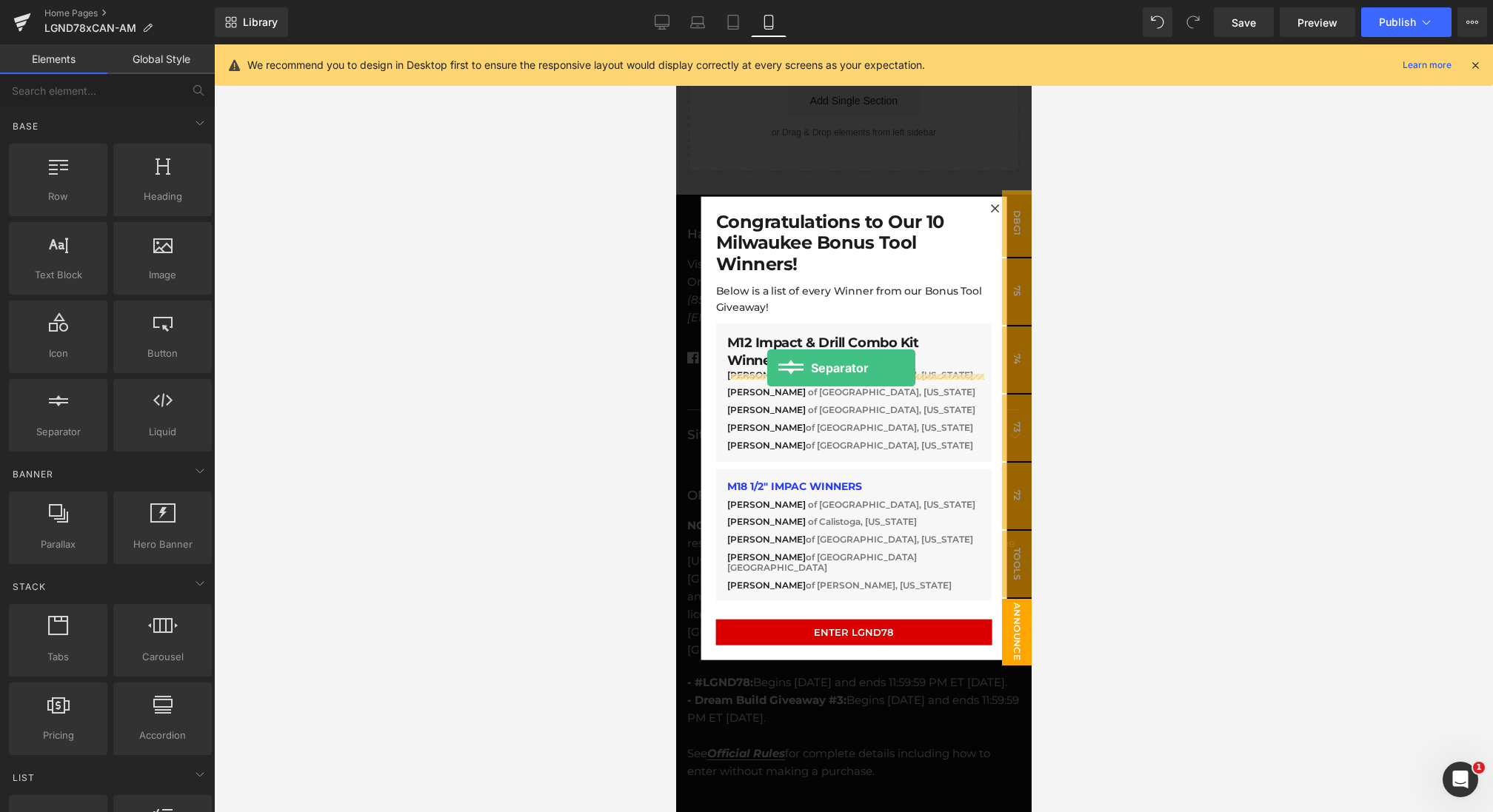
drag, startPoint x: 716, startPoint y: 482, endPoint x: 767, endPoint y: 368, distance: 124.9
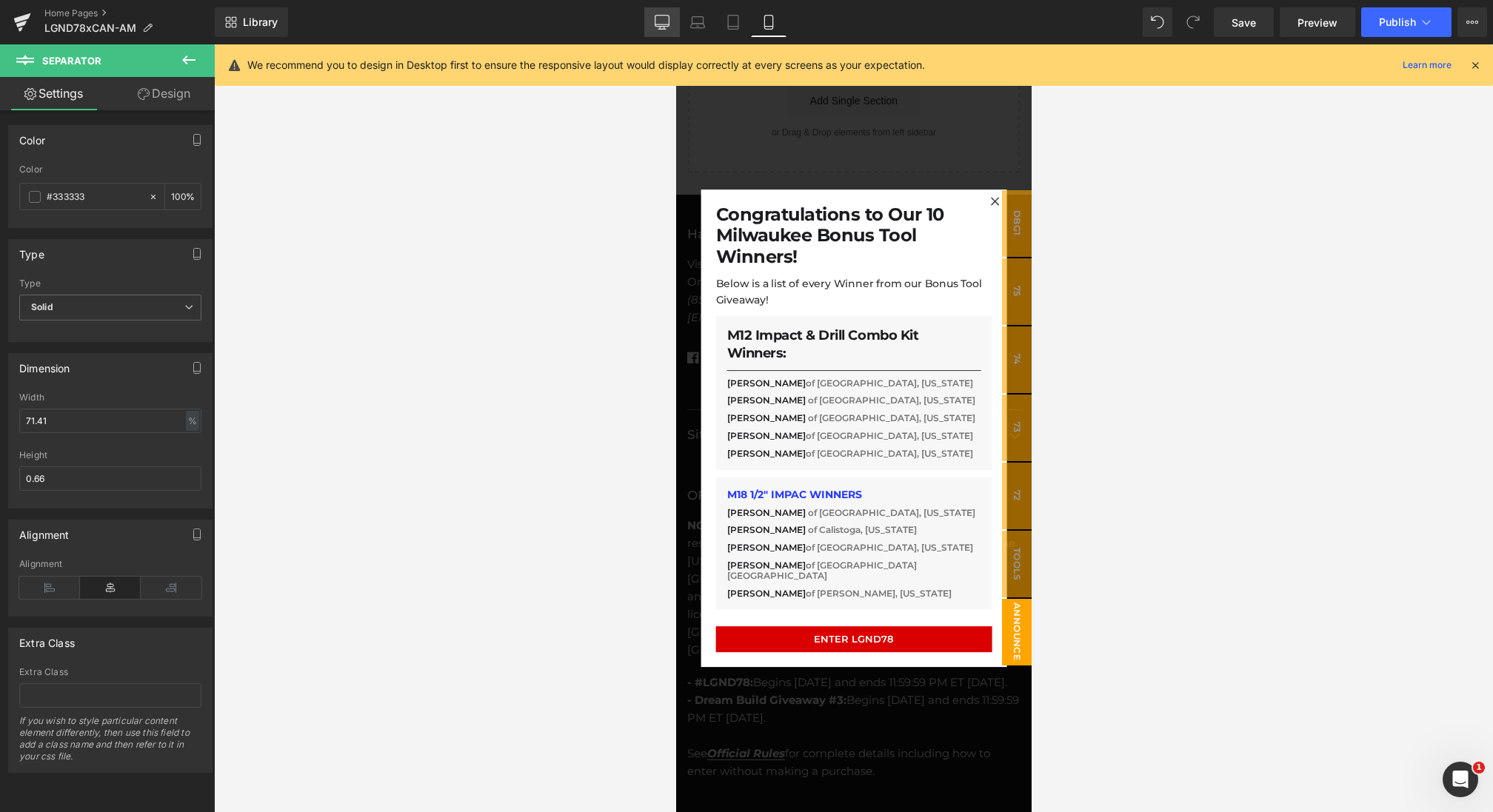
click at [658, 14] on link "Desktop" at bounding box center [661, 22] width 35 height 30
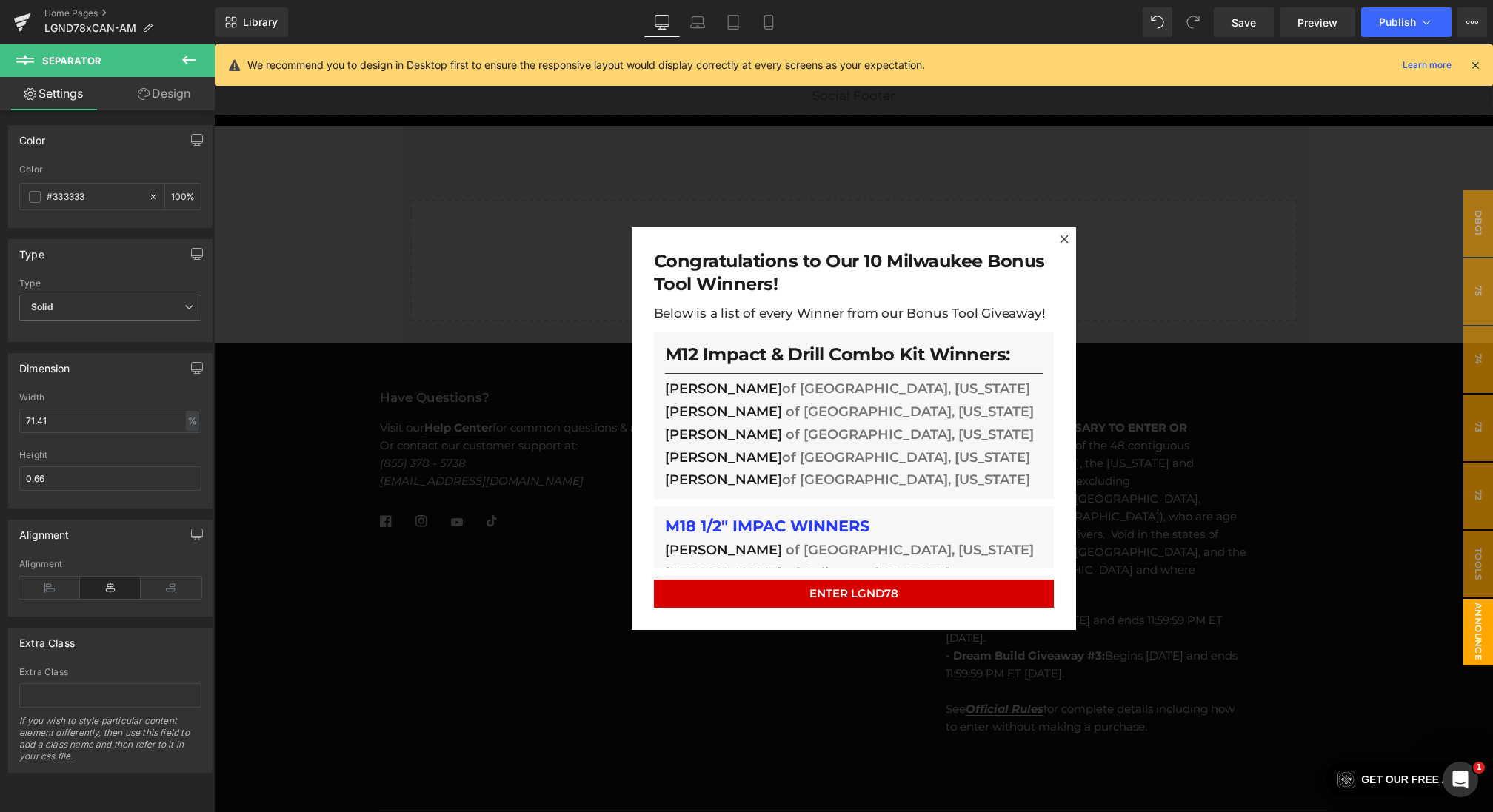
scroll to position [5279, 0]
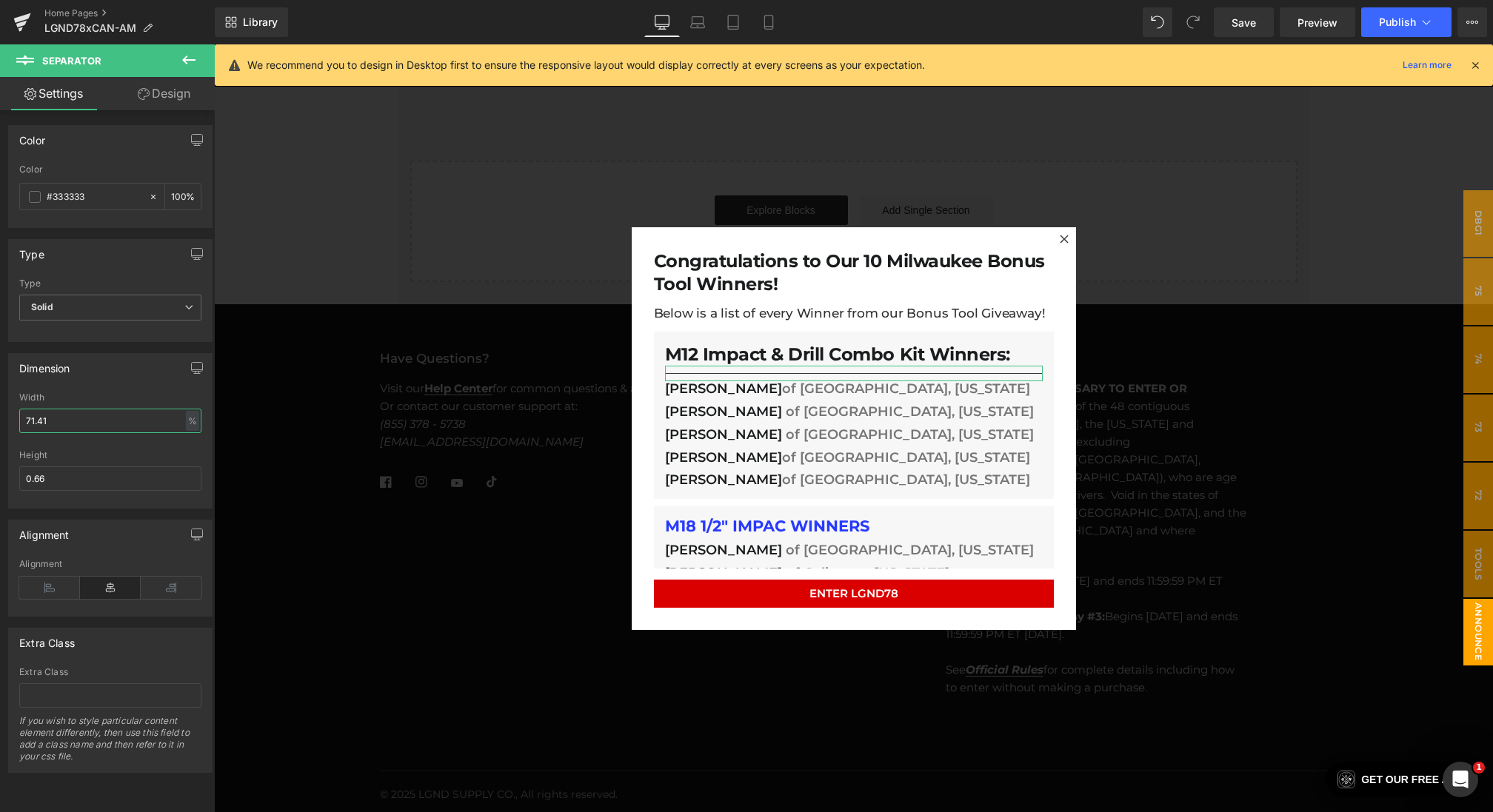
drag, startPoint x: 72, startPoint y: 419, endPoint x: 0, endPoint y: 419, distance: 72.0
click at [0, 419] on div "Dimension 71.41% Width 71.41 % % px 0.66px Height 0.66" at bounding box center [111, 426] width 222 height 167
type input "100"
click at [88, 440] on div at bounding box center [110, 445] width 182 height 9
drag, startPoint x: 71, startPoint y: 479, endPoint x: 0, endPoint y: 476, distance: 71.1
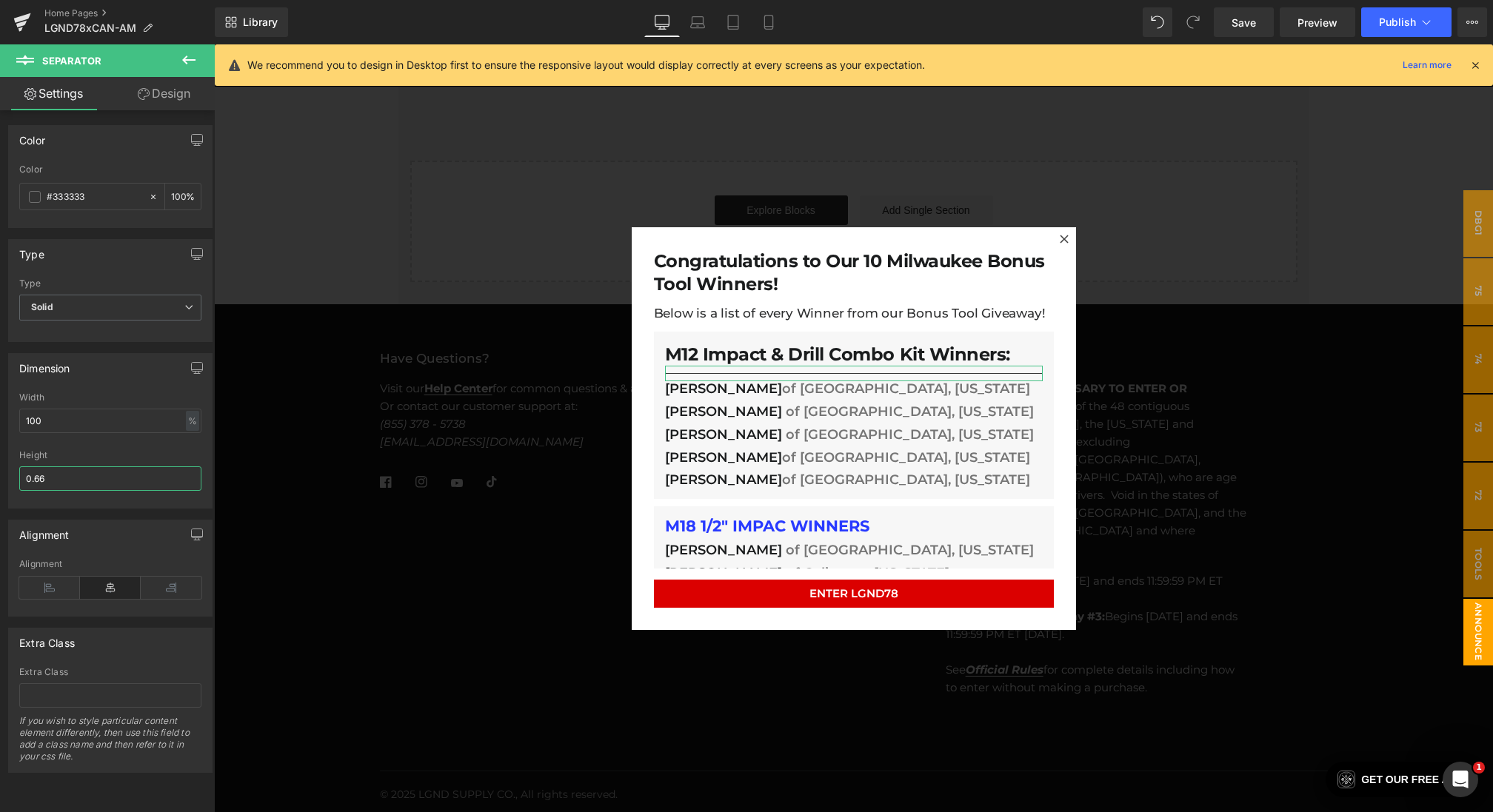
click at [0, 476] on div "Dimension 71.41% Width 100 % % px 0.66px Height 0.66" at bounding box center [111, 426] width 222 height 167
type input "1"
type input "2"
click at [36, 191] on span at bounding box center [35, 197] width 12 height 12
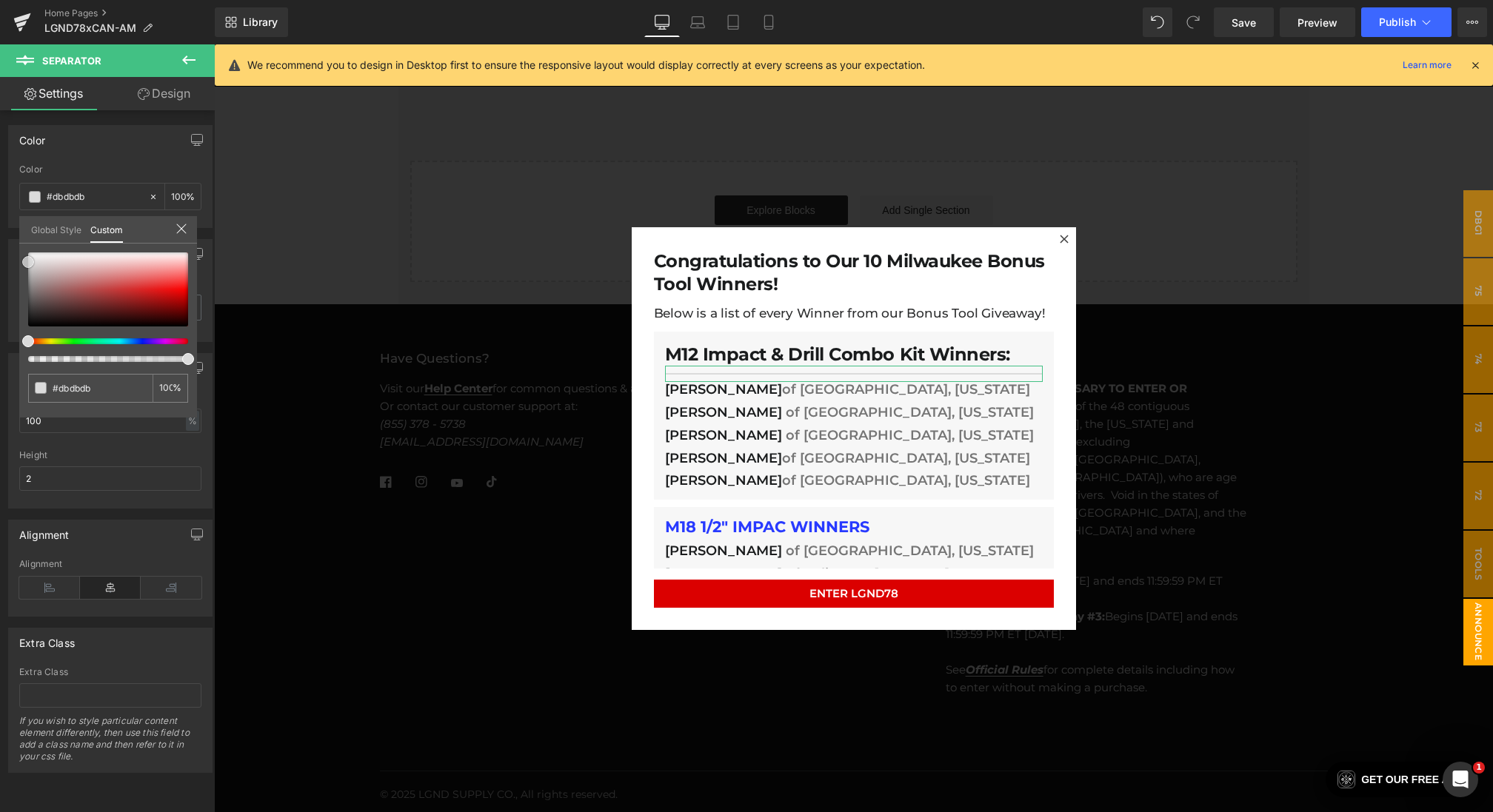
drag, startPoint x: 43, startPoint y: 272, endPoint x: 0, endPoint y: 262, distance: 44.1
click at [0, 228] on div "Color rgb(51, 51, 51) Color #333333 100 % Global Style Custom Setup Global Styl…" at bounding box center [111, 171] width 222 height 114
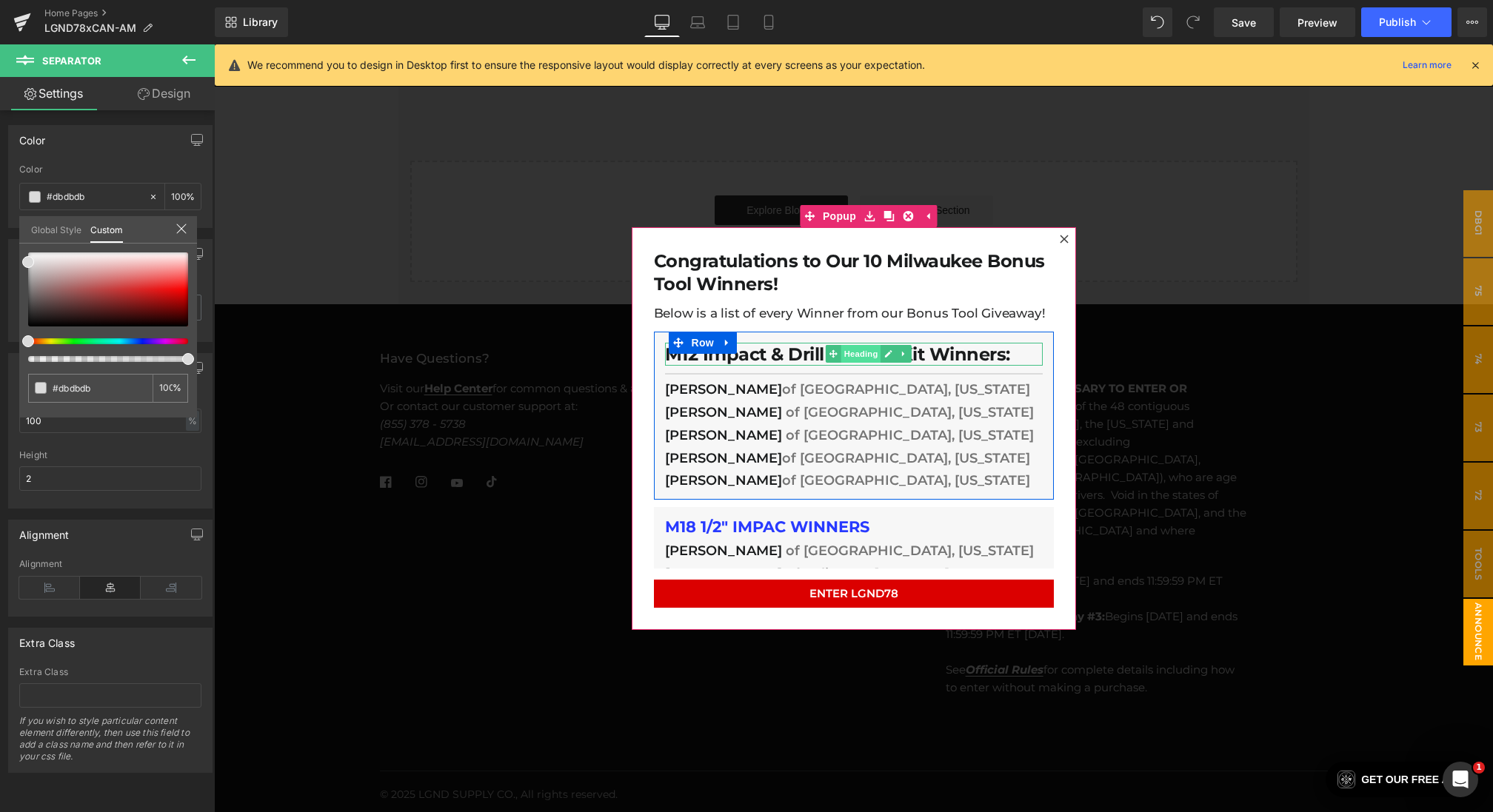
click at [858, 355] on span "Heading" at bounding box center [860, 354] width 40 height 18
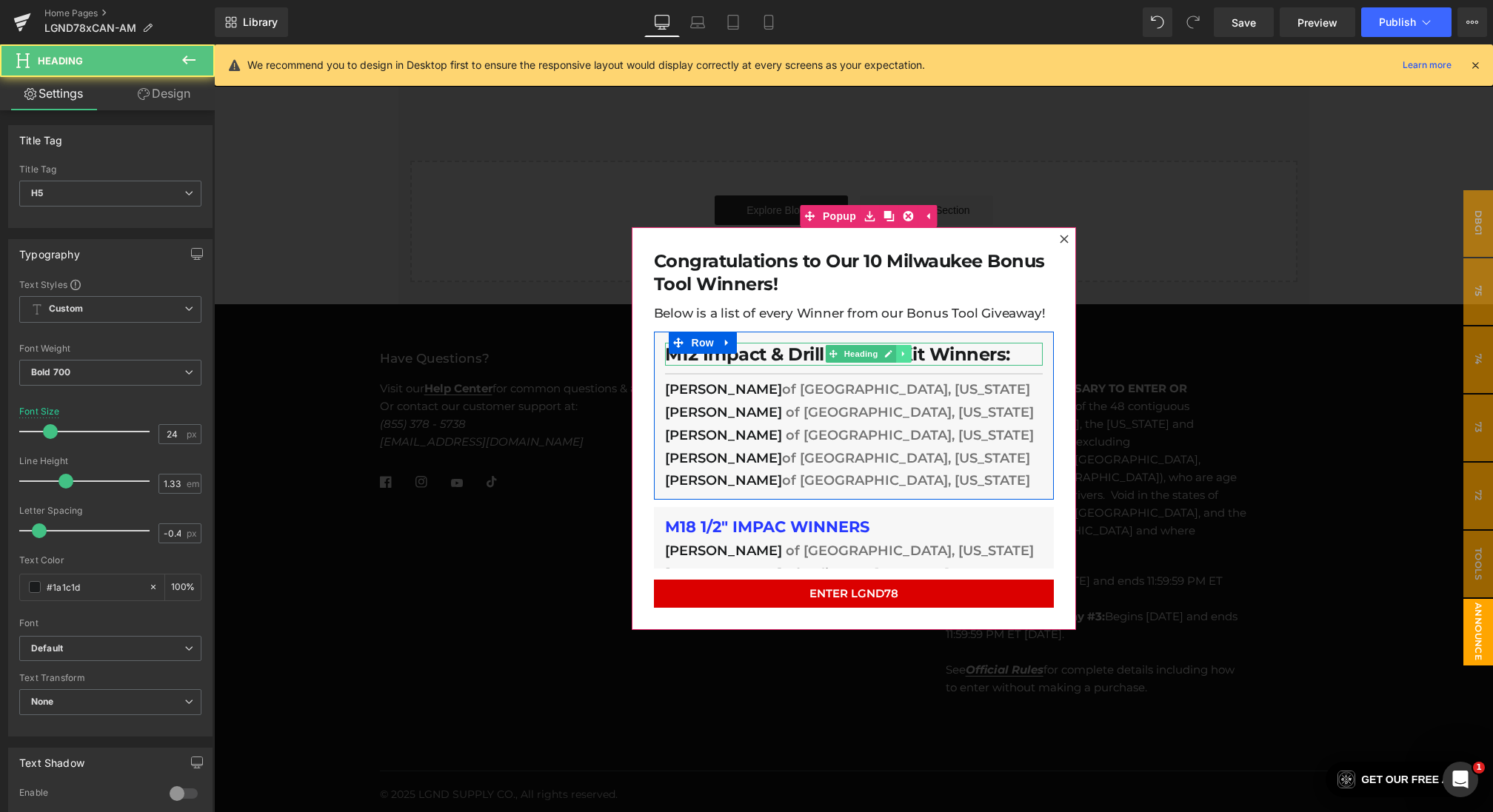
click at [907, 354] on icon at bounding box center [903, 354] width 8 height 9
click at [893, 354] on icon at bounding box center [895, 354] width 8 height 8
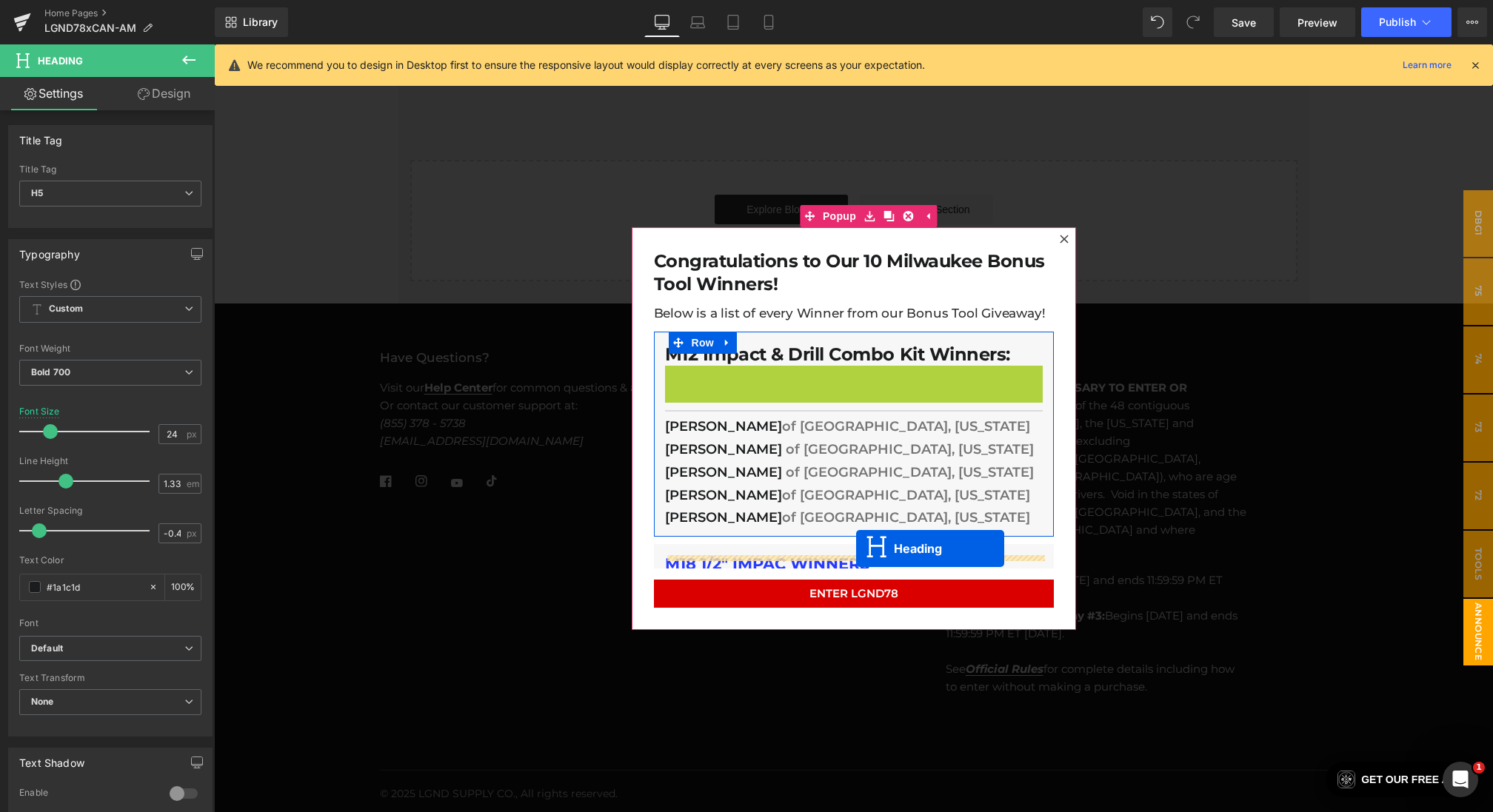
drag, startPoint x: 865, startPoint y: 375, endPoint x: 856, endPoint y: 549, distance: 174.2
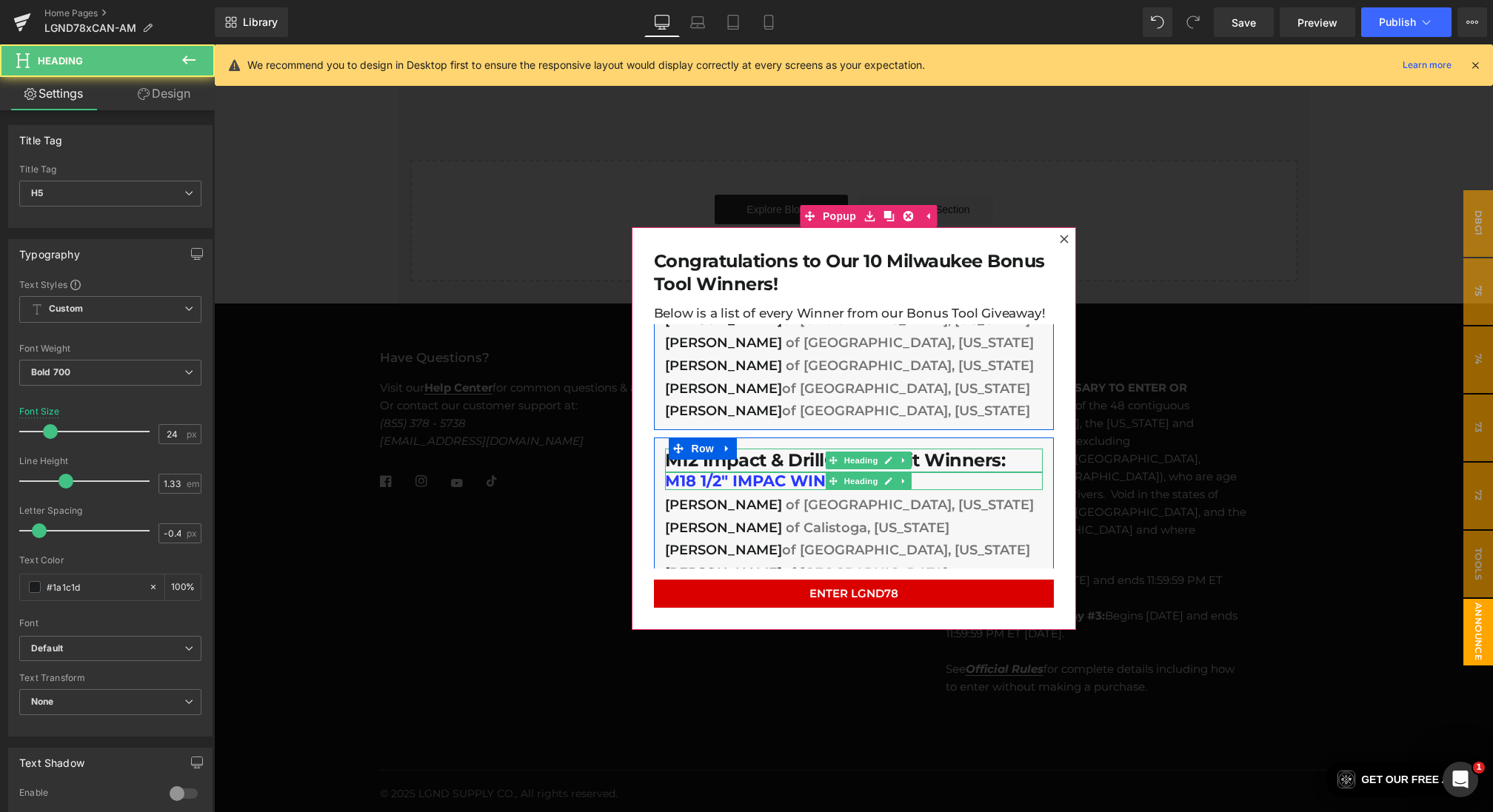
scroll to position [100, 0]
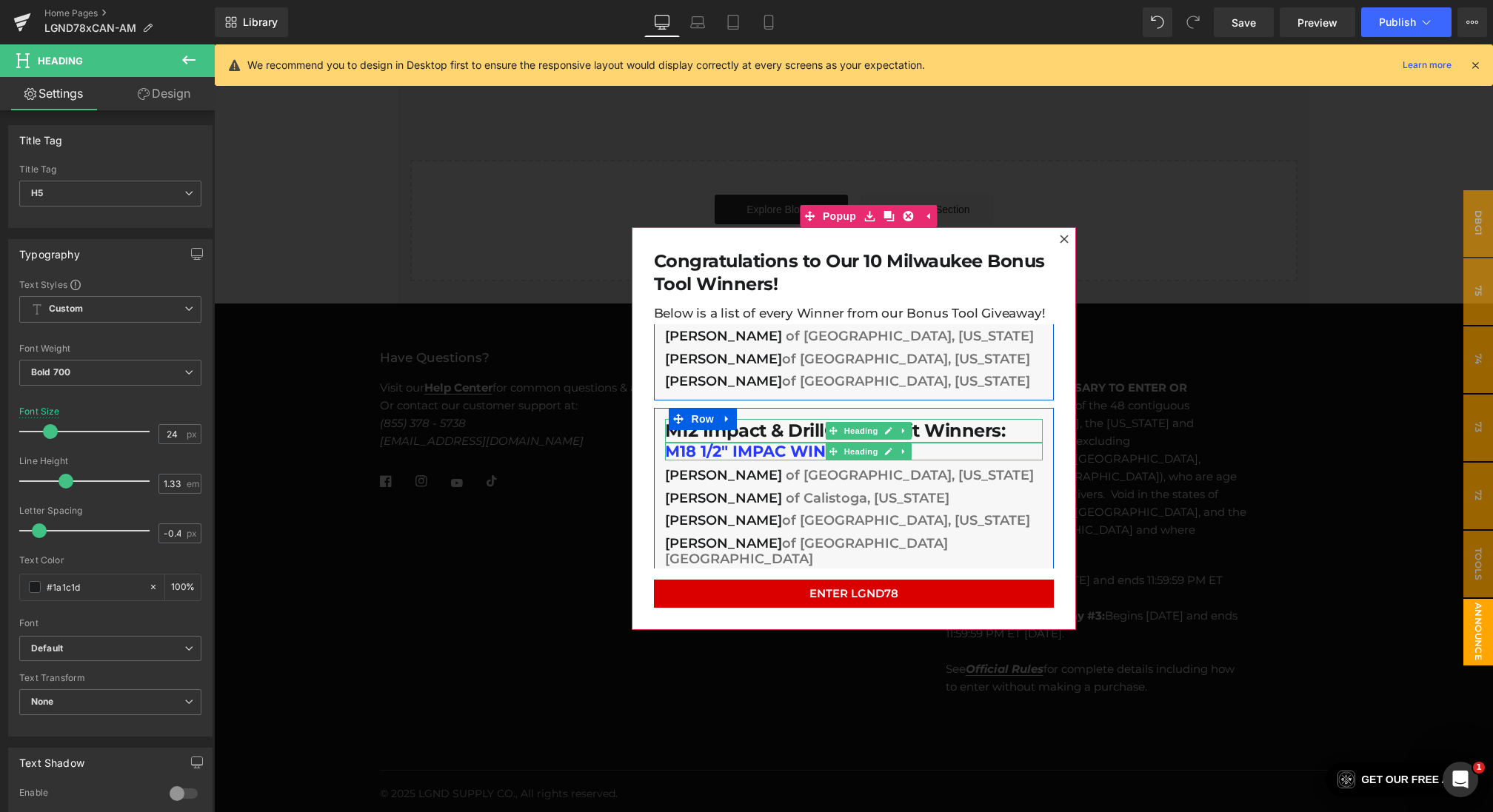
click at [743, 447] on h1 "M18 1/2" IMPAC WINNERS" at bounding box center [854, 451] width 378 height 18
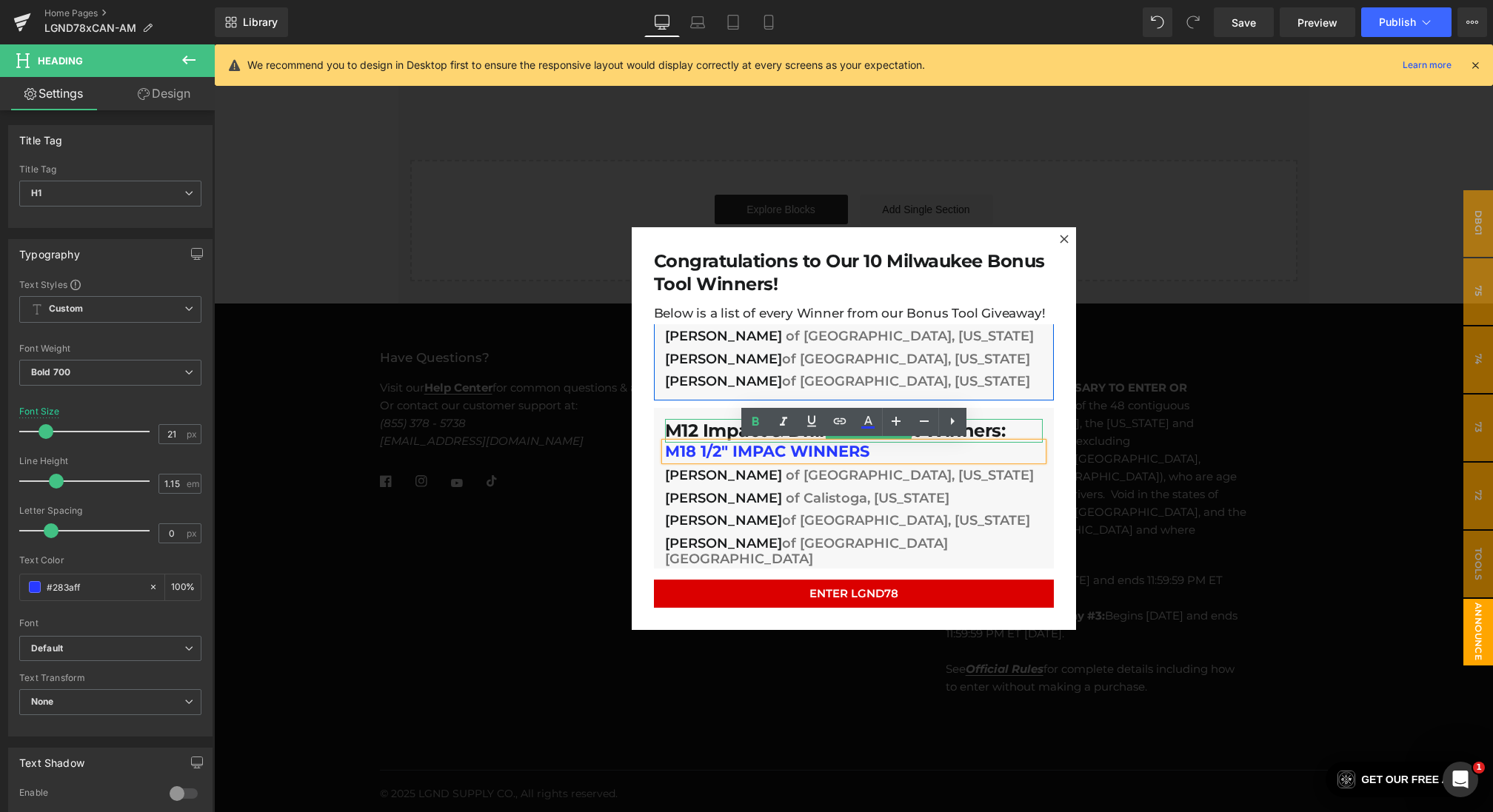
click at [696, 432] on h5 "M12 Impact & DrillCombo Kit Winners:" at bounding box center [854, 431] width 378 height 24
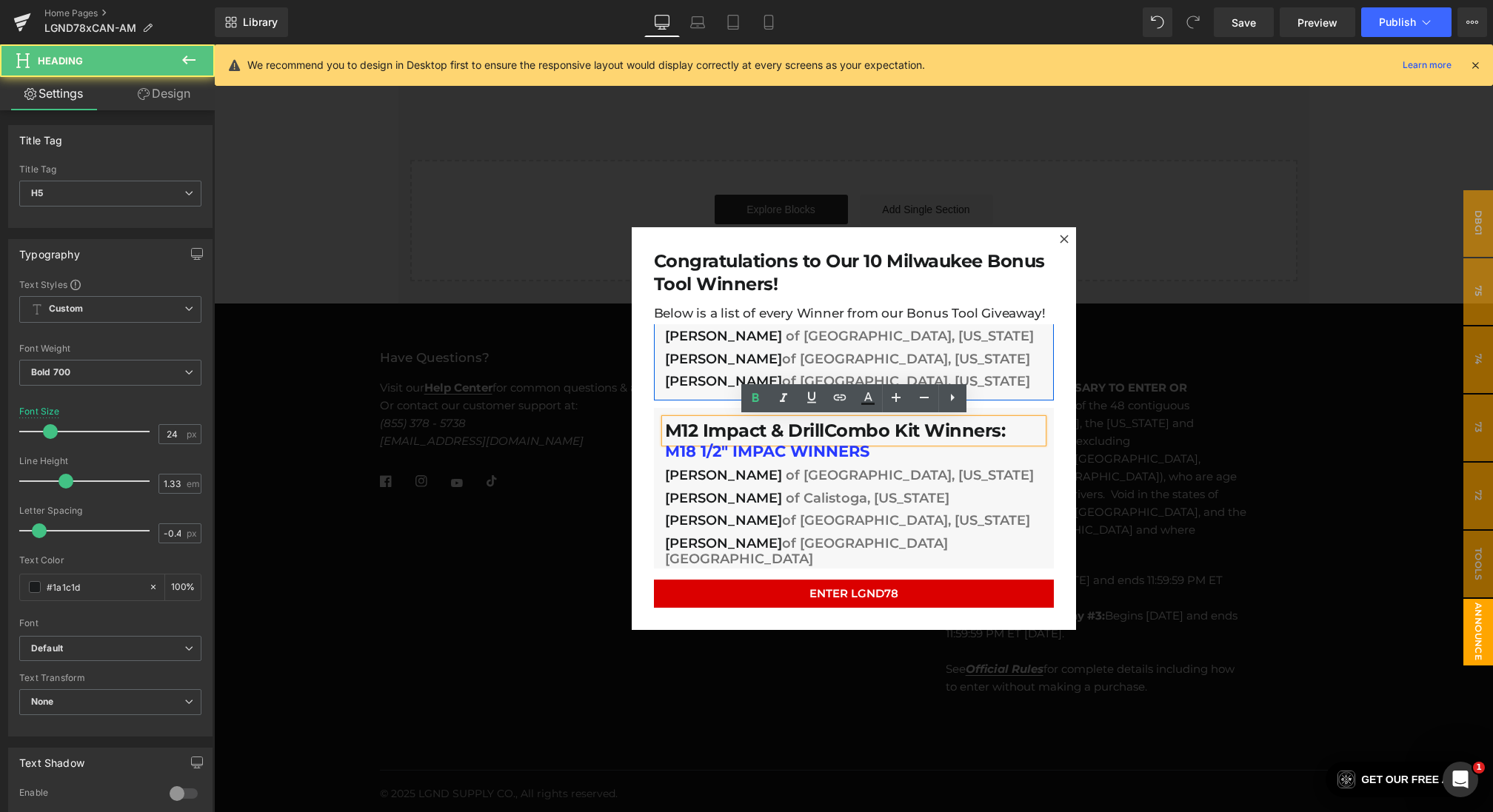
click at [697, 435] on h5 "M12 Impact & DrillCombo Kit Winners:" at bounding box center [854, 431] width 378 height 24
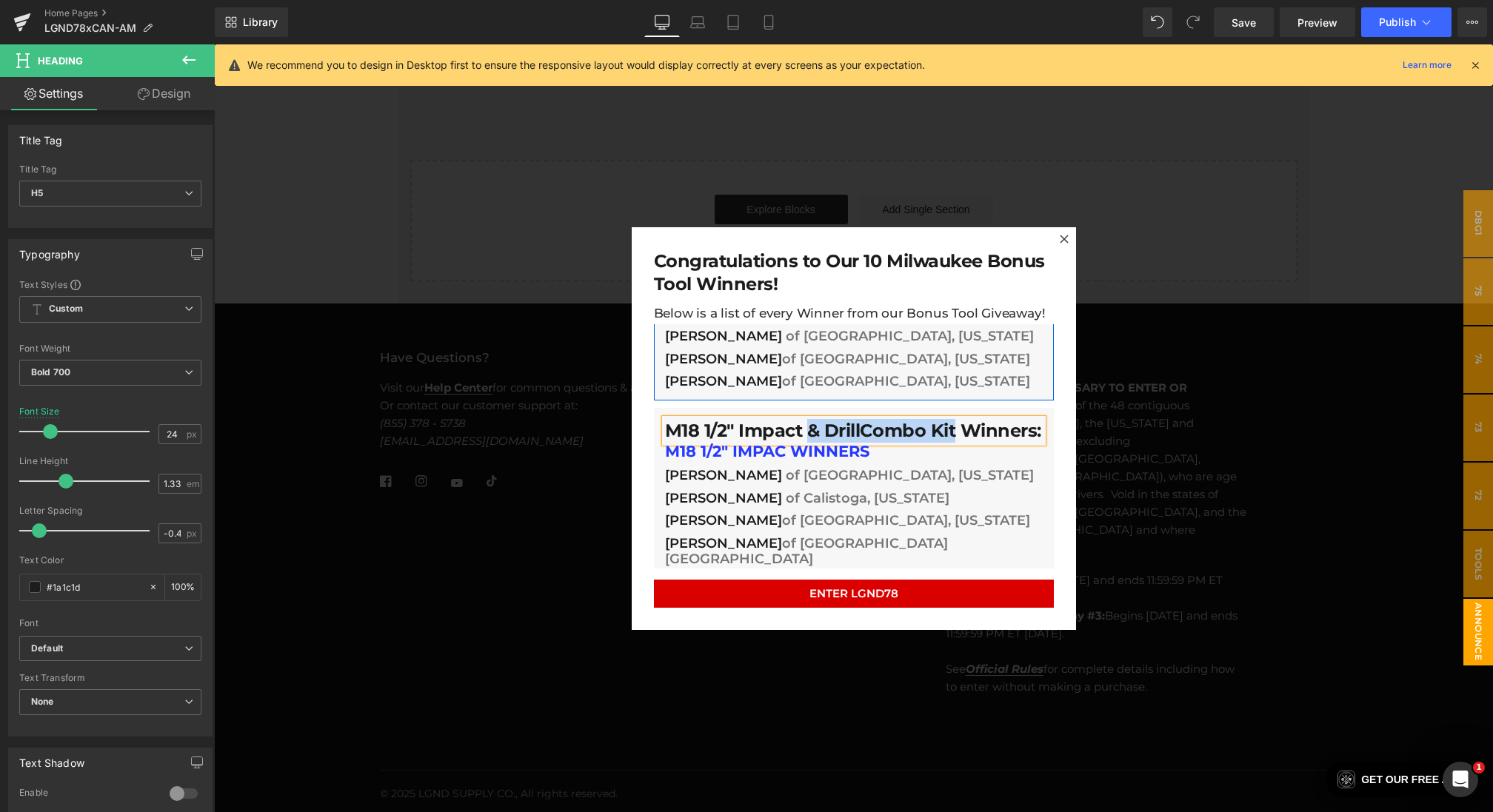
drag, startPoint x: 808, startPoint y: 428, endPoint x: 957, endPoint y: 424, distance: 149.1
click at [957, 424] on h5 "M18 1/2" Impact & DrillCombo Kit Winners:" at bounding box center [854, 431] width 378 height 24
click at [888, 455] on icon at bounding box center [888, 451] width 8 height 9
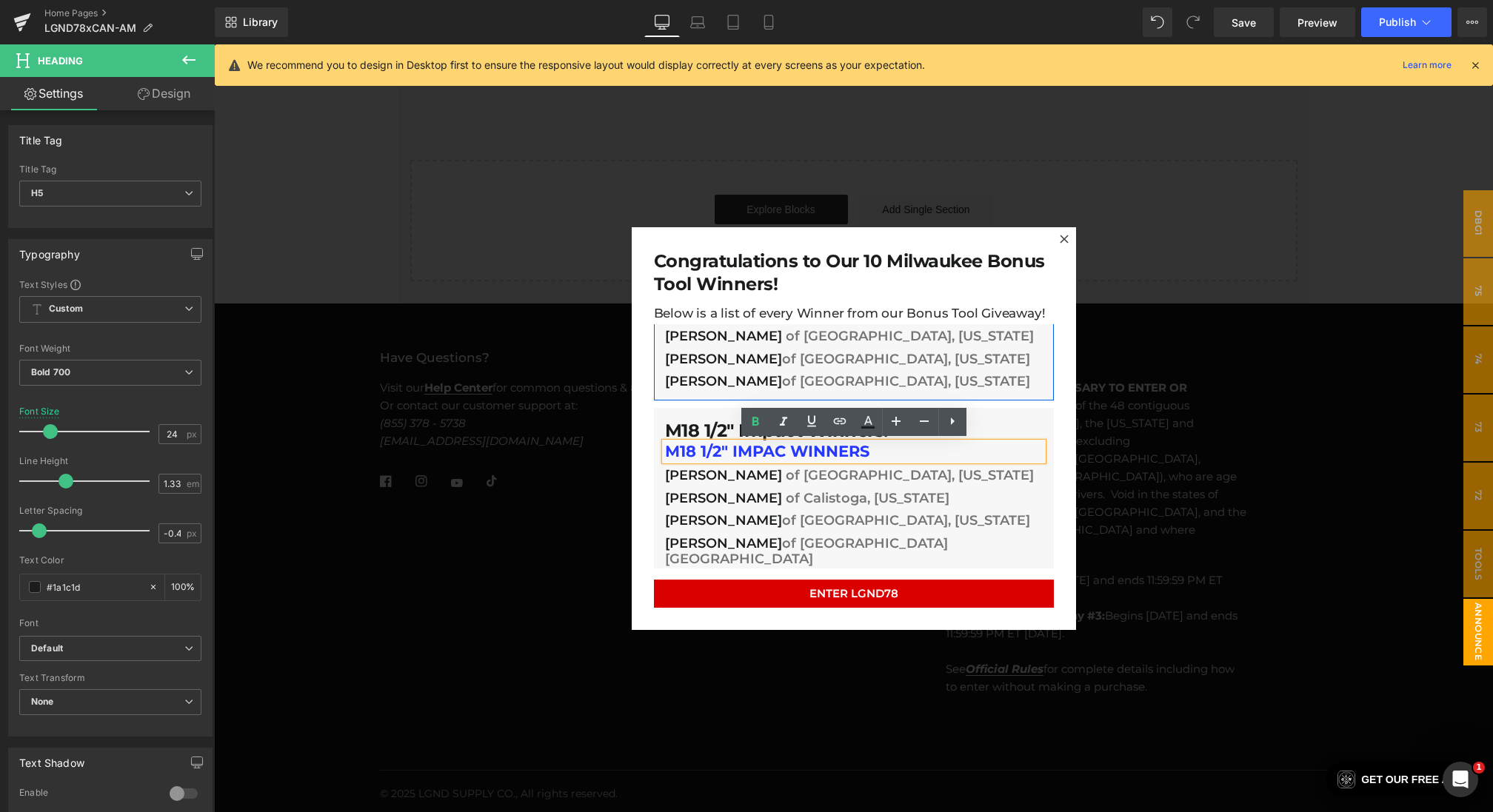
click at [214, 45] on div at bounding box center [214, 45] width 0 height 0
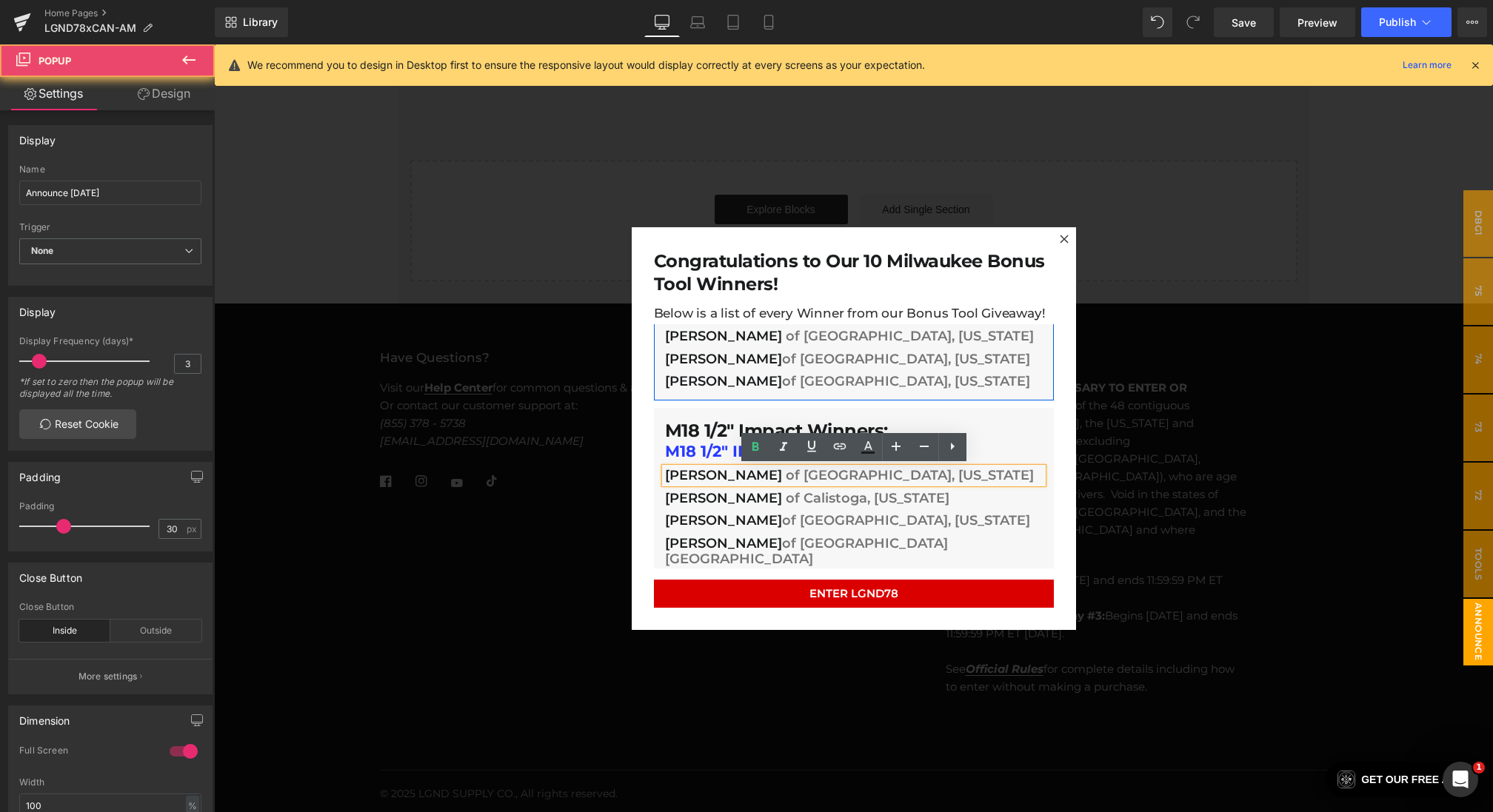
click at [646, 473] on div "Congratulations to Our 10 Milwaukee Bonus Tool Winners! Heading Below is a list…" at bounding box center [854, 427] width 445 height 403
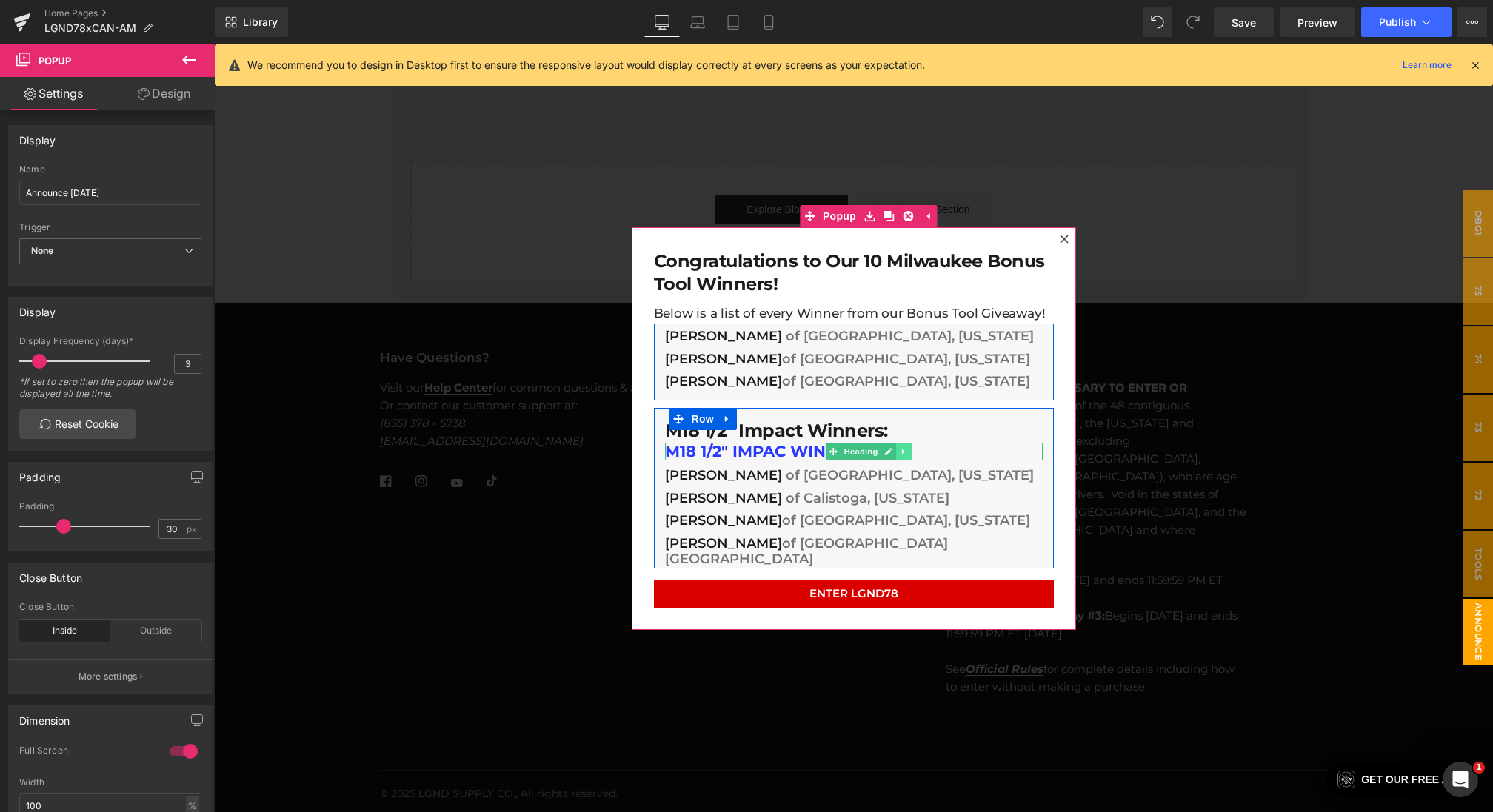
click at [907, 450] on icon at bounding box center [903, 451] width 8 height 9
click at [907, 450] on icon at bounding box center [911, 451] width 8 height 8
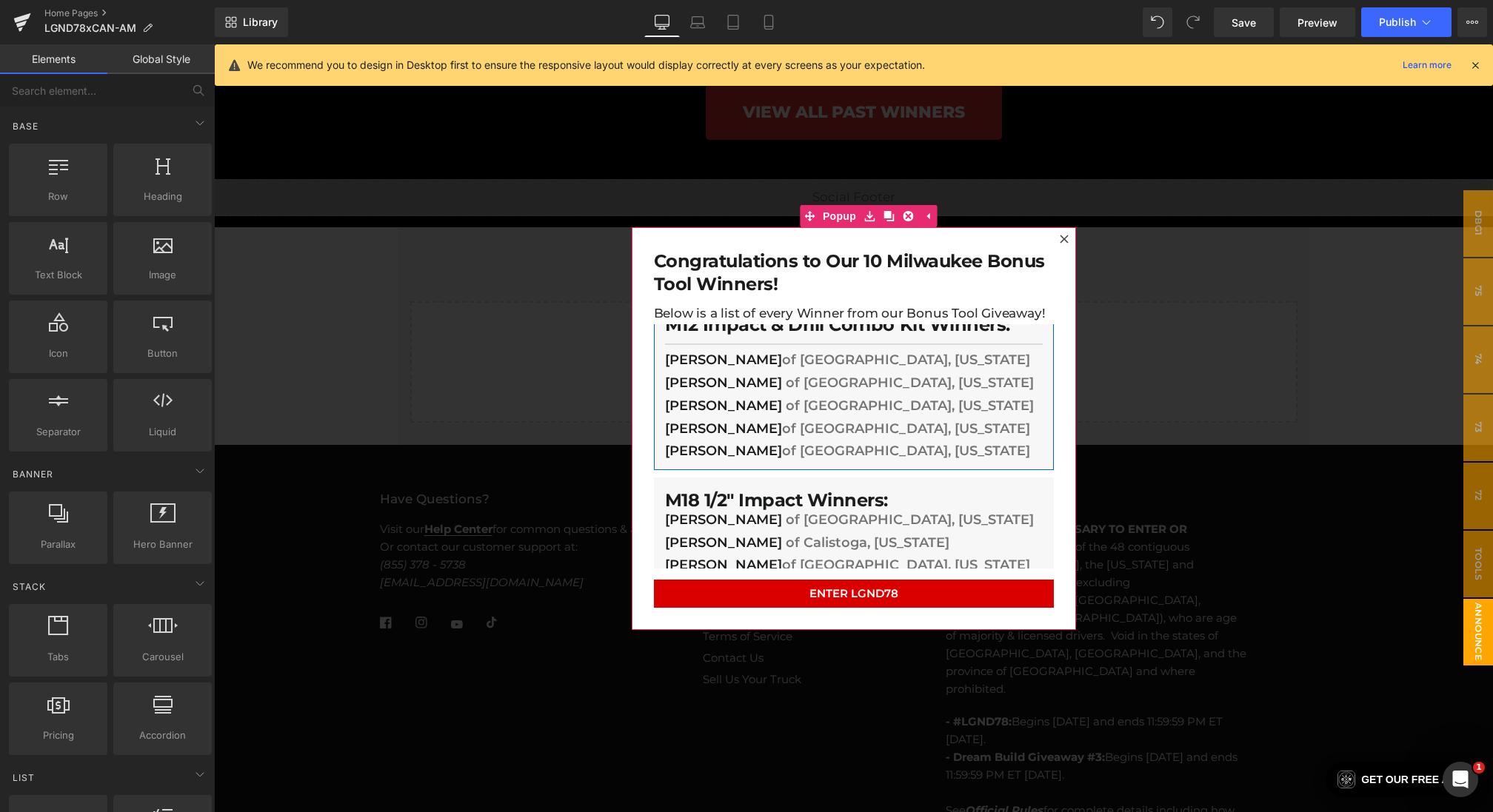
scroll to position [0, 0]
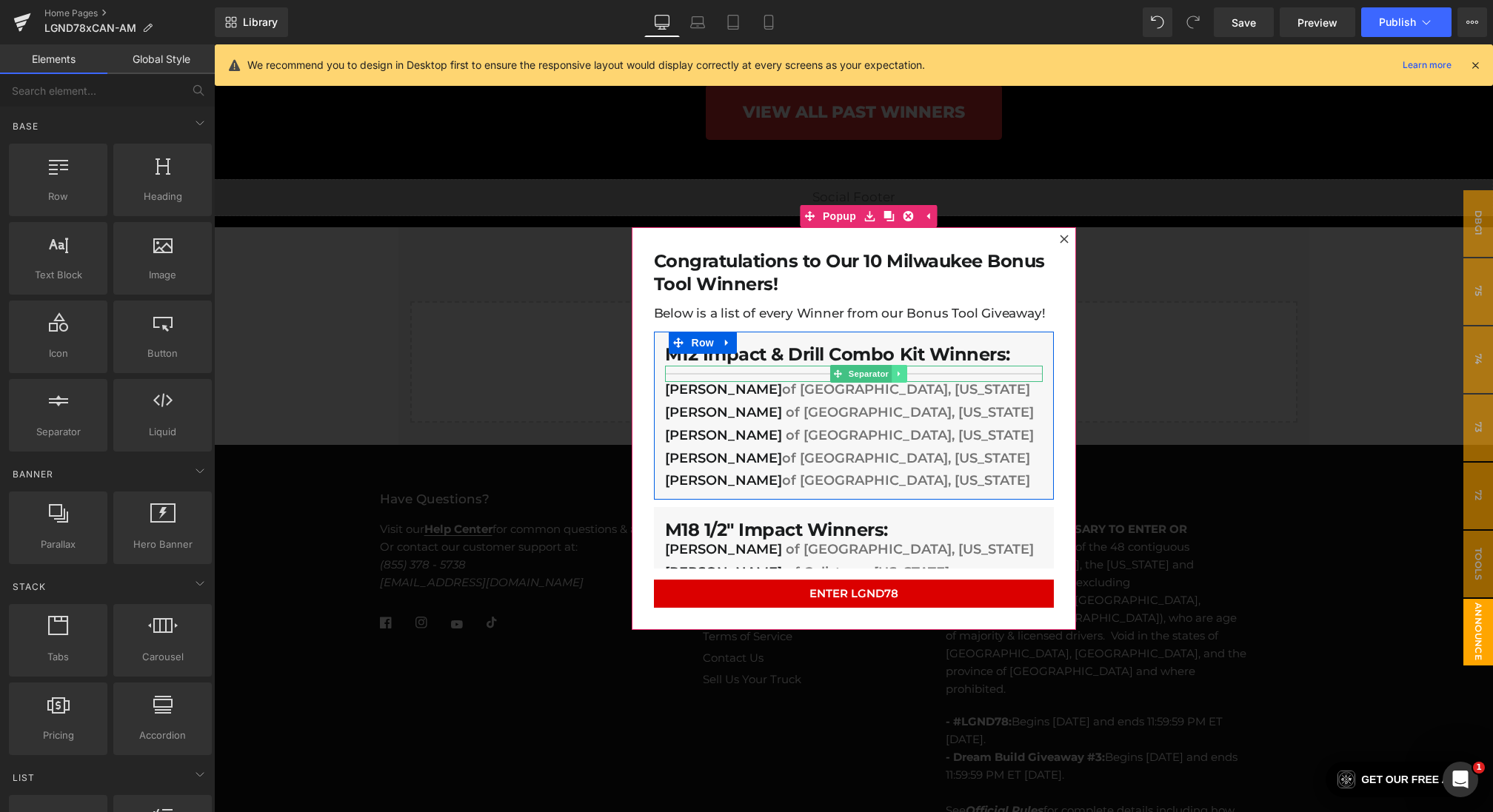
click at [901, 372] on icon at bounding box center [899, 373] width 8 height 9
click at [890, 375] on icon at bounding box center [890, 373] width 8 height 8
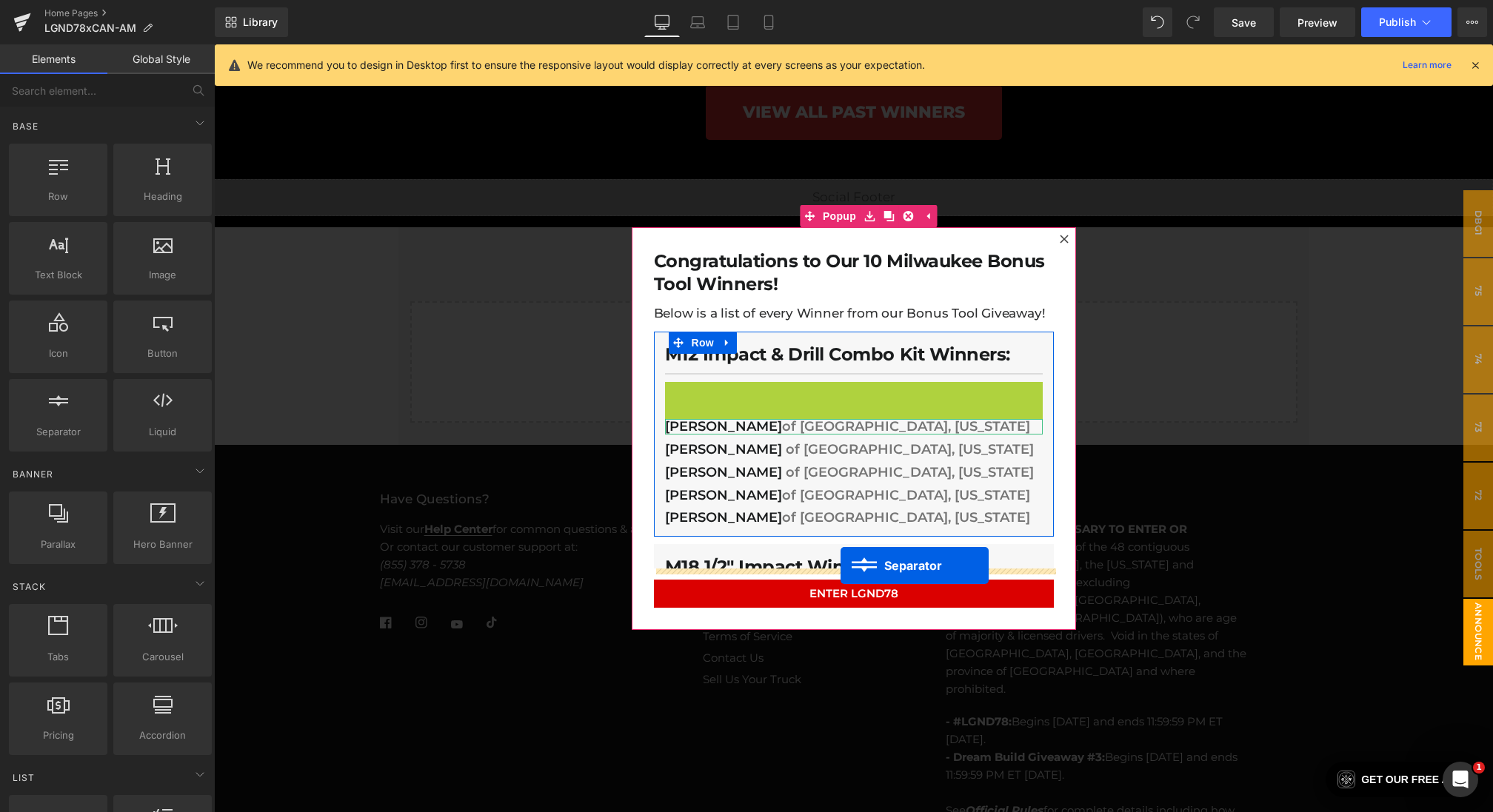
drag, startPoint x: 852, startPoint y: 391, endPoint x: 841, endPoint y: 565, distance: 174.3
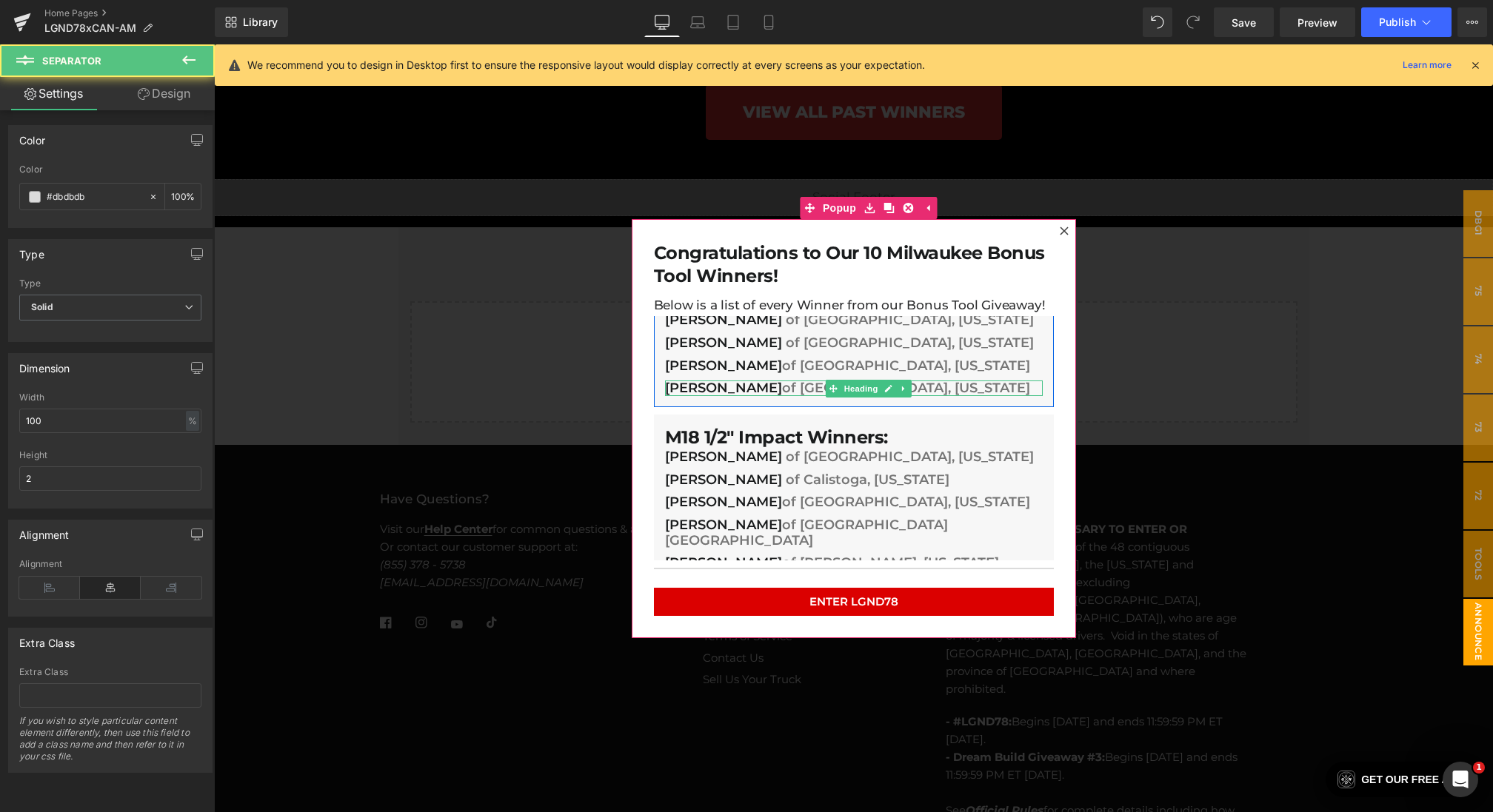
scroll to position [87, 0]
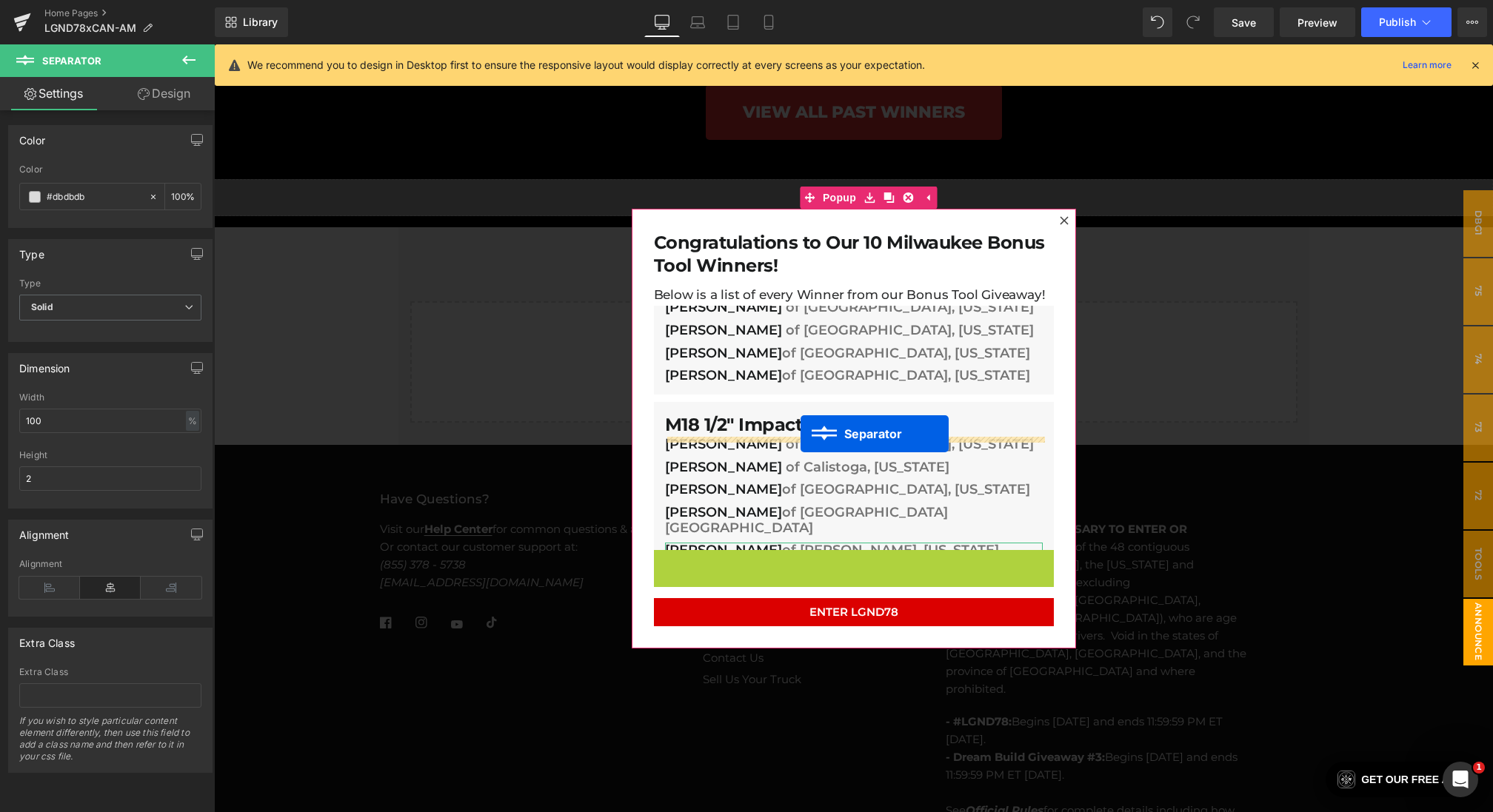
drag, startPoint x: 853, startPoint y: 565, endPoint x: 800, endPoint y: 433, distance: 142.2
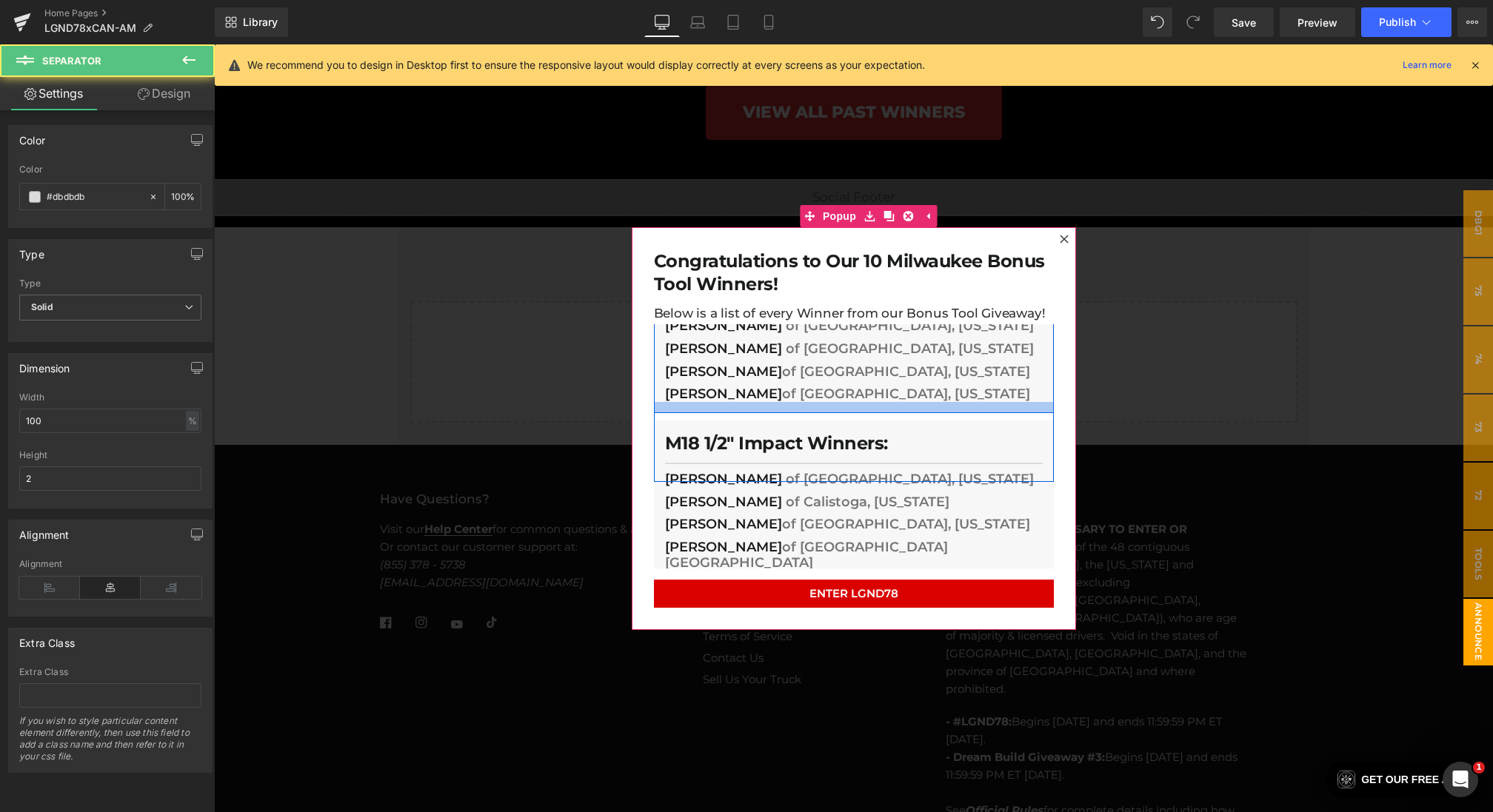
scroll to position [0, 0]
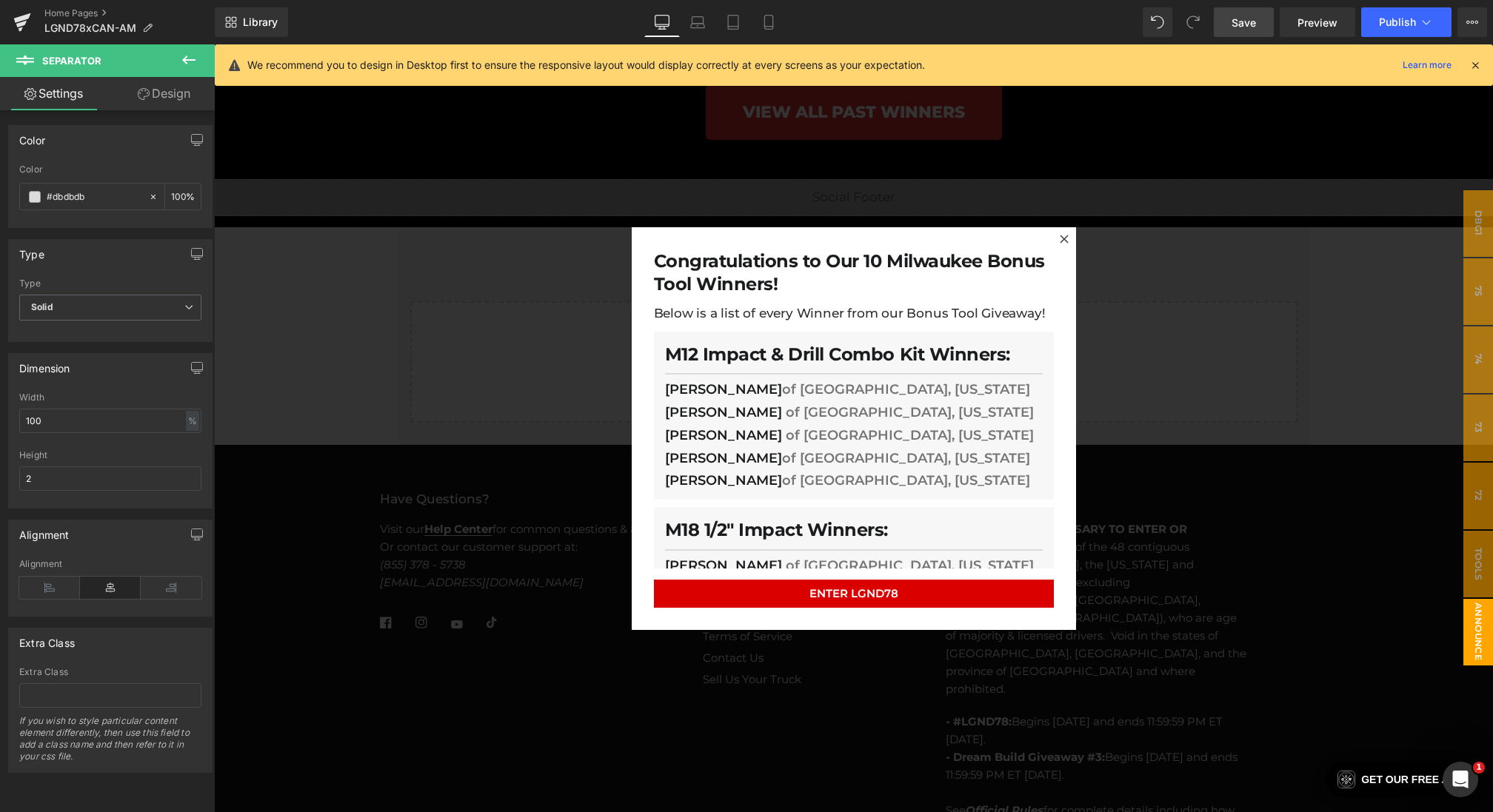
click at [1237, 24] on span "Save" at bounding box center [1243, 22] width 24 height 15
click at [1231, 30] on link "Save" at bounding box center [1244, 22] width 60 height 30
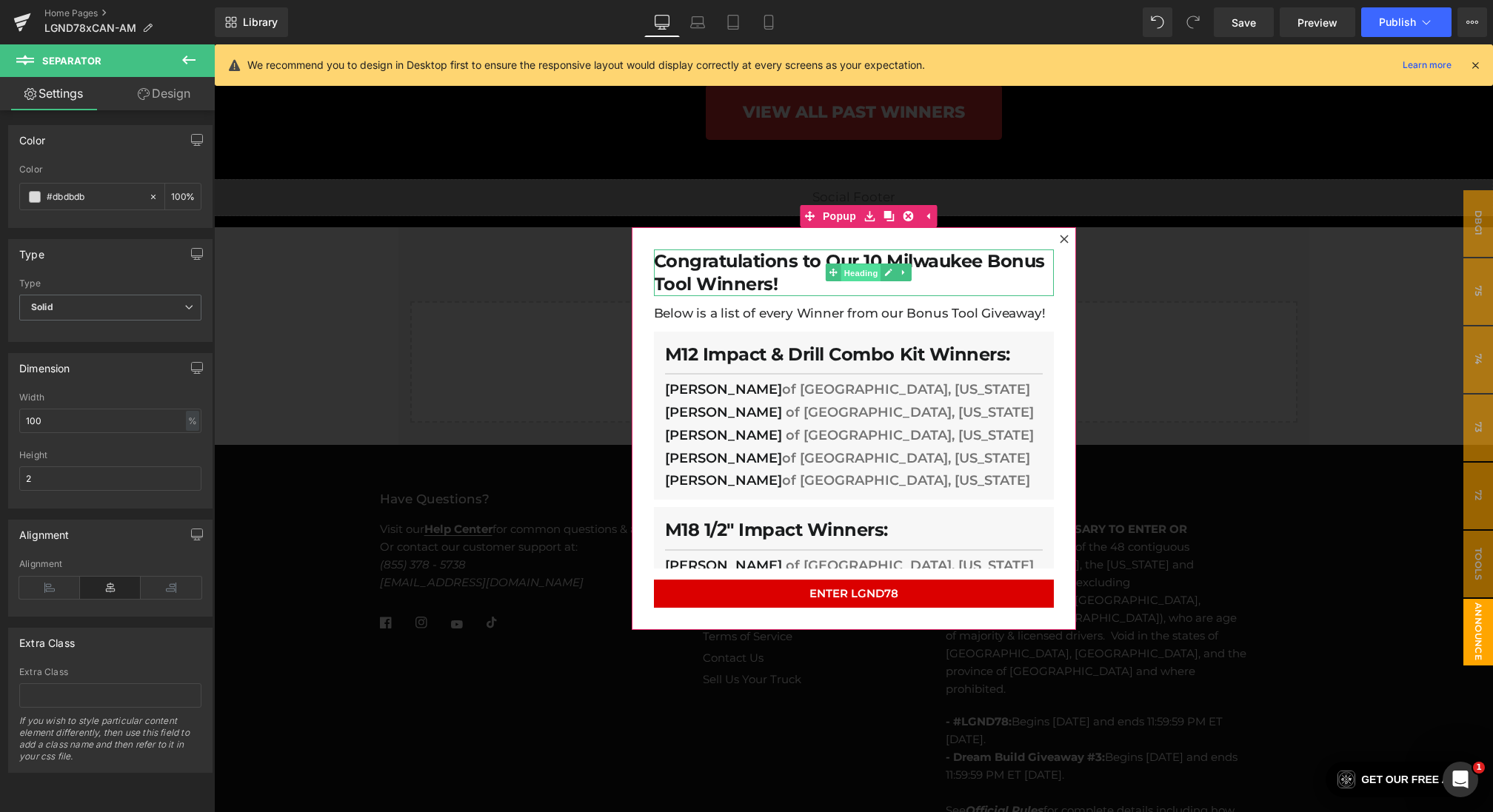
click at [847, 270] on span "Heading" at bounding box center [860, 273] width 40 height 18
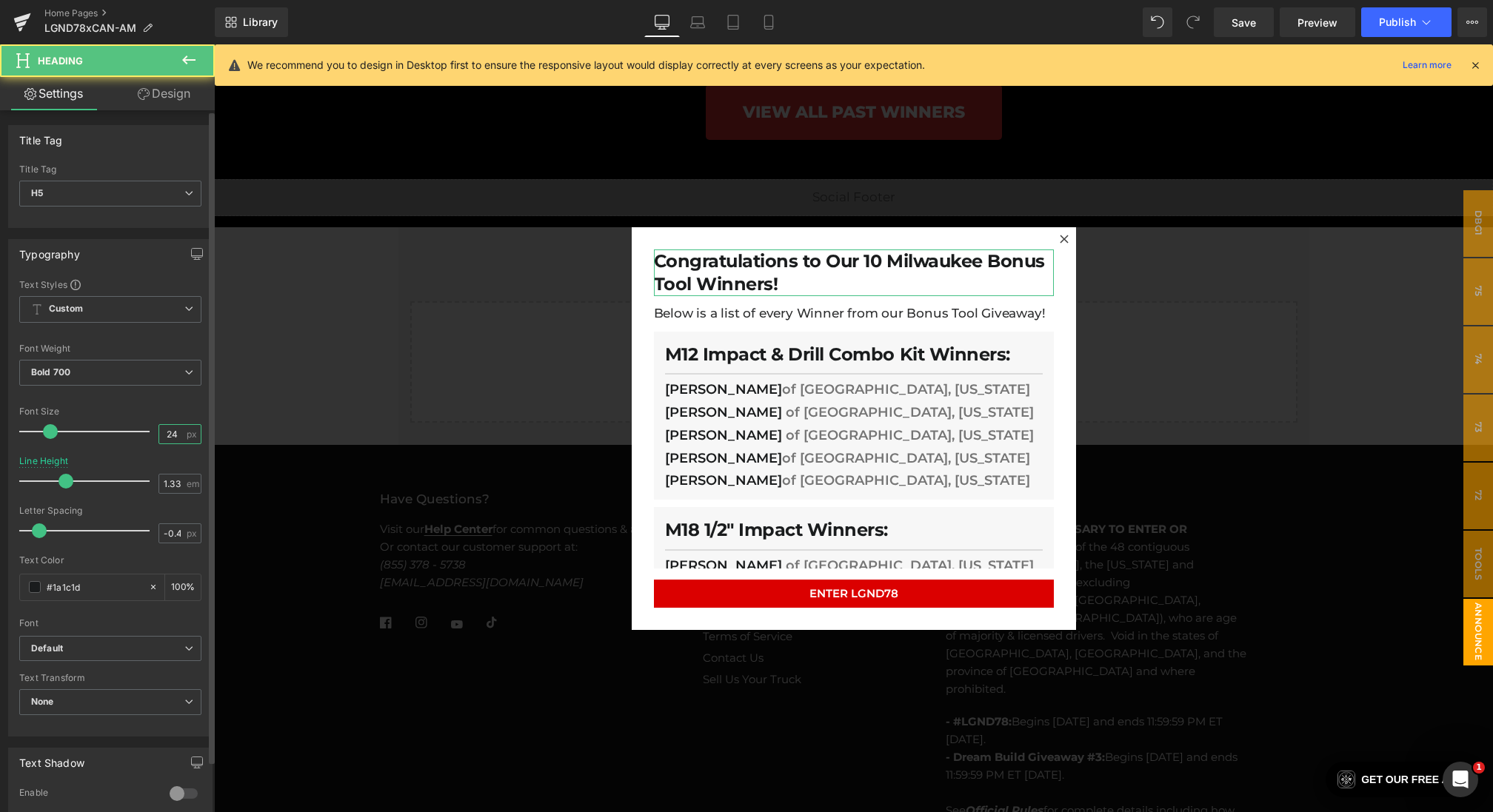
click at [178, 429] on input "24" at bounding box center [172, 434] width 26 height 19
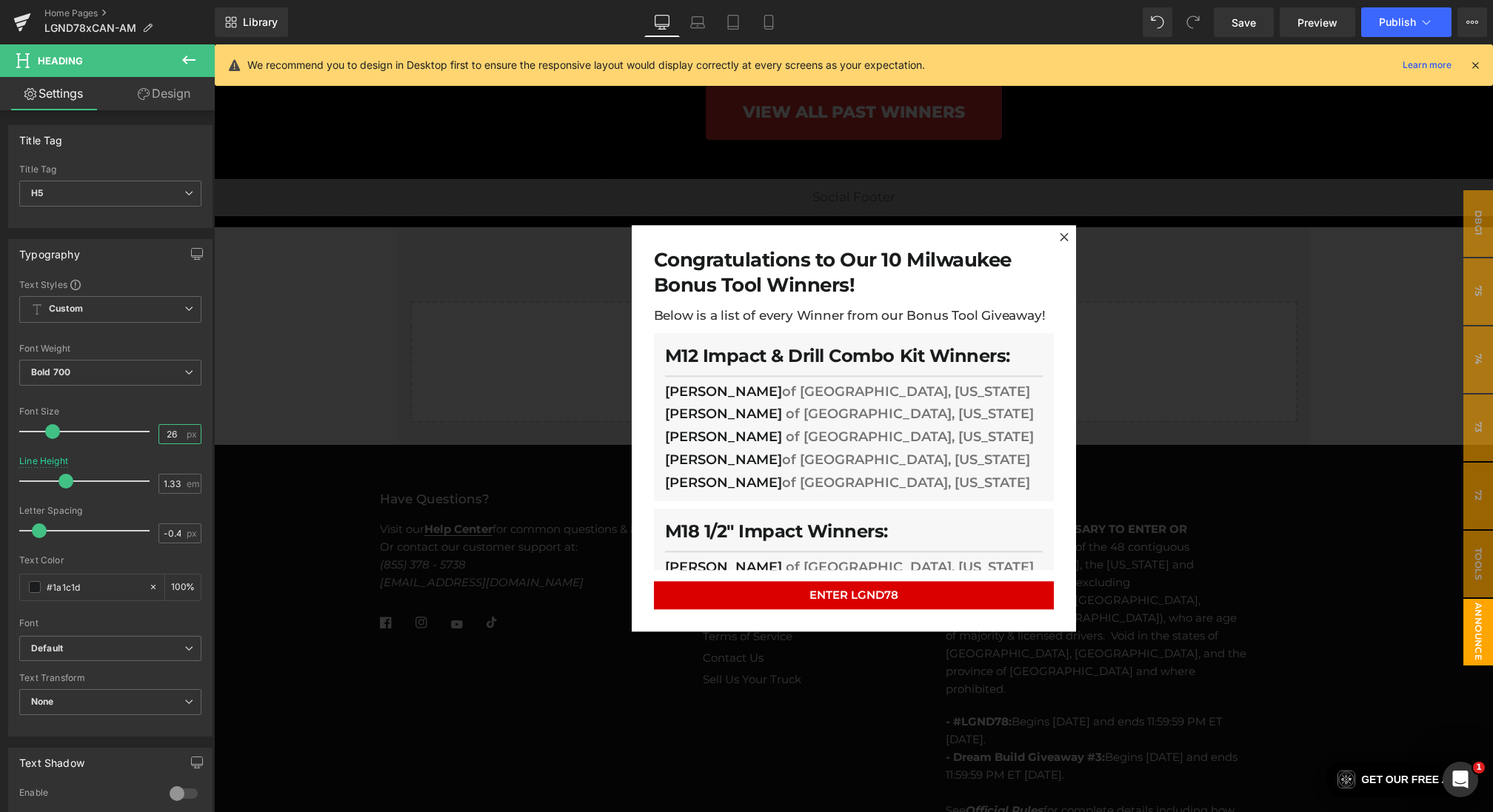
type input "27"
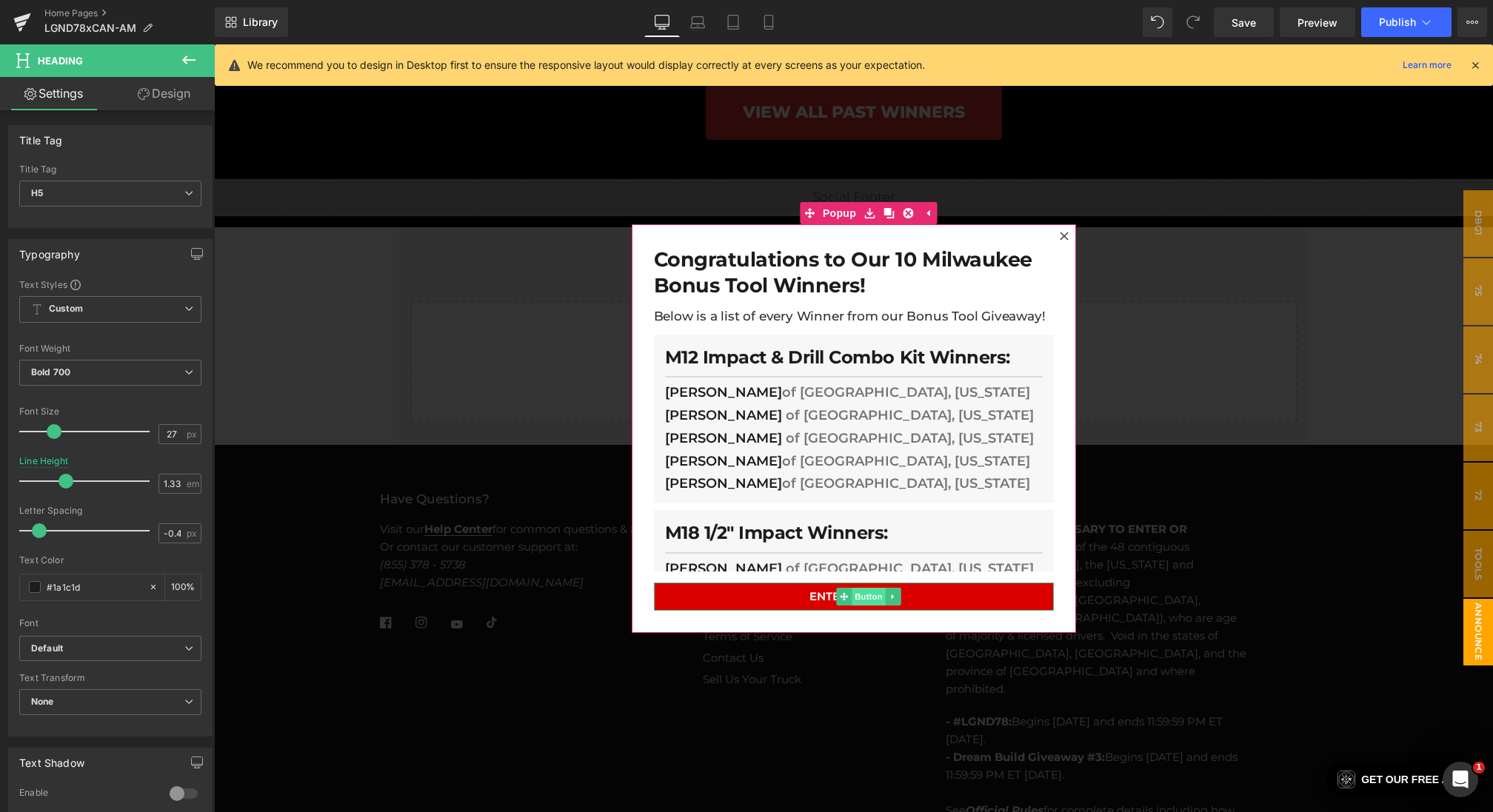
click at [853, 597] on span "Button" at bounding box center [869, 597] width 34 height 18
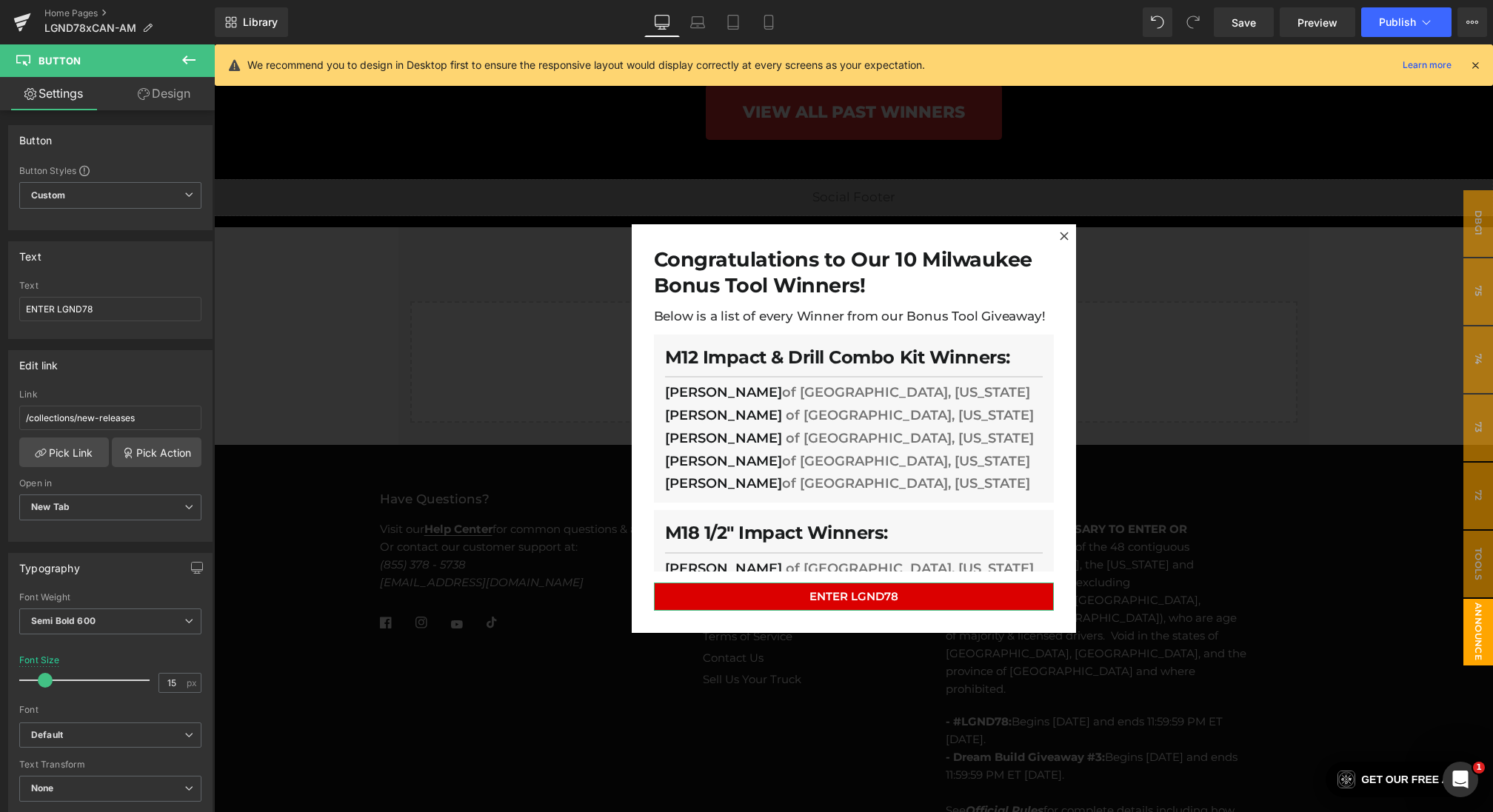
click at [138, 106] on link "Design" at bounding box center [164, 94] width 107 height 33
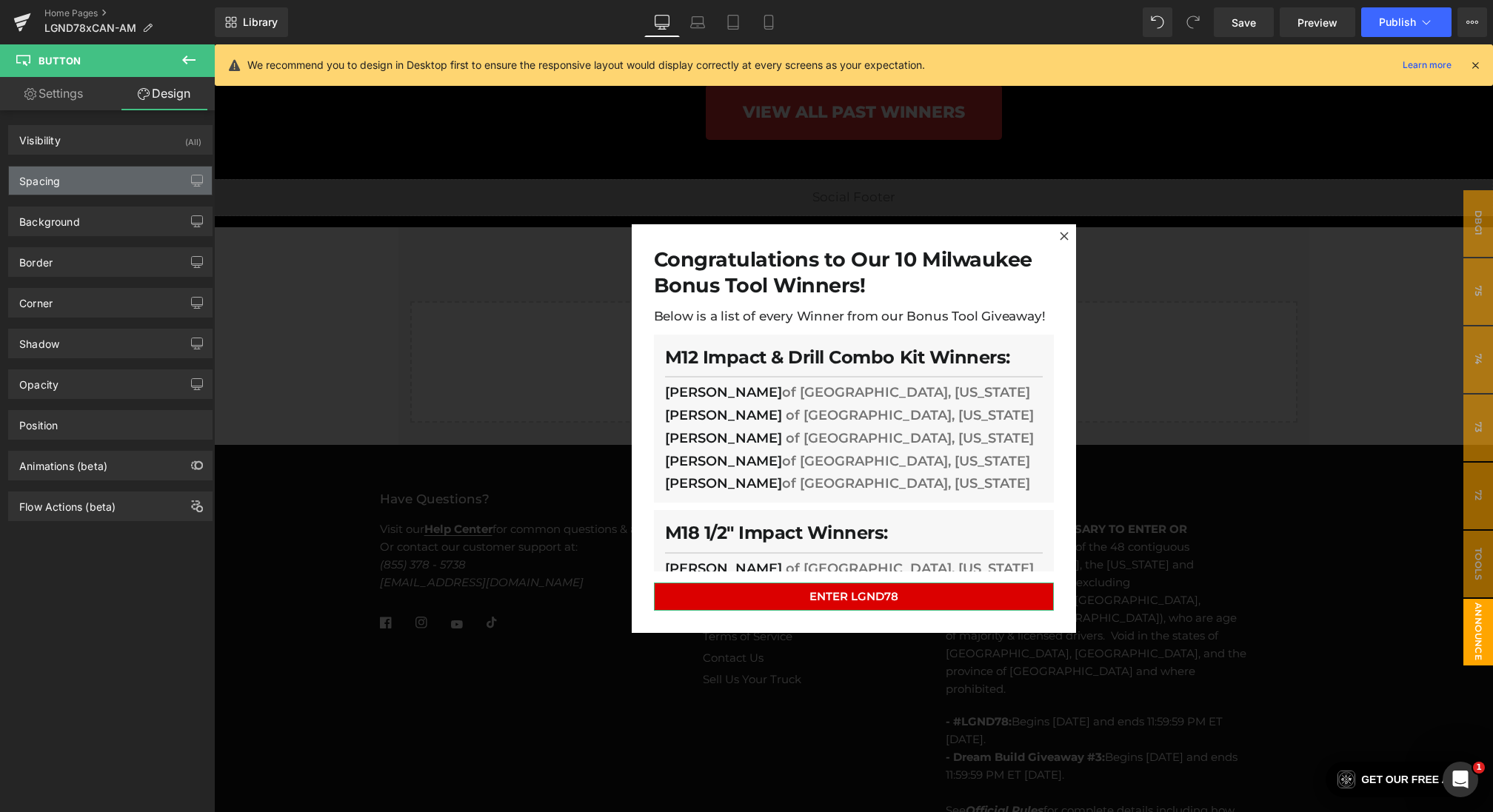
click at [84, 183] on div "Spacing" at bounding box center [110, 180] width 203 height 28
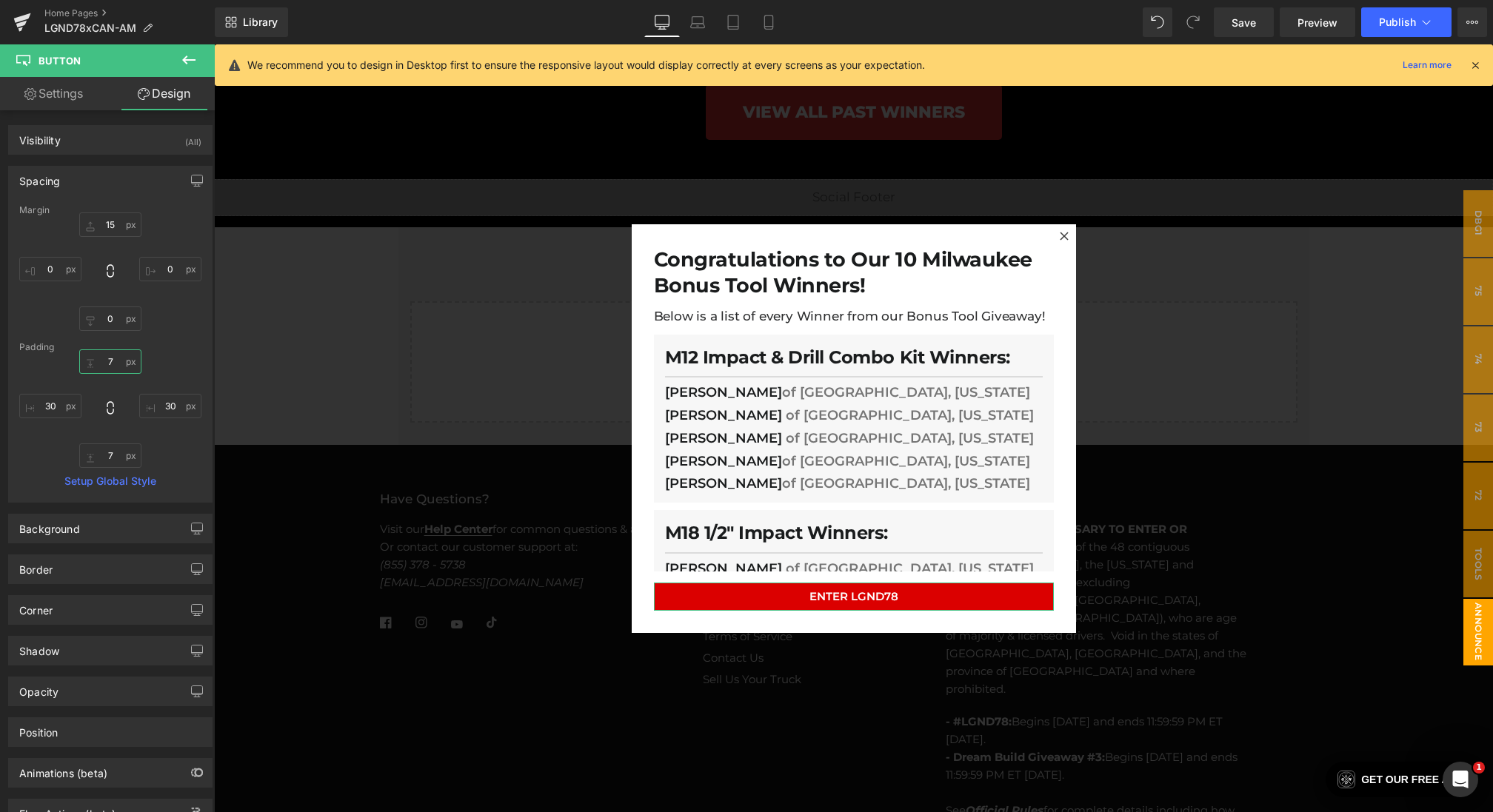
click at [118, 358] on input "text" at bounding box center [110, 361] width 62 height 24
type input "7"
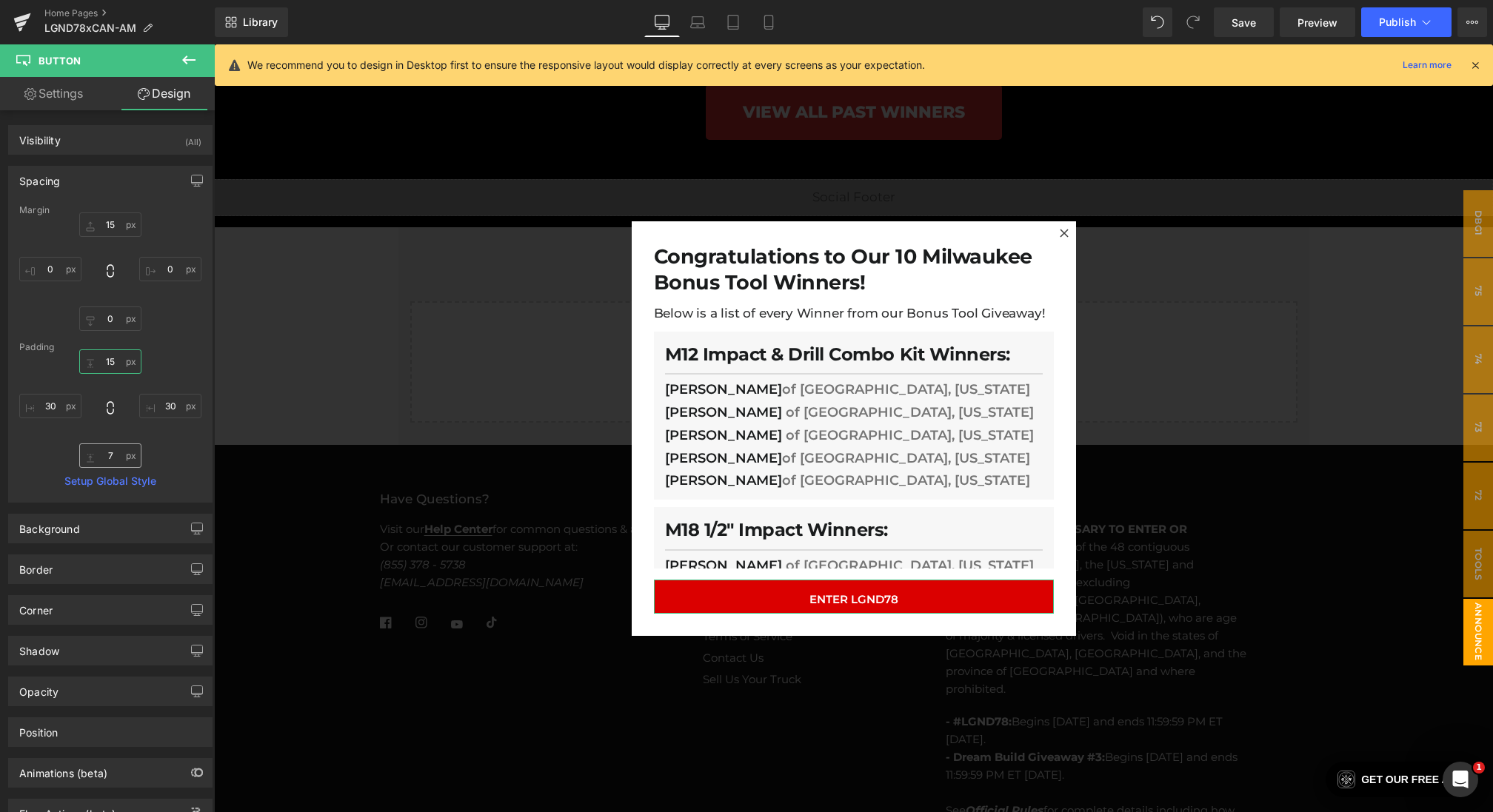
type input "15"
click at [115, 455] on input "text" at bounding box center [110, 456] width 62 height 24
type input "7"
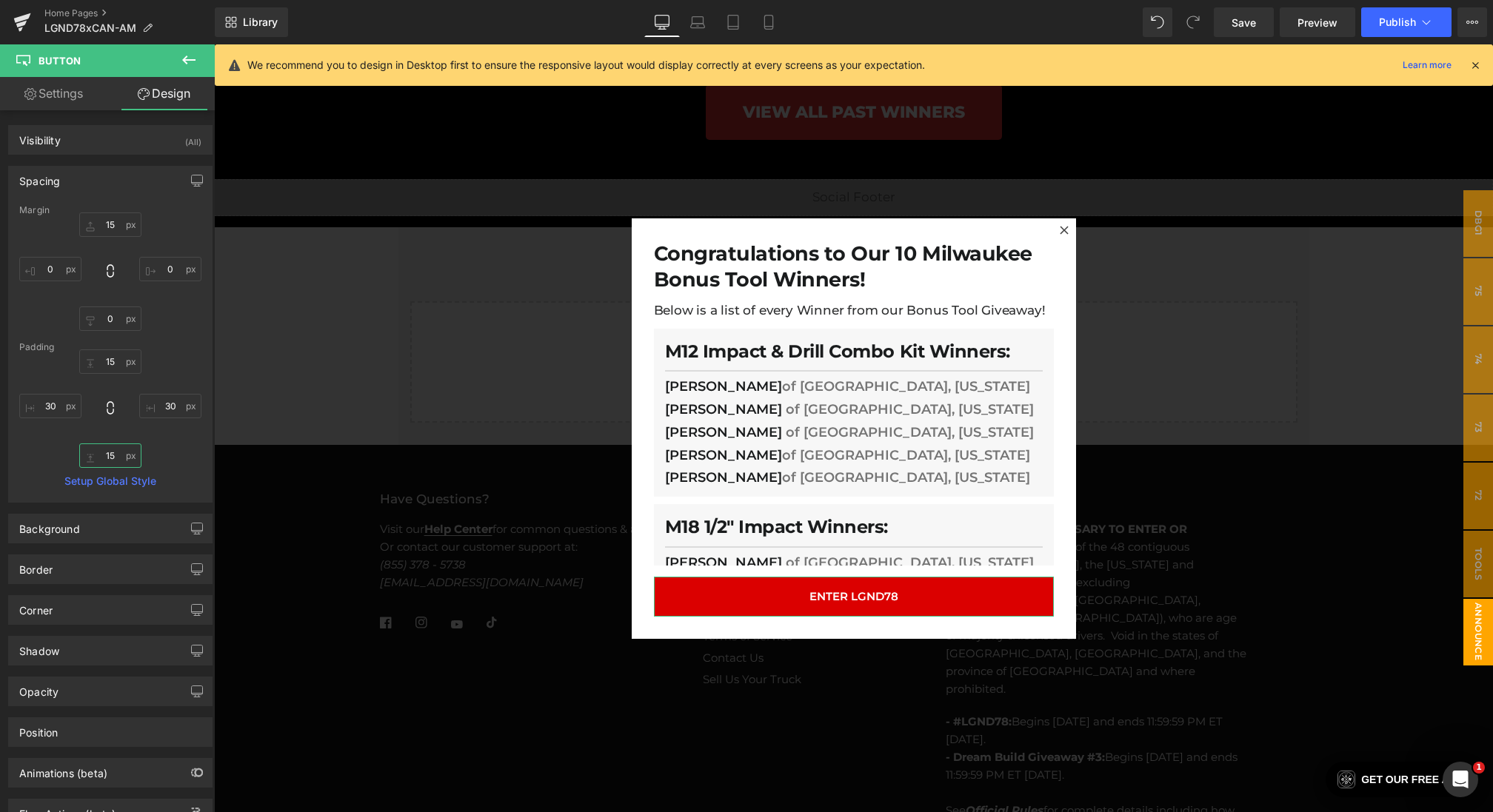
type input "15"
click at [59, 103] on link "Settings" at bounding box center [53, 94] width 107 height 33
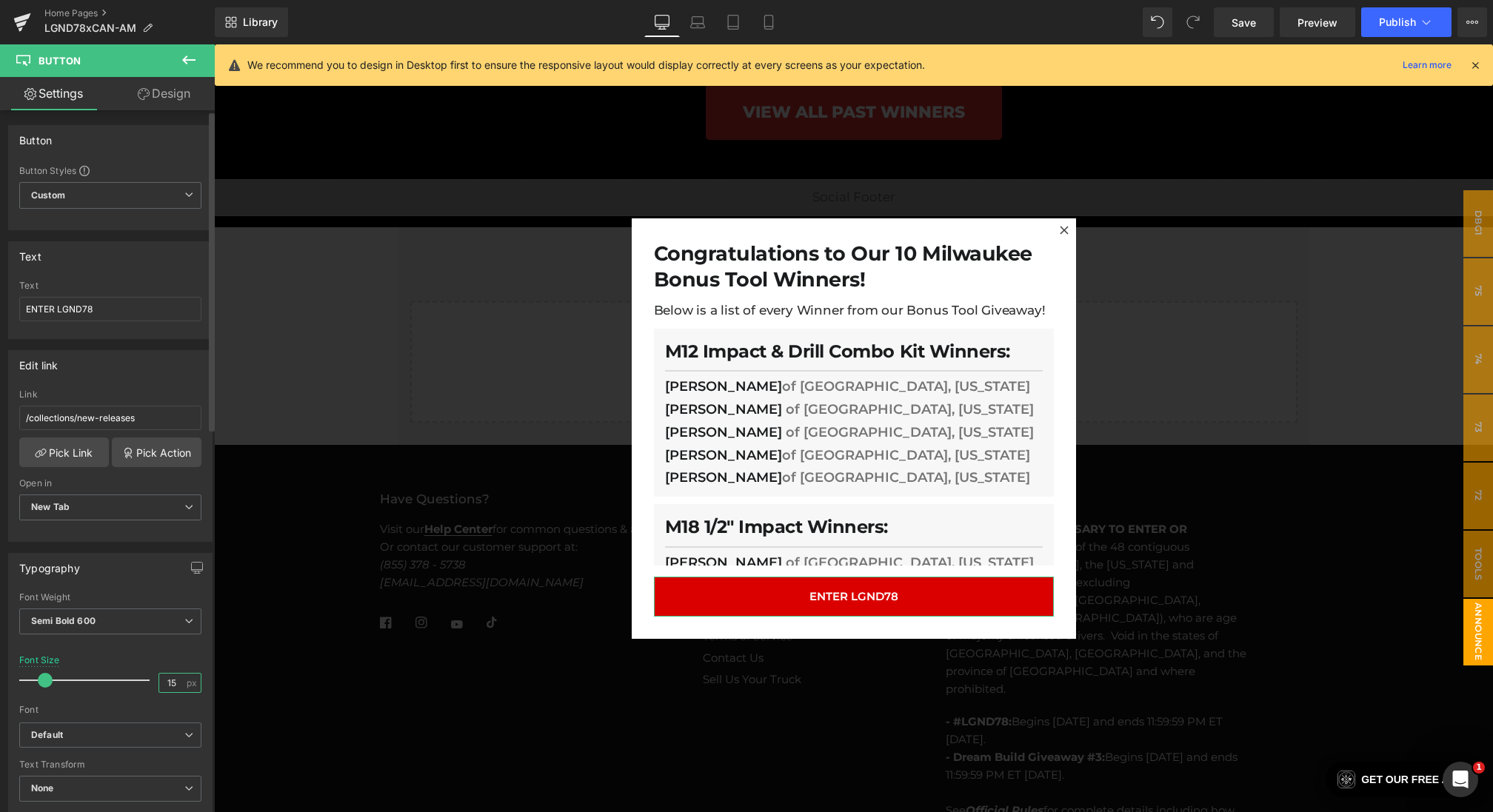
click at [167, 674] on input "15" at bounding box center [172, 683] width 26 height 19
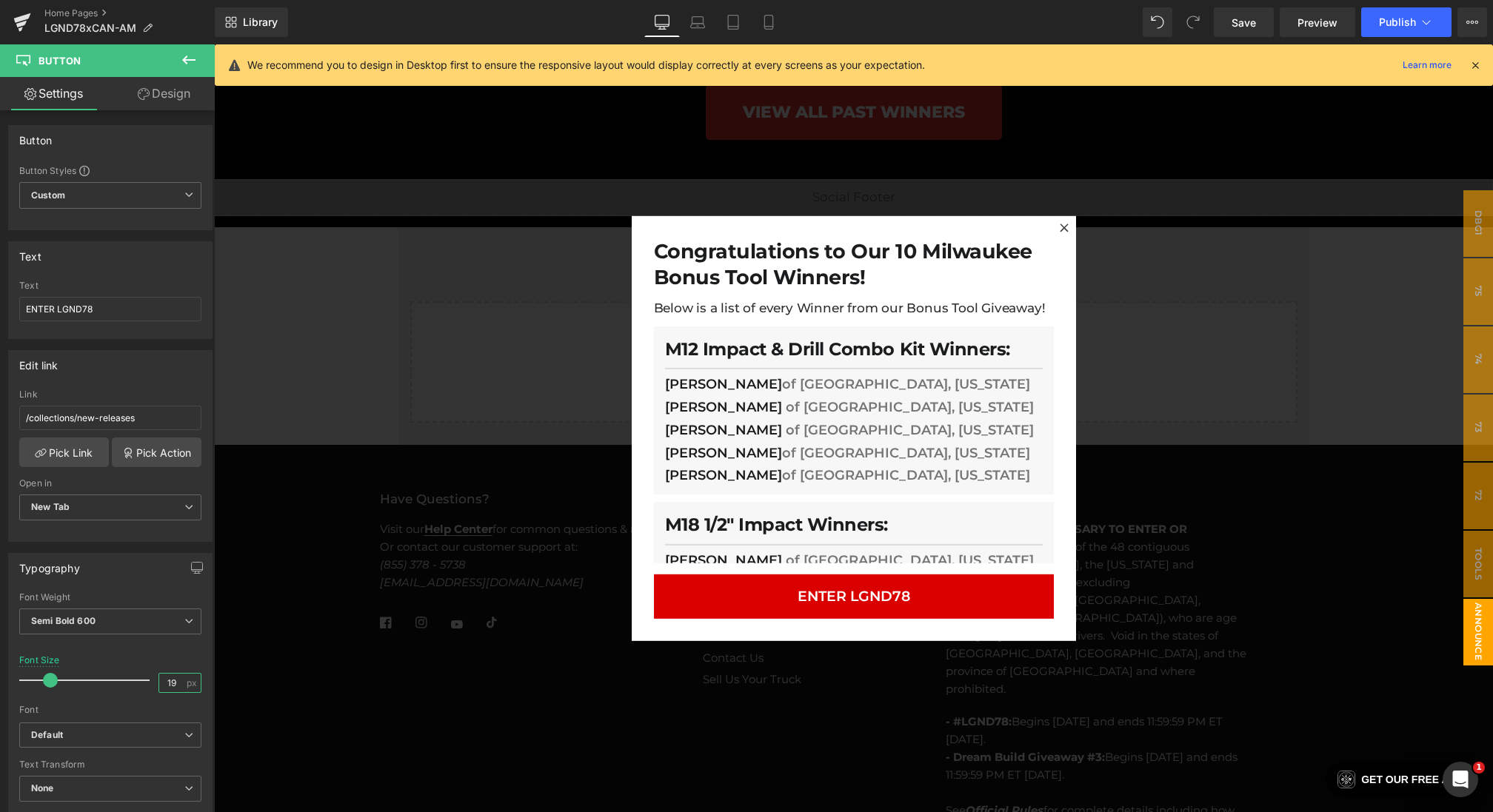
type input "20"
click at [96, 620] on span "Semi Bold 600" at bounding box center [110, 621] width 182 height 26
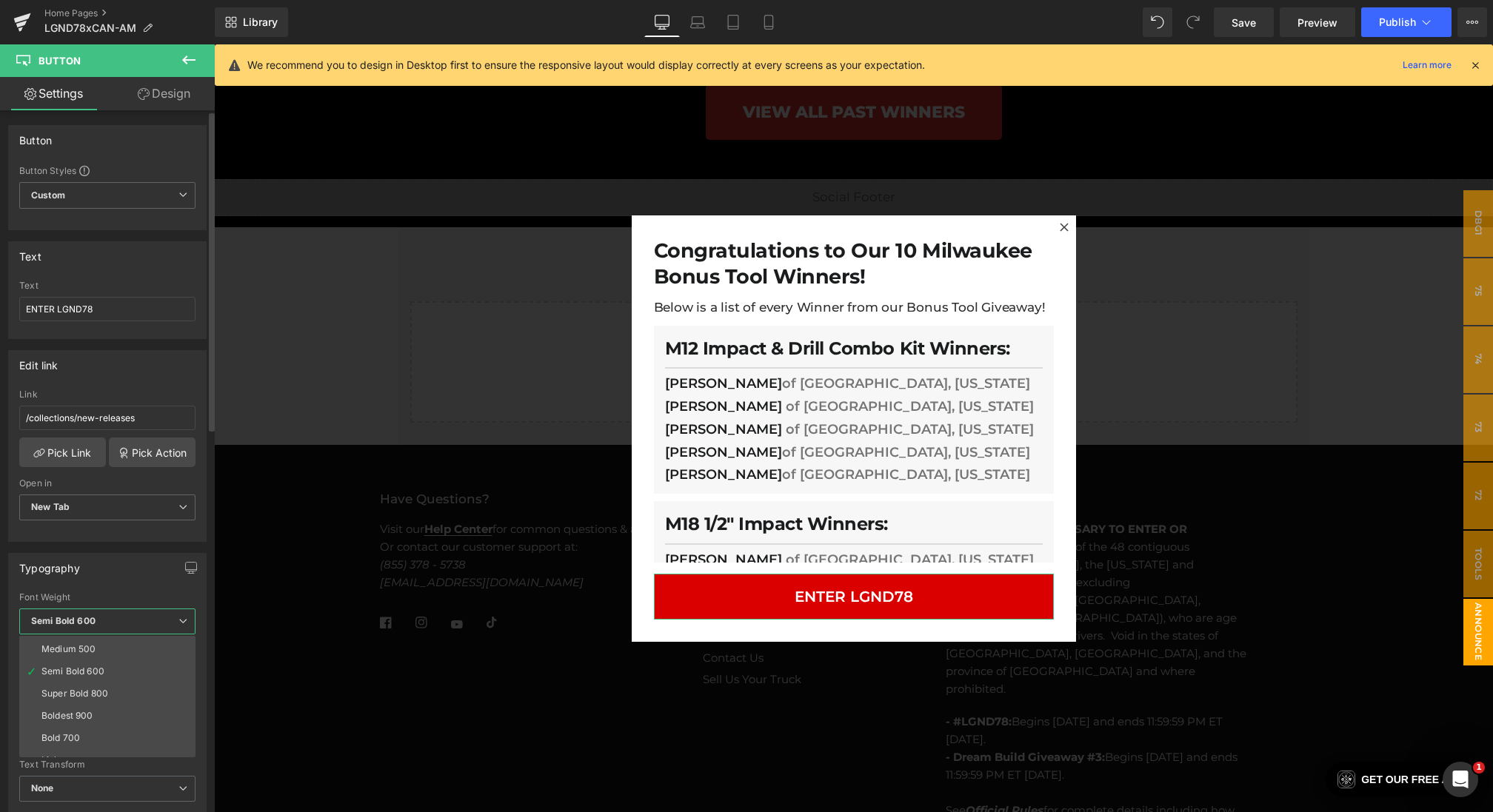
scroll to position [123, 0]
click at [82, 698] on li "Bold 700" at bounding box center [110, 702] width 183 height 22
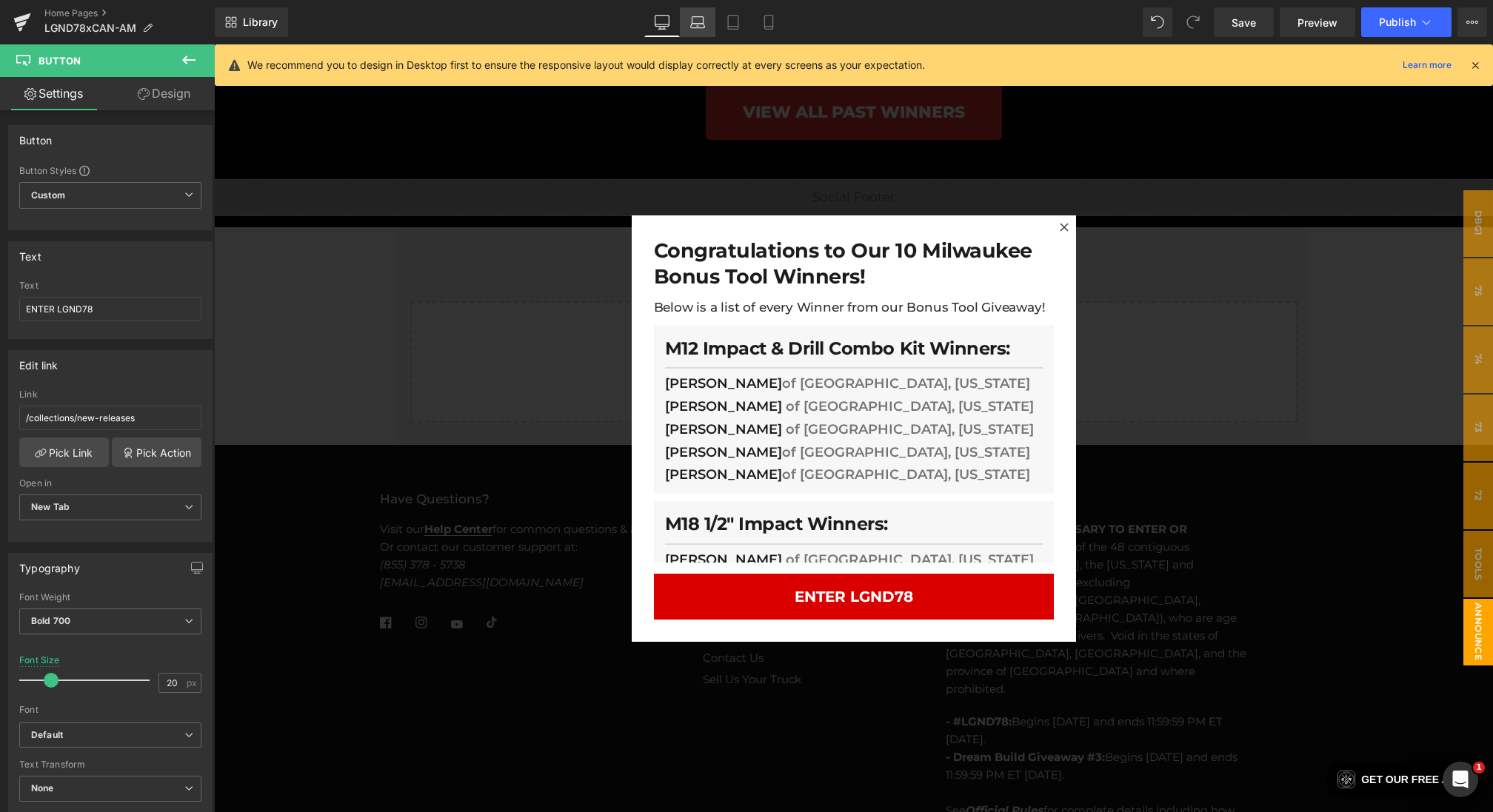
click at [694, 20] on icon at bounding box center [697, 21] width 15 height 15
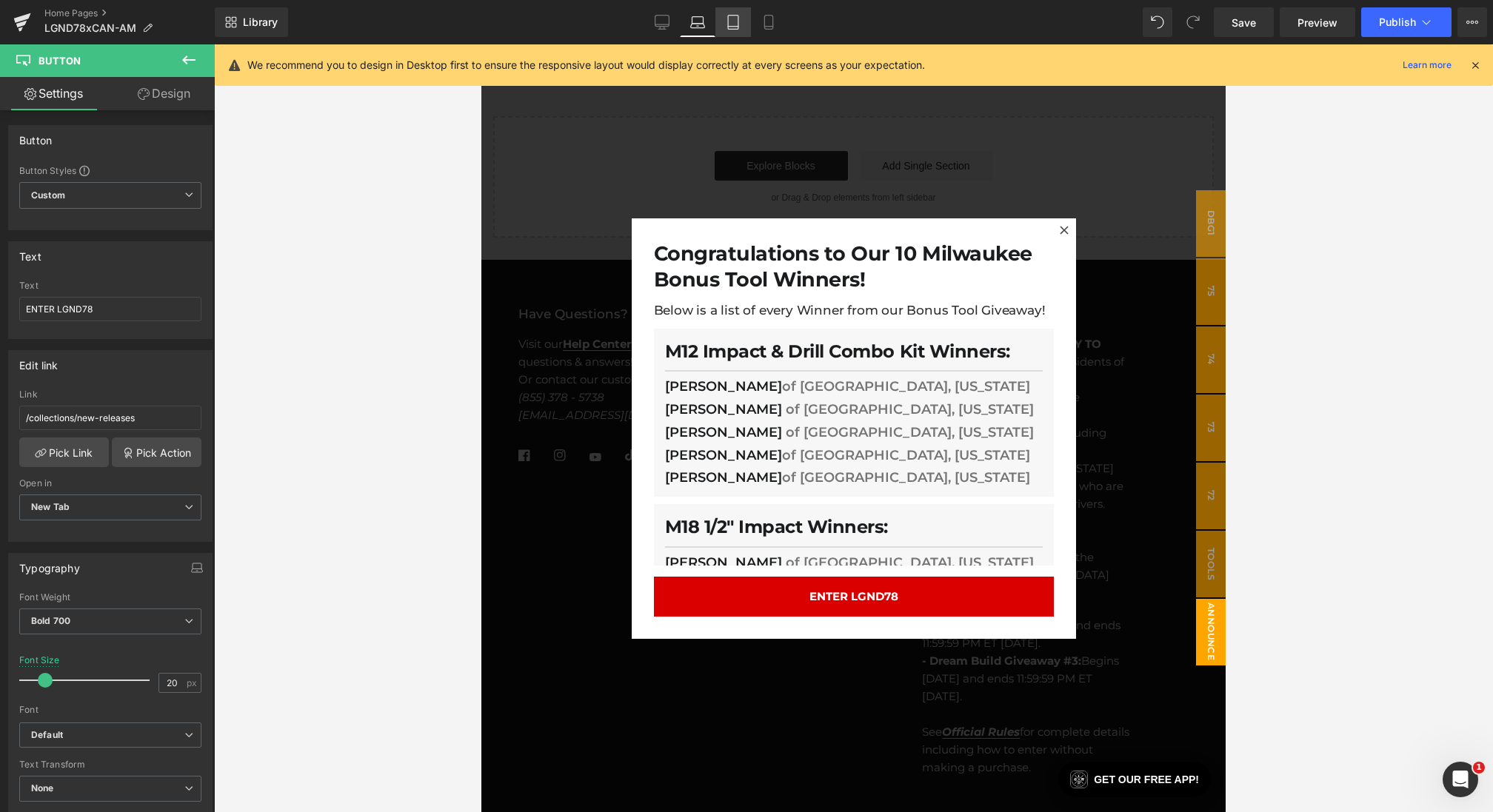
click at [730, 24] on icon at bounding box center [732, 21] width 15 height 15
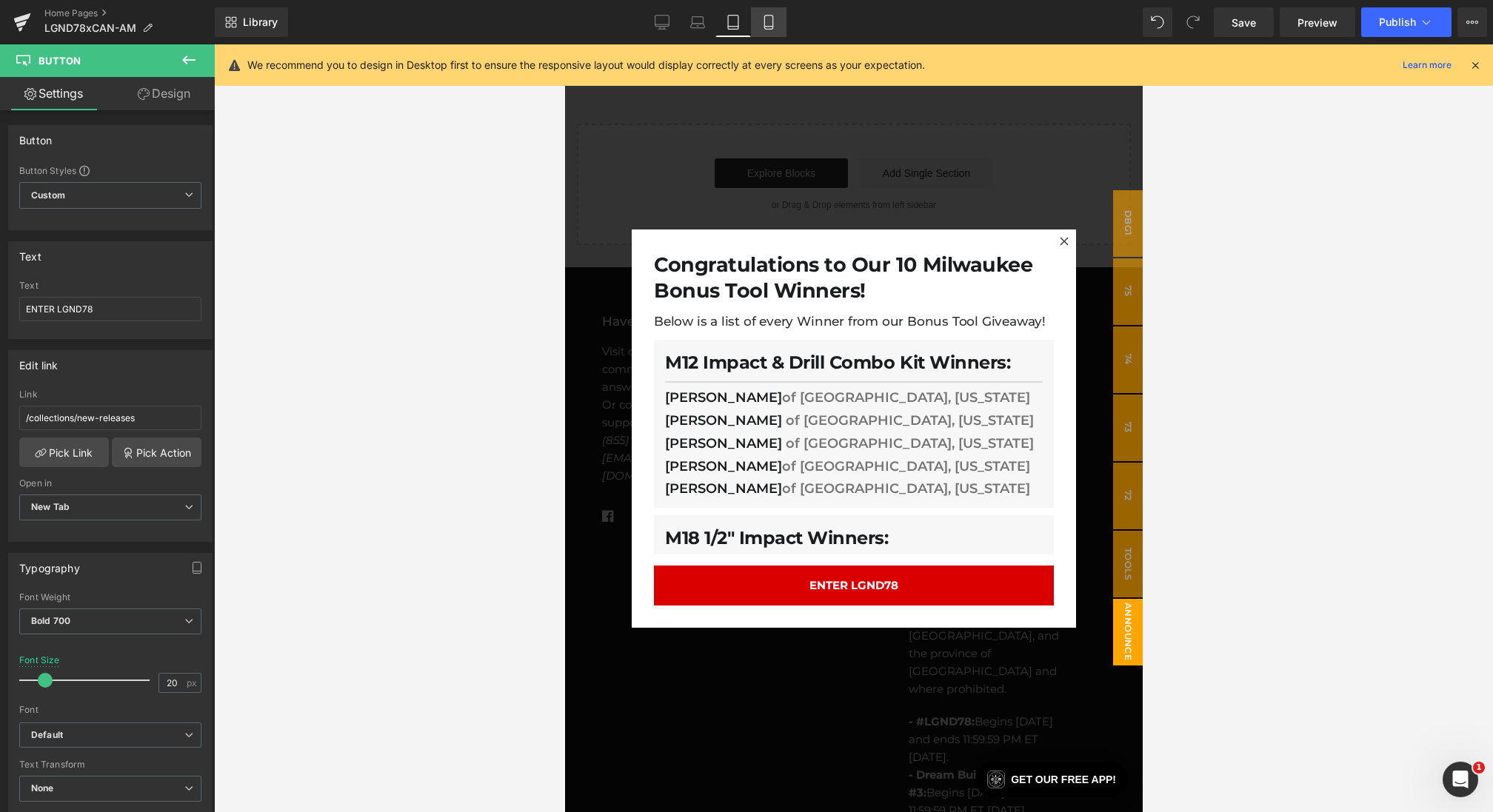
click at [774, 28] on icon at bounding box center [768, 21] width 15 height 15
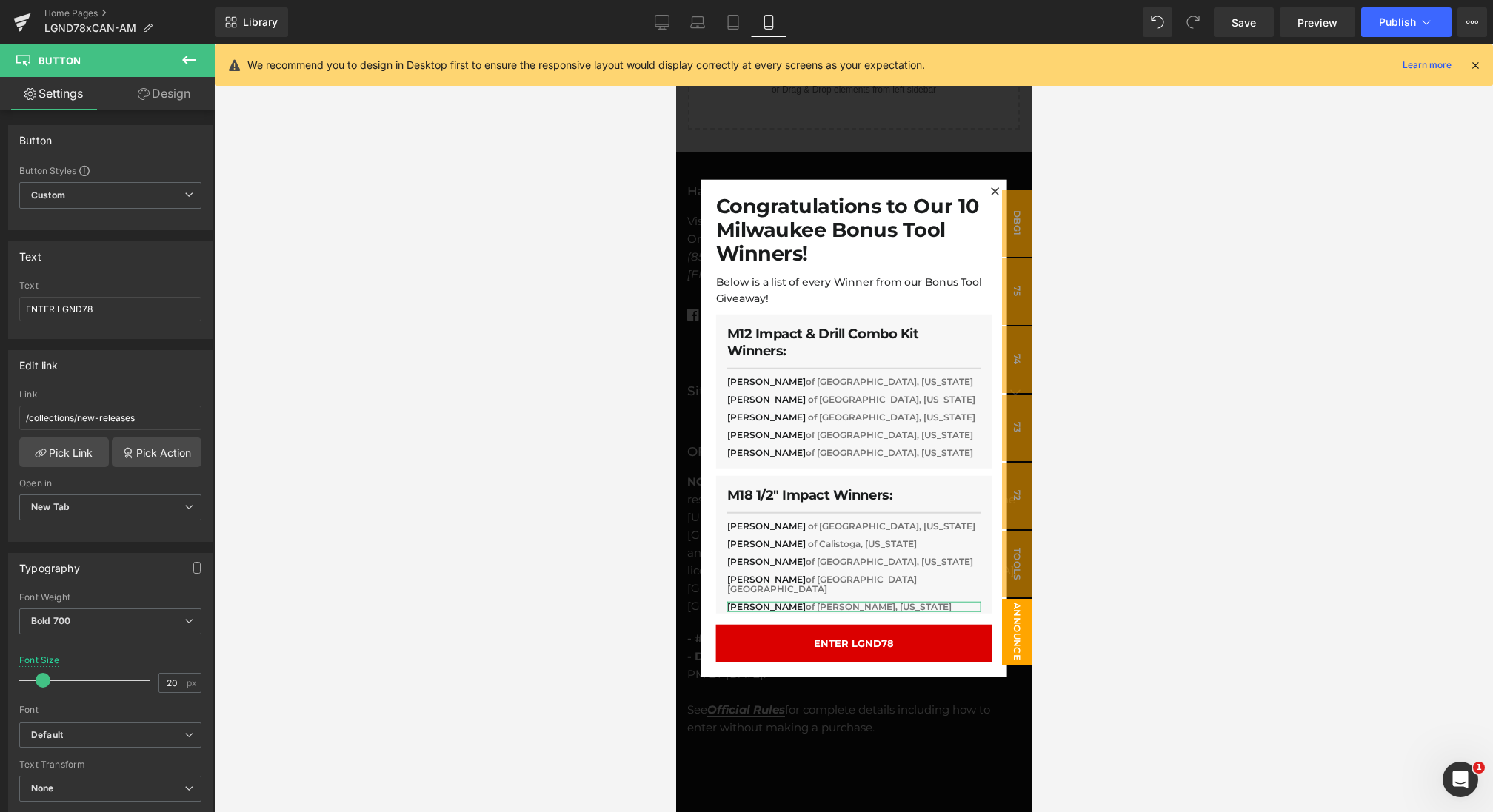
scroll to position [5689, 0]
click at [142, 94] on icon at bounding box center [143, 94] width 12 height 12
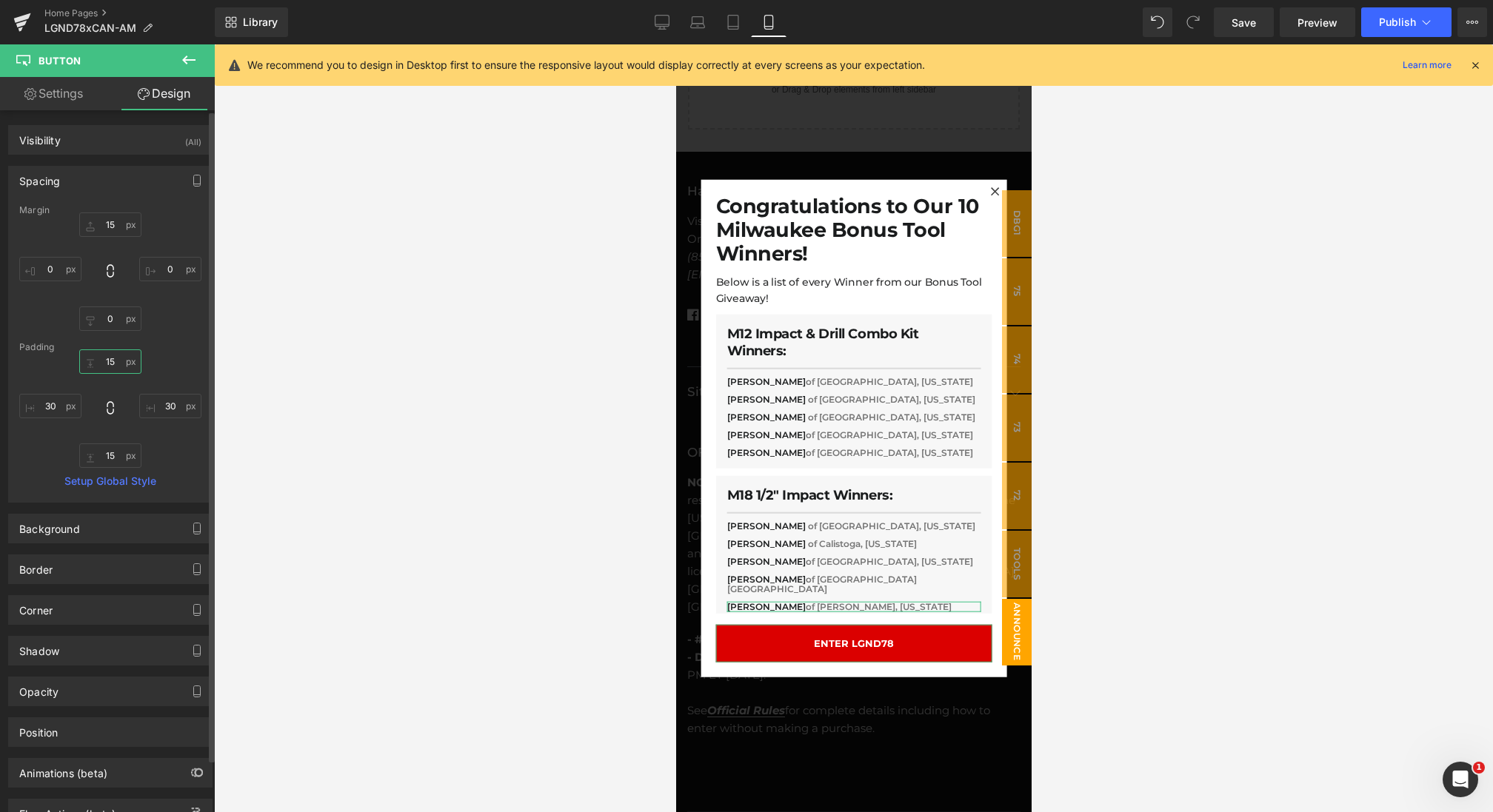
click at [114, 354] on input "15" at bounding box center [110, 361] width 62 height 24
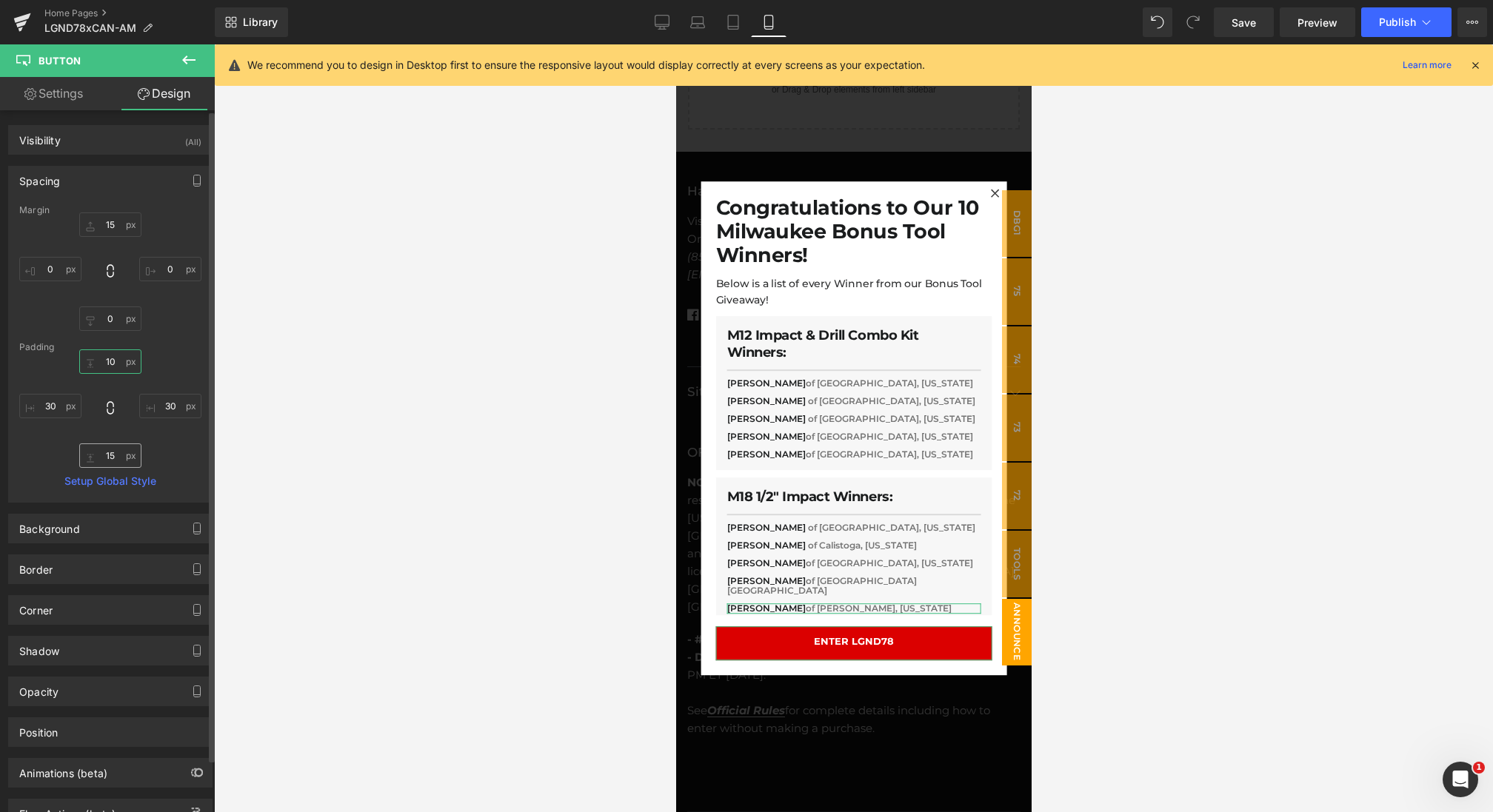
type input "10"
click at [113, 456] on input "15" at bounding box center [110, 456] width 62 height 24
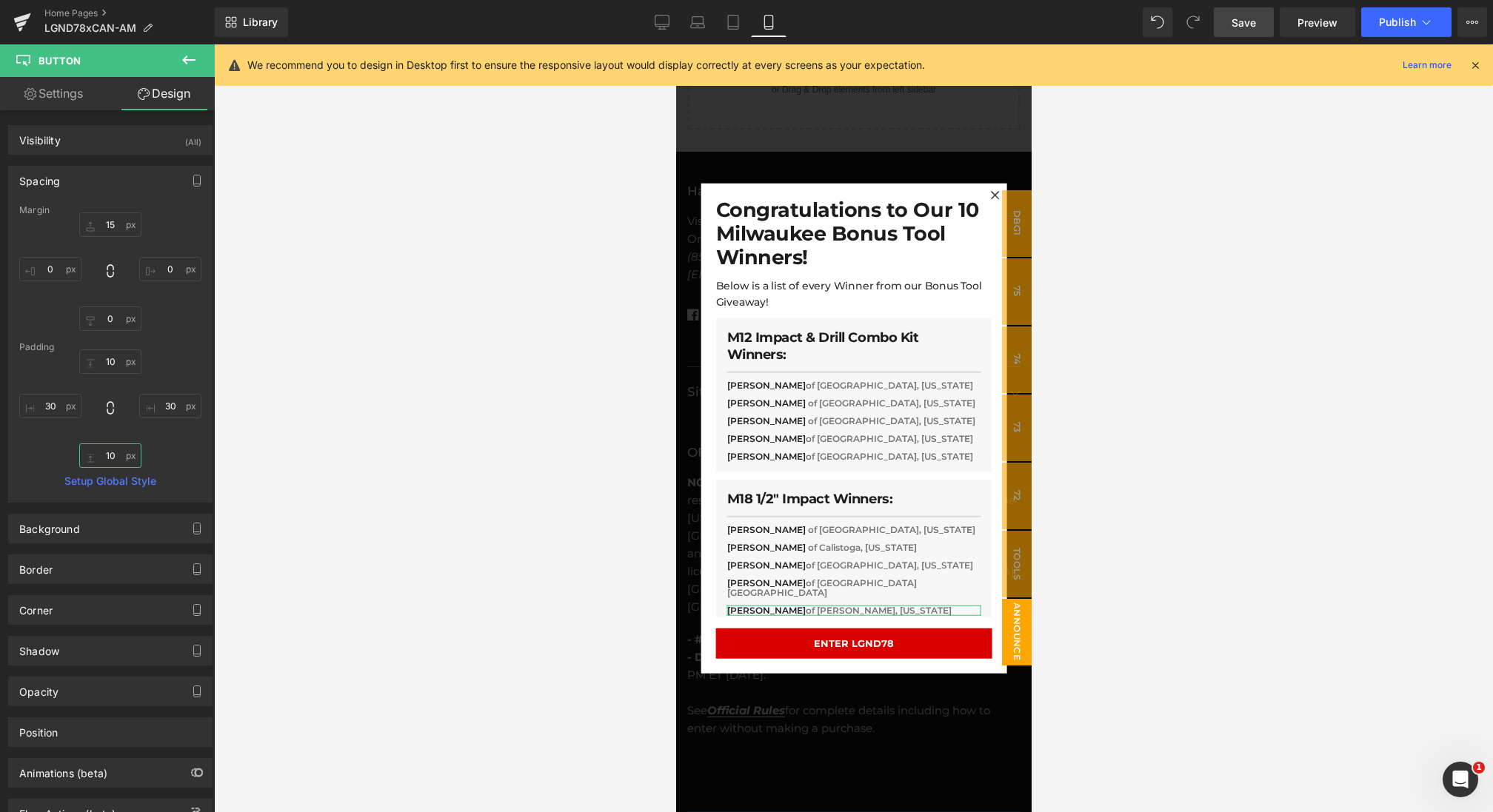
type input "10"
click at [1246, 35] on link "Save" at bounding box center [1244, 22] width 60 height 30
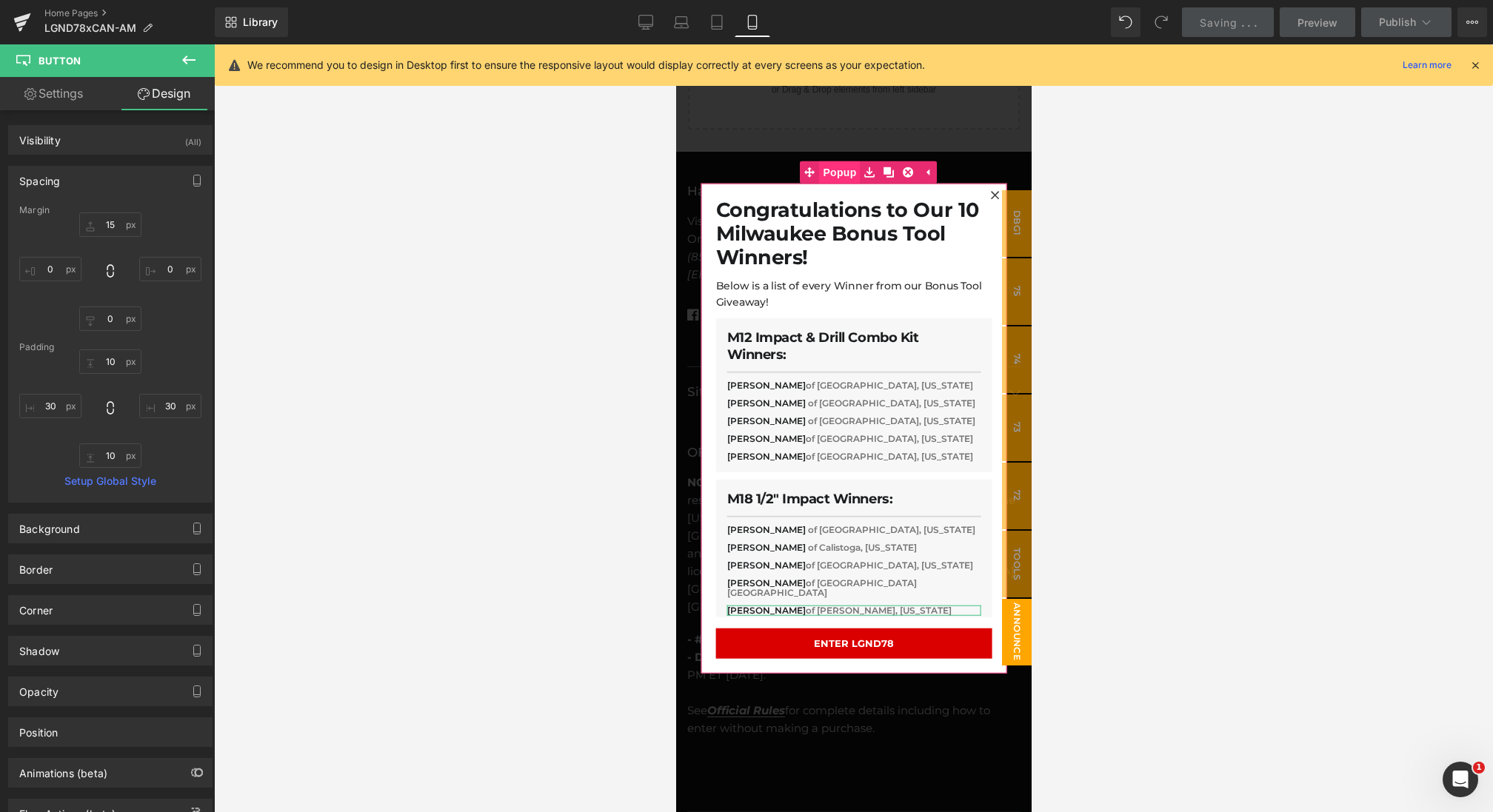
click at [838, 170] on span "Popup" at bounding box center [838, 172] width 40 height 22
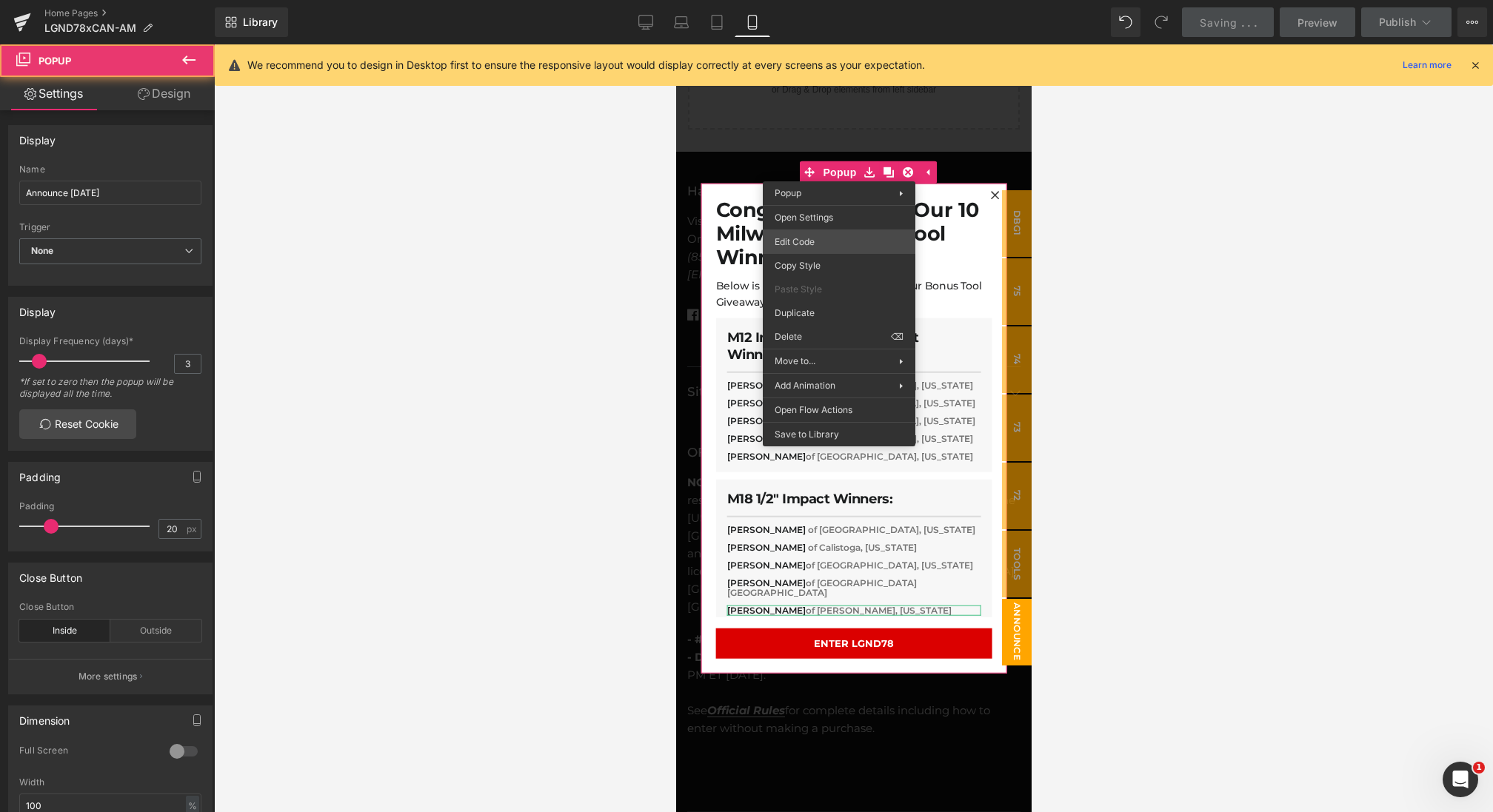
click at [814, 0] on div "Button You are previewing how the will restyle your page. You can not edit Elem…" at bounding box center [746, 0] width 1493 height 0
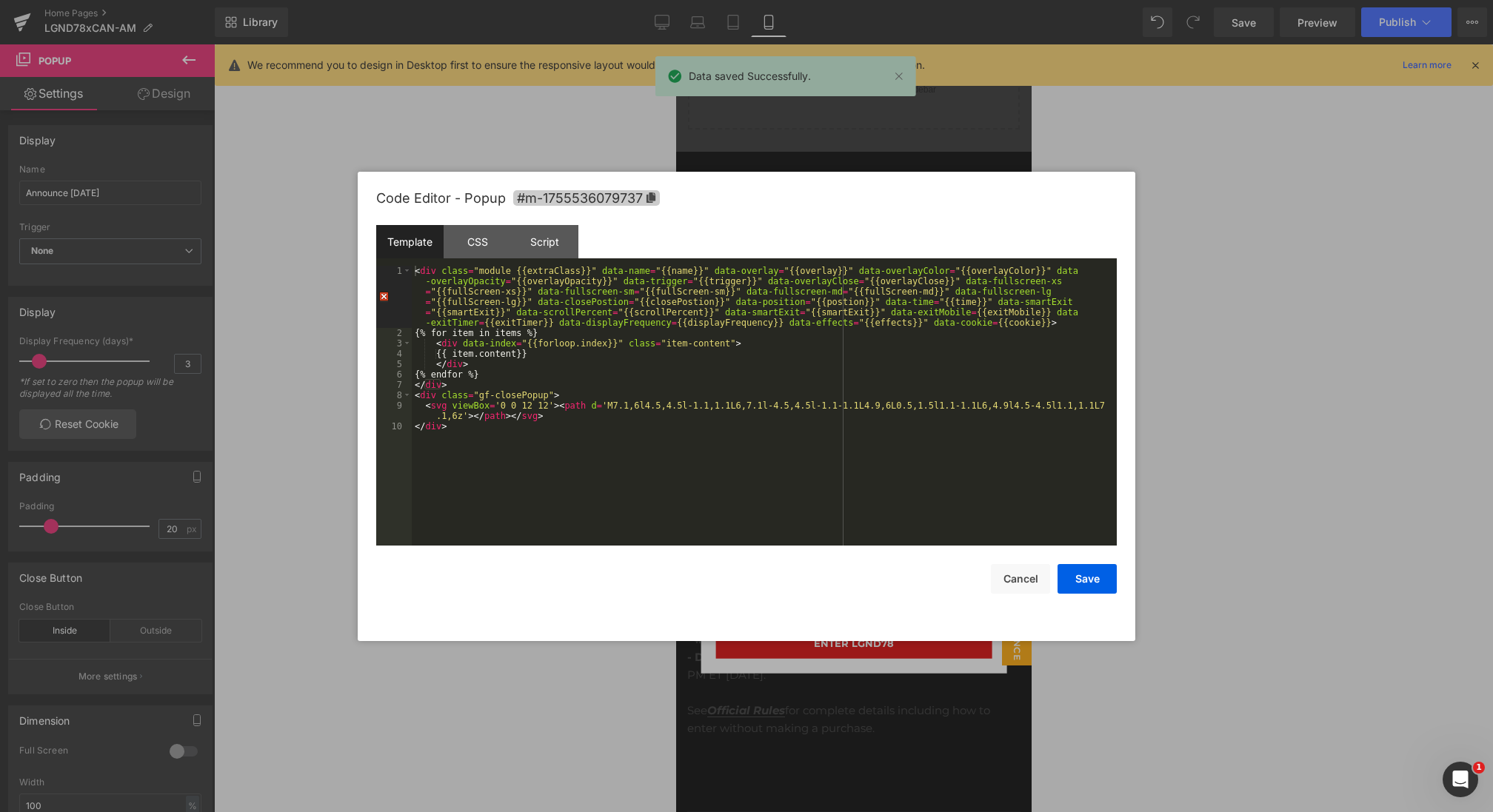
click at [559, 195] on span "#m-1755536079737" at bounding box center [586, 198] width 147 height 15
click at [797, 151] on div at bounding box center [746, 406] width 1493 height 812
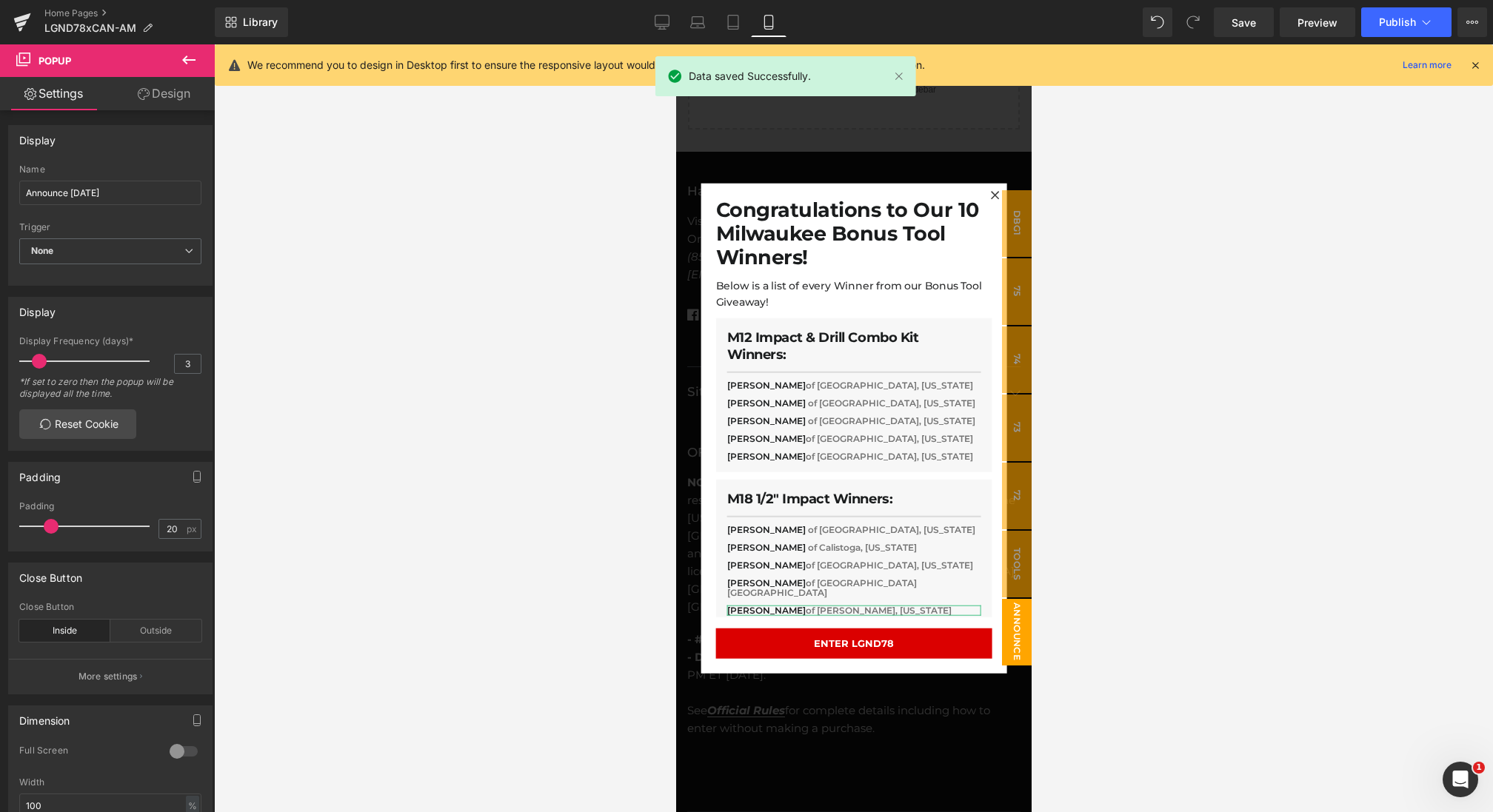
click div
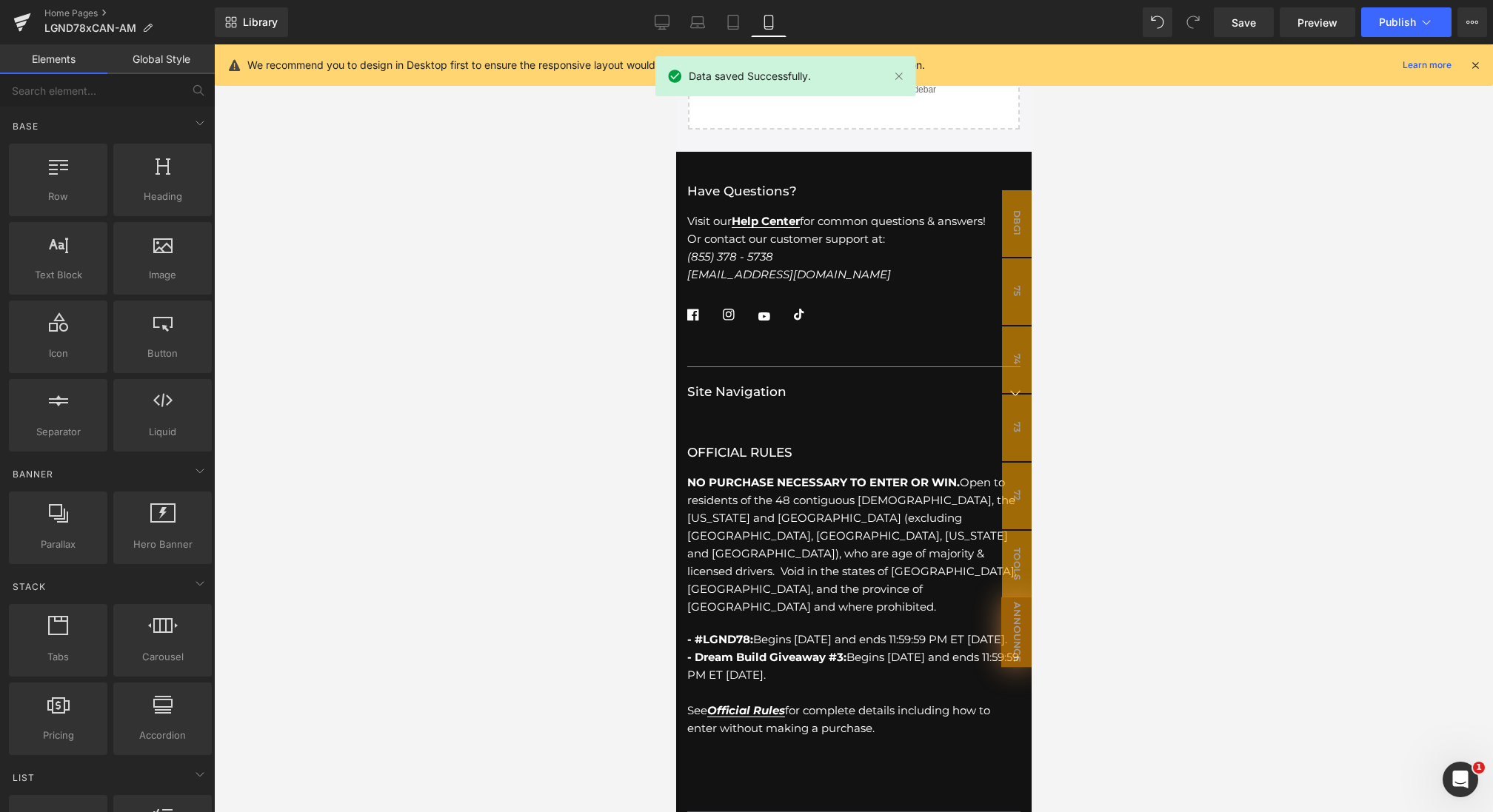
scroll to position [4851, 0]
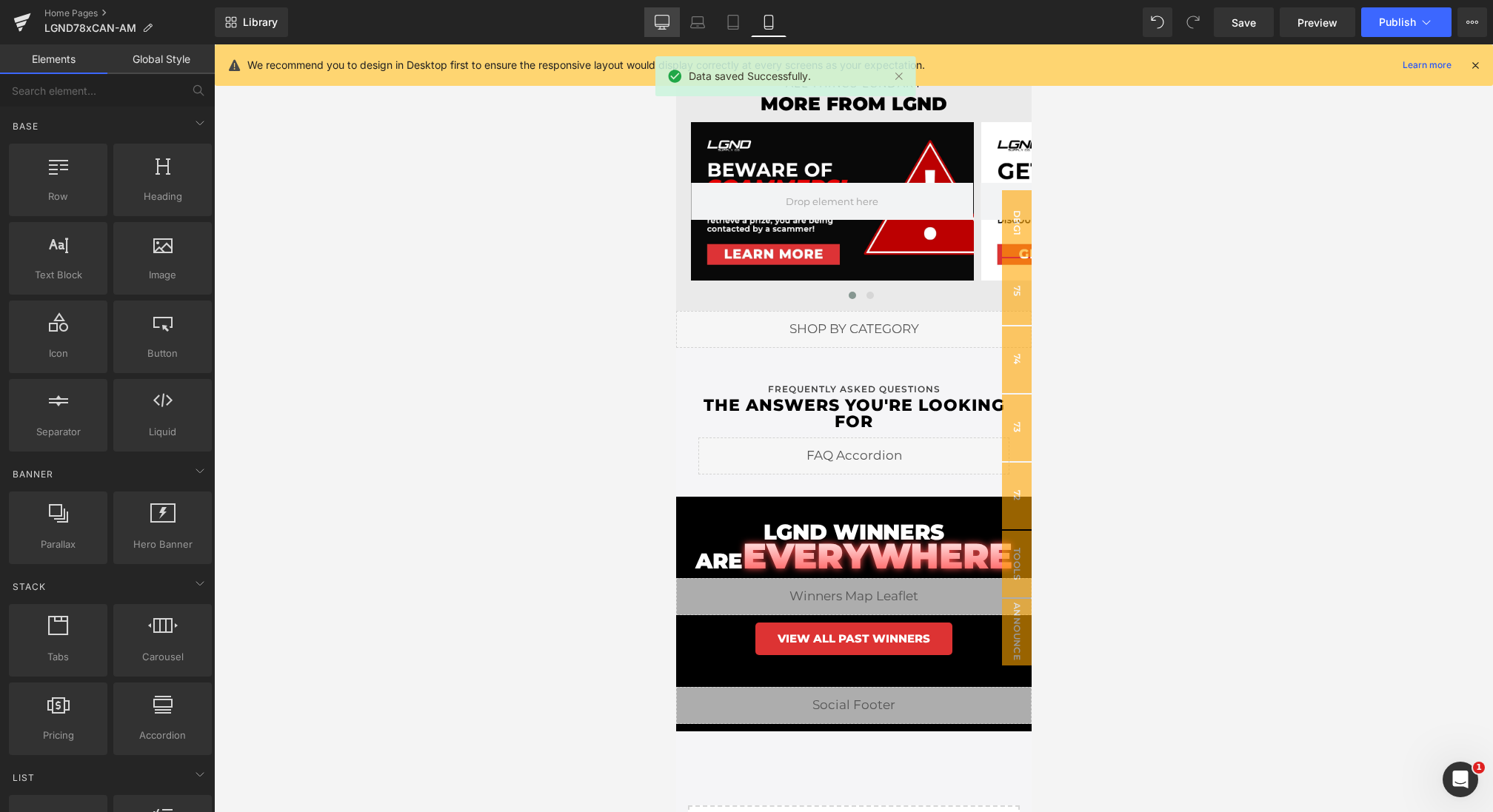
click at [663, 21] on icon at bounding box center [662, 21] width 15 height 15
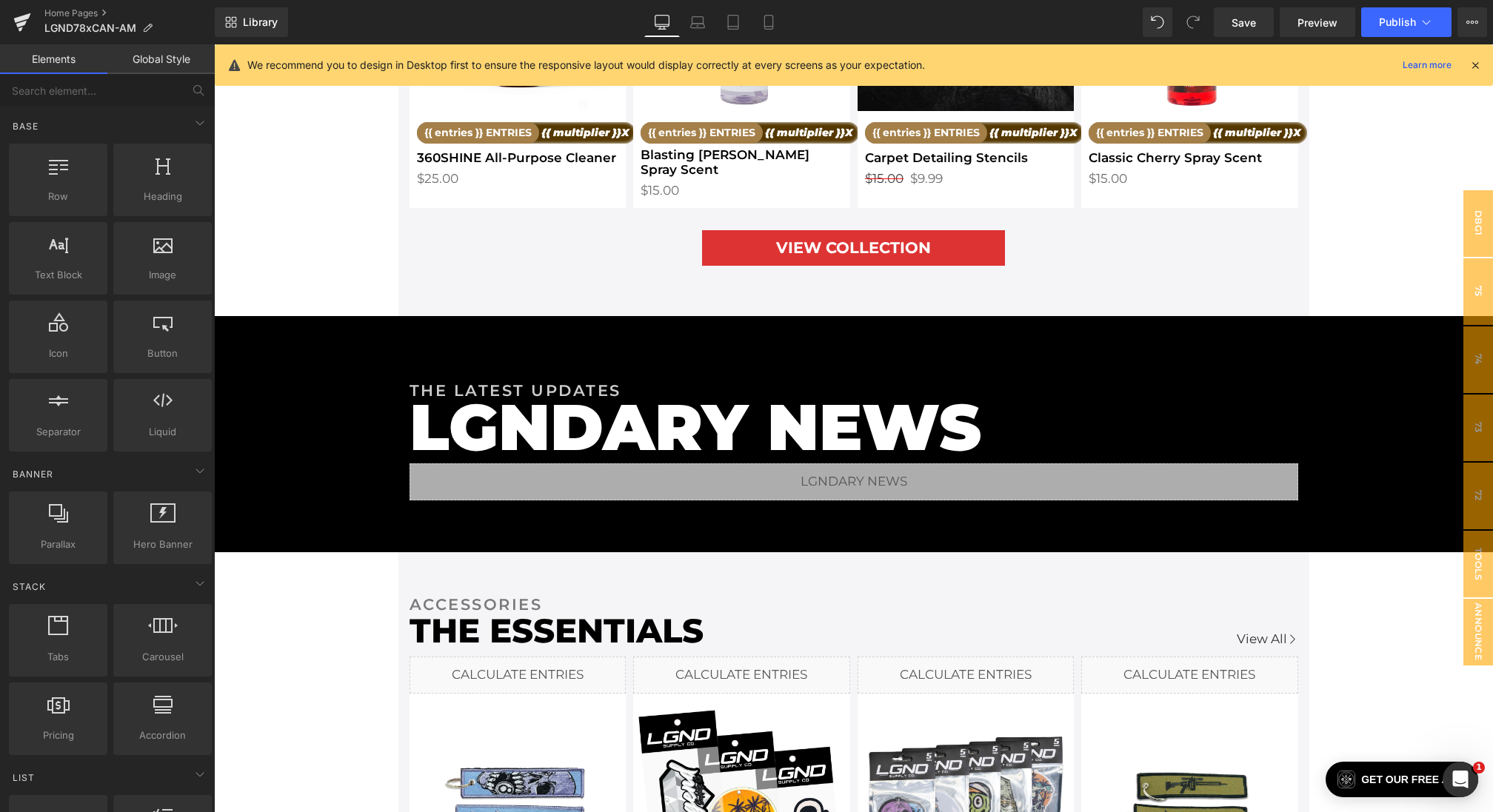
scroll to position [2033, 0]
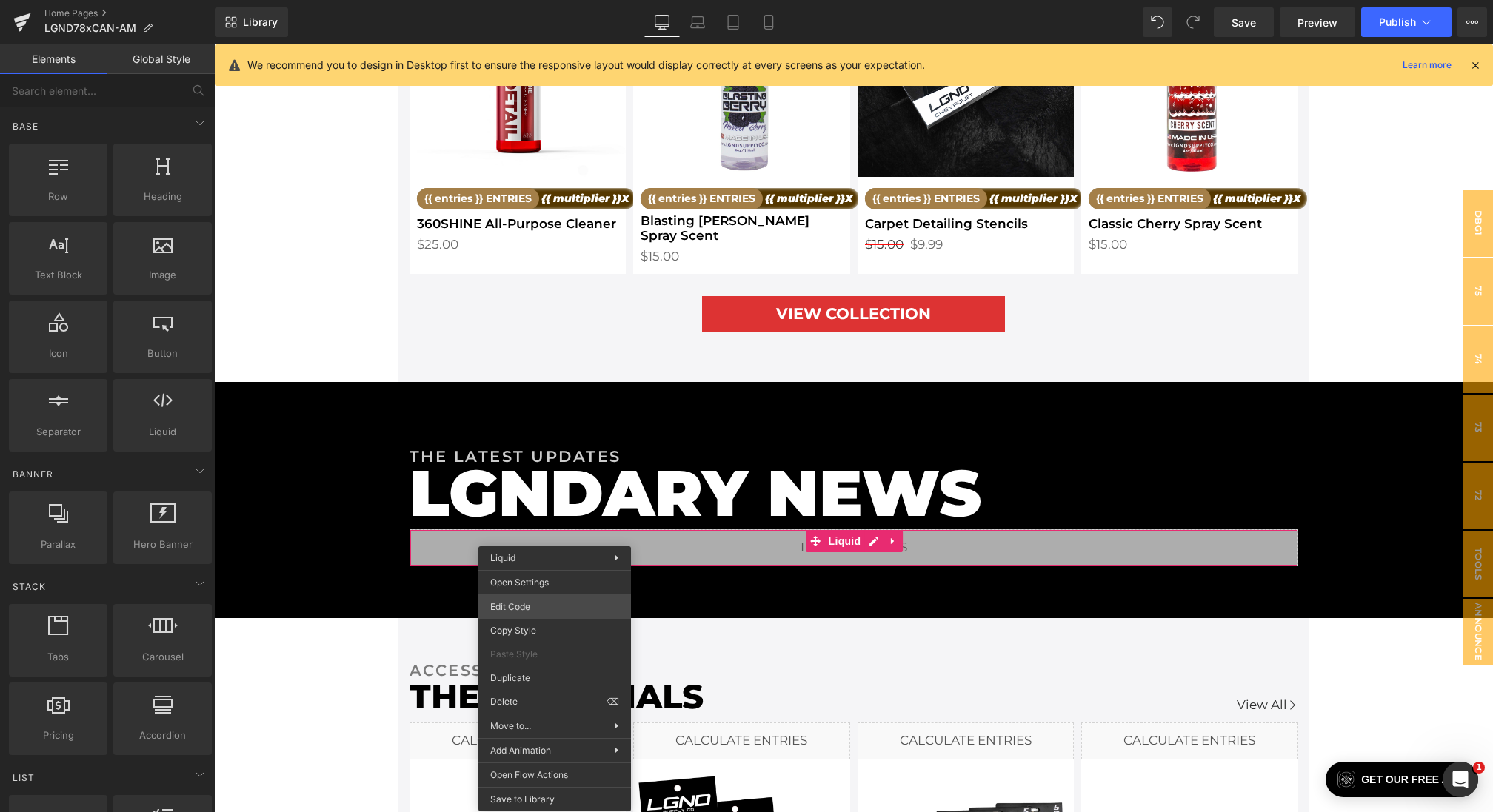
click at [519, 0] on div "Button You are previewing how the will restyle your page. You can not edit Elem…" at bounding box center [746, 0] width 1493 height 0
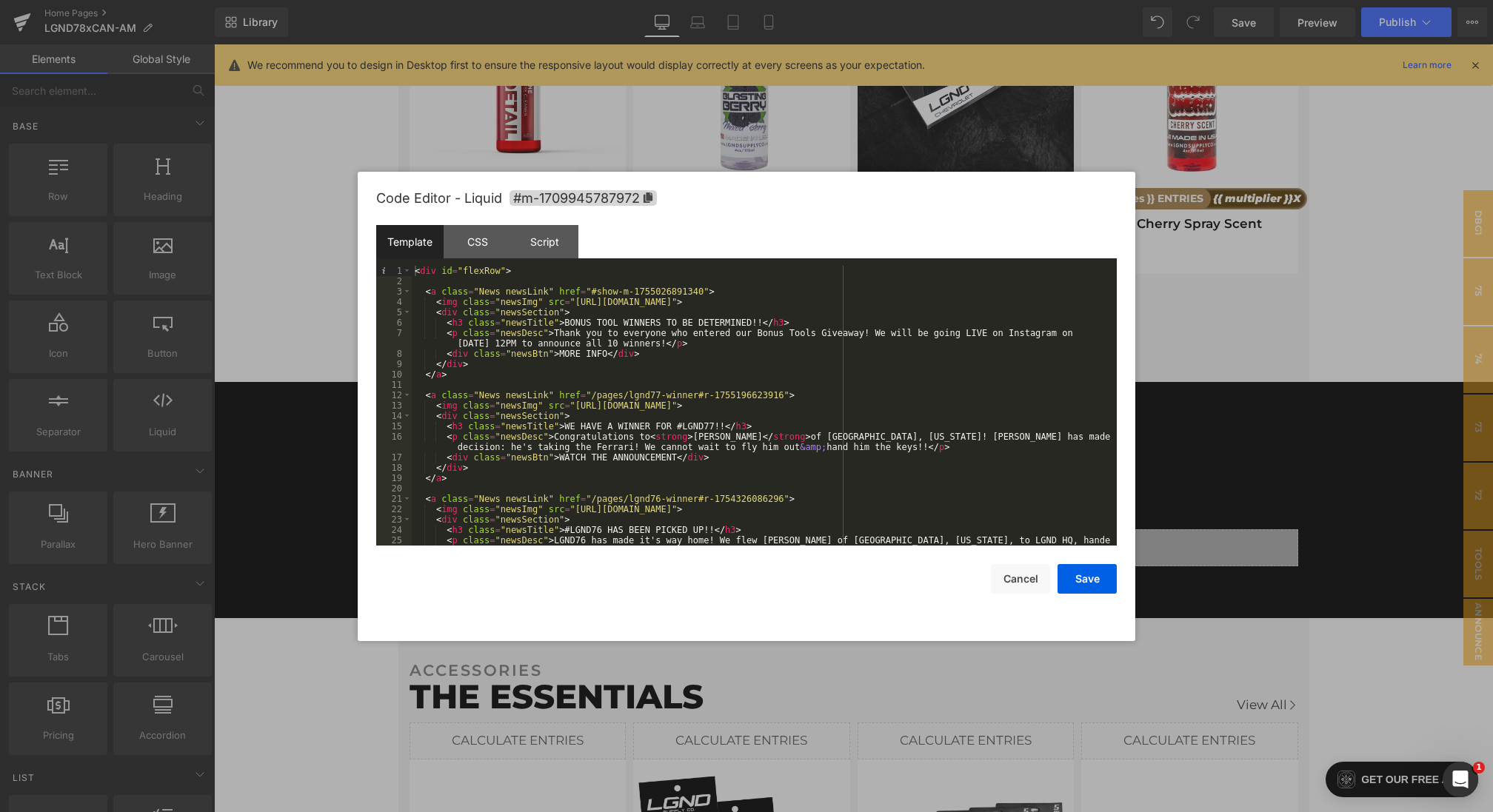
click at [567, 324] on div "< div id = "flexRow" > < a class = "News newsLink" href = "#show-m-175502689134…" at bounding box center [762, 421] width 699 height 311
drag, startPoint x: 665, startPoint y: 323, endPoint x: 750, endPoint y: 324, distance: 85.0
click at [750, 324] on div "< div id = "flexRow" > < a class = "News newsLink" href = "#show-m-175502689134…" at bounding box center [762, 421] width 699 height 311
drag, startPoint x: 622, startPoint y: 290, endPoint x: 703, endPoint y: 289, distance: 81.0
click at [703, 289] on div "< div id = "flexRow" > < a class = "News newsLink" href = "#show-m-175502689134…" at bounding box center [762, 421] width 699 height 311
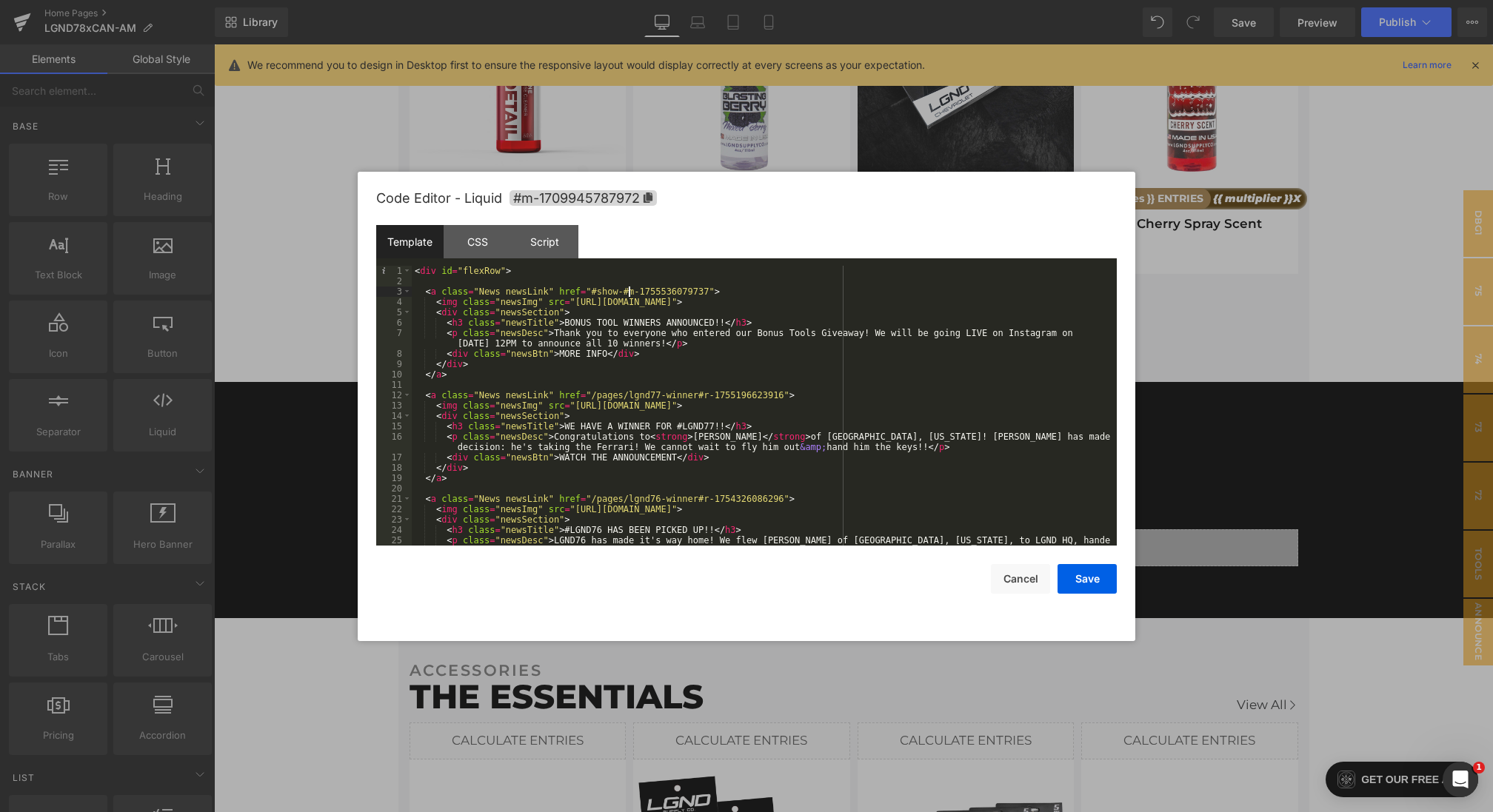
click at [628, 294] on div "< div id = "flexRow" > < a class = "News newsLink" href = "#show-#m-17555360797…" at bounding box center [762, 421] width 699 height 311
drag, startPoint x: 554, startPoint y: 331, endPoint x: 747, endPoint y: 342, distance: 193.3
click at [747, 342] on div "< div id = "flexRow" > < a class = "News newsLink" href = "#show-m-175553607973…" at bounding box center [762, 421] width 699 height 311
drag, startPoint x: 690, startPoint y: 333, endPoint x: 708, endPoint y: 333, distance: 18.0
click at [708, 333] on div "< div id = "flexRow" > < a class = "News newsLink" href = "#show-m-175553607973…" at bounding box center [762, 421] width 699 height 311
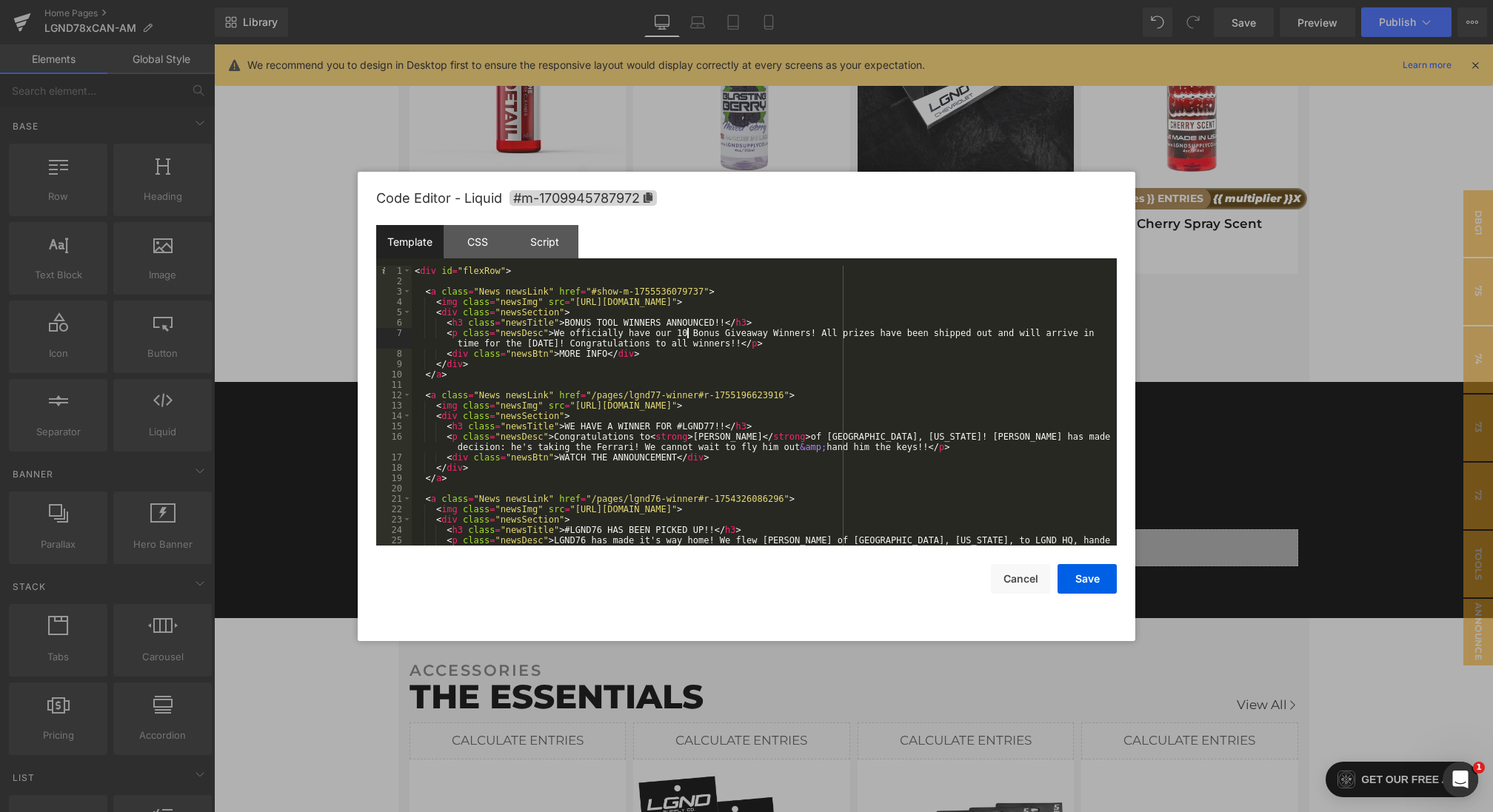
click at [725, 334] on div "< div id = "flexRow" > < a class = "News newsLink" href = "#show-m-175553607973…" at bounding box center [762, 421] width 699 height 311
click at [842, 332] on div "< div id = "flexRow" > < a class = "News newsLink" href = "#show-m-175553607973…" at bounding box center [762, 421] width 699 height 311
drag, startPoint x: 640, startPoint y: 346, endPoint x: 512, endPoint y: 346, distance: 128.0
click at [511, 346] on div "< div id = "flexRow" > < a class = "News newsLink" href = "#show-m-175553607973…" at bounding box center [762, 421] width 699 height 311
click at [632, 348] on div "< div id = "flexRow" > < a class = "News newsLink" href = "#show-m-175553607973…" at bounding box center [762, 421] width 699 height 311
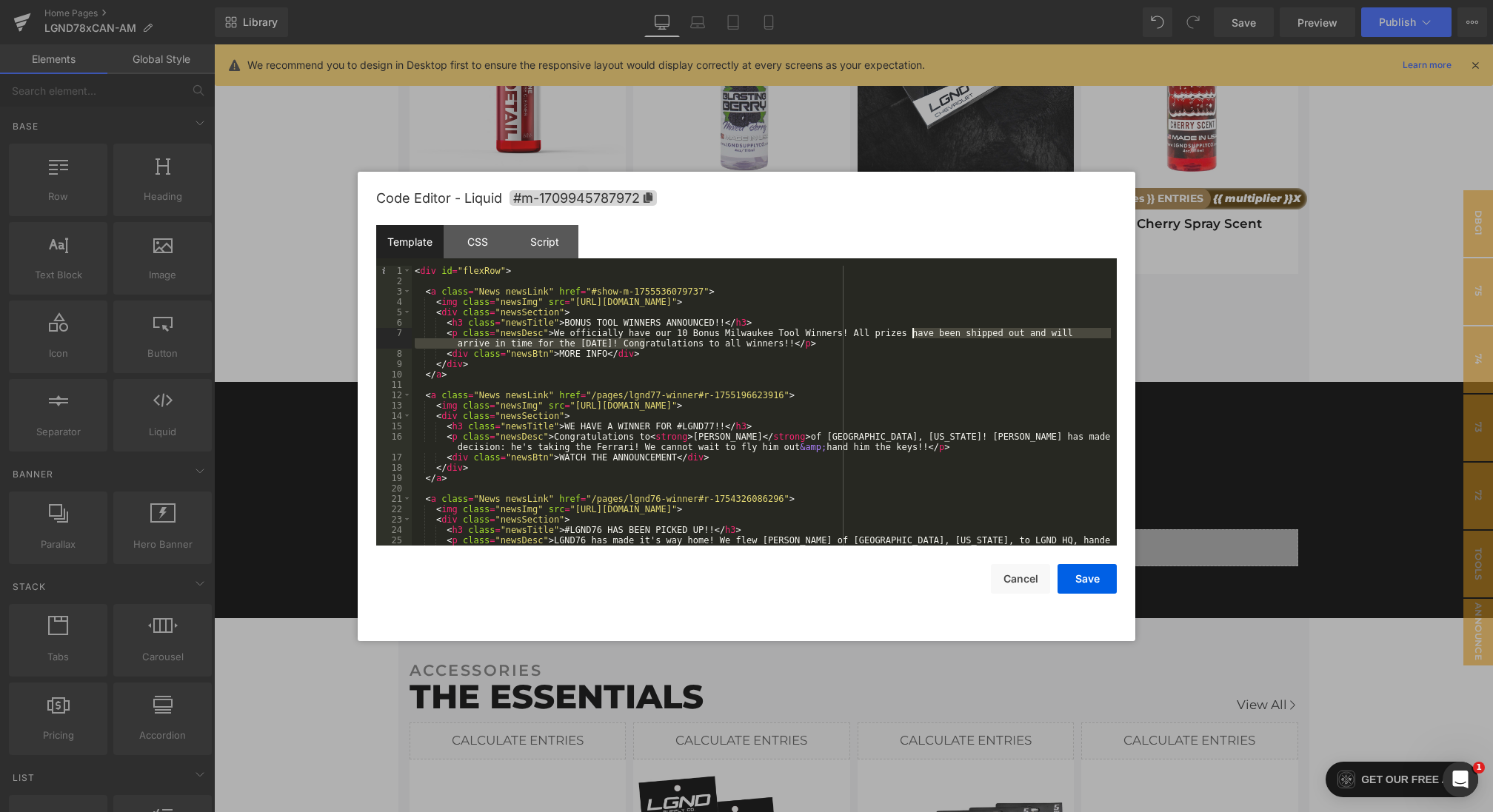
drag, startPoint x: 645, startPoint y: 344, endPoint x: 910, endPoint y: 336, distance: 265.1
click at [910, 336] on div "< div id = "flexRow" > < a class = "News newsLink" href = "#show-m-175553607973…" at bounding box center [762, 421] width 699 height 311
drag, startPoint x: 508, startPoint y: 342, endPoint x: 913, endPoint y: 331, distance: 405.1
click at [913, 331] on div "< div id = "flexRow" > < a class = "News newsLink" href = "#show-m-175553607973…" at bounding box center [762, 421] width 699 height 311
drag, startPoint x: 552, startPoint y: 343, endPoint x: 1011, endPoint y: 334, distance: 459.1
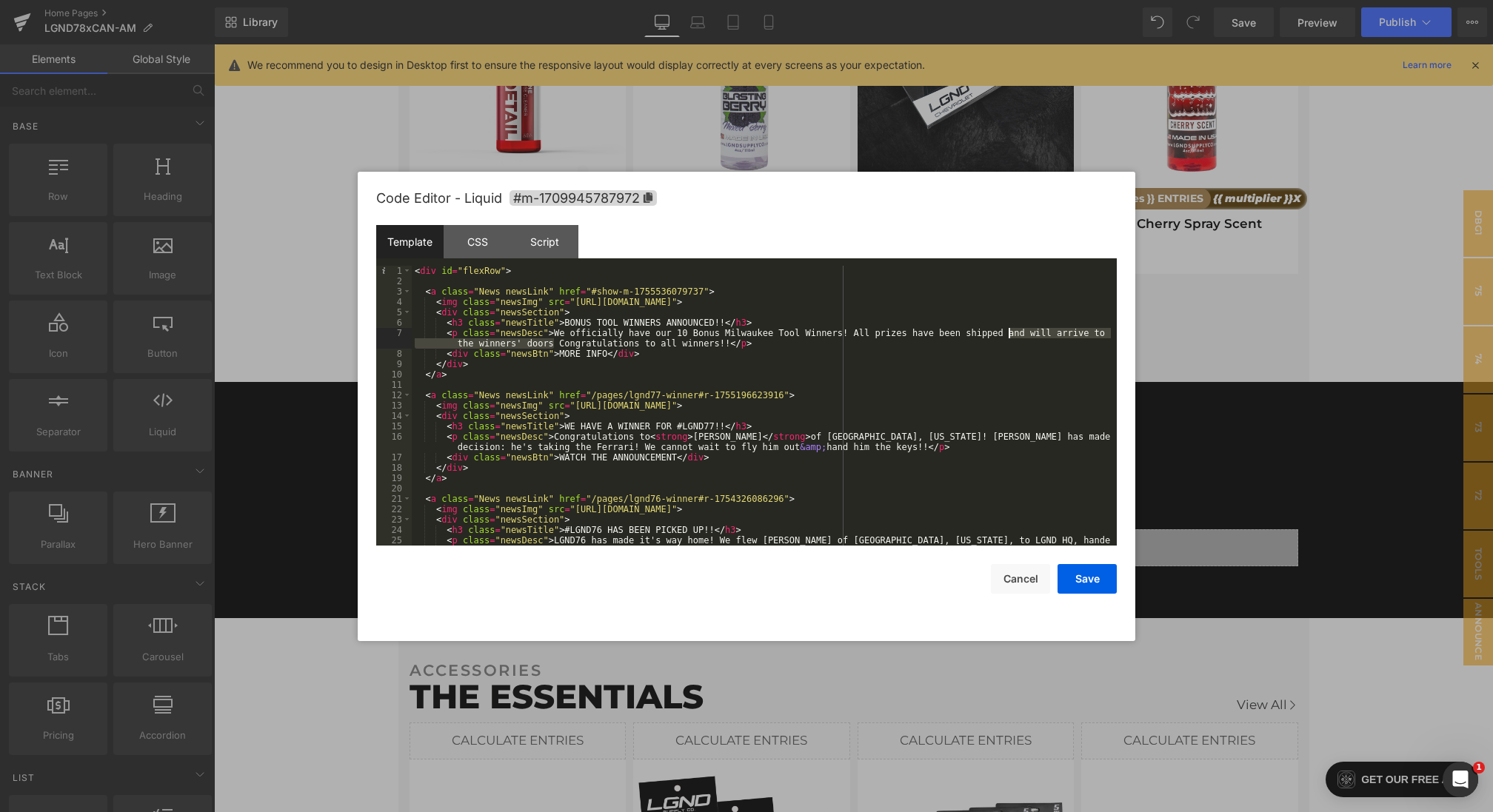
click at [1011, 334] on div "< div id = "flexRow" > < a class = "News newsLink" href = "#show-m-175553607973…" at bounding box center [762, 421] width 699 height 311
drag, startPoint x: 1032, startPoint y: 331, endPoint x: 859, endPoint y: 331, distance: 173.0
click at [859, 331] on div "< div id = "flexRow" > < a class = "News newsLink" href = "#show-m-175553607973…" at bounding box center [762, 421] width 699 height 311
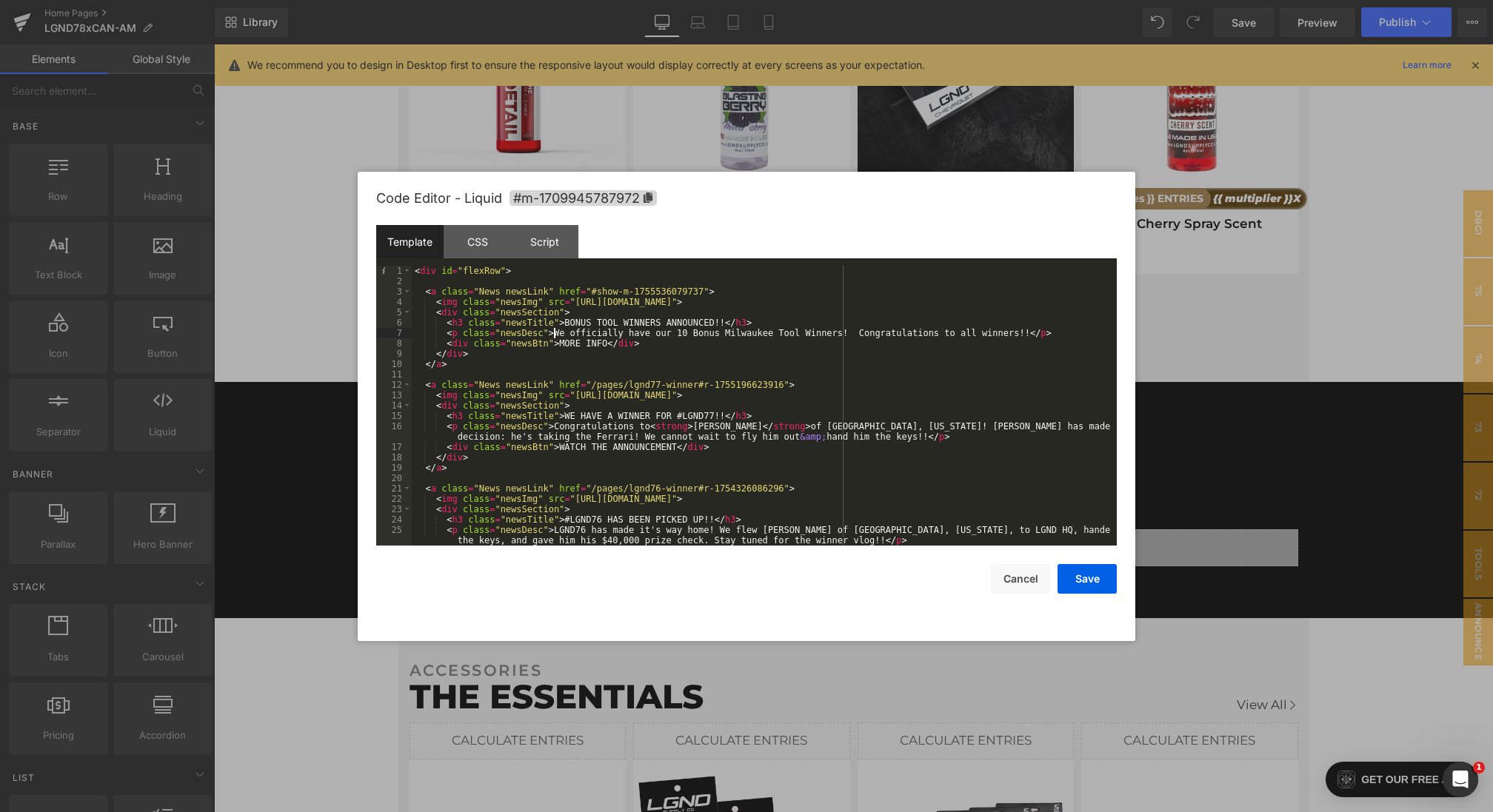
click at [554, 331] on div "< div id = "flexRow" > < a class = "News newsLink" href = "#show-m-175553607973…" at bounding box center [762, 416] width 699 height 300
click at [854, 329] on div "< div id = "flexRow" > < a class = "News newsLink" href = "#show-m-175553607973…" at bounding box center [762, 416] width 699 height 300
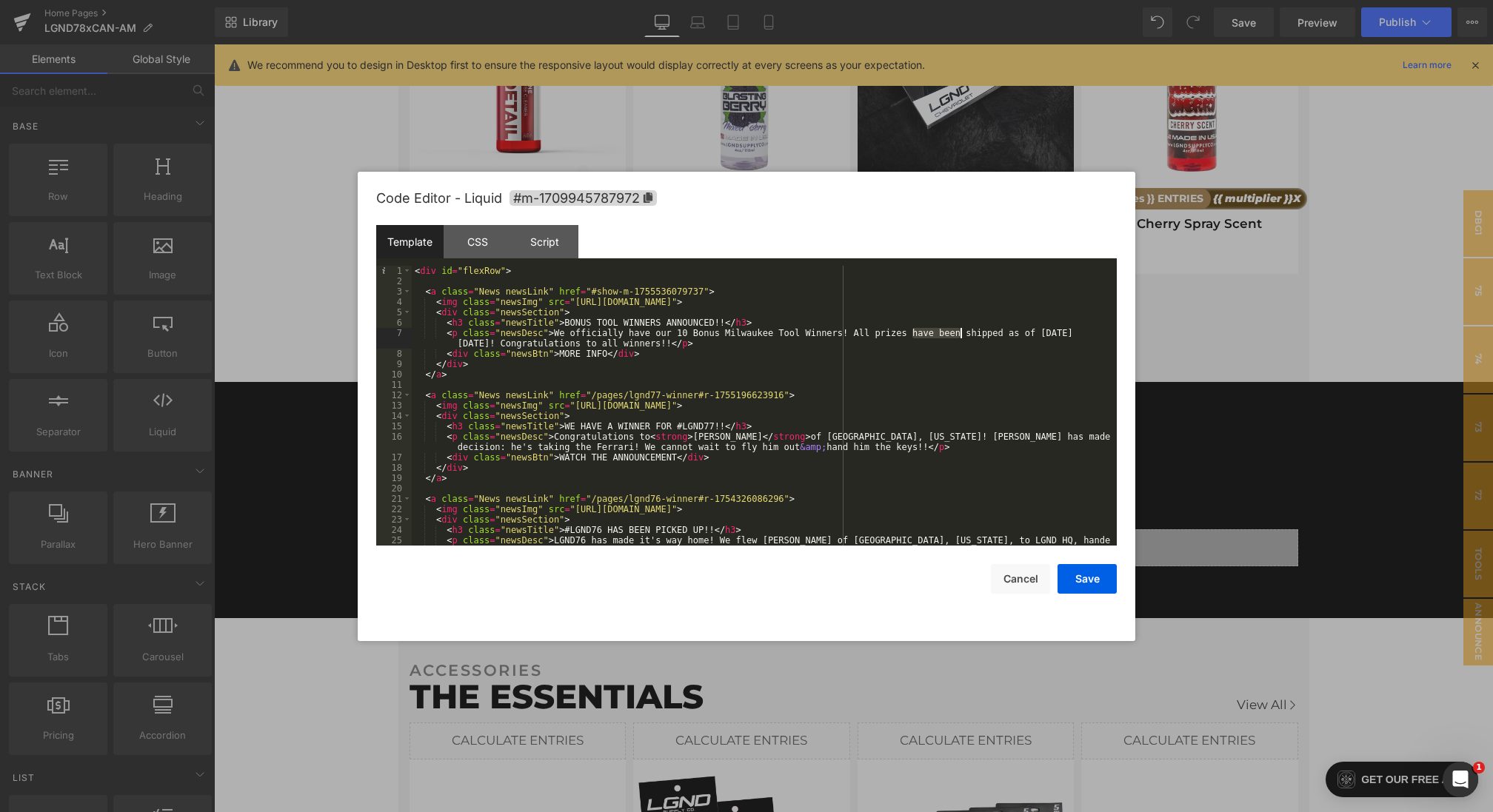
drag, startPoint x: 913, startPoint y: 336, endPoint x: 958, endPoint y: 335, distance: 45.0
click at [958, 335] on div "< div id = "flexRow" > < a class = "News newsLink" href = "#show-m-175553607973…" at bounding box center [762, 421] width 699 height 311
drag, startPoint x: 999, startPoint y: 336, endPoint x: 1023, endPoint y: 335, distance: 24.0
click at [1023, 335] on div "< div id = "flexRow" > < a class = "News newsLink" href = "#show-m-175553607973…" at bounding box center [762, 421] width 699 height 311
drag, startPoint x: 1081, startPoint y: 579, endPoint x: 935, endPoint y: 248, distance: 361.8
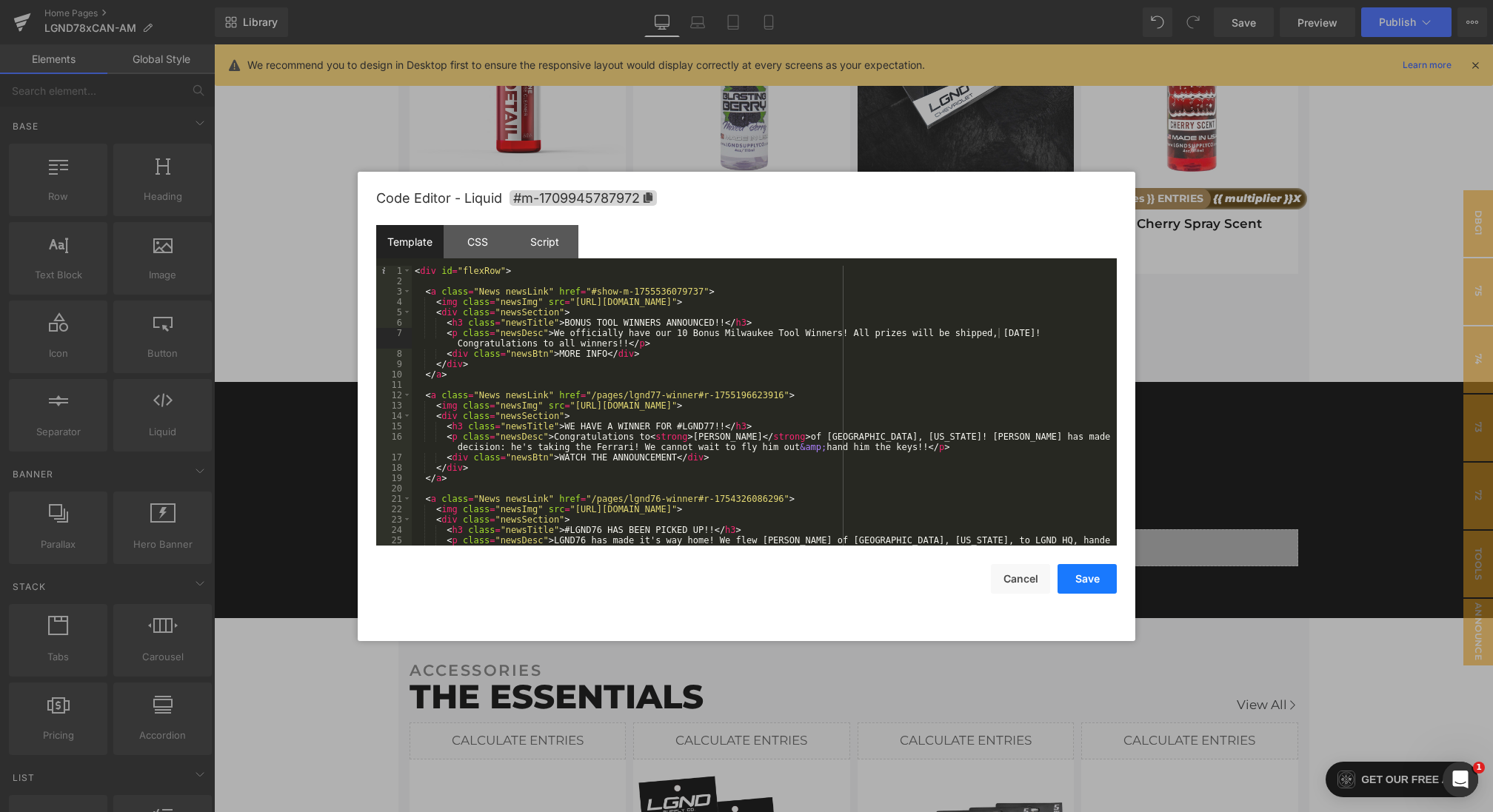
click at [1081, 579] on button "Save" at bounding box center [1087, 579] width 59 height 30
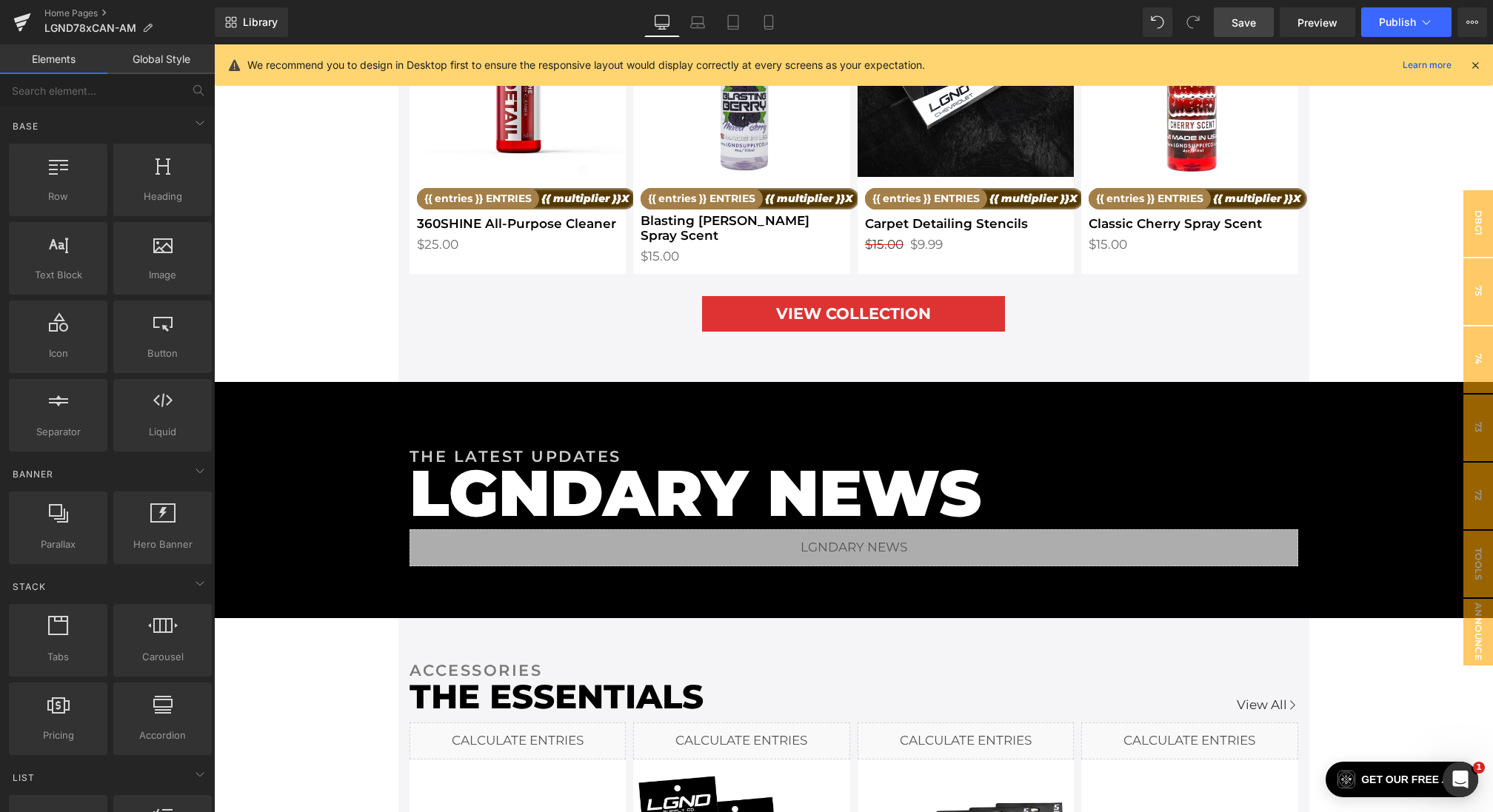
click at [1246, 30] on link "Save" at bounding box center [1244, 22] width 60 height 30
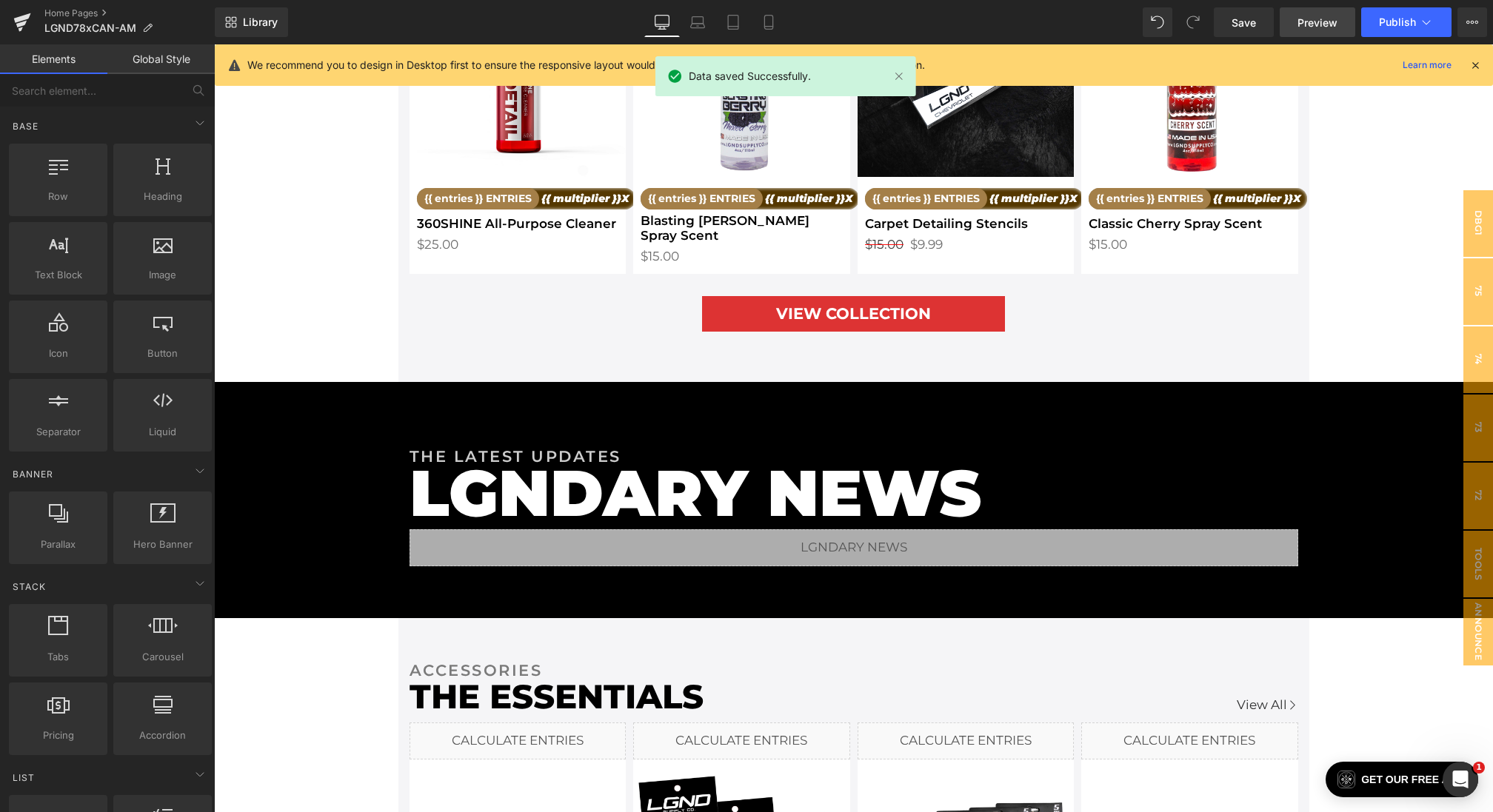
click at [1314, 24] on span "Preview" at bounding box center [1317, 22] width 40 height 15
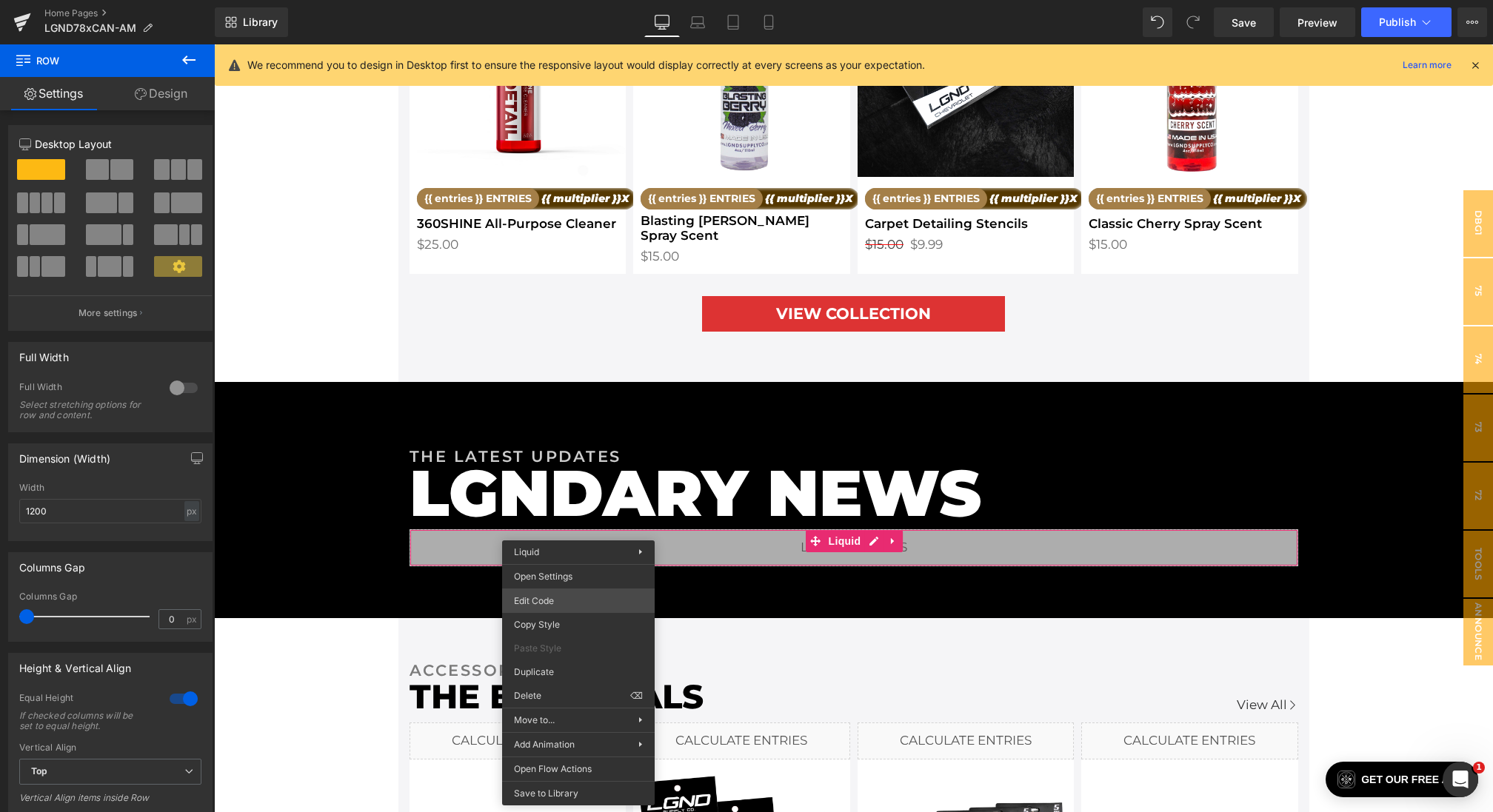
click at [539, 0] on div "Button You are previewing how the will restyle your page. You can not edit Elem…" at bounding box center [746, 0] width 1493 height 0
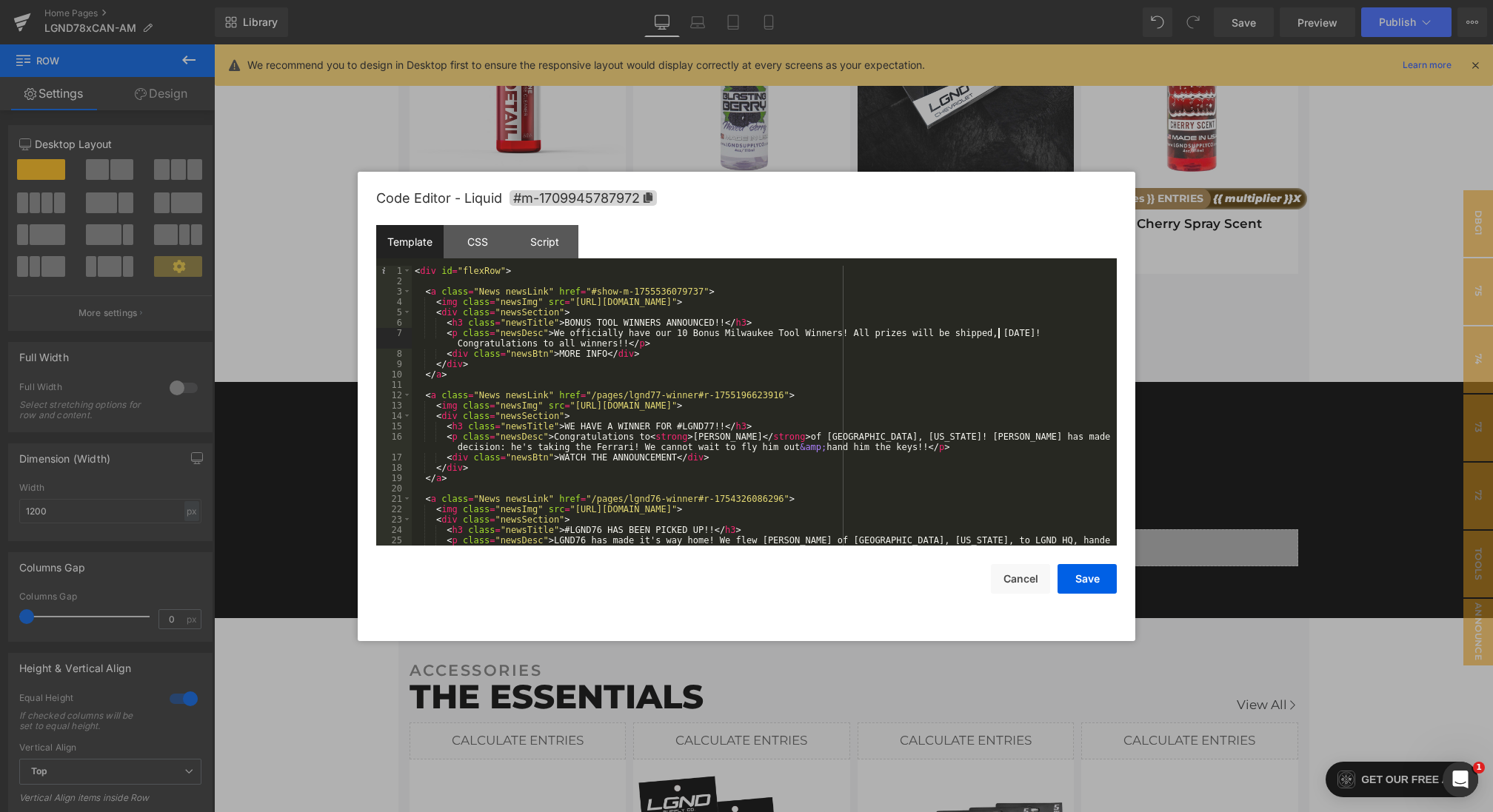
click at [995, 331] on div "< div id = "flexRow" > < a class = "News newsLink" href = "#show-m-175553607973…" at bounding box center [762, 421] width 699 height 311
click at [1089, 574] on button "Save" at bounding box center [1087, 579] width 59 height 30
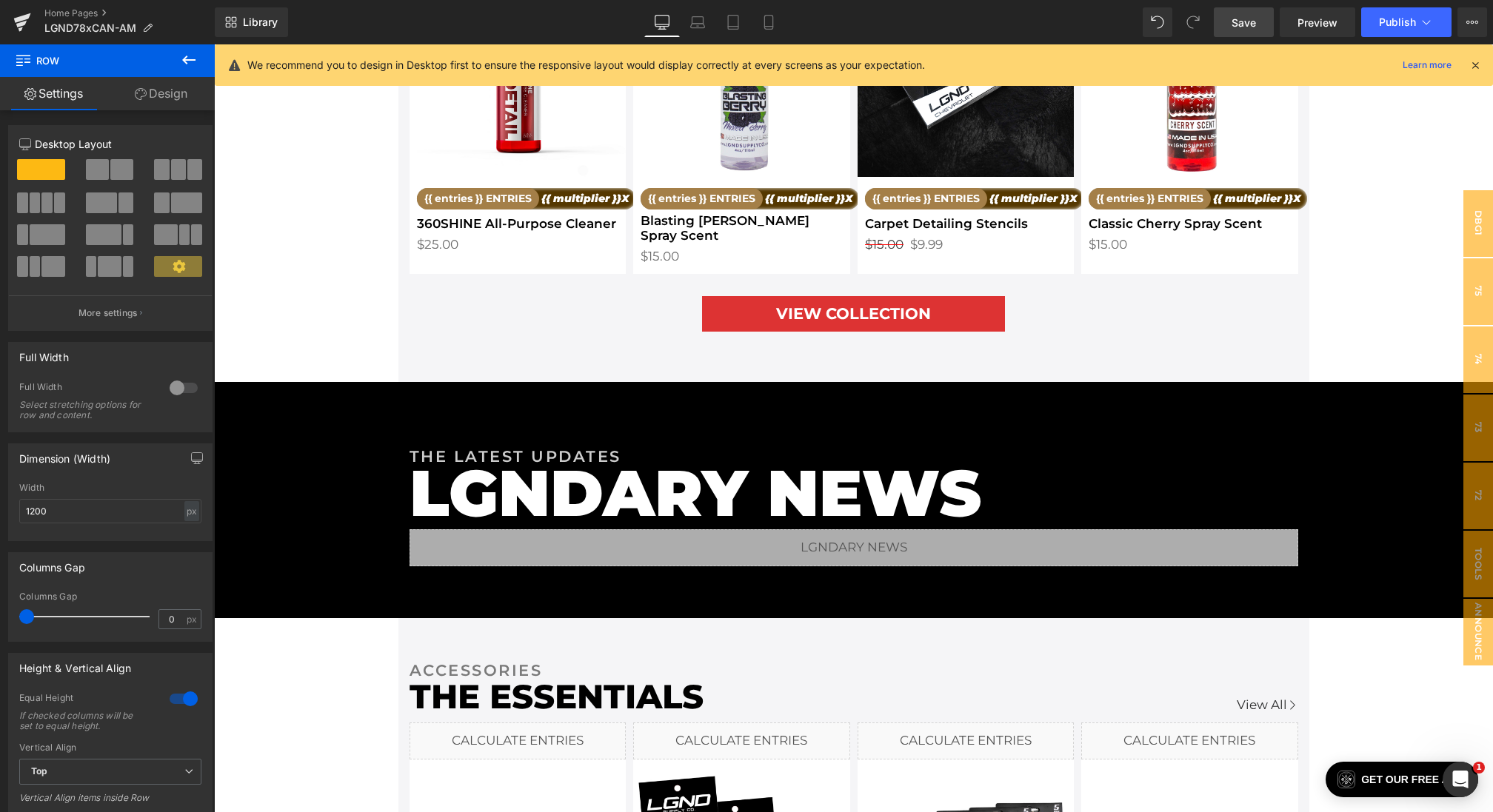
click at [1239, 34] on link "Save" at bounding box center [1244, 22] width 60 height 30
click at [1478, 66] on icon at bounding box center [1475, 65] width 14 height 14
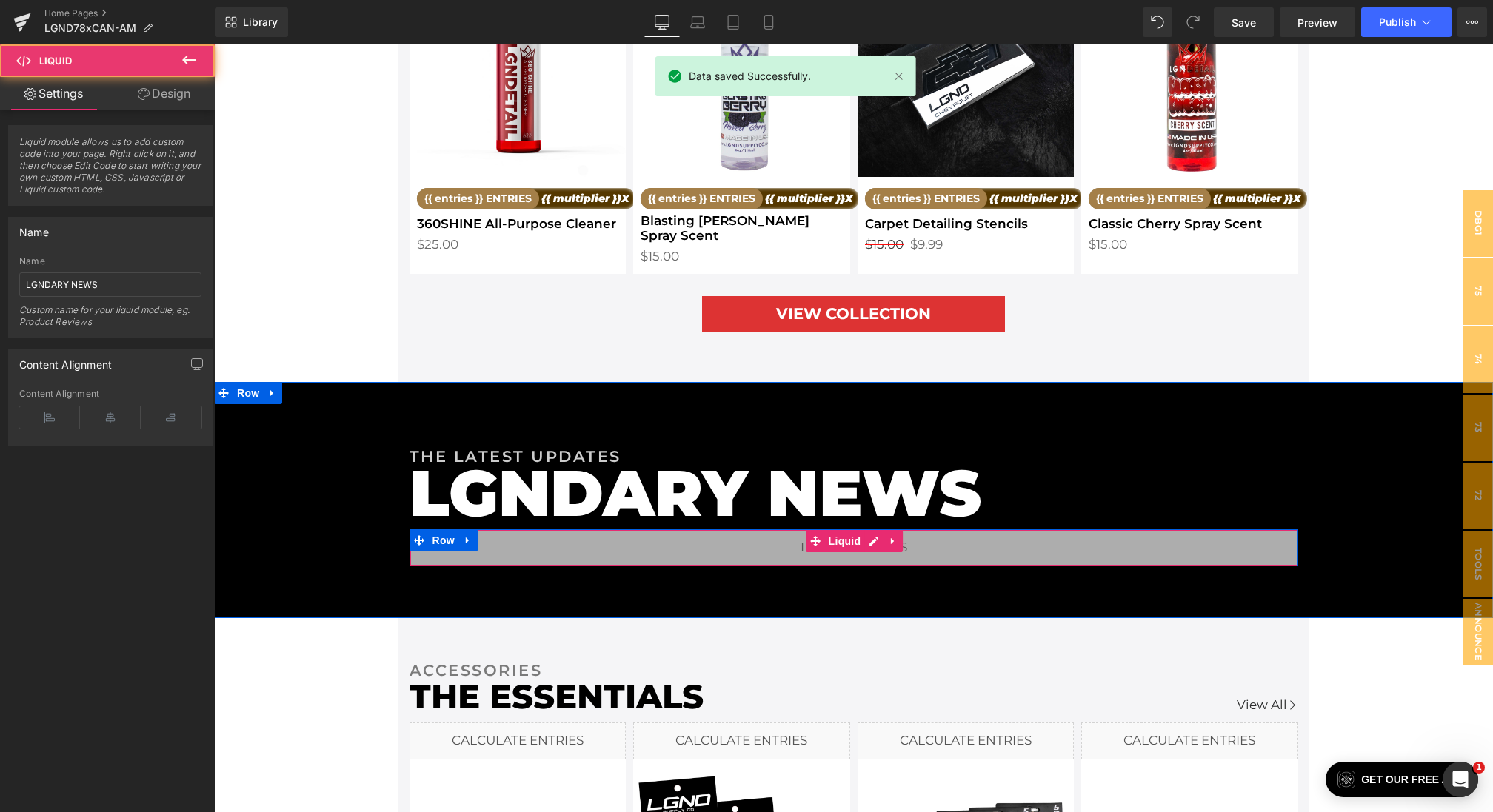
click at [528, 541] on div "Liquid" at bounding box center [853, 548] width 889 height 37
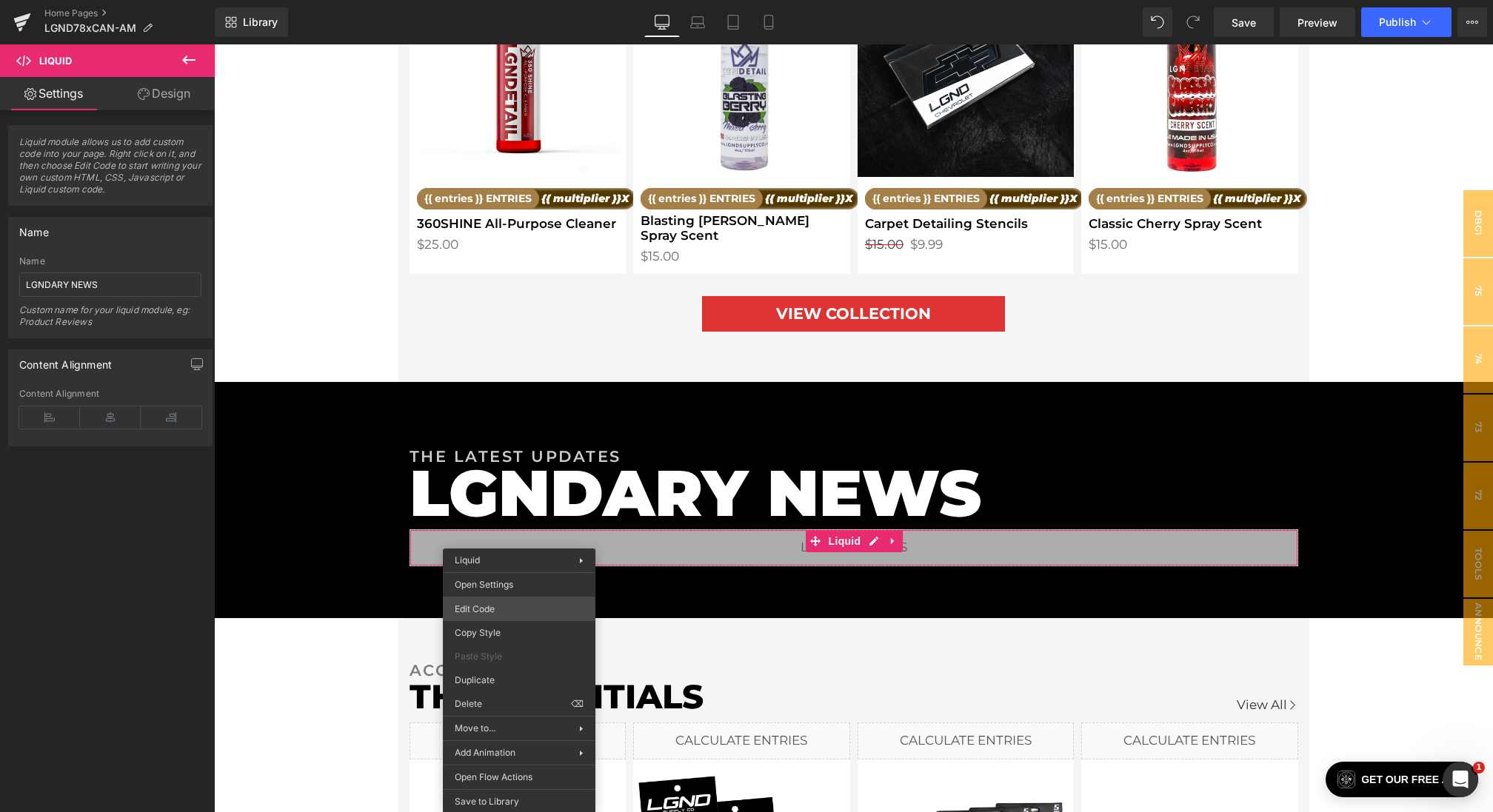
click at [499, 0] on div "Button You are previewing how the will restyle your page. You can not edit Elem…" at bounding box center [746, 0] width 1493 height 0
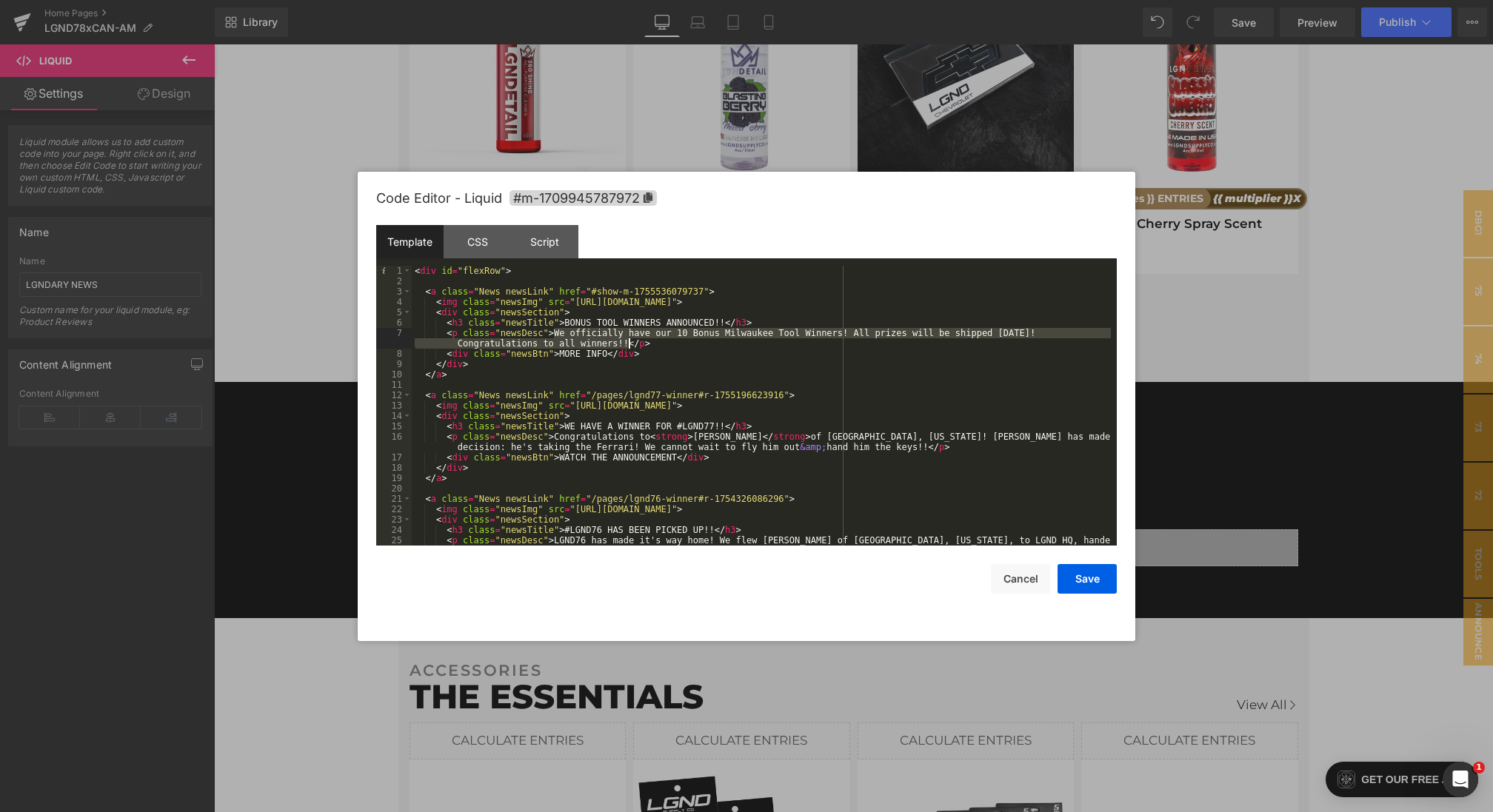
drag, startPoint x: 554, startPoint y: 332, endPoint x: 628, endPoint y: 342, distance: 74.7
click at [628, 342] on div "< div id = "flexRow" > < a class = "News newsLink" href = "#show-m-175553607973…" at bounding box center [762, 421] width 699 height 311
click at [855, 358] on div "< div id = "flexRow" > < a class = "News newsLink" href = "#show-m-175553607973…" at bounding box center [762, 421] width 699 height 311
drag, startPoint x: 913, startPoint y: 333, endPoint x: 1093, endPoint y: 333, distance: 180.0
click at [1093, 333] on div "< div id = "flexRow" > < a class = "News newsLink" href = "#show-m-175553607973…" at bounding box center [762, 421] width 699 height 311
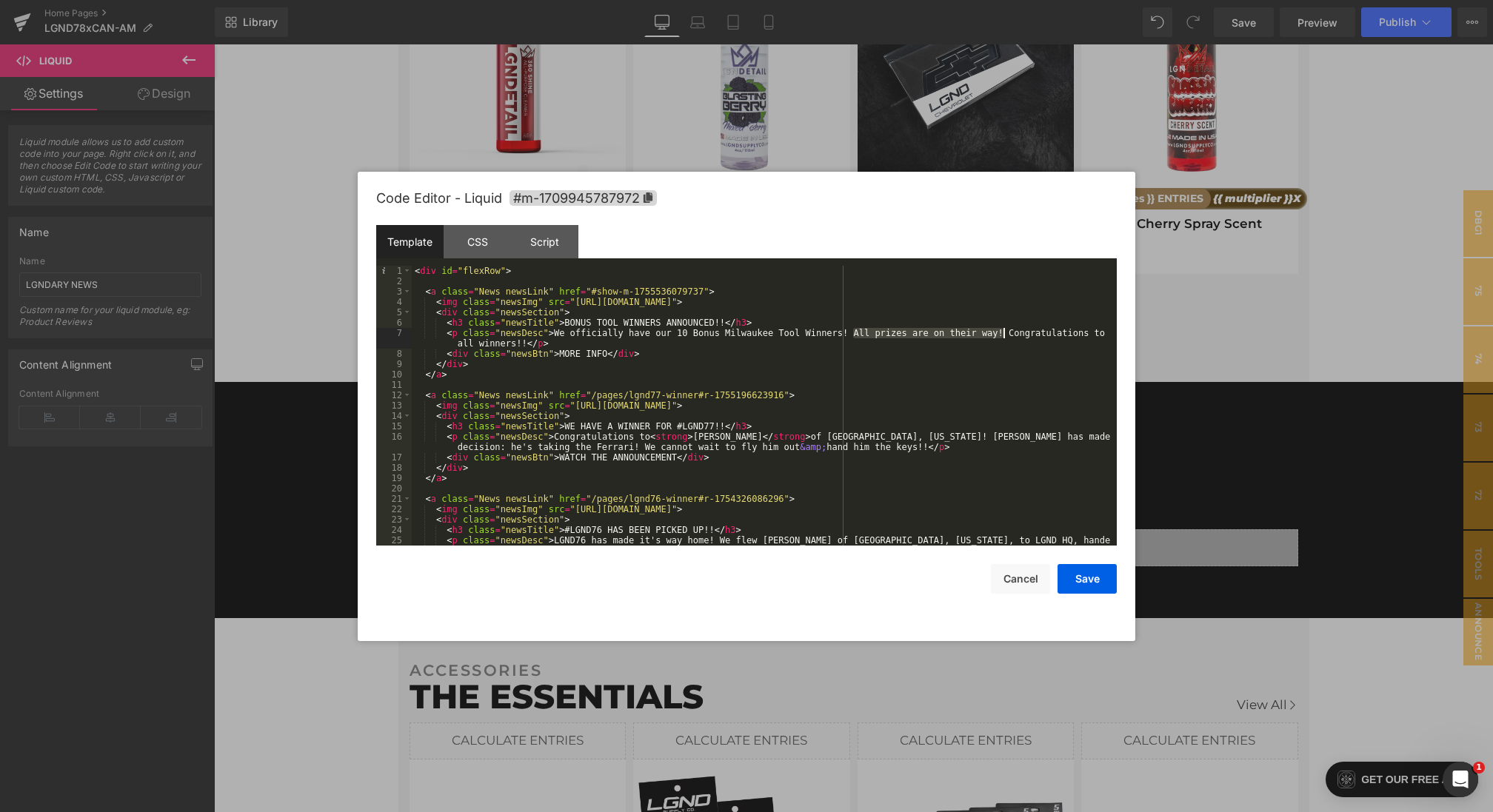
drag, startPoint x: 854, startPoint y: 330, endPoint x: 1005, endPoint y: 330, distance: 151.0
click at [1005, 330] on div "< div id = "flexRow" > < a class = "News newsLink" href = "#show-m-175553607973…" at bounding box center [762, 421] width 699 height 311
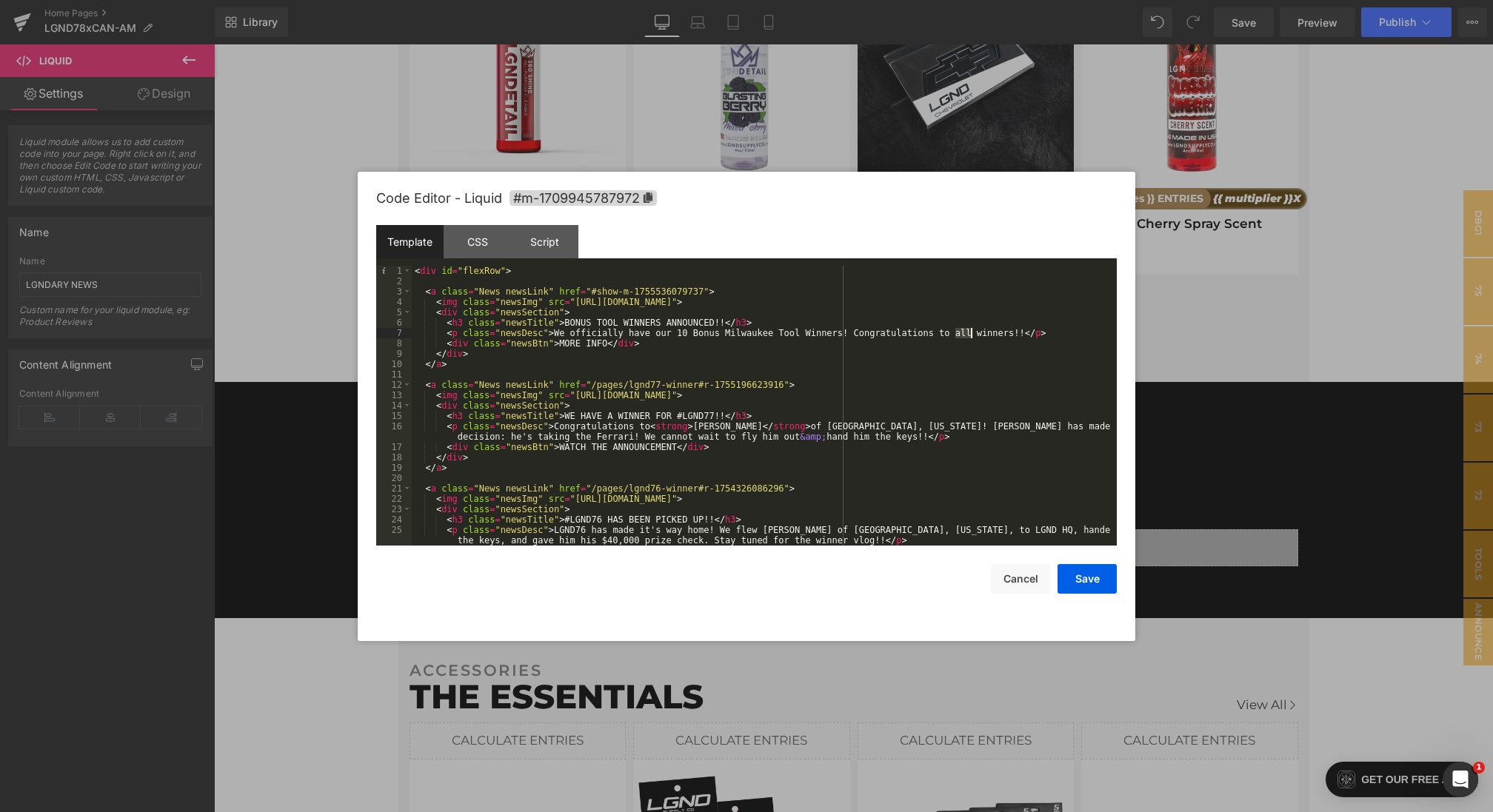
drag, startPoint x: 954, startPoint y: 336, endPoint x: 973, endPoint y: 335, distance: 19.0
click at [973, 335] on div "< div id = "flexRow" > < a class = "News newsLink" href = "#show-m-175553607973…" at bounding box center [762, 416] width 699 height 300
drag, startPoint x: 694, startPoint y: 336, endPoint x: 671, endPoint y: 336, distance: 23.0
click at [671, 336] on div "< div id = "flexRow" > < a class = "News newsLink" href = "#show-m-175553607973…" at bounding box center [762, 416] width 699 height 300
click at [836, 337] on div "< div id = "flexRow" > < a class = "News newsLink" href = "#show-m-175553607973…" at bounding box center [762, 416] width 699 height 300
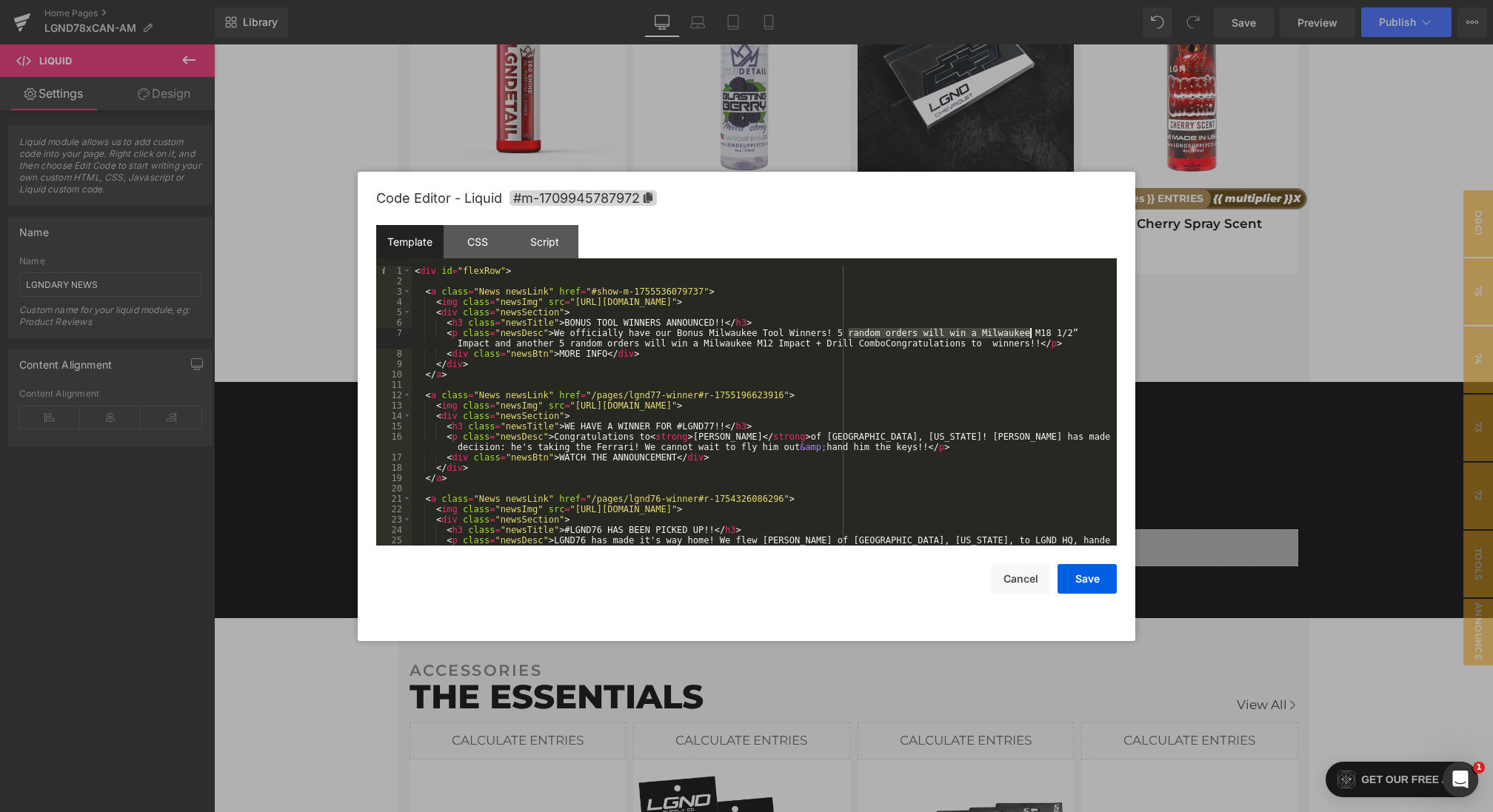
drag, startPoint x: 850, startPoint y: 333, endPoint x: 1029, endPoint y: 330, distance: 179.0
click at [1029, 330] on div "< div id = "flexRow" > < a class = "News newsLink" href = "#show-m-175553607973…" at bounding box center [762, 421] width 699 height 311
click at [926, 336] on div "< div id = "flexRow" > < a class = "News newsLink" href = "#show-m-175553607973…" at bounding box center [762, 421] width 699 height 311
click at [950, 334] on div "< div id = "flexRow" > < a class = "News newsLink" href = "#show-m-175553607973…" at bounding box center [762, 421] width 699 height 311
click at [978, 334] on div "< div id = "flexRow" > < a class = "News newsLink" href = "#show-m-175553607973…" at bounding box center [762, 421] width 699 height 311
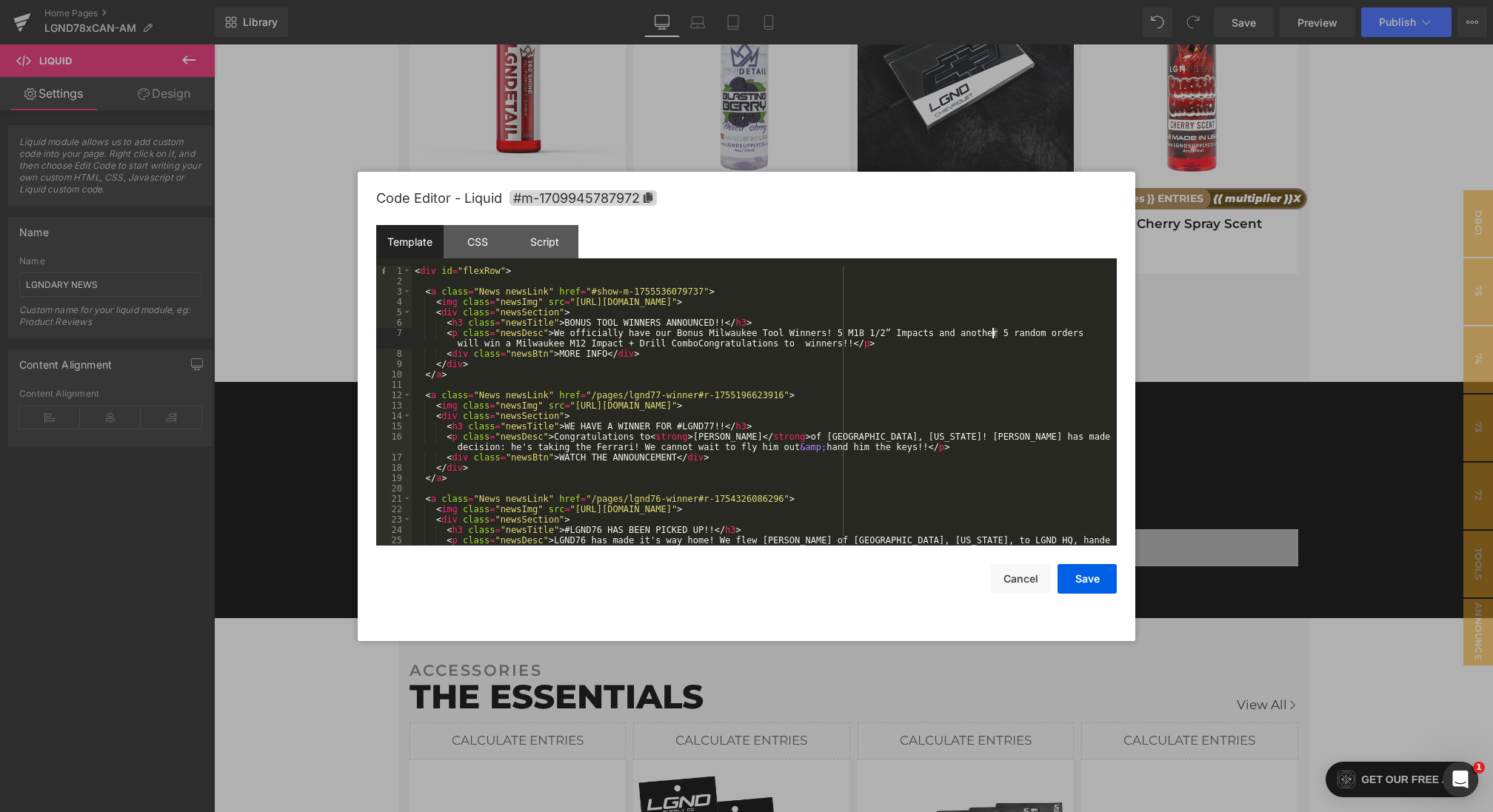
drag, startPoint x: 996, startPoint y: 336, endPoint x: 962, endPoint y: 336, distance: 34.0
click at [962, 336] on div "< div id = "flexRow" > < a class = "News newsLink" href = "#show-m-175553607973…" at bounding box center [762, 421] width 699 height 311
drag, startPoint x: 974, startPoint y: 331, endPoint x: 507, endPoint y: 344, distance: 467.2
click at [507, 344] on div "< div id = "flexRow" > < a class = "News newsLink" href = "#show-m-175553607973…" at bounding box center [762, 421] width 699 height 311
click at [484, 342] on div "< div id = "flexRow" > < a class = "News newsLink" href = "#show-m-175553607973…" at bounding box center [762, 421] width 699 height 311
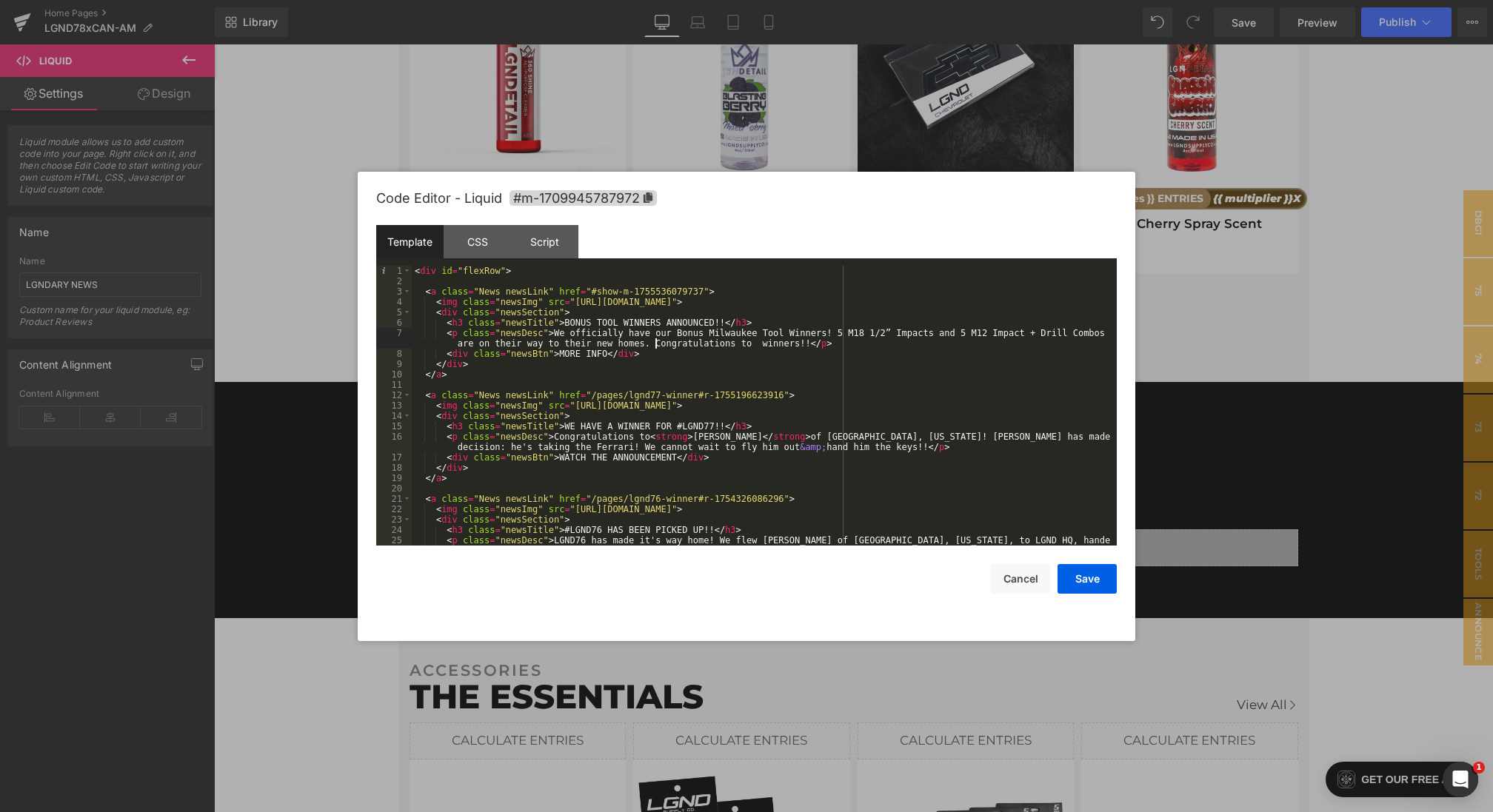
click at [476, 342] on div "< div id = "flexRow" > < a class = "News newsLink" href = "#show-m-175553607973…" at bounding box center [762, 421] width 699 height 311
click at [816, 351] on div "< div id = "flexRow" > < a class = "News newsLink" href = "#show-m-175553607973…" at bounding box center [762, 421] width 699 height 311
click at [816, 348] on div "< div id = "flexRow" > < a class = "News newsLink" href = "#show-m-175553607973…" at bounding box center [762, 421] width 699 height 311
click at [816, 343] on div "< div id = "flexRow" > < a class = "News newsLink" href = "#show-m-175553607973…" at bounding box center [762, 421] width 699 height 311
click at [1069, 575] on button "Save" at bounding box center [1087, 579] width 59 height 30
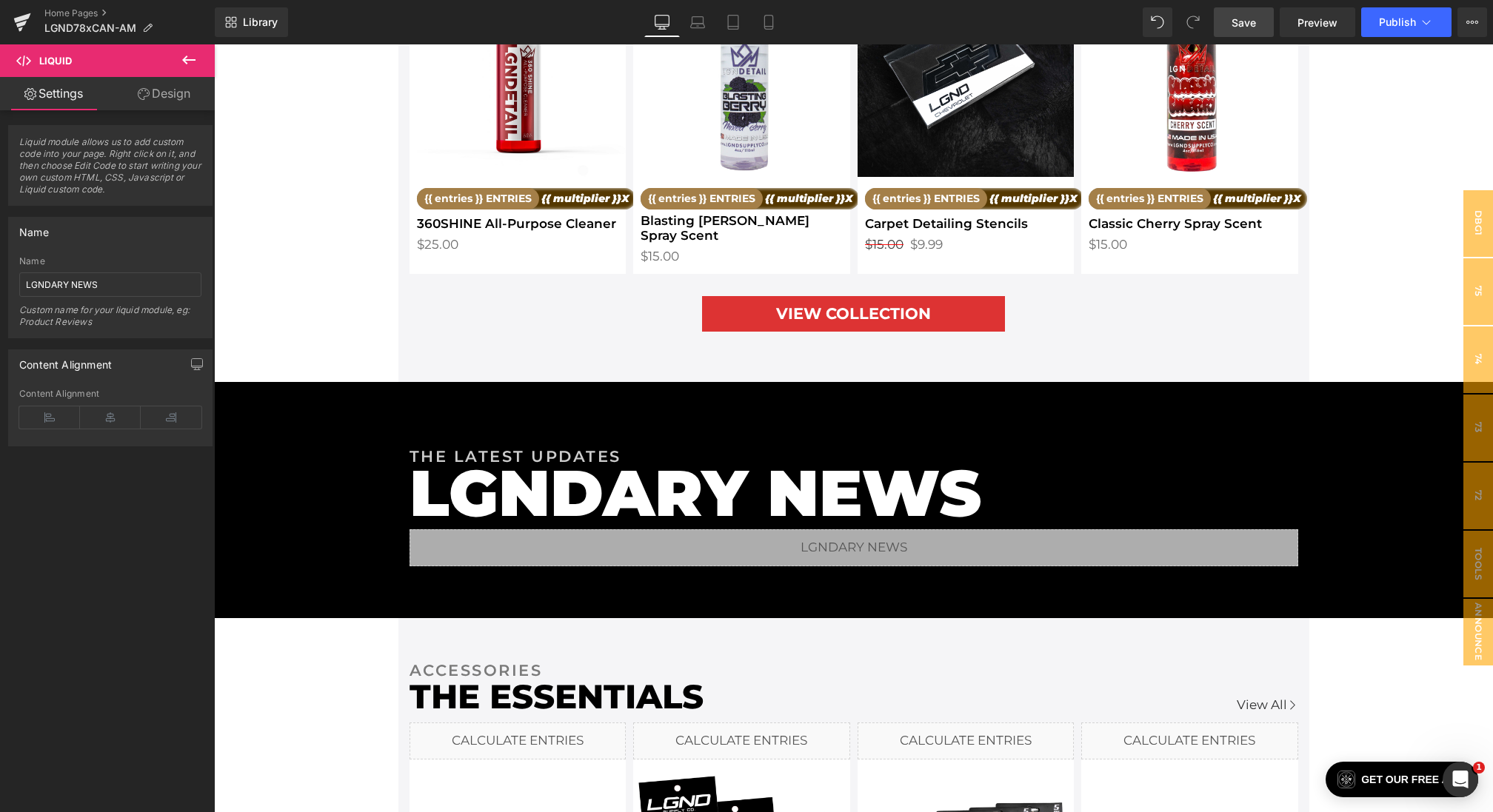
click at [1253, 13] on link "Save" at bounding box center [1244, 22] width 60 height 30
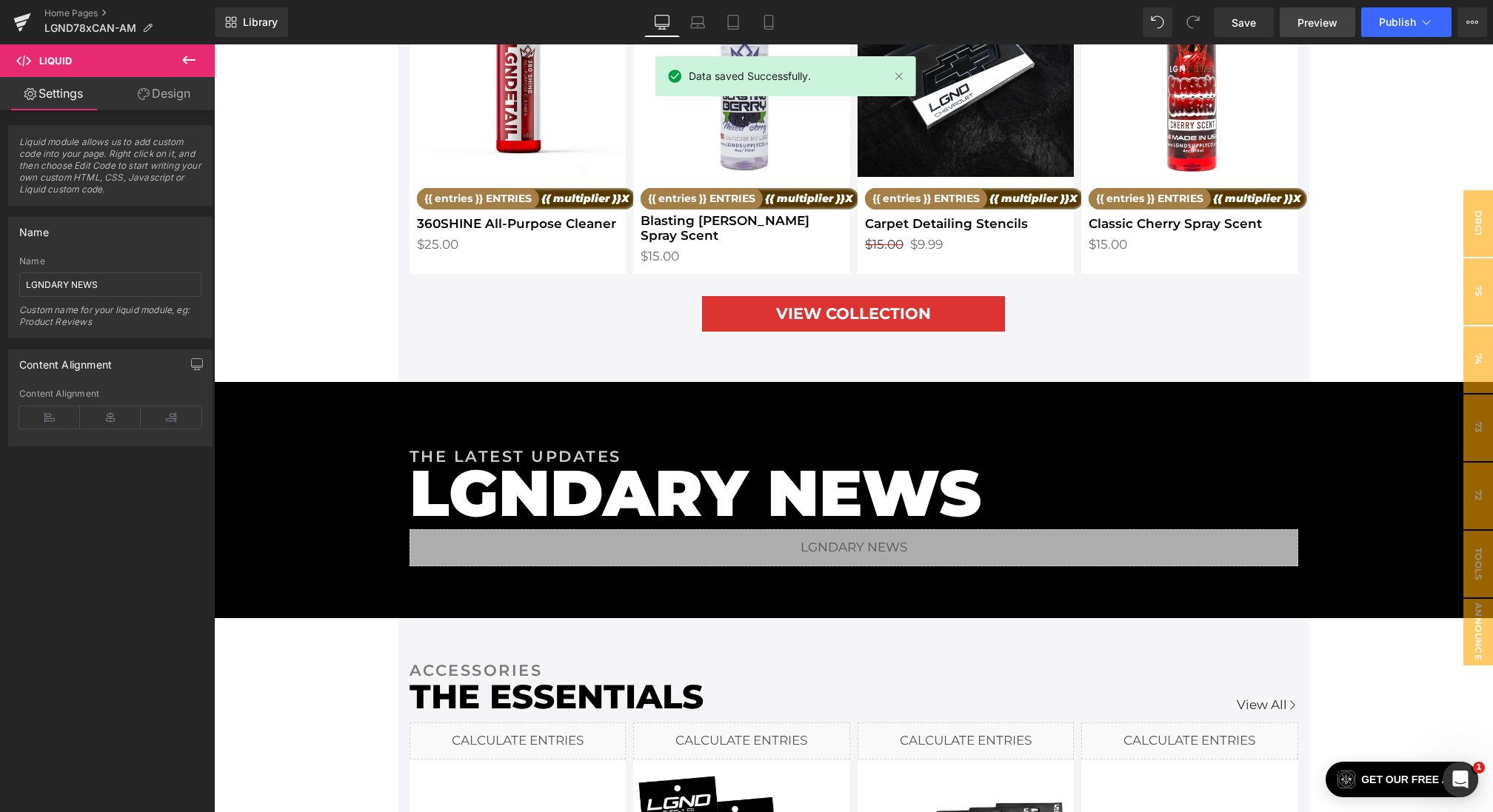
click at [1313, 24] on span "Preview" at bounding box center [1317, 22] width 40 height 15
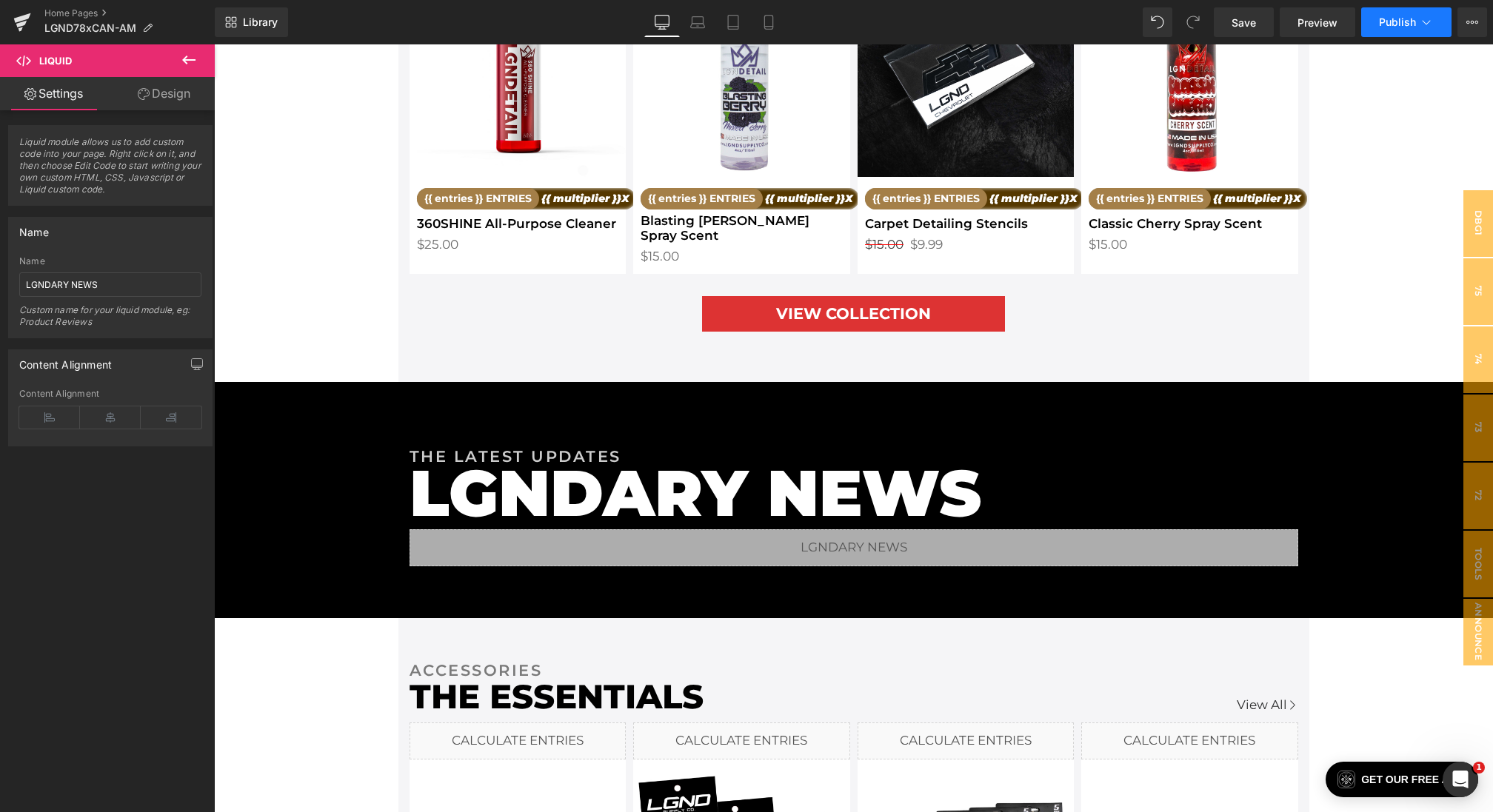
click at [1399, 24] on span "Publish" at bounding box center [1397, 22] width 37 height 12
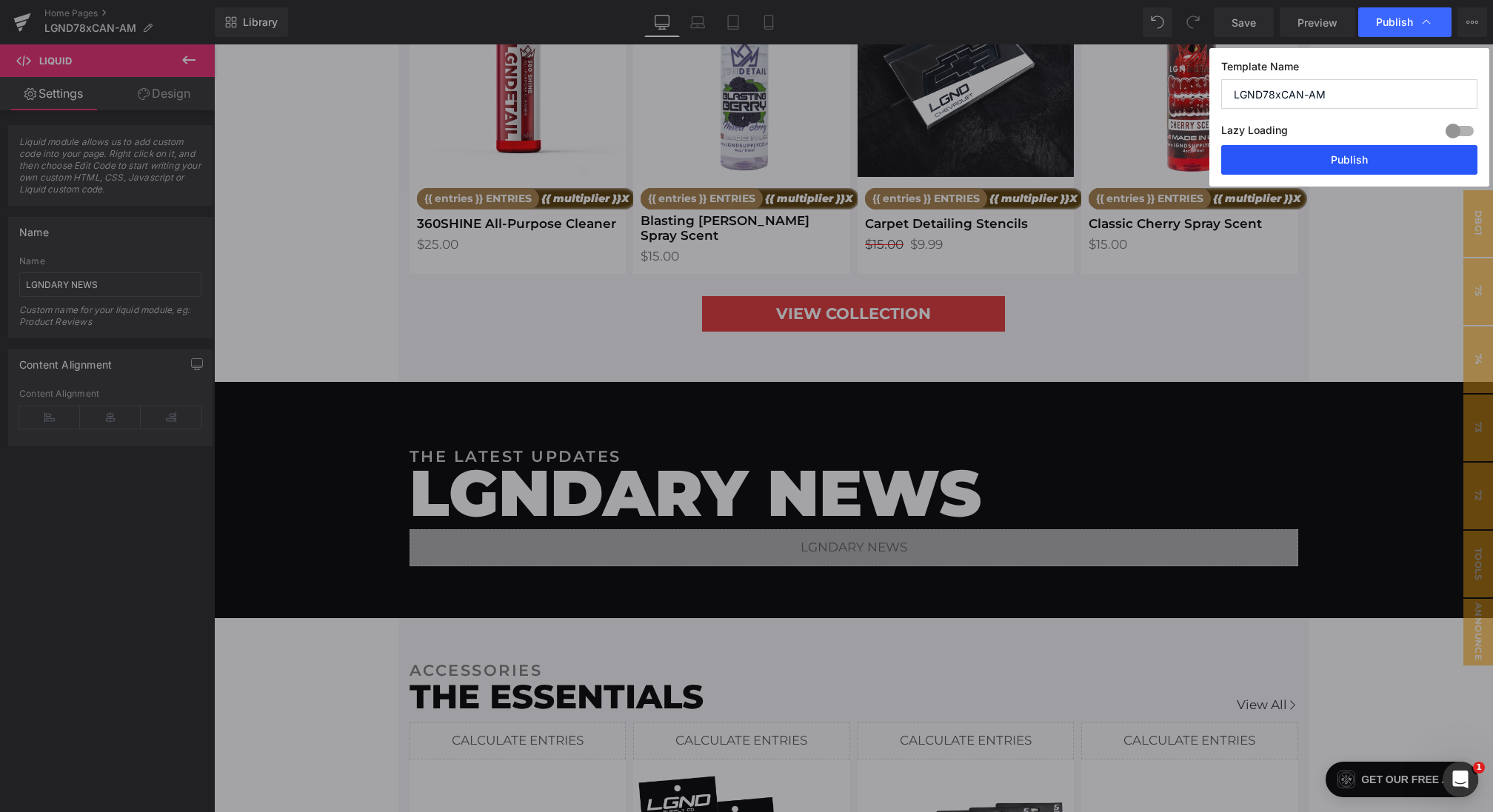
click at [1338, 163] on button "Publish" at bounding box center [1349, 160] width 256 height 30
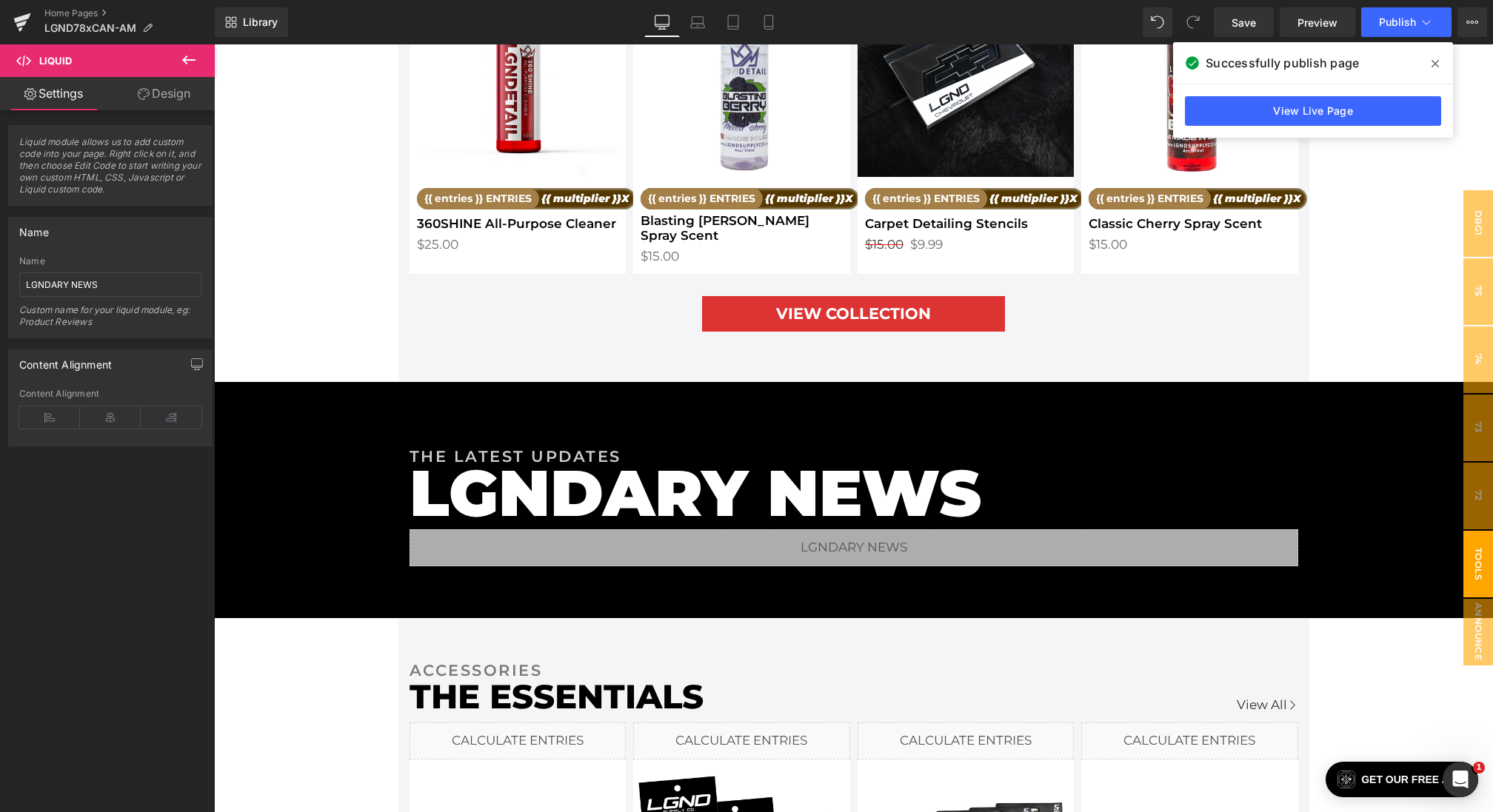
click at [1473, 579] on span "TOOLS" at bounding box center [1478, 564] width 30 height 67
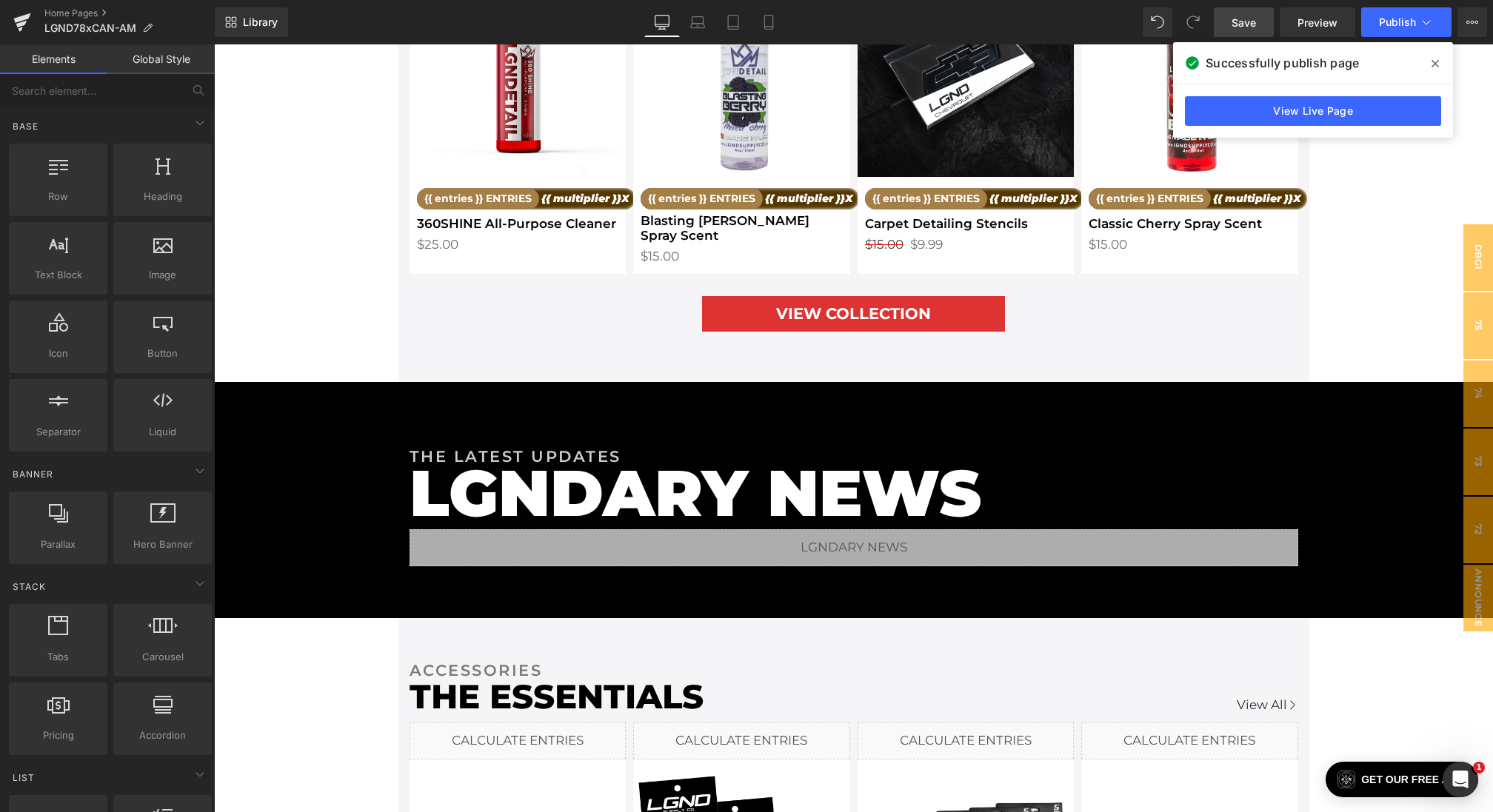
click at [1247, 23] on span "Save" at bounding box center [1243, 22] width 24 height 15
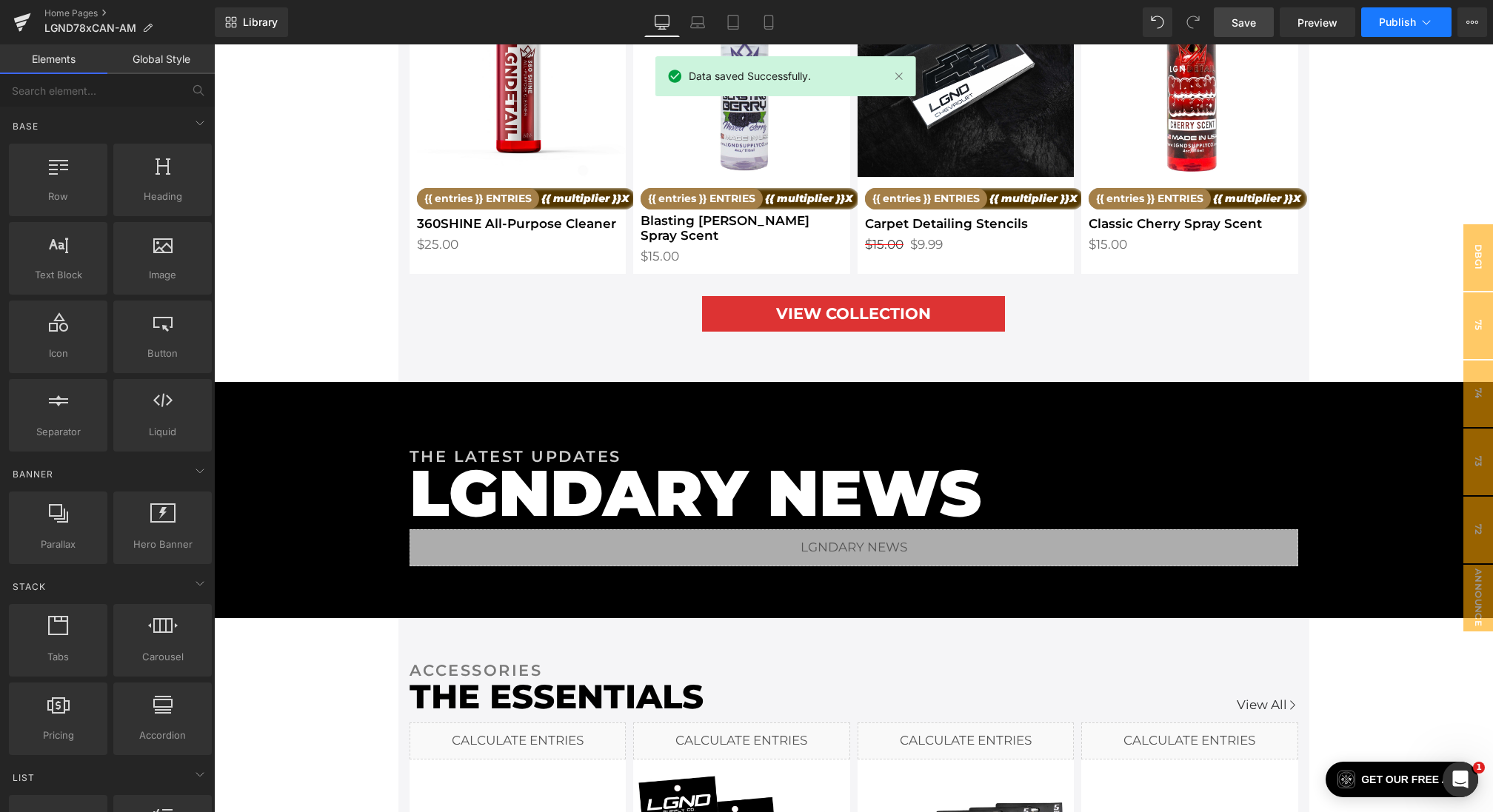
click at [1376, 26] on button "Publish" at bounding box center [1405, 22] width 90 height 30
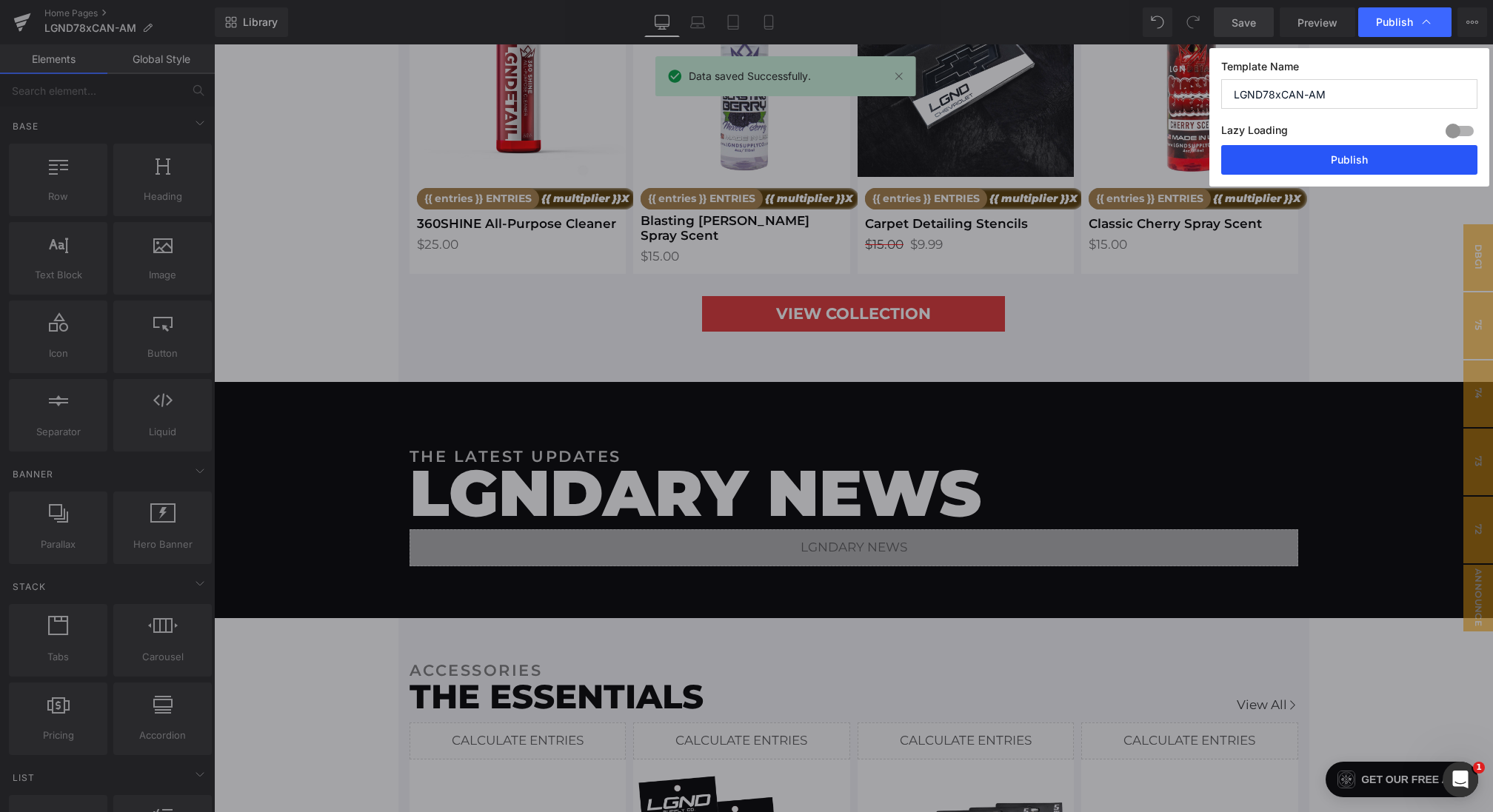
click at [1345, 169] on button "Publish" at bounding box center [1349, 160] width 256 height 30
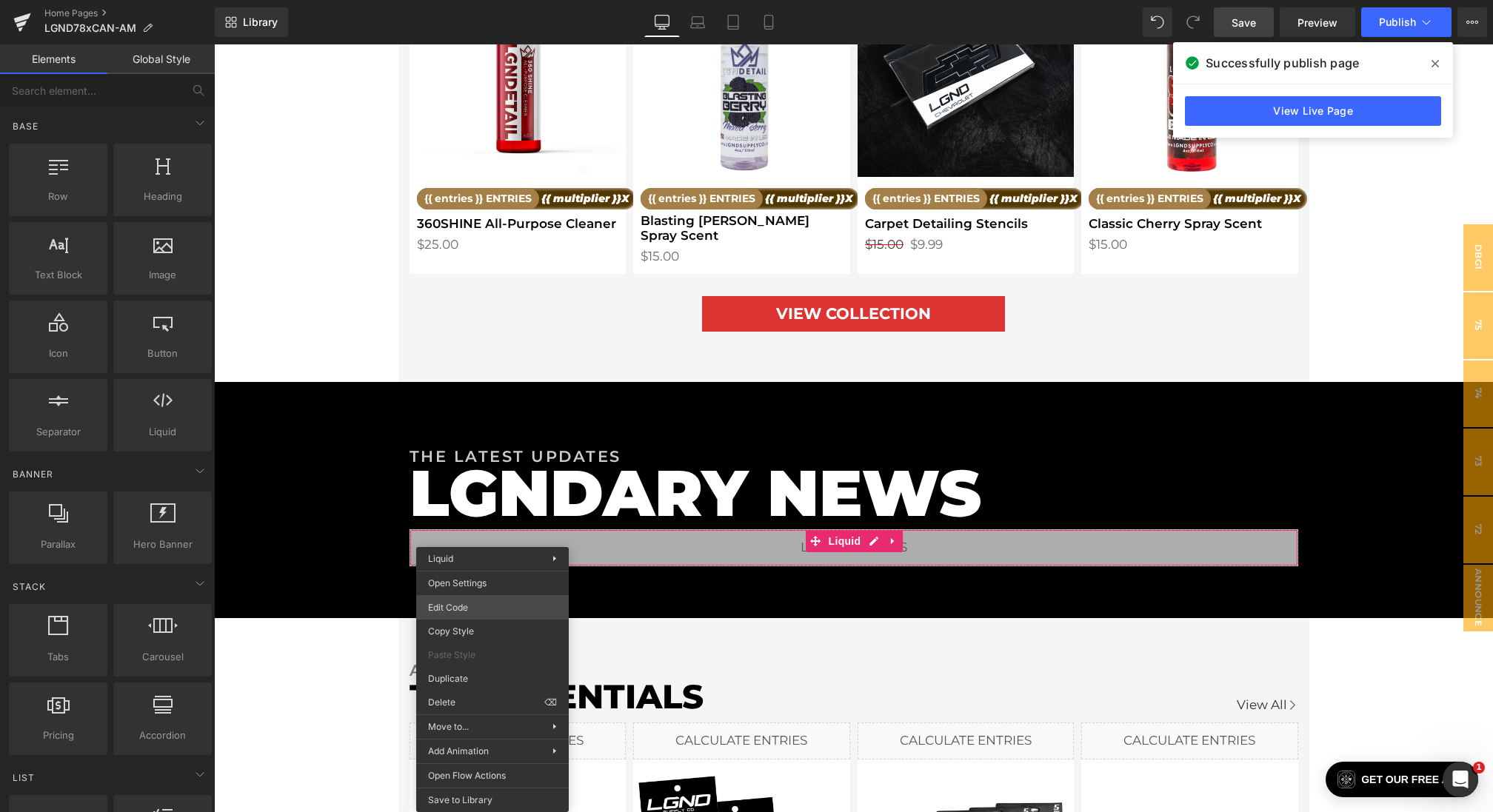
click at [462, 0] on div "Button You are previewing how the will restyle your page. You can not edit Elem…" at bounding box center [746, 0] width 1493 height 0
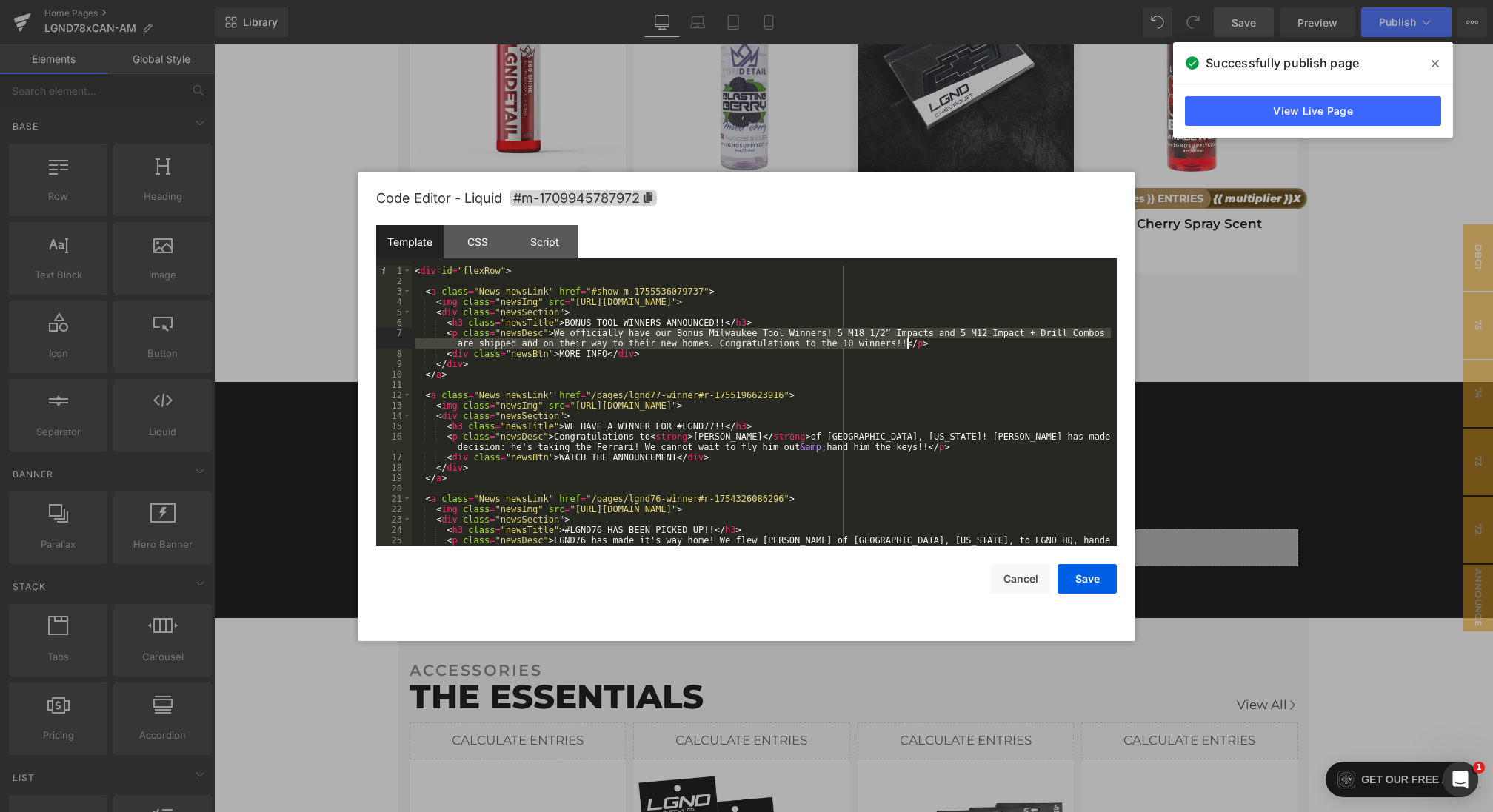
drag, startPoint x: 554, startPoint y: 334, endPoint x: 906, endPoint y: 343, distance: 352.1
click at [906, 343] on div "< div id = "flexRow" > < a class = "News newsLink" href = "#show-m-175553607973…" at bounding box center [762, 421] width 699 height 311
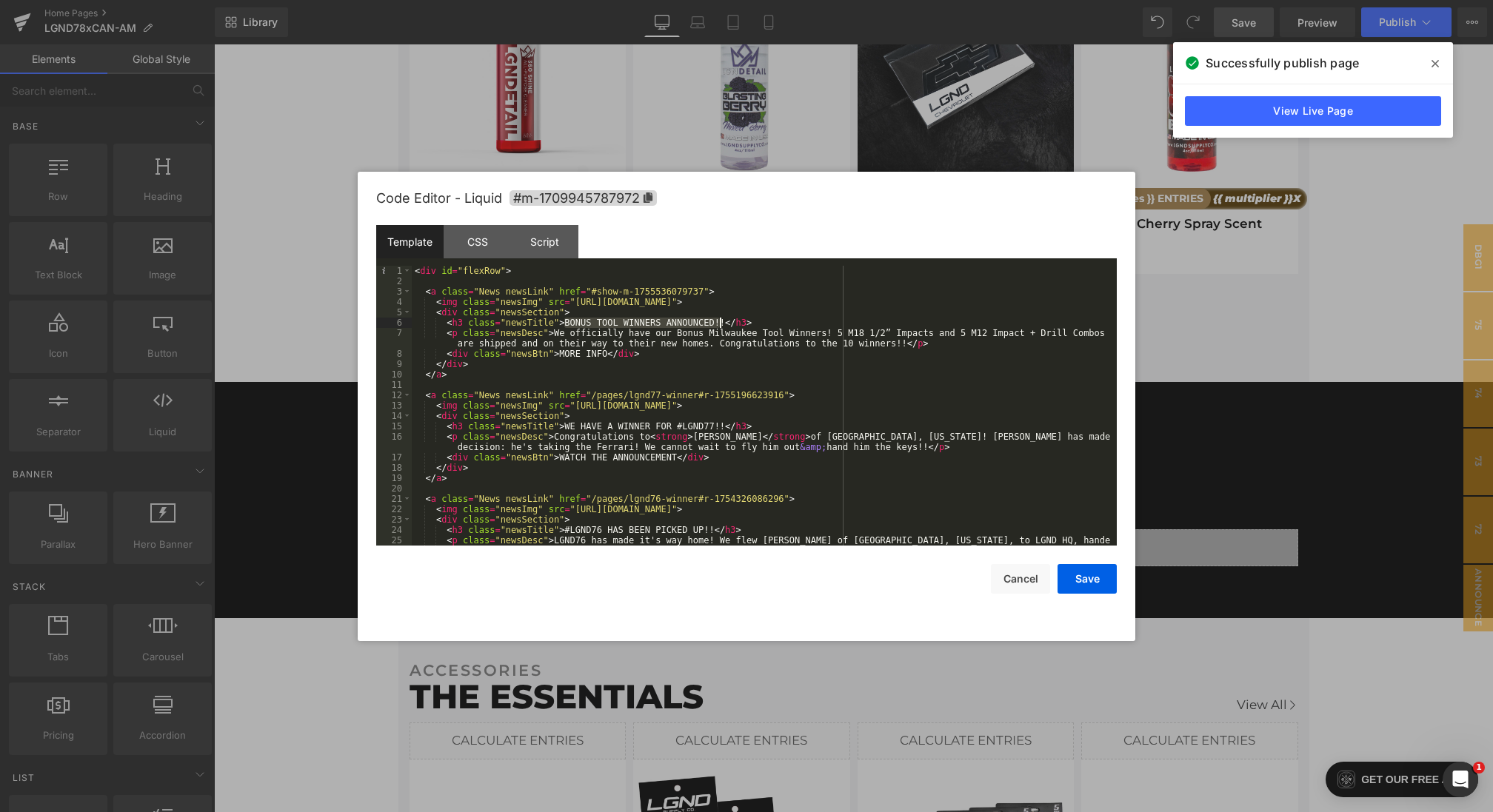
drag, startPoint x: 563, startPoint y: 320, endPoint x: 721, endPoint y: 320, distance: 158.0
click at [721, 320] on div "< div id = "flexRow" > < a class = "News newsLink" href = "#show-m-175553607973…" at bounding box center [762, 421] width 699 height 311
